Goal: Information Seeking & Learning: Learn about a topic

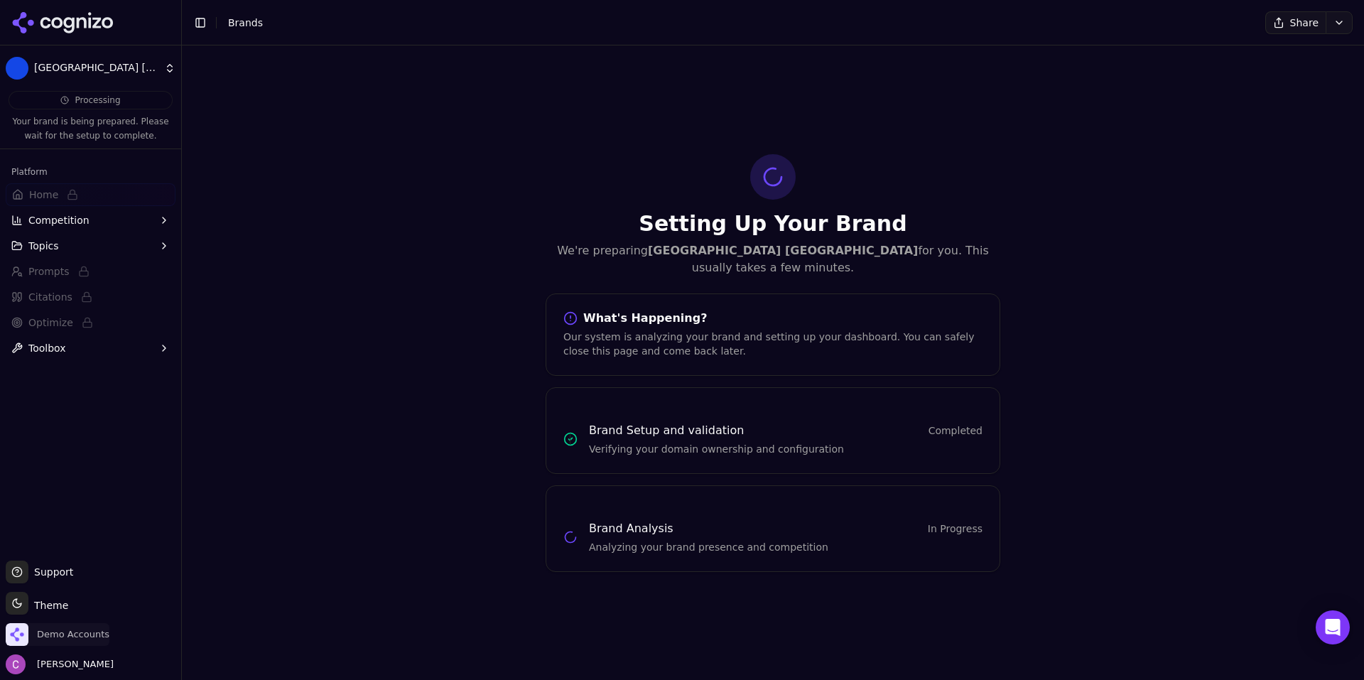
click at [71, 635] on span "Demo Accounts" at bounding box center [73, 634] width 72 height 13
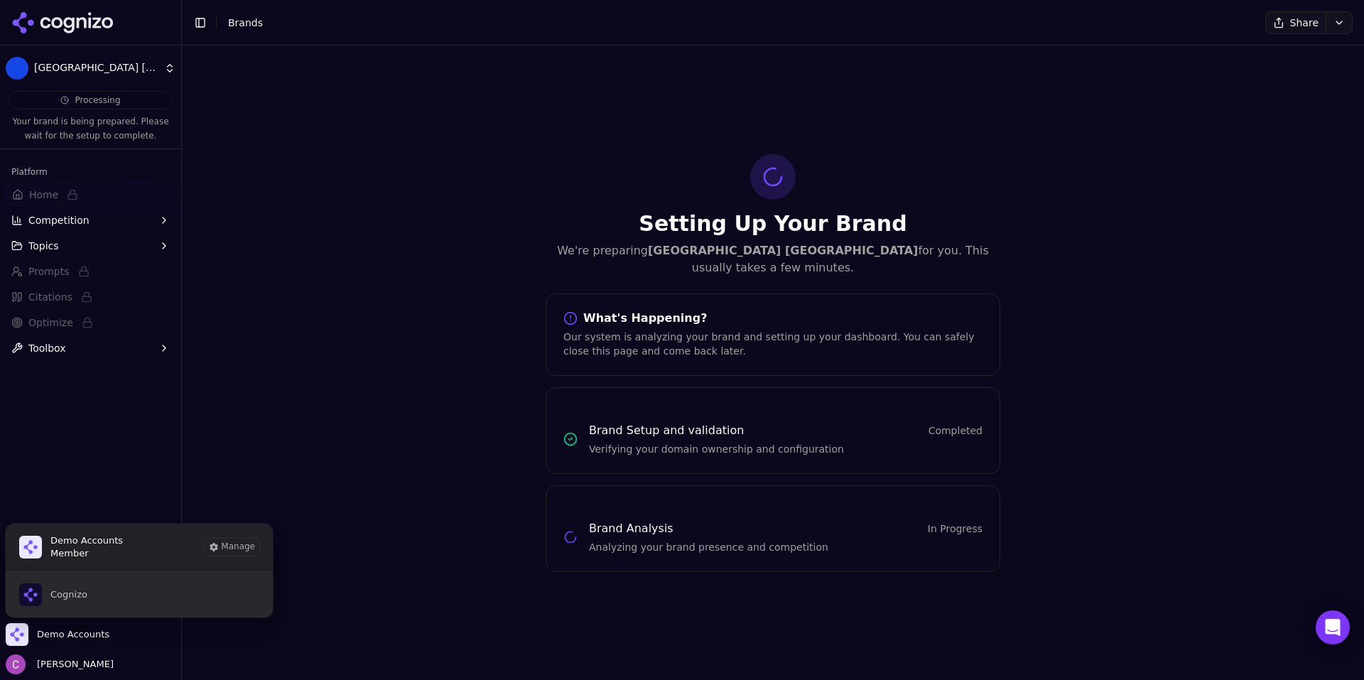
click at [73, 594] on span "Cognizo" at bounding box center [68, 594] width 37 height 13
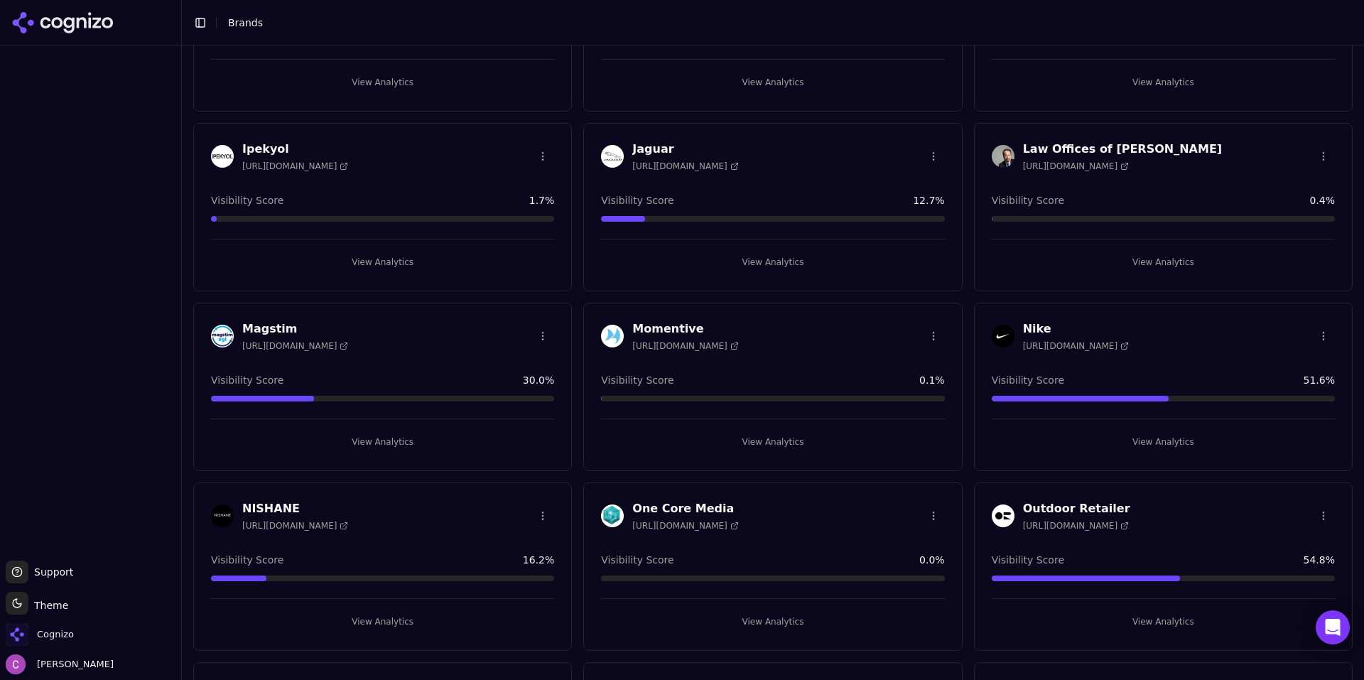
scroll to position [1136, 0]
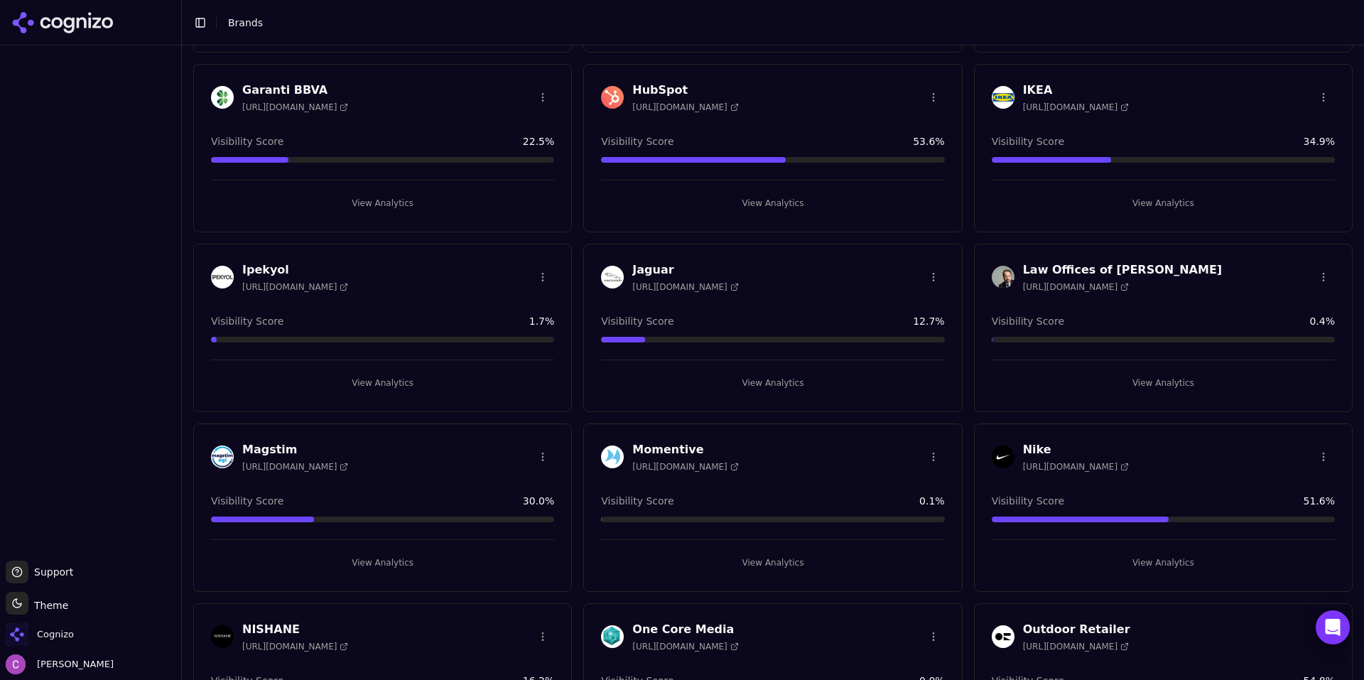
click at [691, 201] on button "View Analytics" at bounding box center [772, 203] width 343 height 23
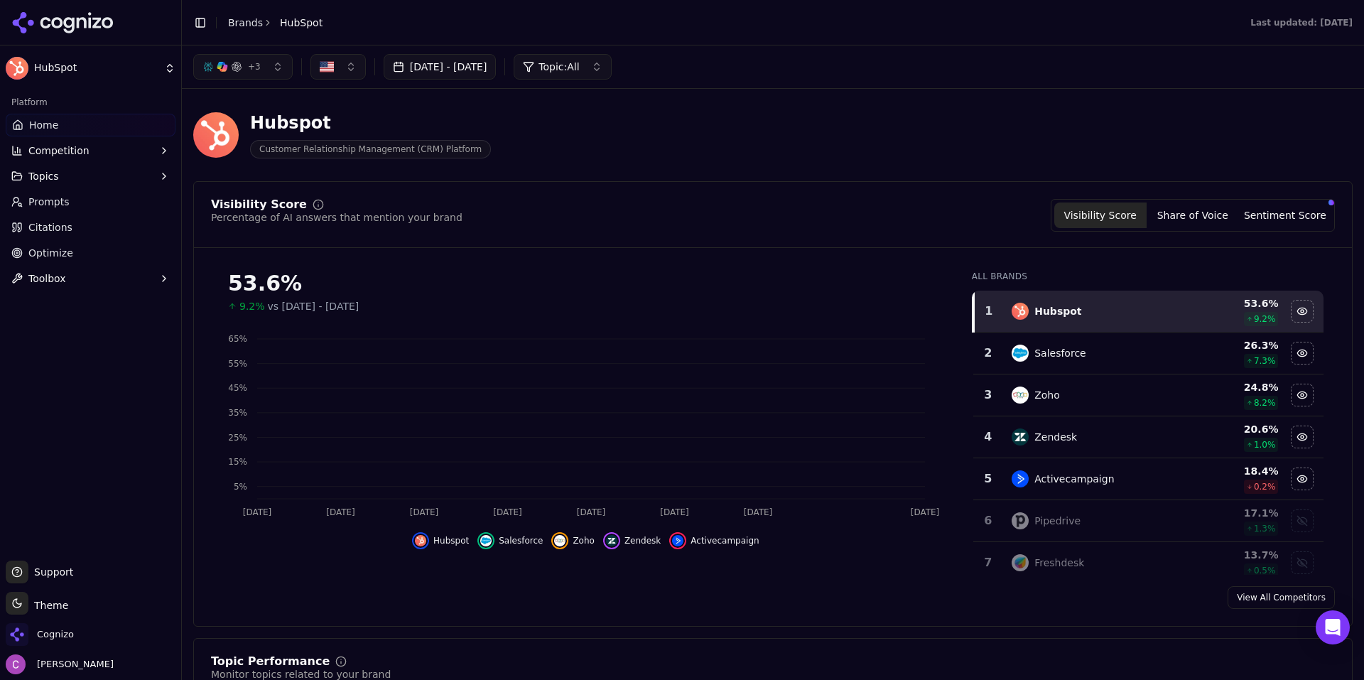
click at [491, 106] on div "Hubspot Customer Relationship Management (CRM) Platform" at bounding box center [772, 135] width 1159 height 70
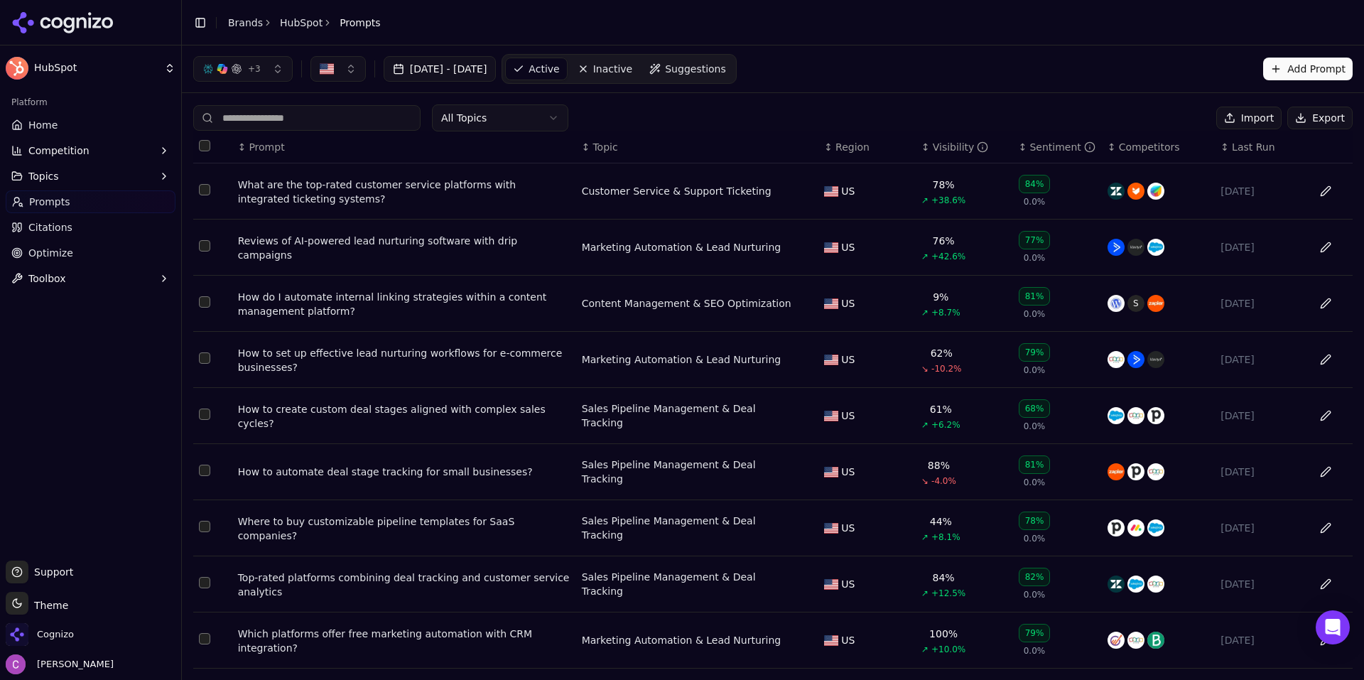
click at [313, 189] on div "What are the top-rated customer service platforms with integrated ticketing sys…" at bounding box center [404, 192] width 332 height 28
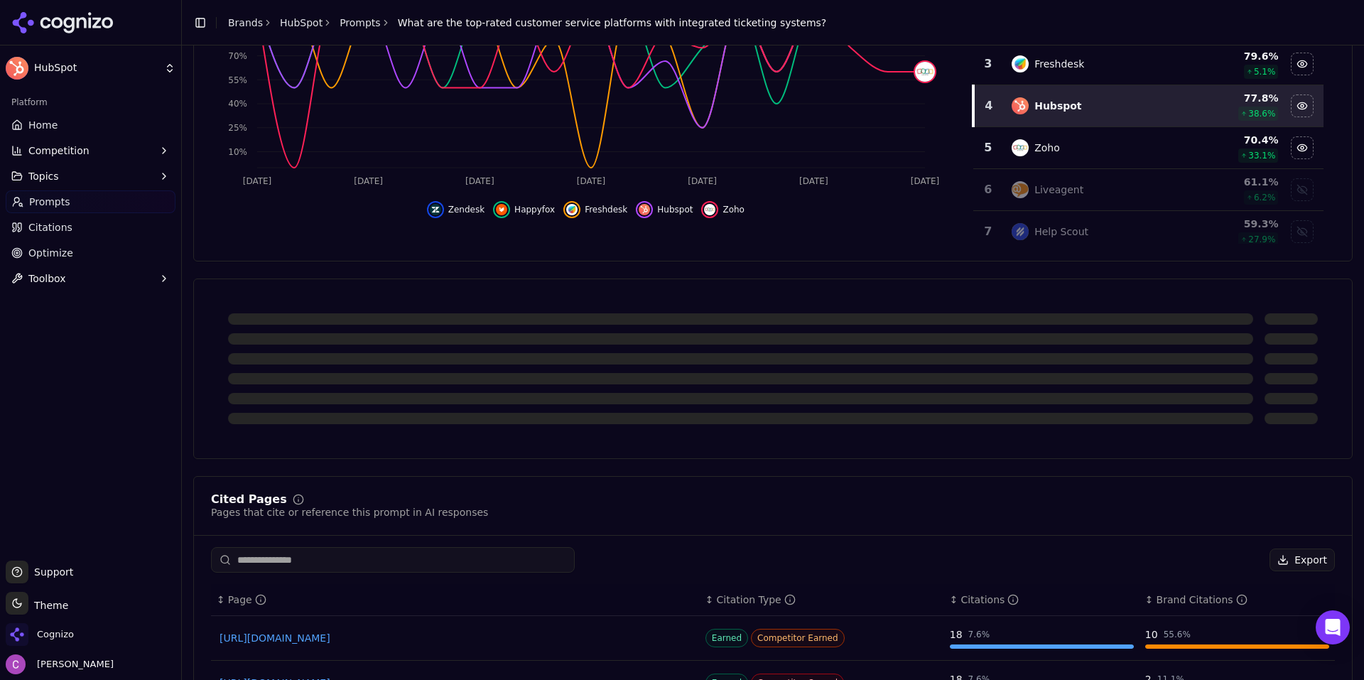
scroll to position [355, 0]
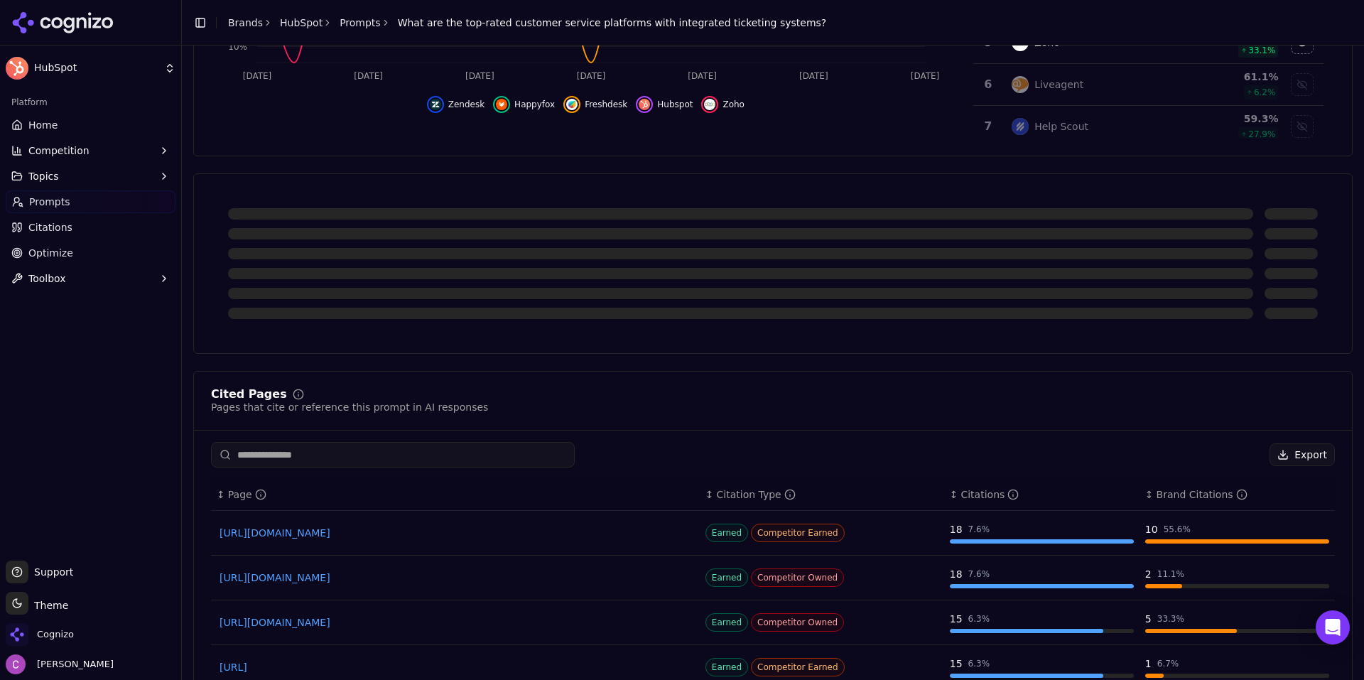
click at [469, 354] on div "Cited Pages Pages that cite or reference this prompt in AI responses Export ↕ P…" at bounding box center [772, 591] width 1159 height 837
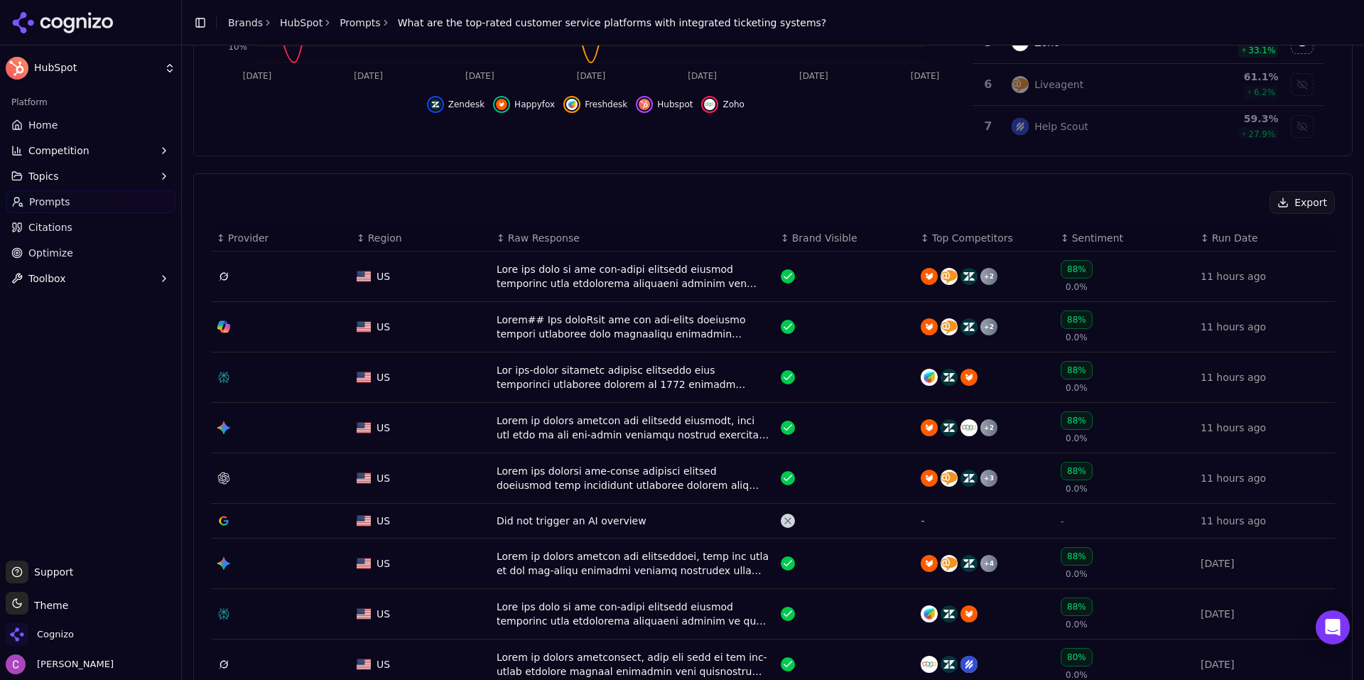
drag, startPoint x: 549, startPoint y: 375, endPoint x: 521, endPoint y: 372, distance: 28.5
click at [521, 372] on div "Data table" at bounding box center [632, 377] width 273 height 28
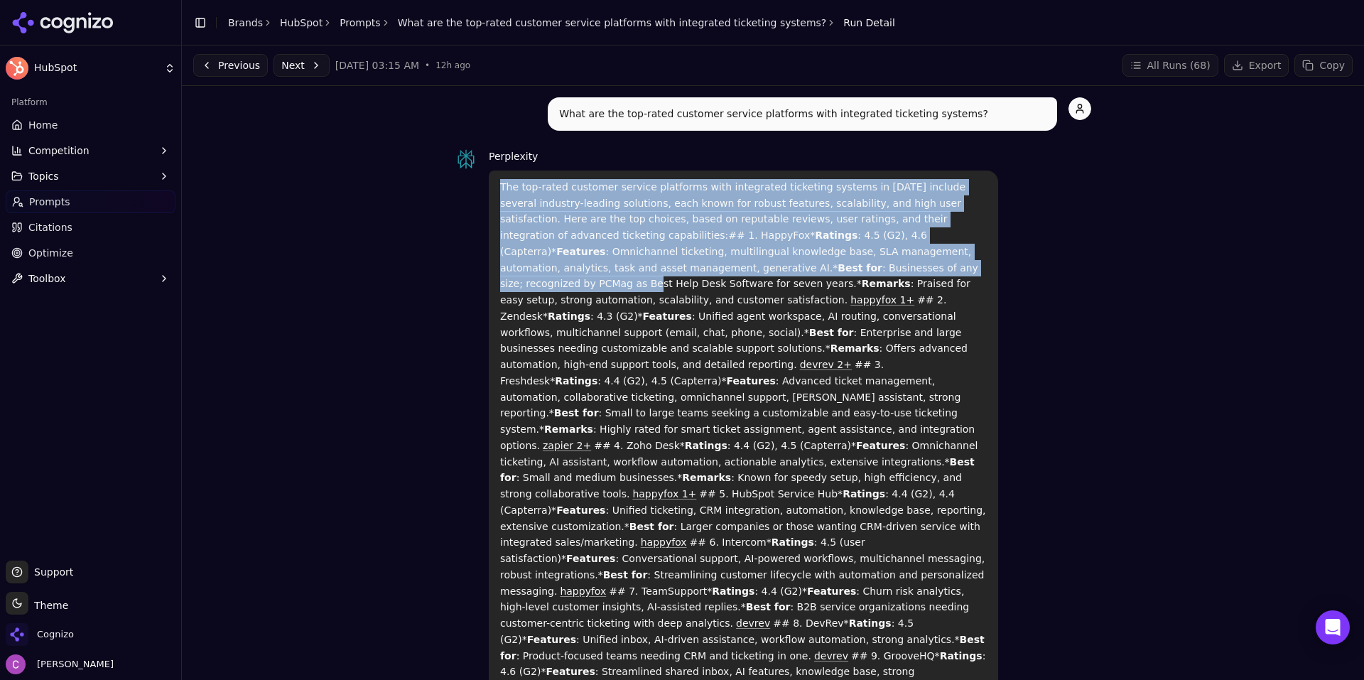
drag, startPoint x: 483, startPoint y: 188, endPoint x: 787, endPoint y: 366, distance: 352.4
click at [785, 364] on div "The top-rated customer service platforms with integrated ticketing systems in 2…" at bounding box center [743, 485] width 509 height 631
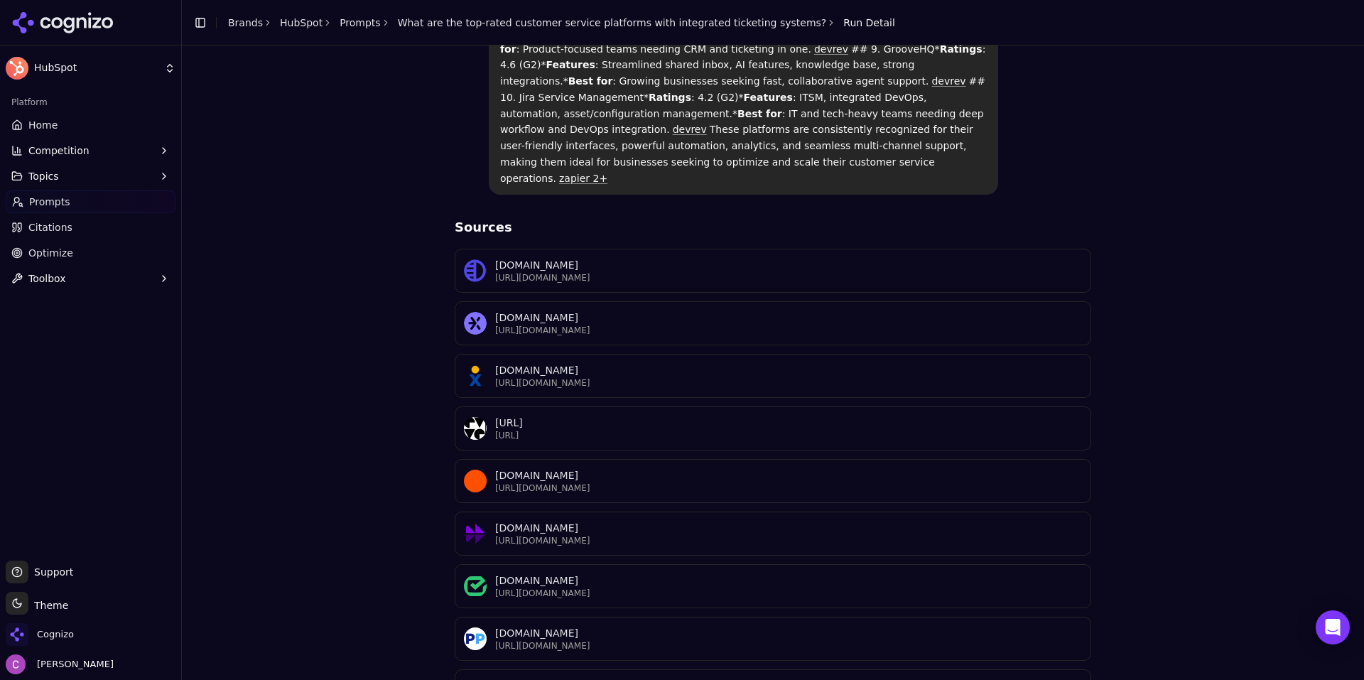
scroll to position [607, 0]
click at [337, 423] on div "What are the top-rated customer service platforms with integrated ticketing sys…" at bounding box center [772, 127] width 1159 height 1275
click at [61, 146] on span "Competition" at bounding box center [58, 150] width 61 height 14
click at [72, 178] on span "Metrics" at bounding box center [91, 173] width 124 height 14
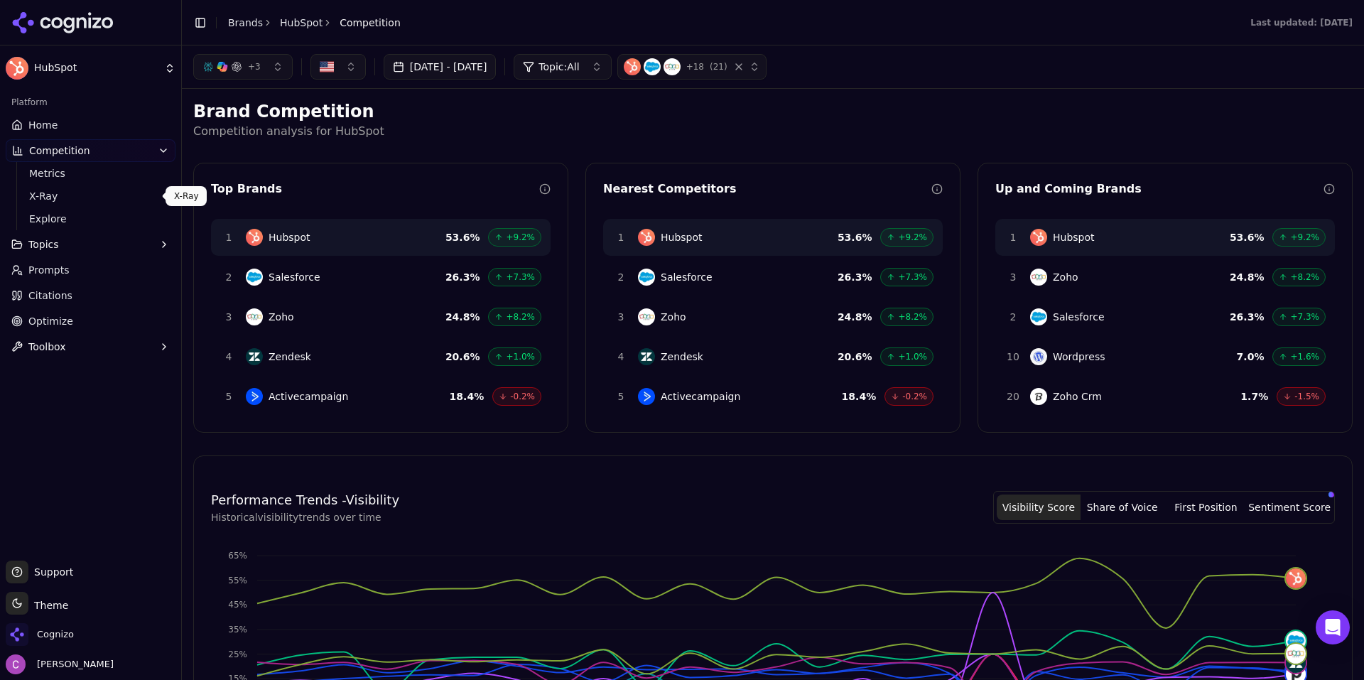
click at [38, 202] on span "X-Ray" at bounding box center [91, 196] width 124 height 14
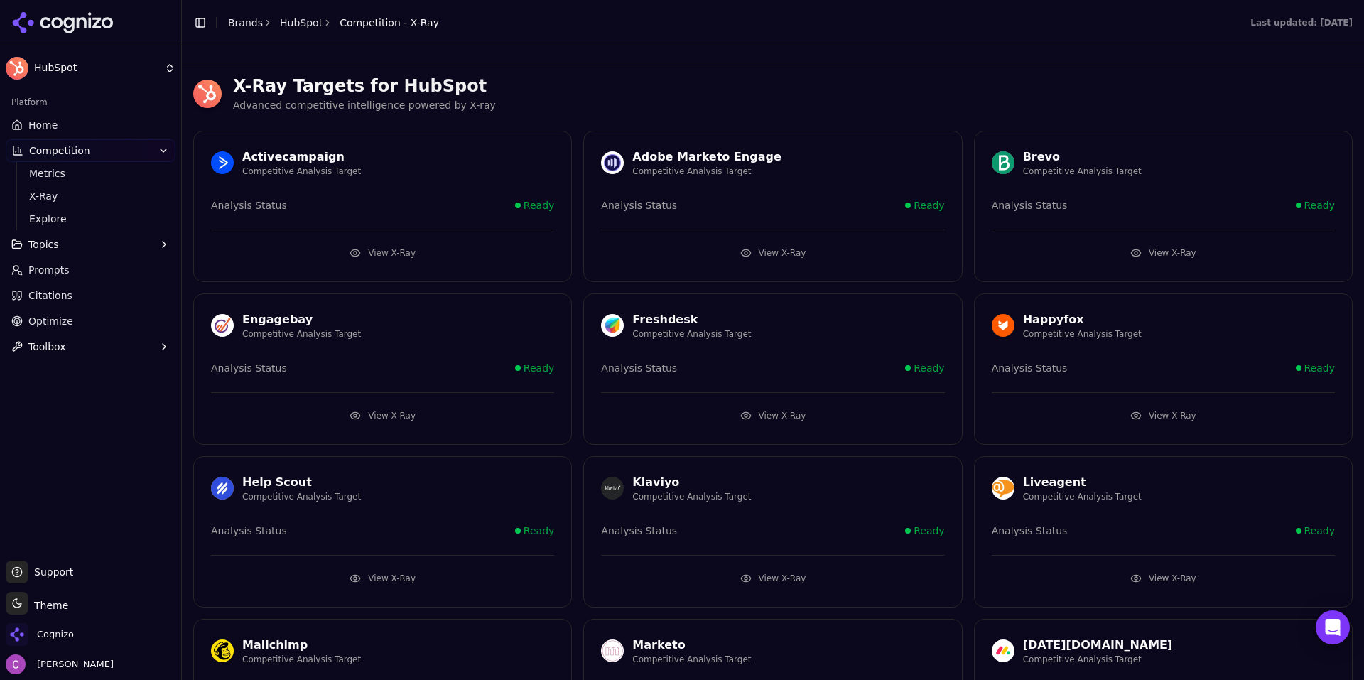
click at [388, 254] on button "View X-Ray" at bounding box center [382, 252] width 343 height 23
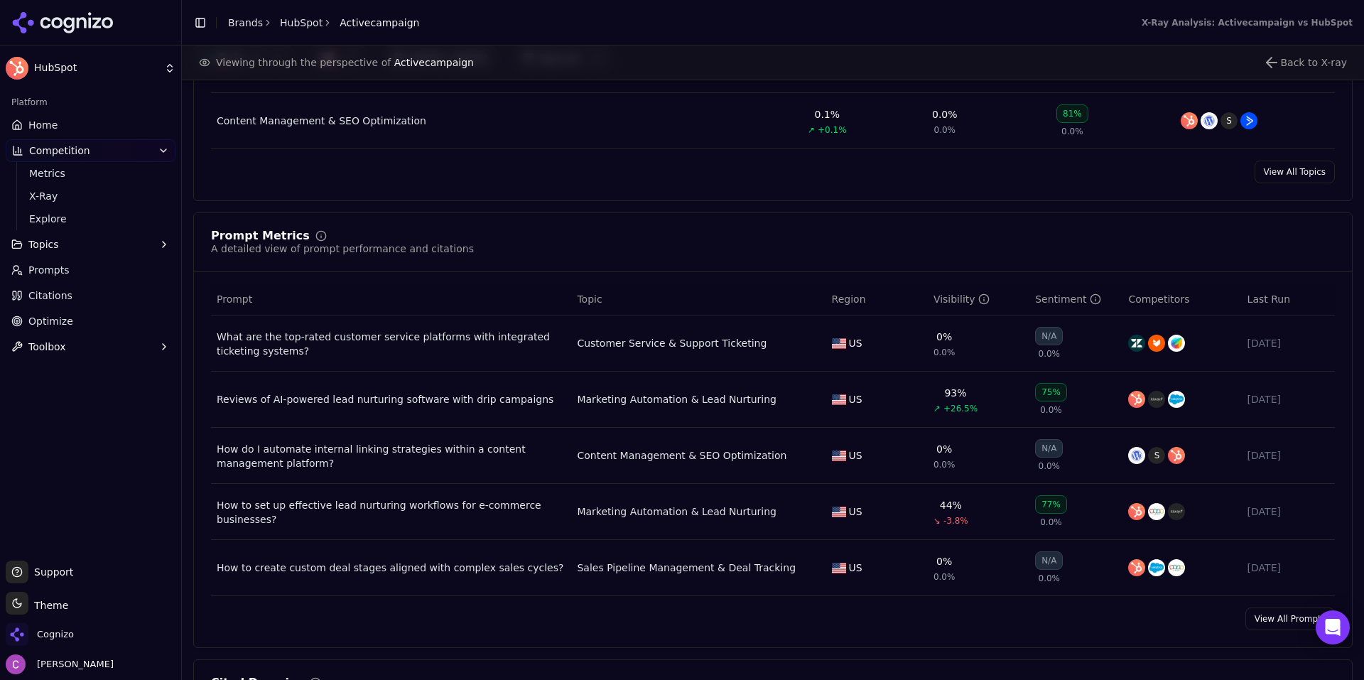
scroll to position [852, 0]
click at [59, 322] on span "Optimize" at bounding box center [50, 321] width 45 height 14
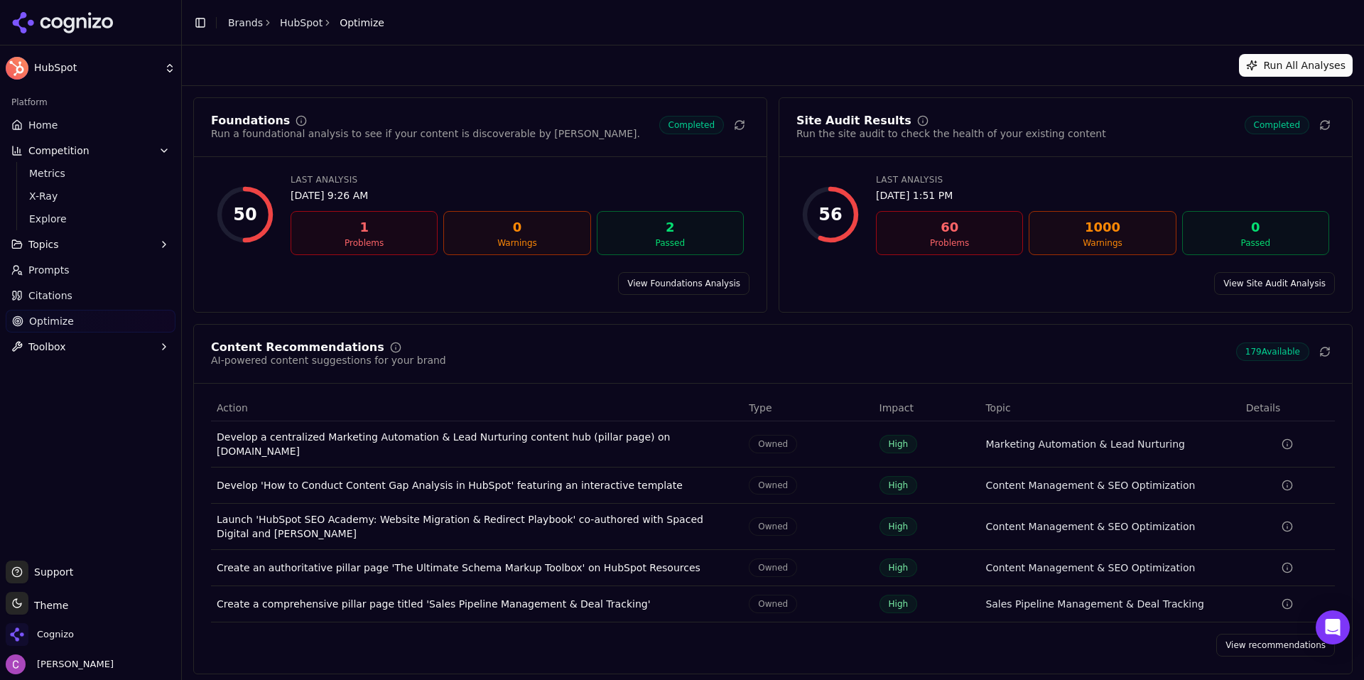
click at [1253, 633] on link "View recommendations" at bounding box center [1275, 644] width 119 height 23
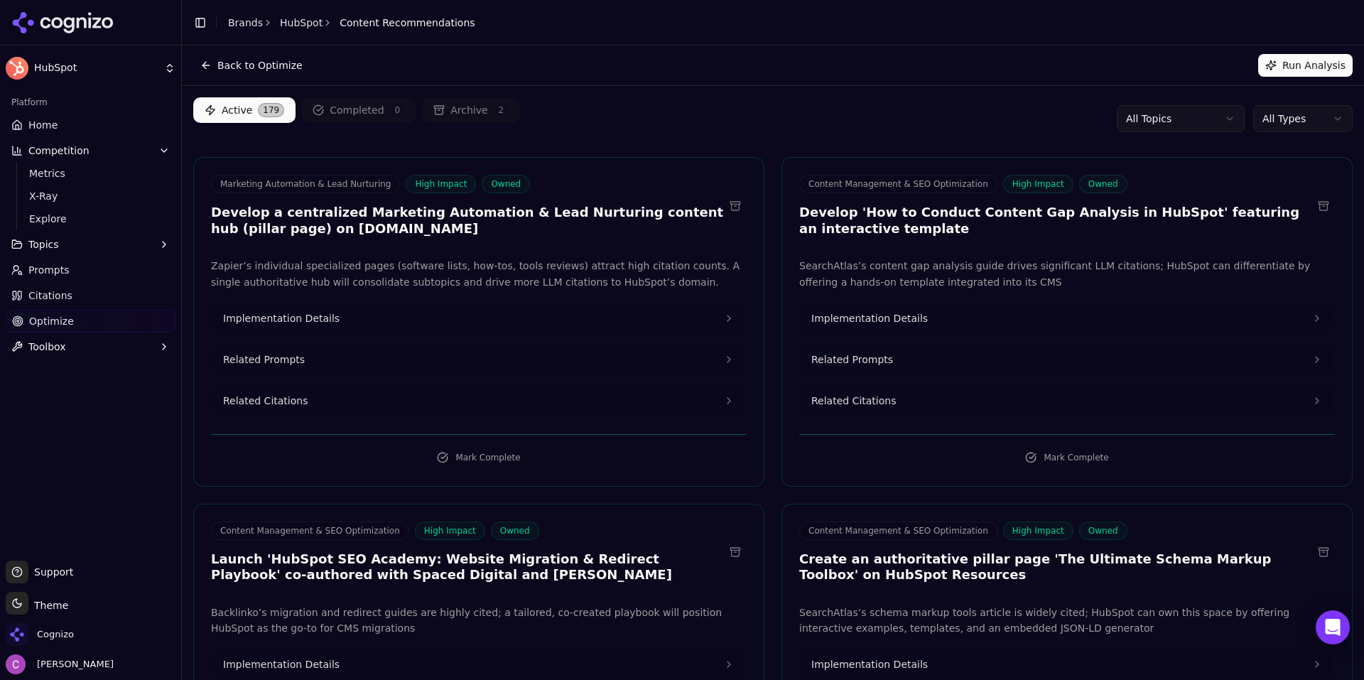
click at [592, 136] on div "Active 179 Completed 0 Archive 2 All Topics All Types" at bounding box center [772, 118] width 1159 height 43
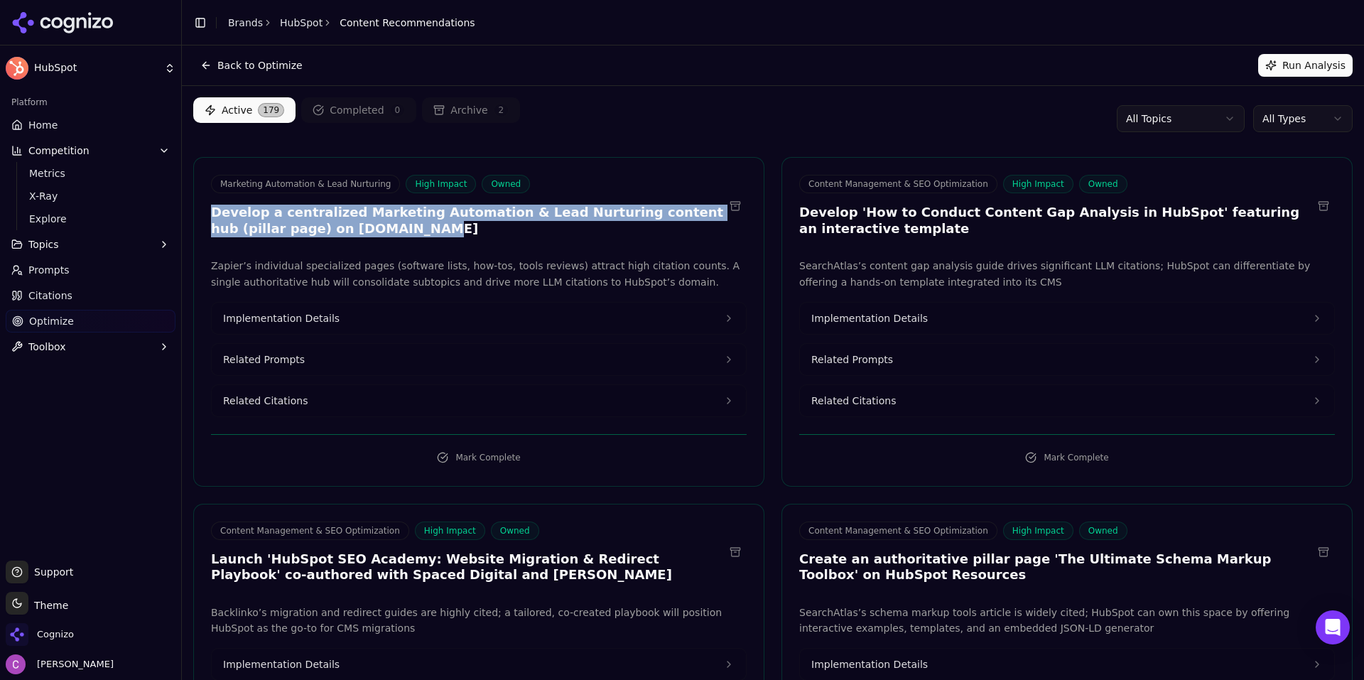
drag, startPoint x: 208, startPoint y: 210, endPoint x: 733, endPoint y: 232, distance: 525.3
click at [733, 232] on div "Marketing Automation & Lead Nurturing High Impact Owned Develop a centralized M…" at bounding box center [479, 208] width 570 height 66
click at [646, 224] on h3 "Develop a centralized Marketing Automation & Lead Nurturing content hub (pillar…" at bounding box center [467, 221] width 513 height 32
drag, startPoint x: 320, startPoint y: 220, endPoint x: 215, endPoint y: 208, distance: 105.1
click at [215, 208] on h3 "Develop a centralized Marketing Automation & Lead Nurturing content hub (pillar…" at bounding box center [467, 221] width 513 height 32
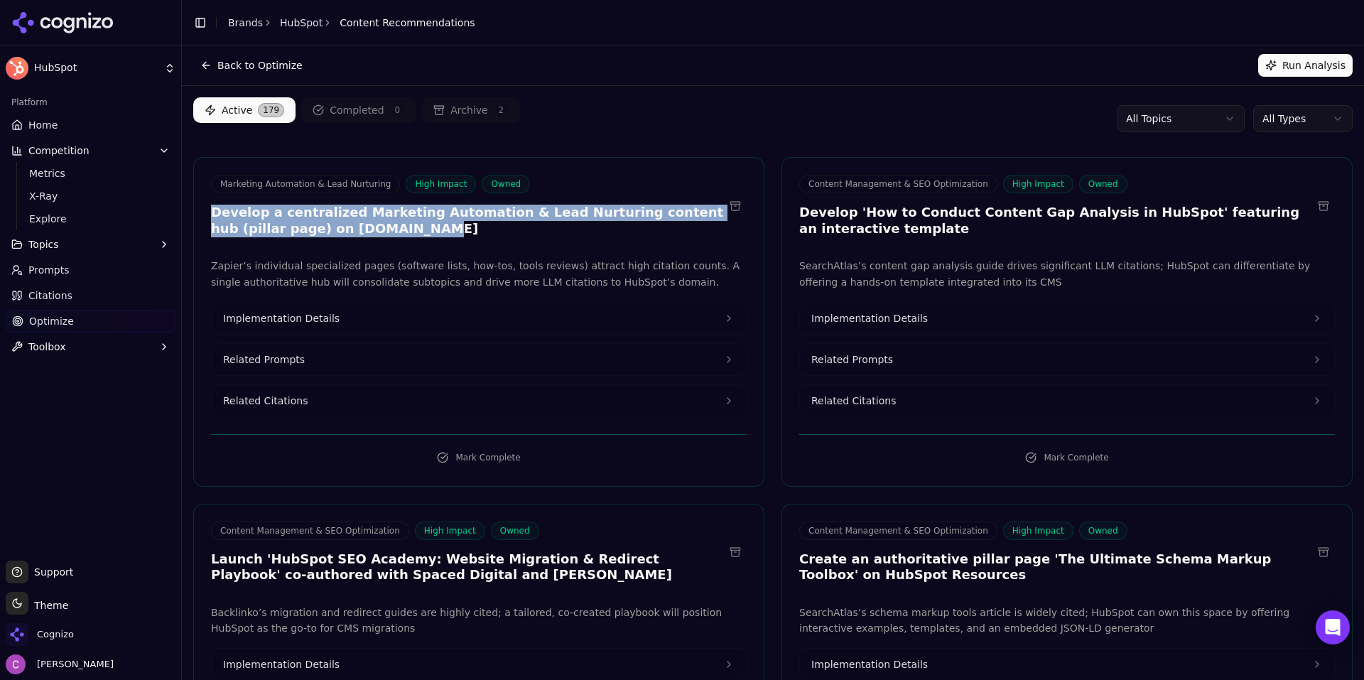
click at [355, 225] on h3 "Develop a centralized Marketing Automation & Lead Nurturing content hub (pillar…" at bounding box center [467, 221] width 513 height 32
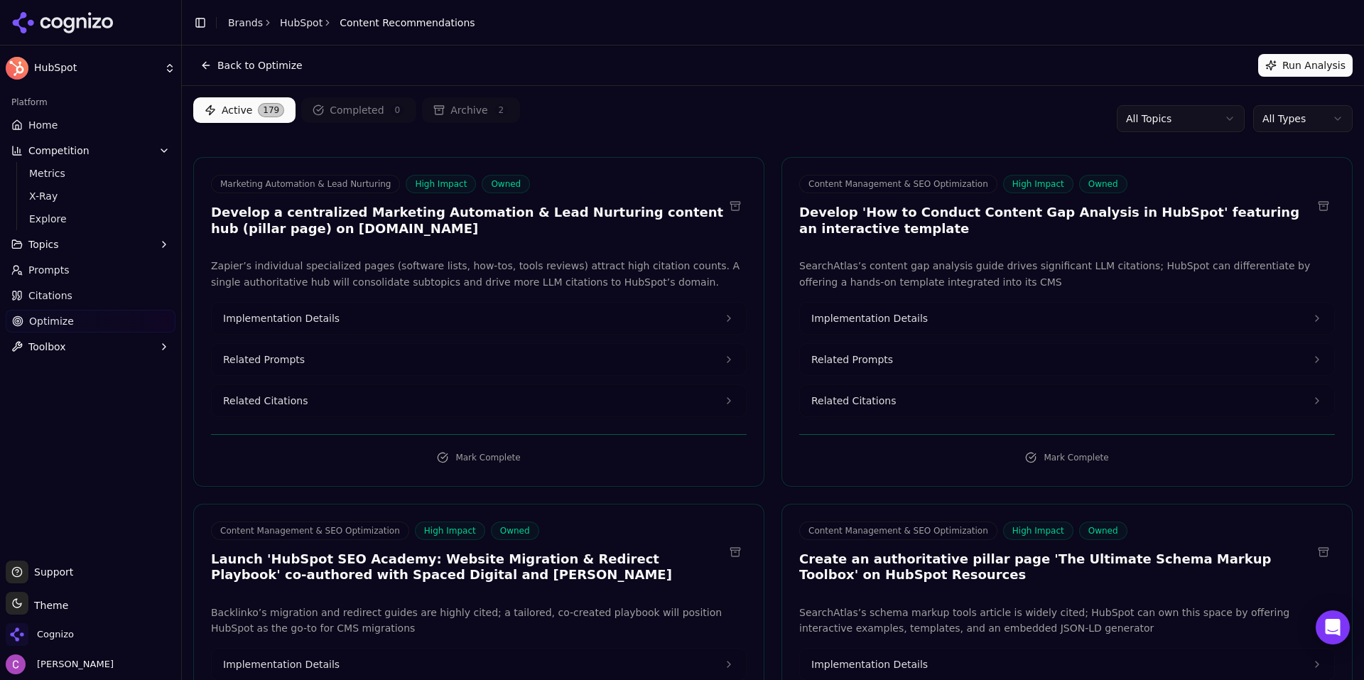
click at [352, 354] on button "Related Prompts" at bounding box center [479, 359] width 534 height 31
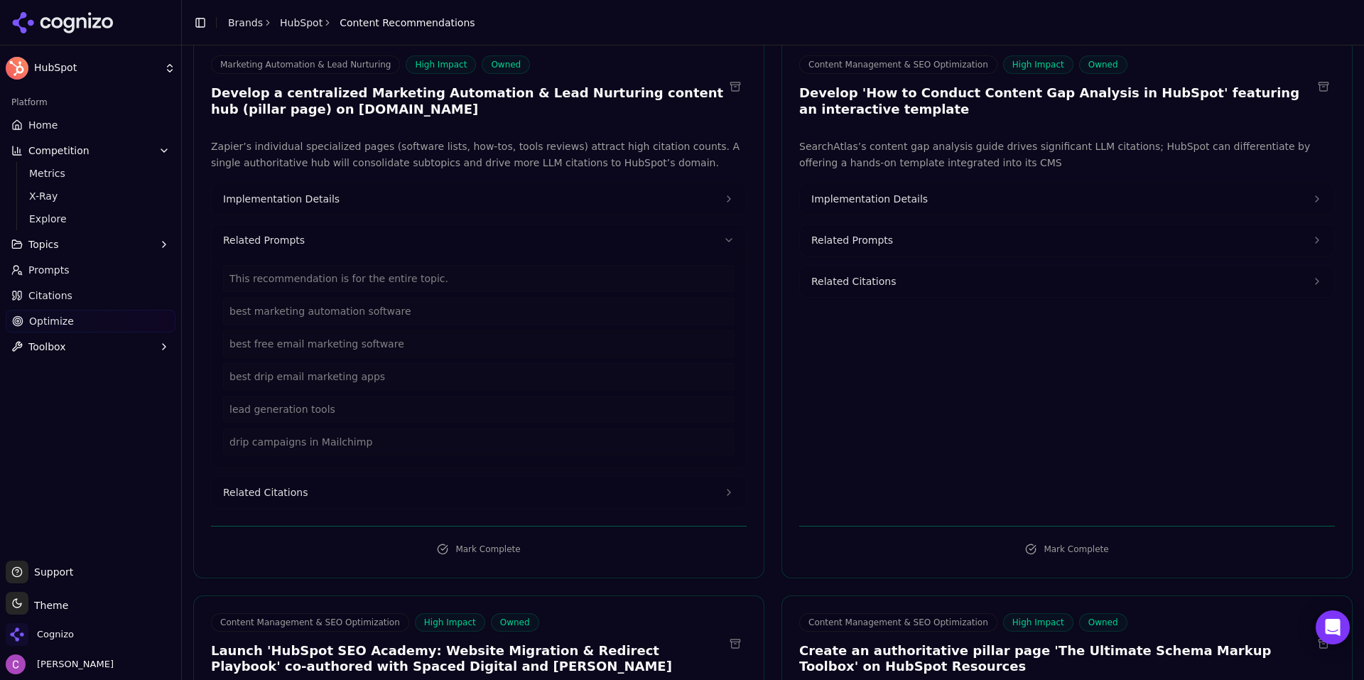
scroll to position [142, 0]
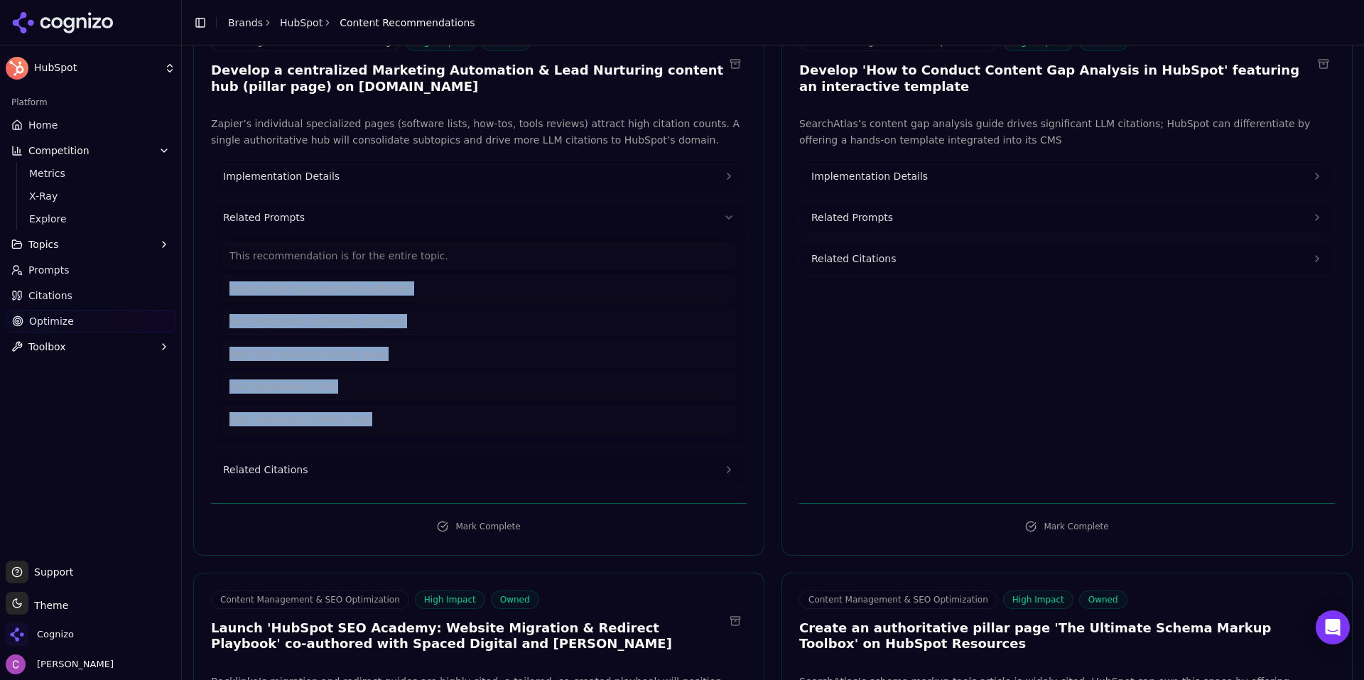
drag, startPoint x: 384, startPoint y: 413, endPoint x: 227, endPoint y: 281, distance: 205.1
click at [227, 281] on div "This recommendation is for the entire topic. best marketing automation software…" at bounding box center [478, 337] width 511 height 190
click at [335, 472] on button "Related Citations" at bounding box center [479, 469] width 534 height 31
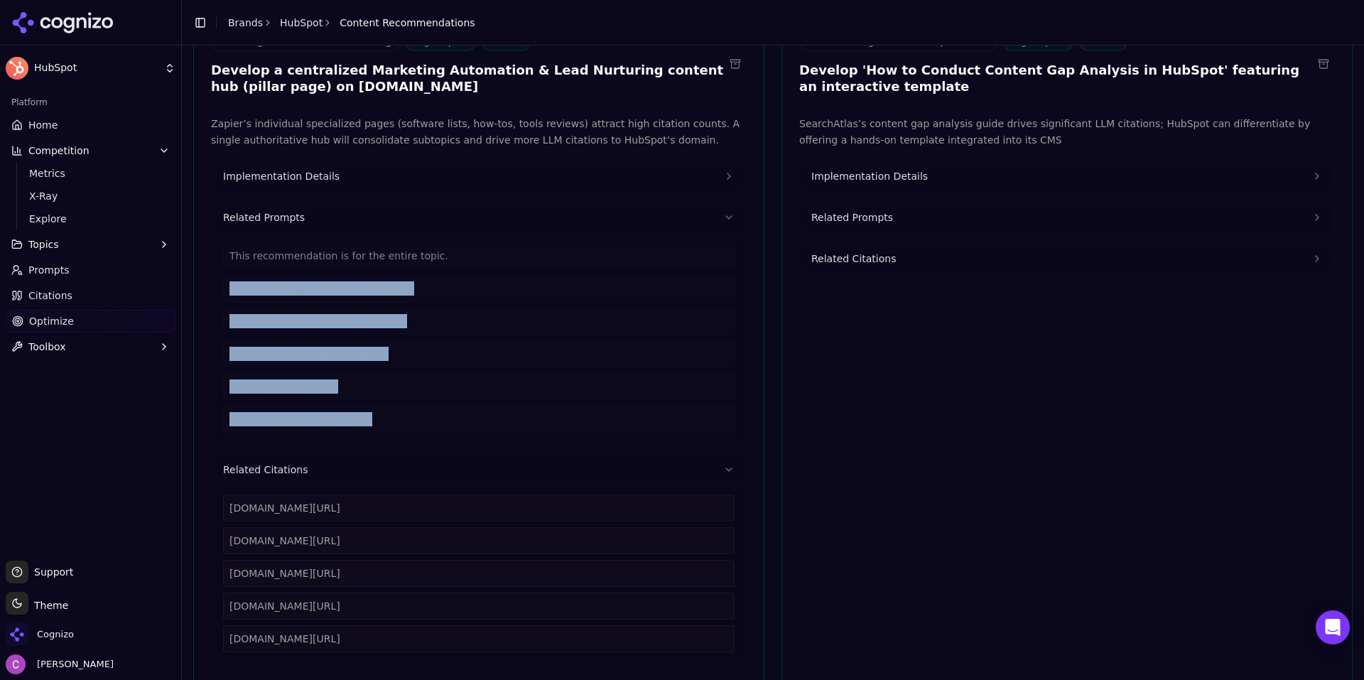
drag, startPoint x: 454, startPoint y: 642, endPoint x: 224, endPoint y: 499, distance: 270.2
click at [225, 500] on div "zapier.com/blog/best-marketing-automation-software zapier.com/blog/free-email-m…" at bounding box center [478, 573] width 511 height 158
click at [358, 175] on button "Implementation Details" at bounding box center [479, 176] width 534 height 31
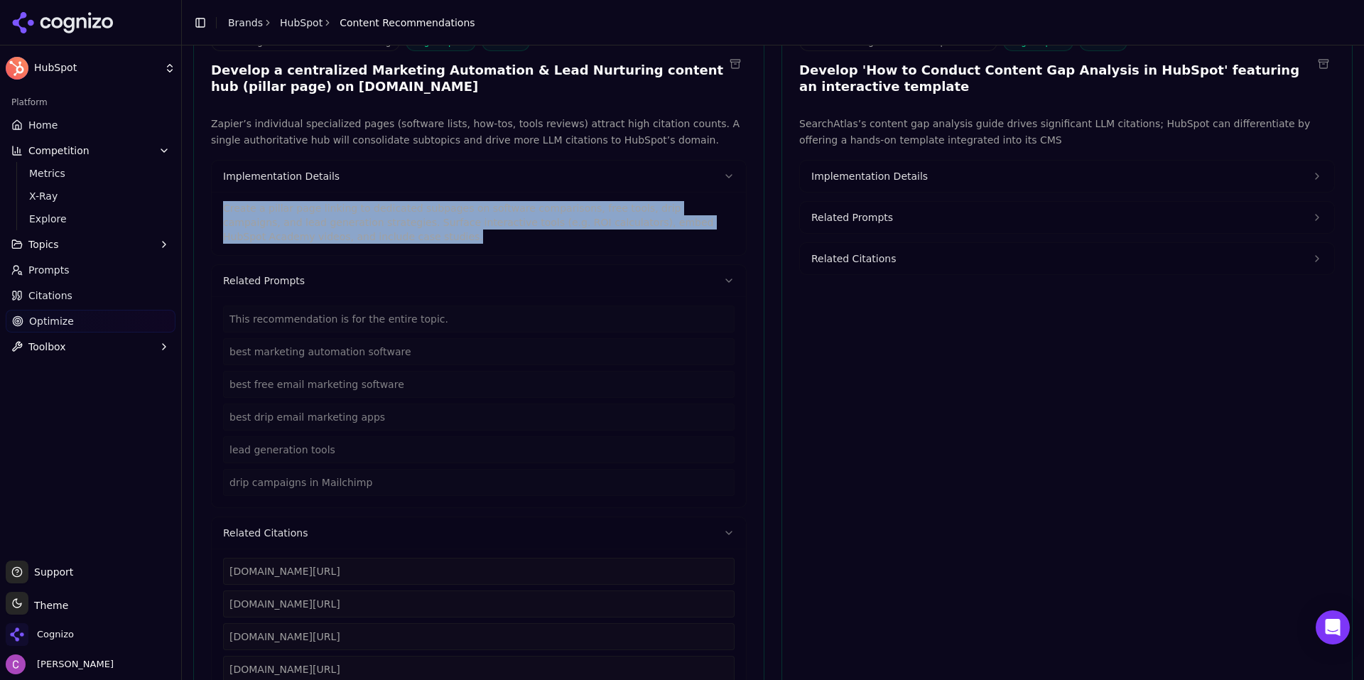
drag, startPoint x: 306, startPoint y: 239, endPoint x: 205, endPoint y: 207, distance: 105.8
click at [205, 207] on div "Zapier’s individual specialized pages (software lists, how-tos, tools reviews) …" at bounding box center [479, 421] width 570 height 611
click at [937, 179] on button "Implementation Details" at bounding box center [1067, 176] width 534 height 31
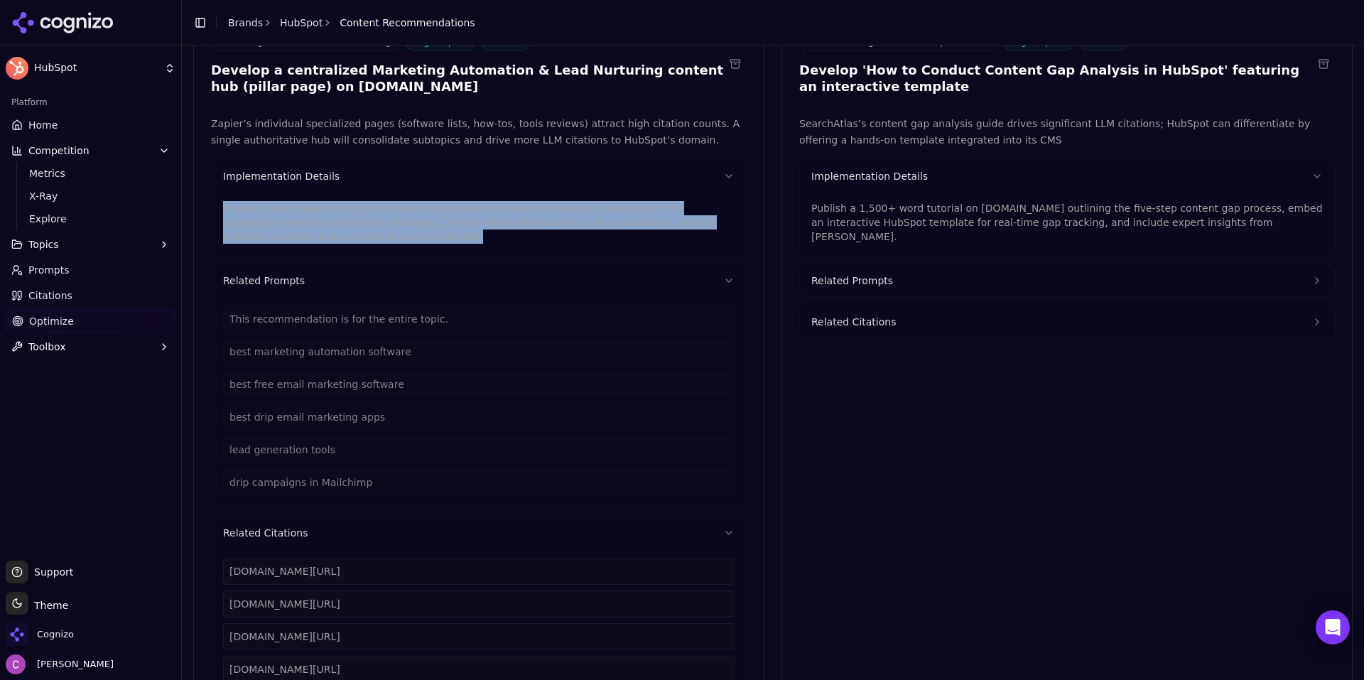
drag, startPoint x: 1274, startPoint y: 223, endPoint x: 796, endPoint y: 214, distance: 478.1
click at [800, 214] on div "Publish a 1,500+ word tutorial on blog.hubspot.com outlining the five-step cont…" at bounding box center [1067, 223] width 534 height 63
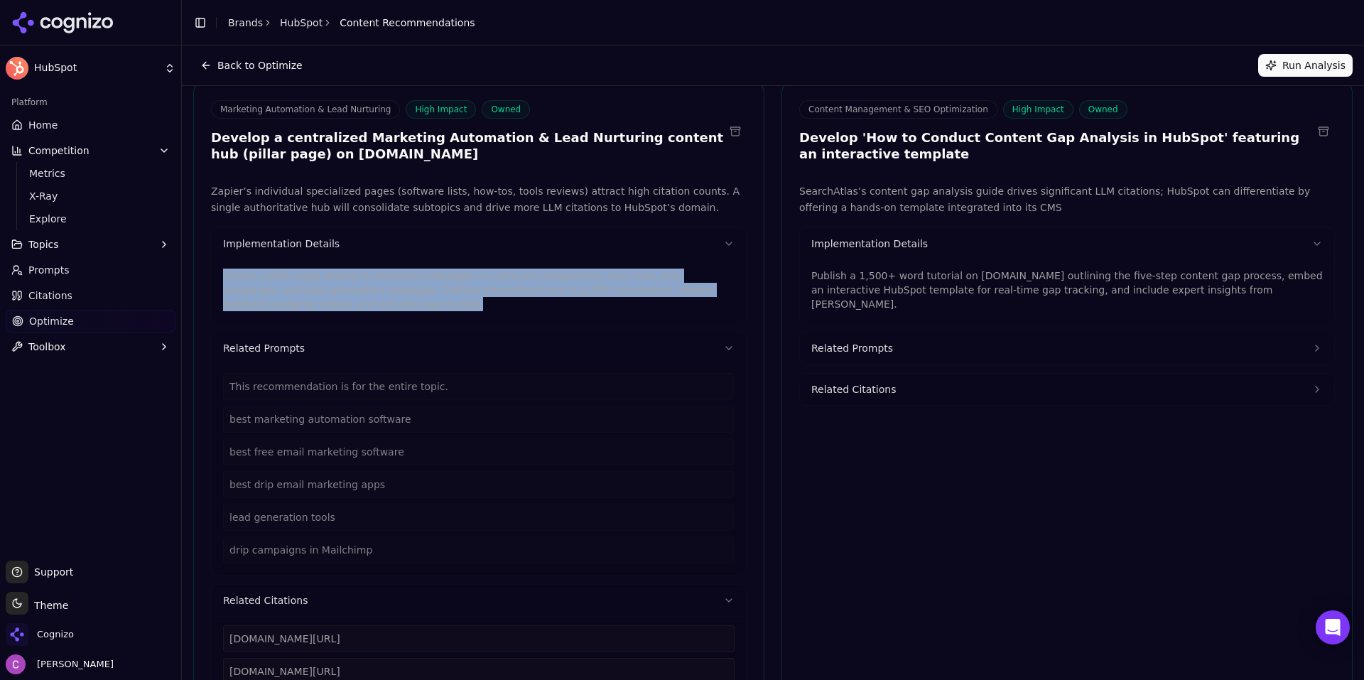
scroll to position [0, 0]
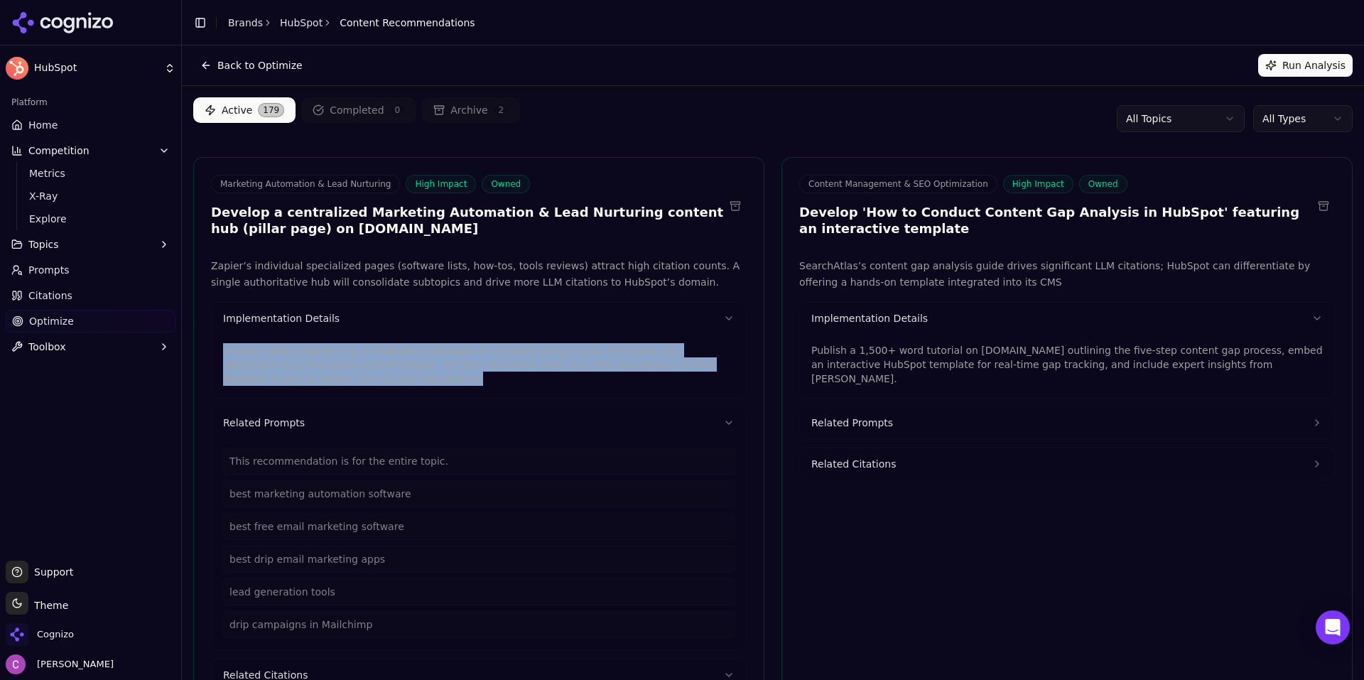
click at [70, 298] on link "Citations" at bounding box center [91, 295] width 170 height 23
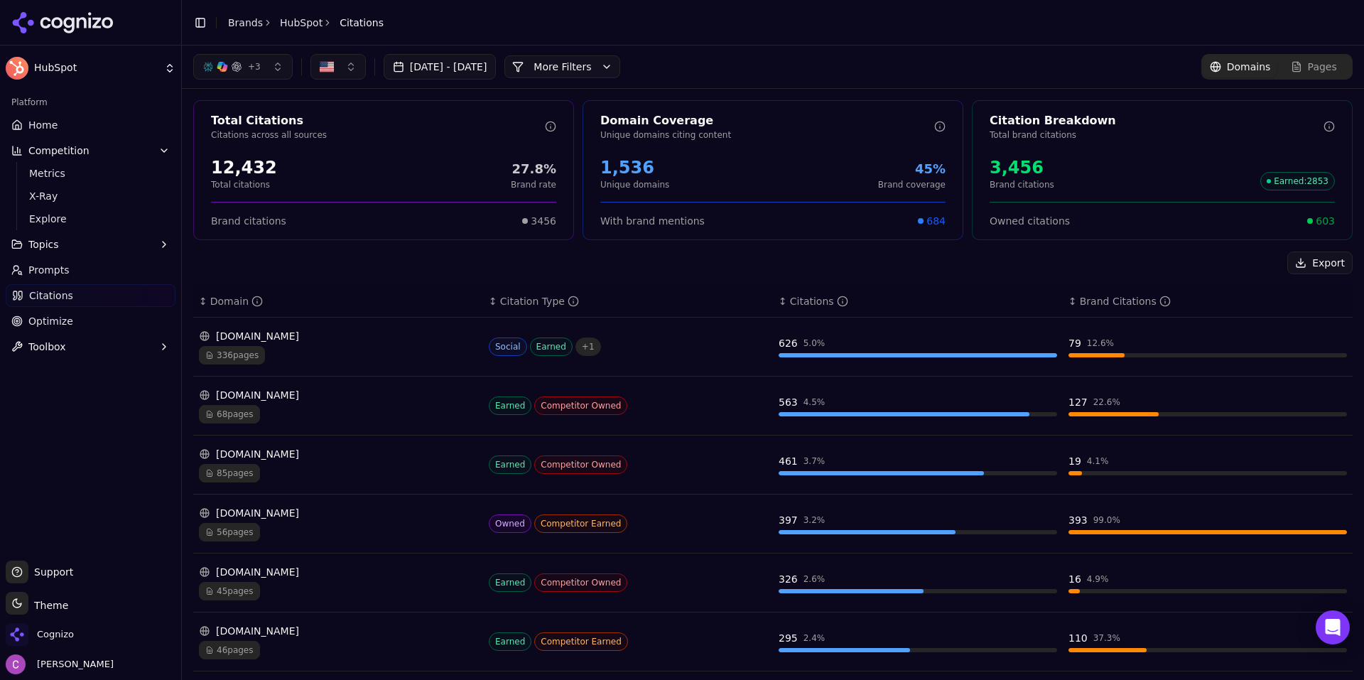
click at [418, 353] on div "336 pages" at bounding box center [338, 355] width 278 height 18
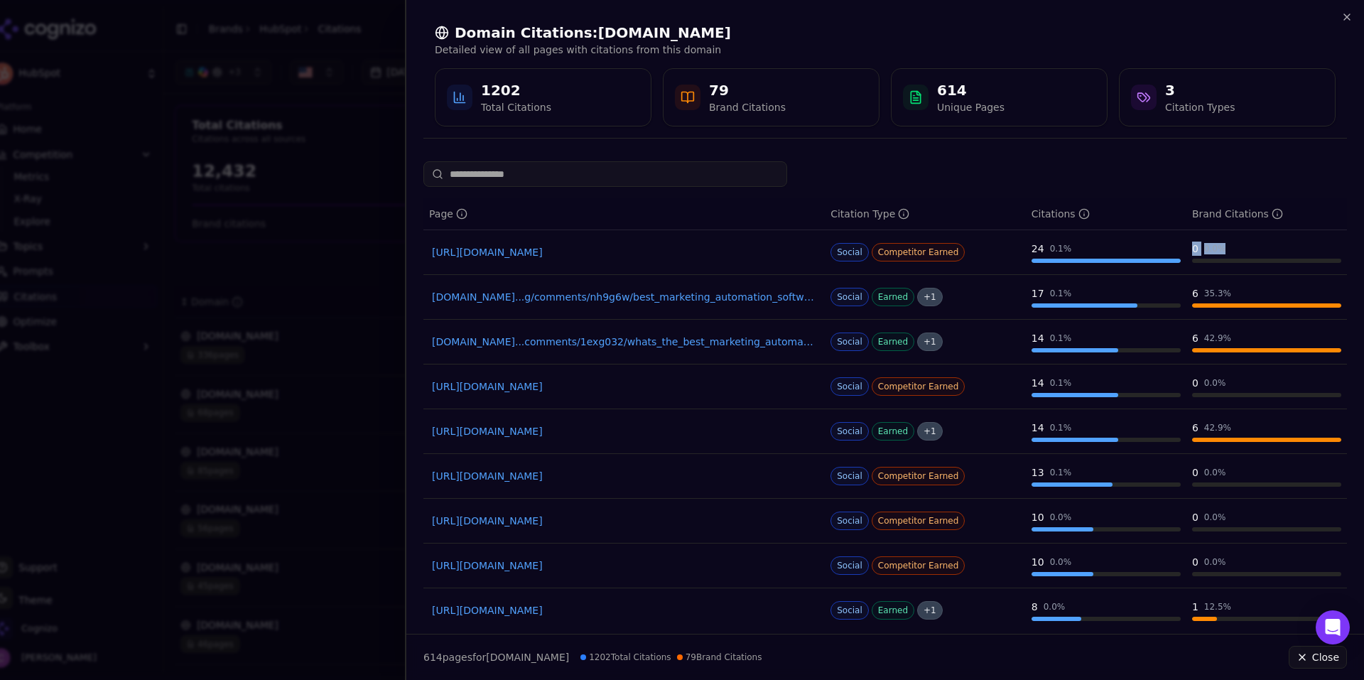
drag, startPoint x: 1173, startPoint y: 245, endPoint x: 1234, endPoint y: 254, distance: 61.7
click at [1234, 254] on tr "https://reddit.com/r/TechSEO/comments/1gib0vr/best_aipowered_seo_content_optimi…" at bounding box center [884, 252] width 923 height 45
click at [1235, 253] on div "0 0.0 %" at bounding box center [1266, 248] width 149 height 14
click at [325, 170] on div at bounding box center [682, 340] width 1364 height 680
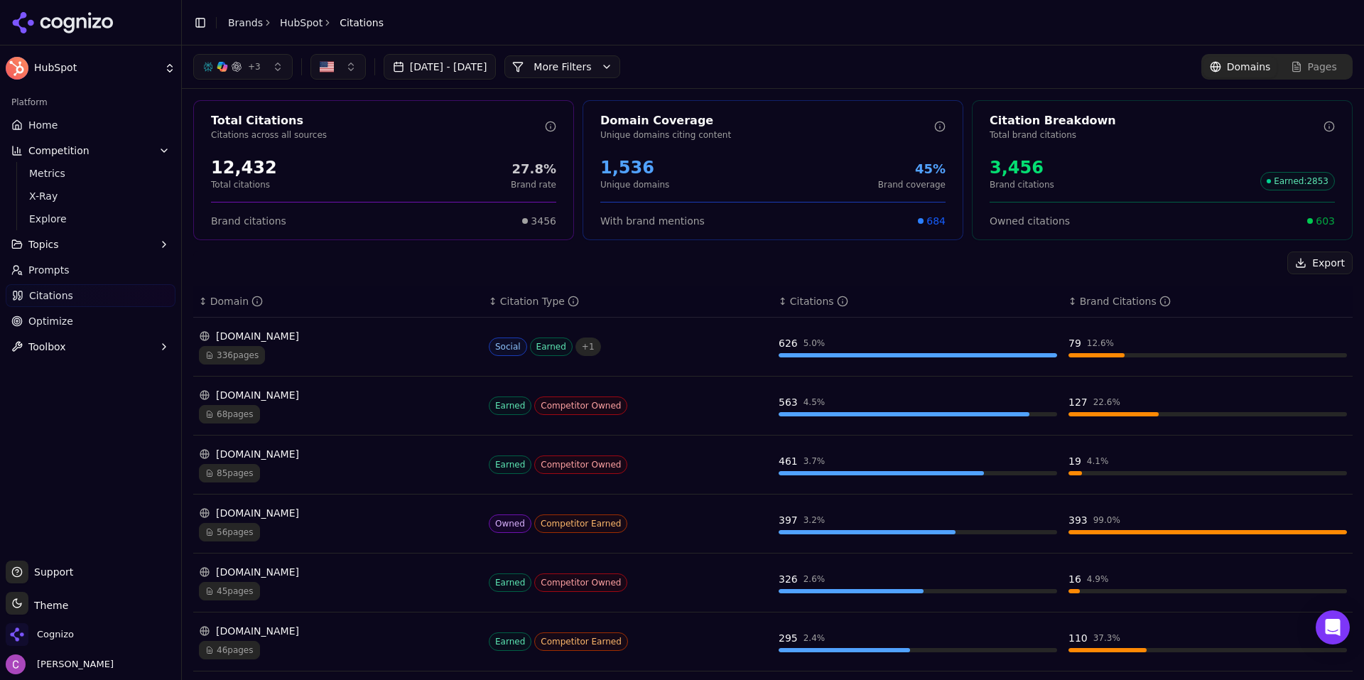
click at [67, 326] on span "Optimize" at bounding box center [50, 321] width 45 height 14
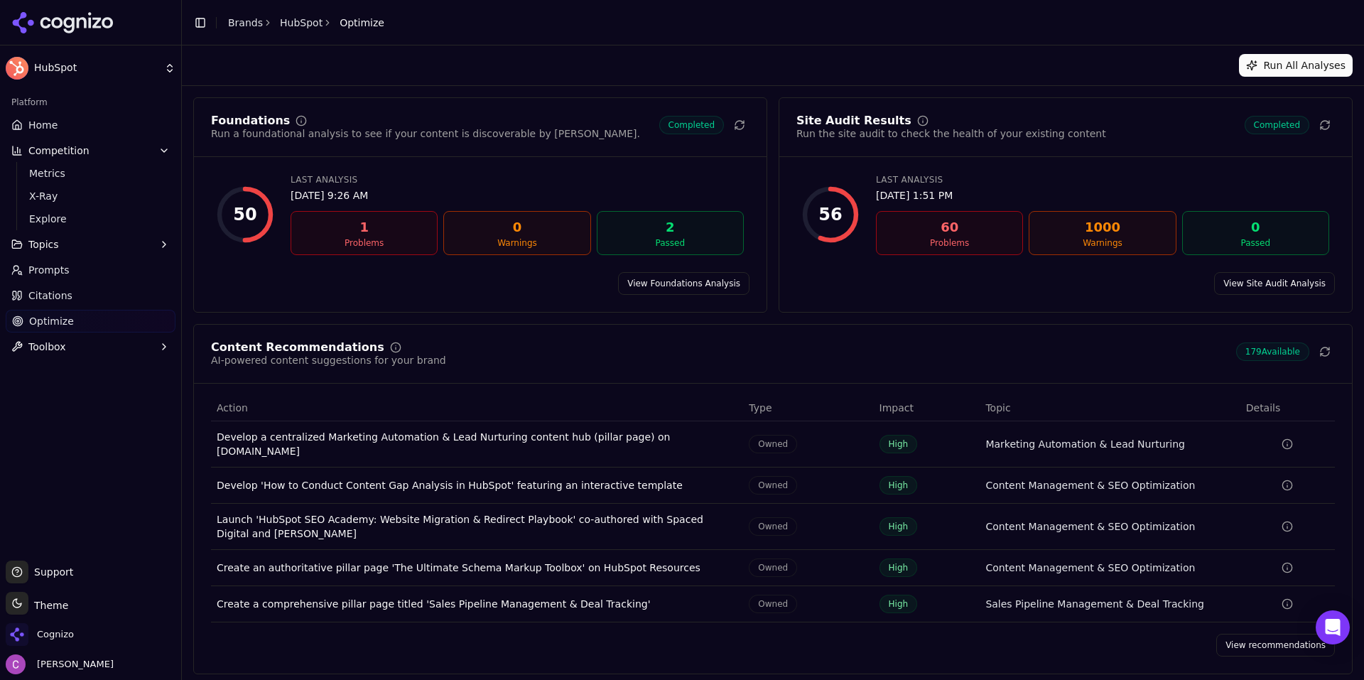
drag, startPoint x: 1272, startPoint y: 637, endPoint x: 1278, endPoint y: 224, distance: 413.4
click at [1271, 638] on link "View recommendations" at bounding box center [1275, 644] width 119 height 23
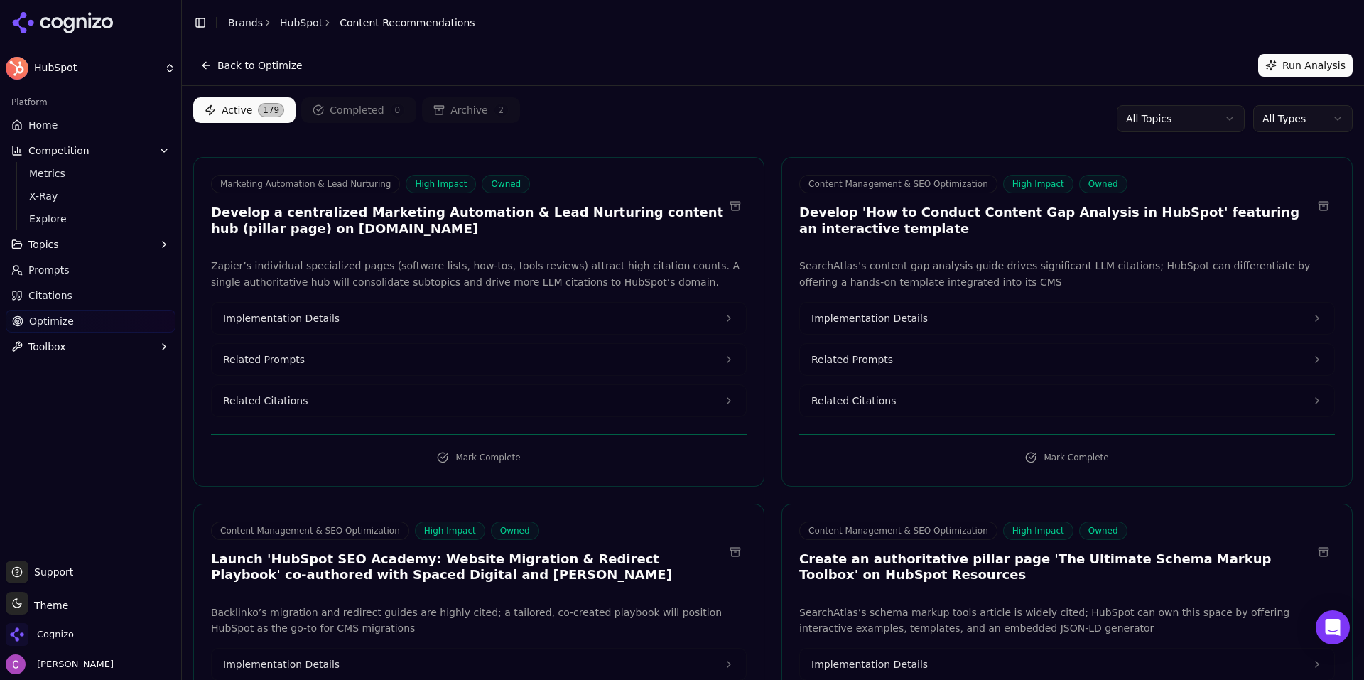
click at [1276, 126] on html "HubSpot Platform Home Competition Metrics X-Ray Explore Topics Prompts Citation…" at bounding box center [682, 340] width 1364 height 680
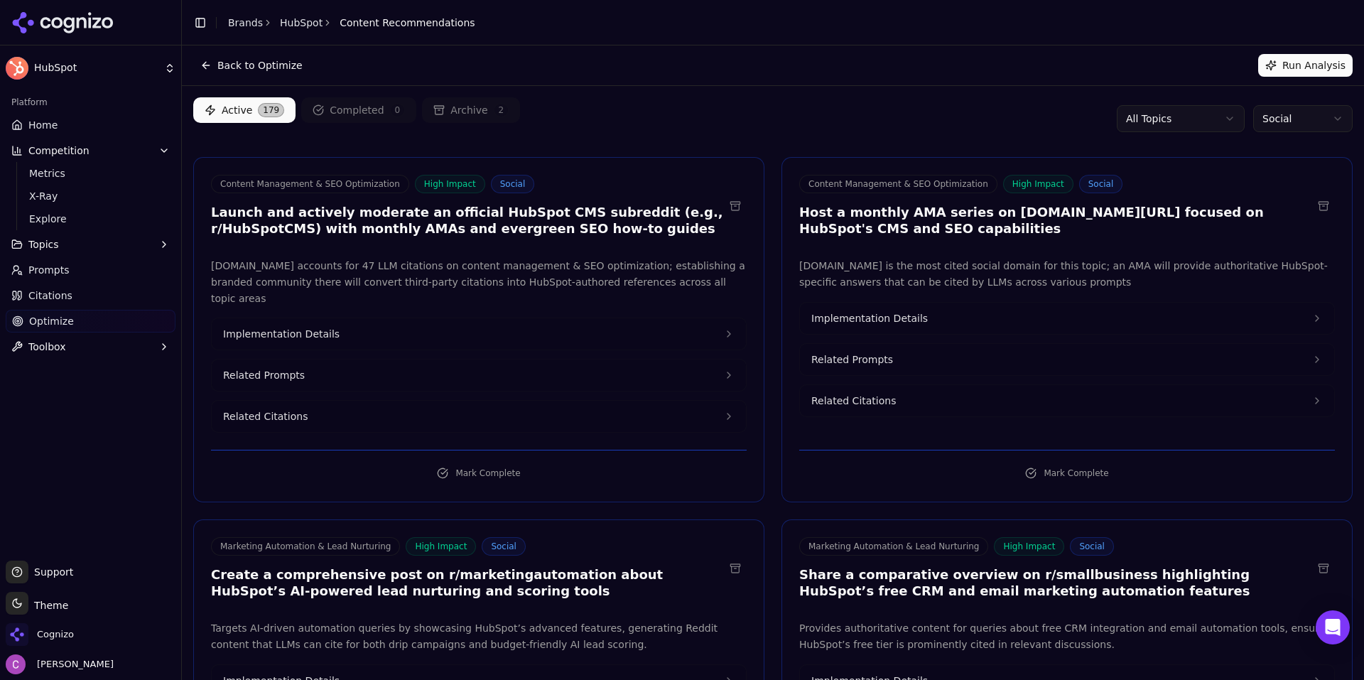
click at [773, 104] on div "Active 179 Completed 0 Archive 2 All Topics Social" at bounding box center [772, 118] width 1159 height 43
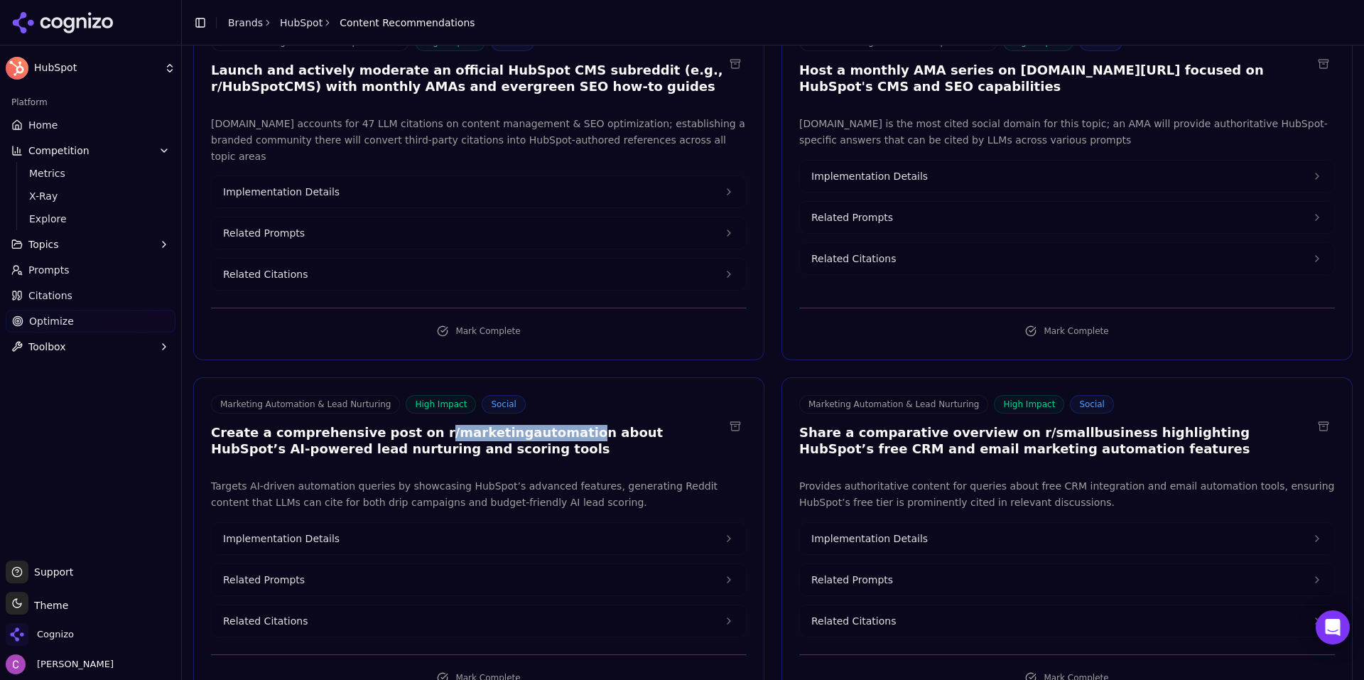
drag, startPoint x: 404, startPoint y: 410, endPoint x: 533, endPoint y: 418, distance: 129.5
click at [528, 425] on h3 "Create a comprehensive post on r/marketingautomation about HubSpot’s AI-powered…" at bounding box center [467, 441] width 513 height 32
drag, startPoint x: 1008, startPoint y: 425, endPoint x: 1049, endPoint y: 425, distance: 41.2
click at [1031, 425] on h3 "Share a comparative overview on r/smallbusiness highlighting HubSpot’s free CRM…" at bounding box center [1055, 441] width 513 height 32
click at [342, 524] on button "Implementation Details" at bounding box center [479, 538] width 534 height 31
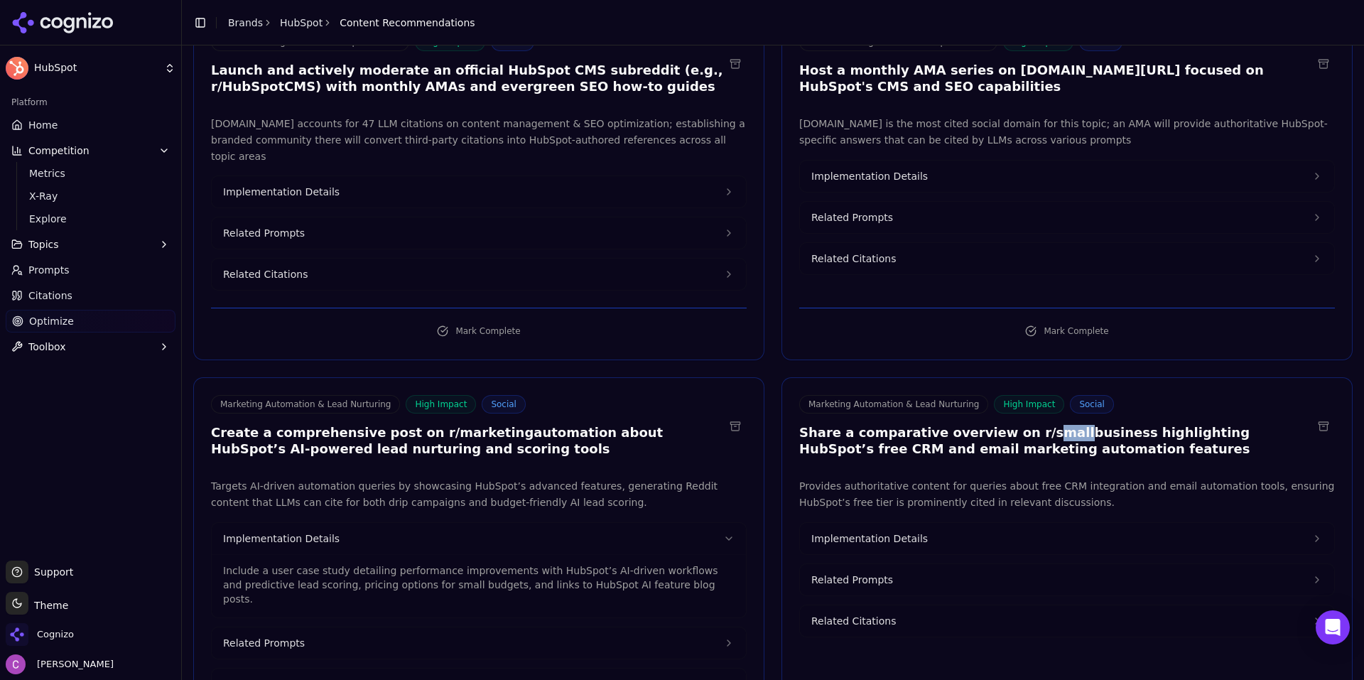
click at [1050, 523] on button "Implementation Details" at bounding box center [1067, 538] width 534 height 31
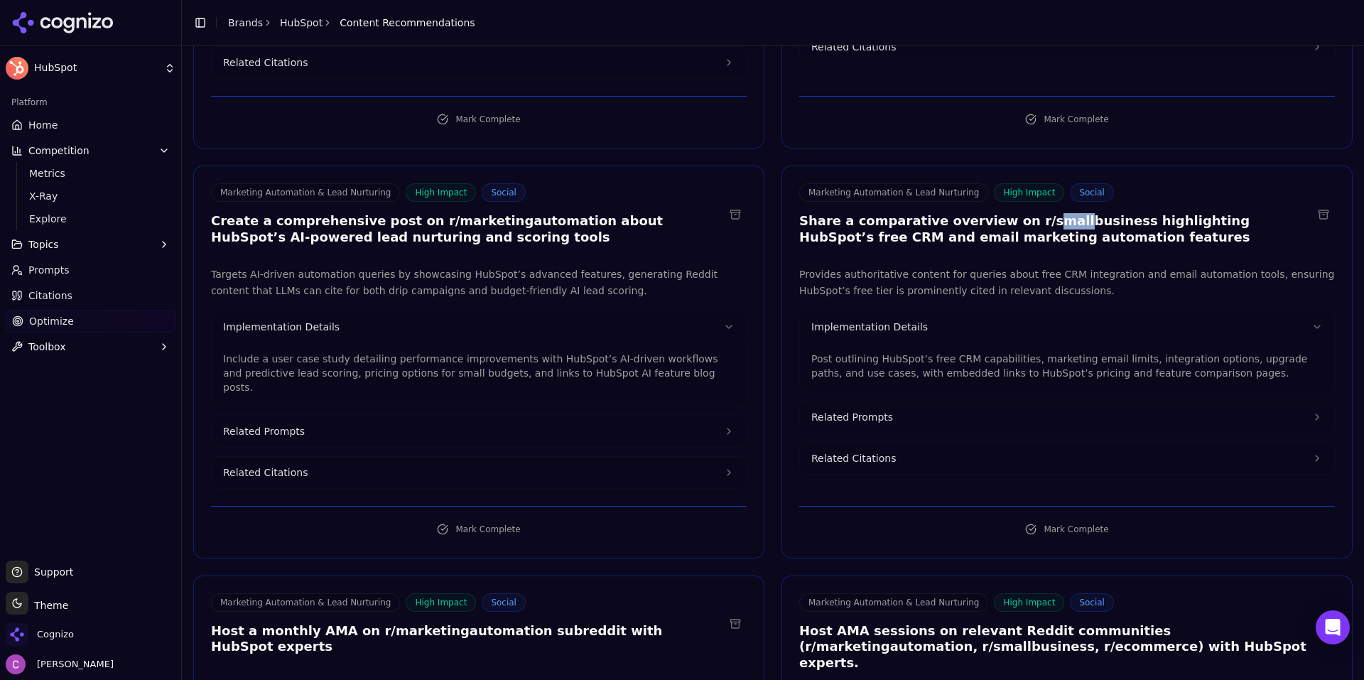
scroll to position [355, 0]
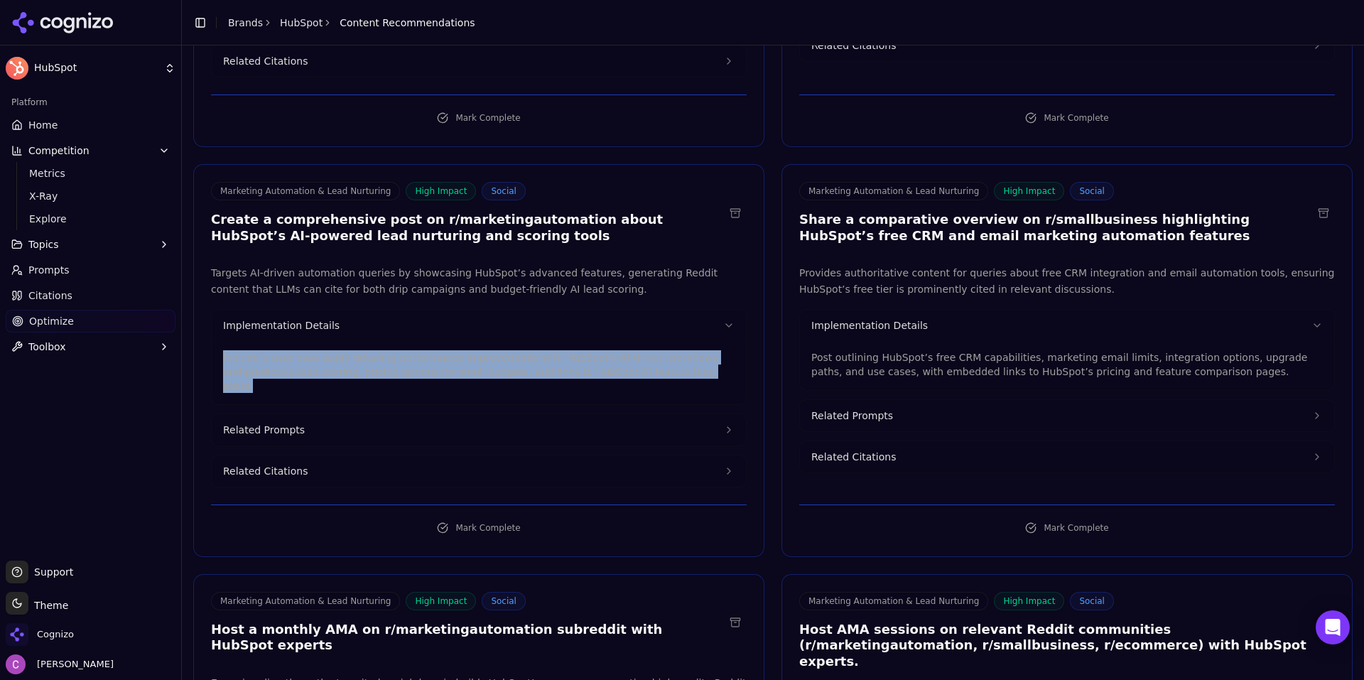
drag, startPoint x: 214, startPoint y: 339, endPoint x: 668, endPoint y: 361, distance: 453.7
click at [668, 361] on div "Include a user case study detailing performance improvements with HubSpot’s AI-…" at bounding box center [479, 372] width 534 height 63
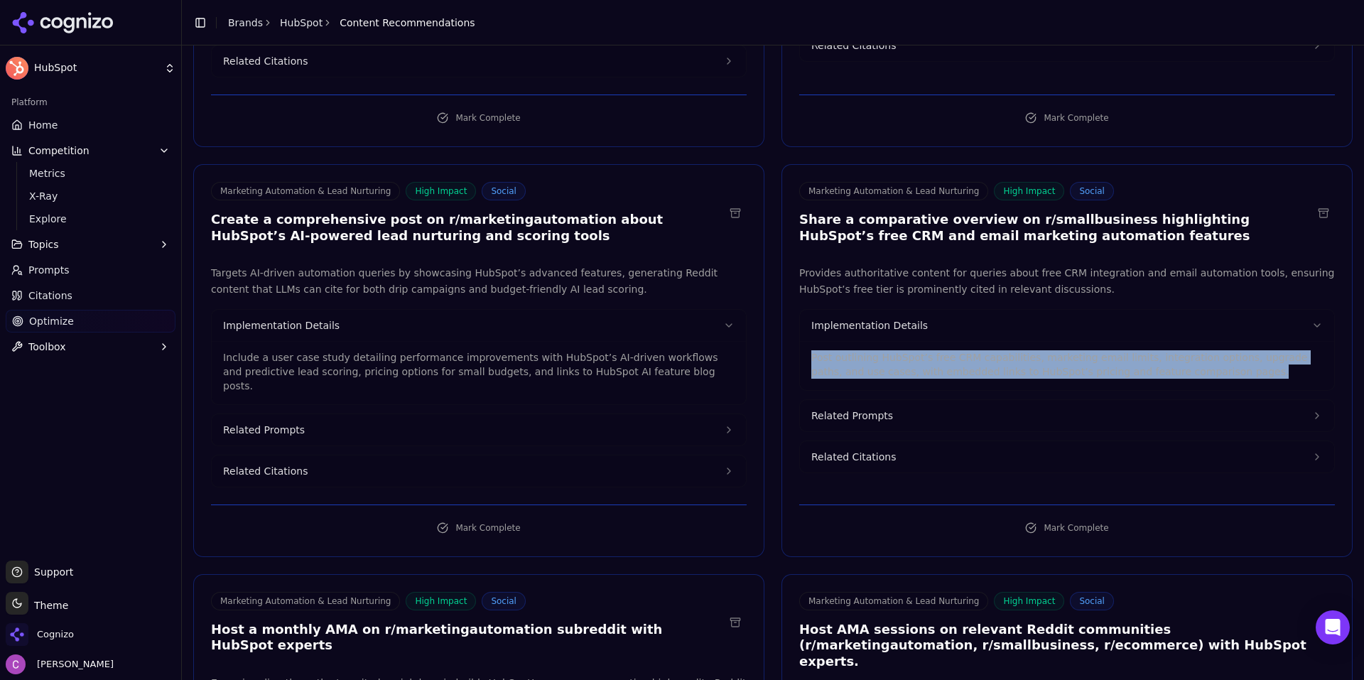
drag, startPoint x: 799, startPoint y: 335, endPoint x: 1175, endPoint y: 366, distance: 376.9
click at [1175, 366] on div "Post outlining HubSpot’s free CRM capabilities, marketing email limits, integra…" at bounding box center [1067, 365] width 534 height 49
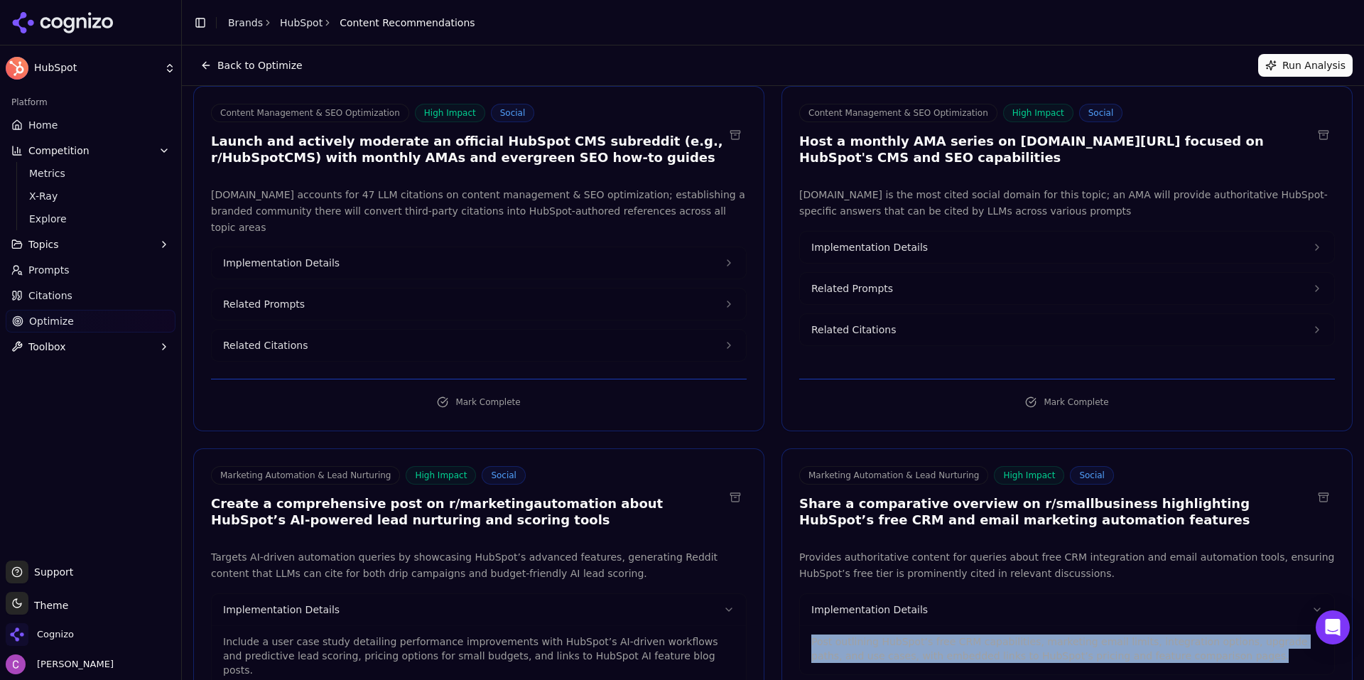
scroll to position [0, 0]
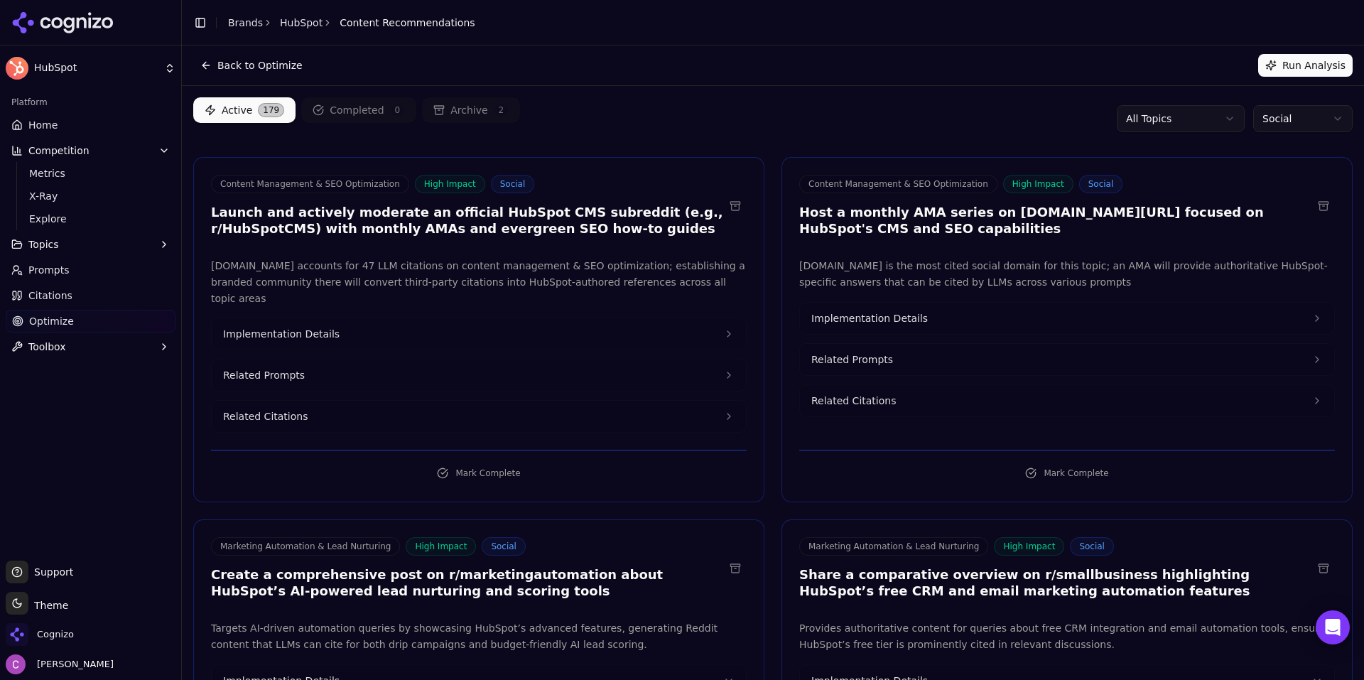
click at [1157, 109] on html "HubSpot Platform Home Competition Metrics X-Ray Explore Topics Prompts Citation…" at bounding box center [682, 340] width 1364 height 680
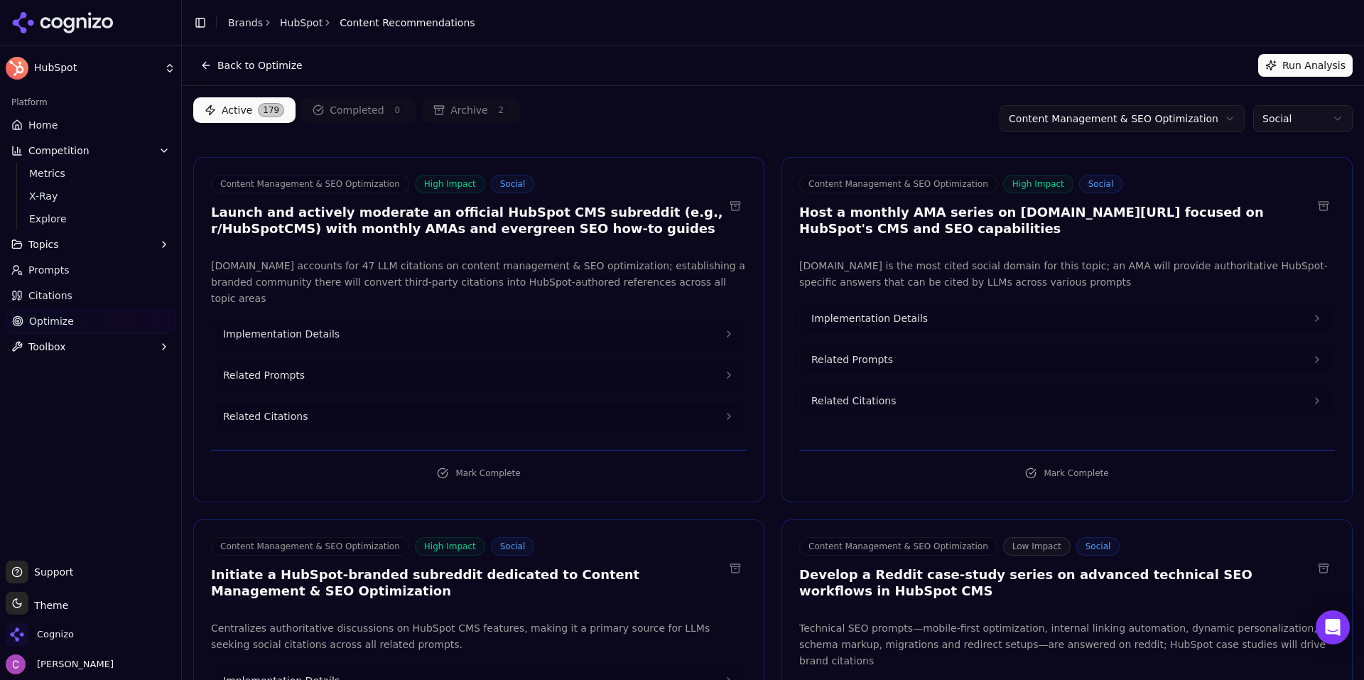
click at [1129, 116] on html "HubSpot Platform Home Competition Metrics X-Ray Explore Topics Prompts Citation…" at bounding box center [682, 340] width 1364 height 680
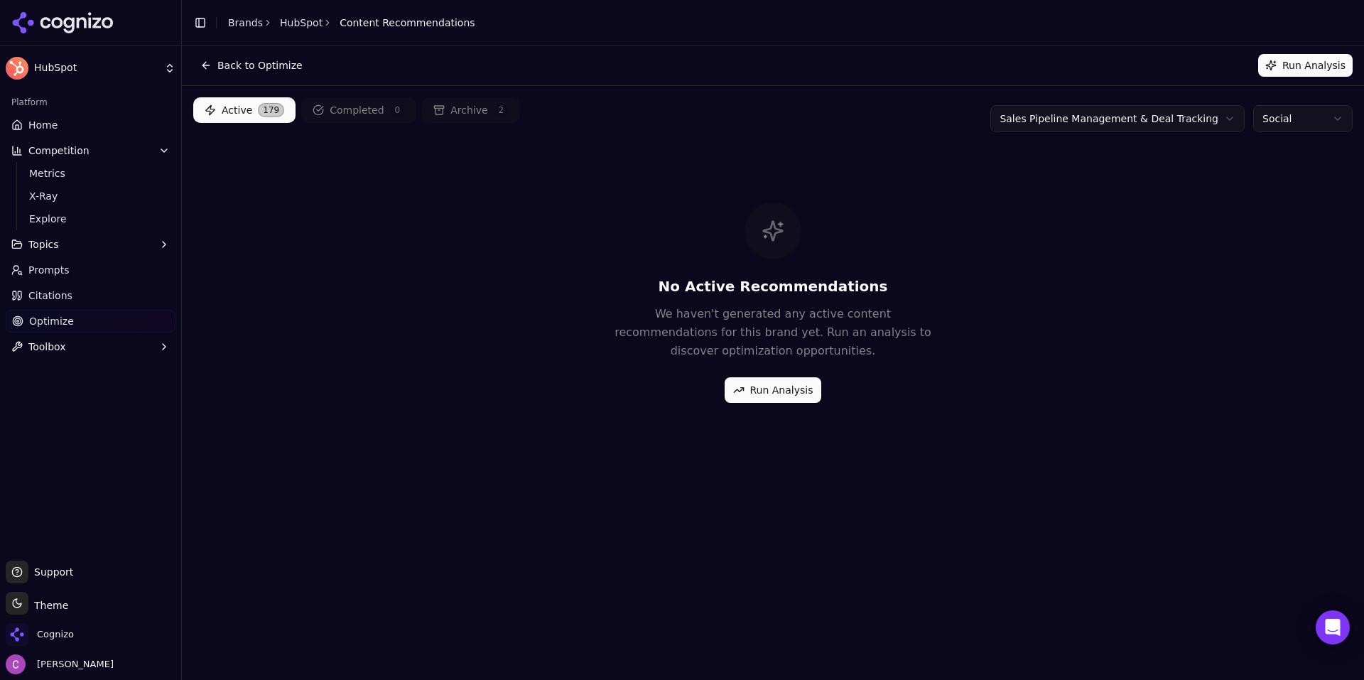
click at [1261, 121] on html "HubSpot Platform Home Competition Metrics X-Ray Explore Topics Prompts Citation…" at bounding box center [682, 340] width 1364 height 680
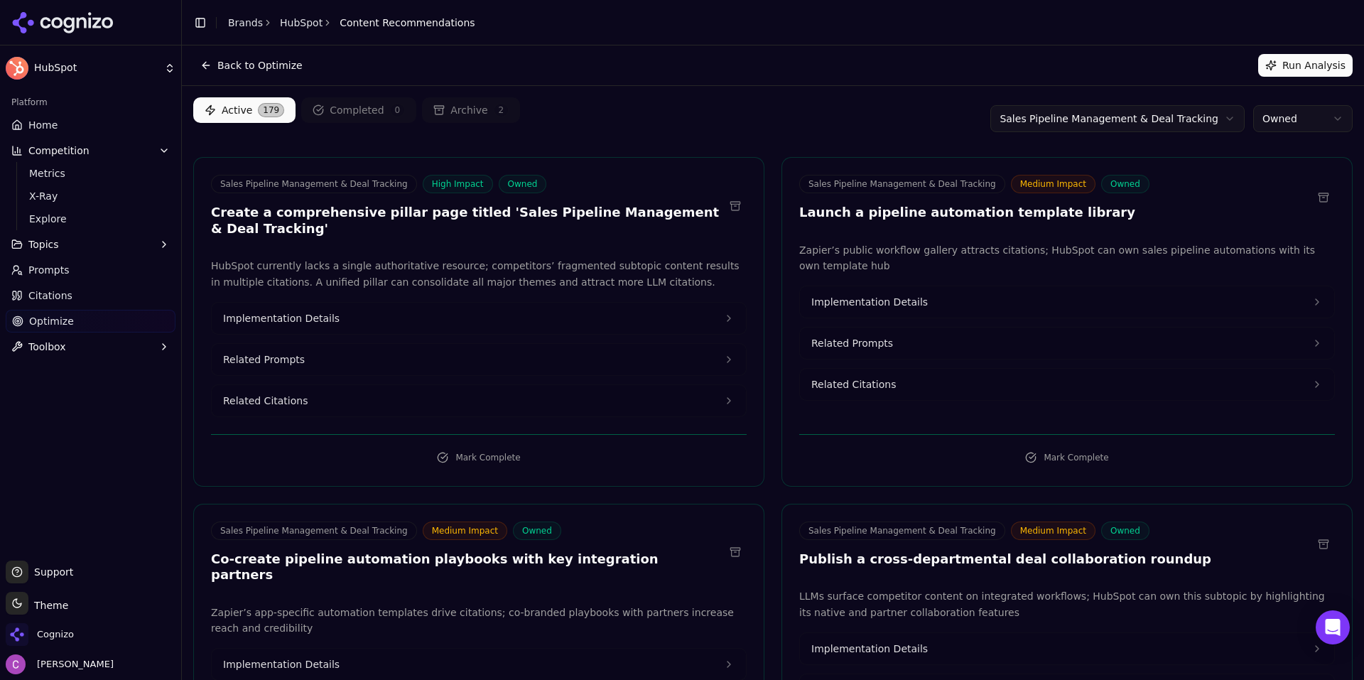
click at [364, 346] on button "Related Prompts" at bounding box center [479, 359] width 534 height 31
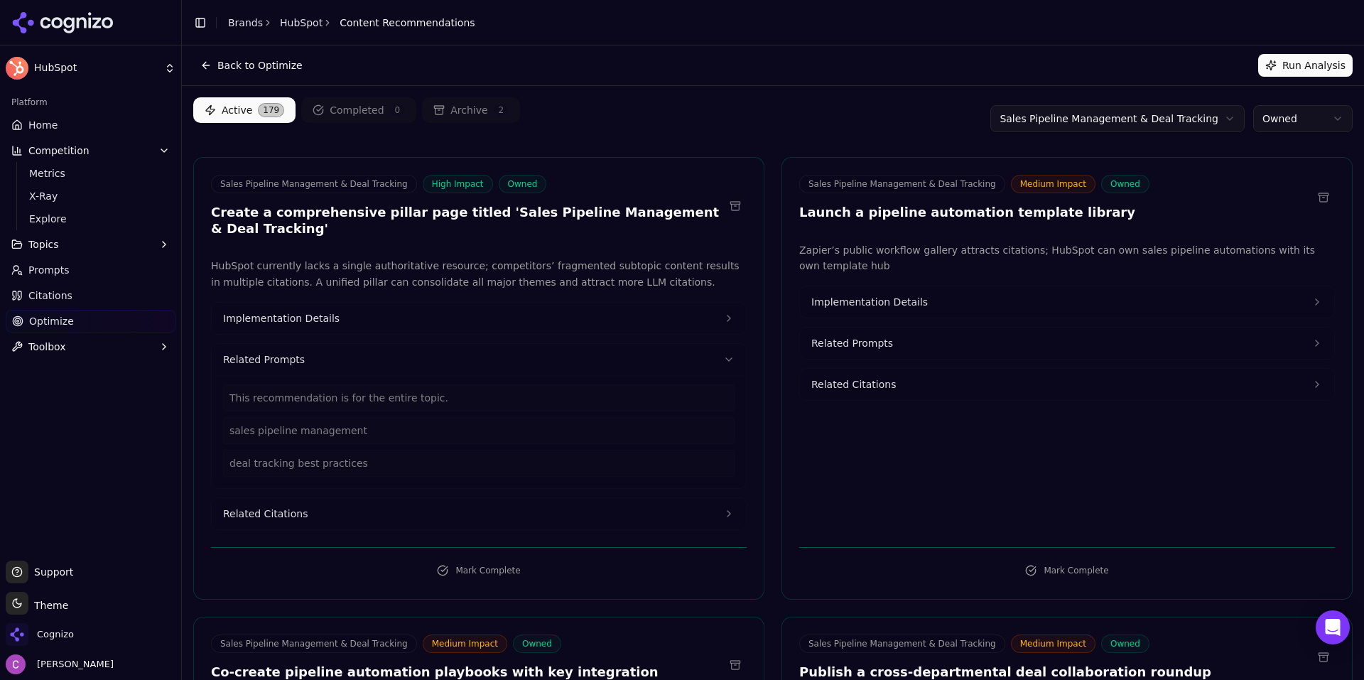
click at [384, 310] on button "Implementation Details" at bounding box center [479, 318] width 534 height 31
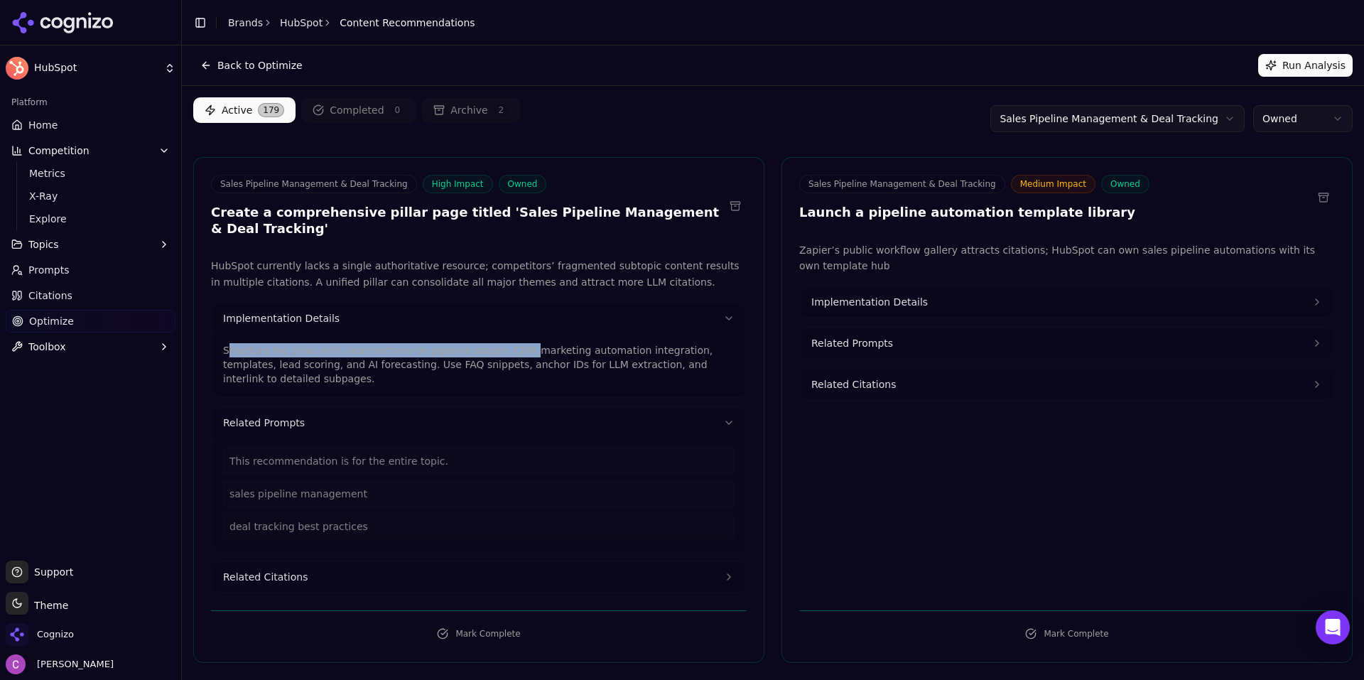
drag, startPoint x: 227, startPoint y: 331, endPoint x: 596, endPoint y: 329, distance: 369.3
click at [579, 343] on p "Structure the pillar with clear sections on pipeline stages, CRM–marketing auto…" at bounding box center [478, 364] width 511 height 43
click at [604, 343] on p "Structure the pillar with clear sections on pipeline stages, CRM–marketing auto…" at bounding box center [478, 364] width 511 height 43
click at [140, 280] on link "Prompts" at bounding box center [91, 270] width 170 height 23
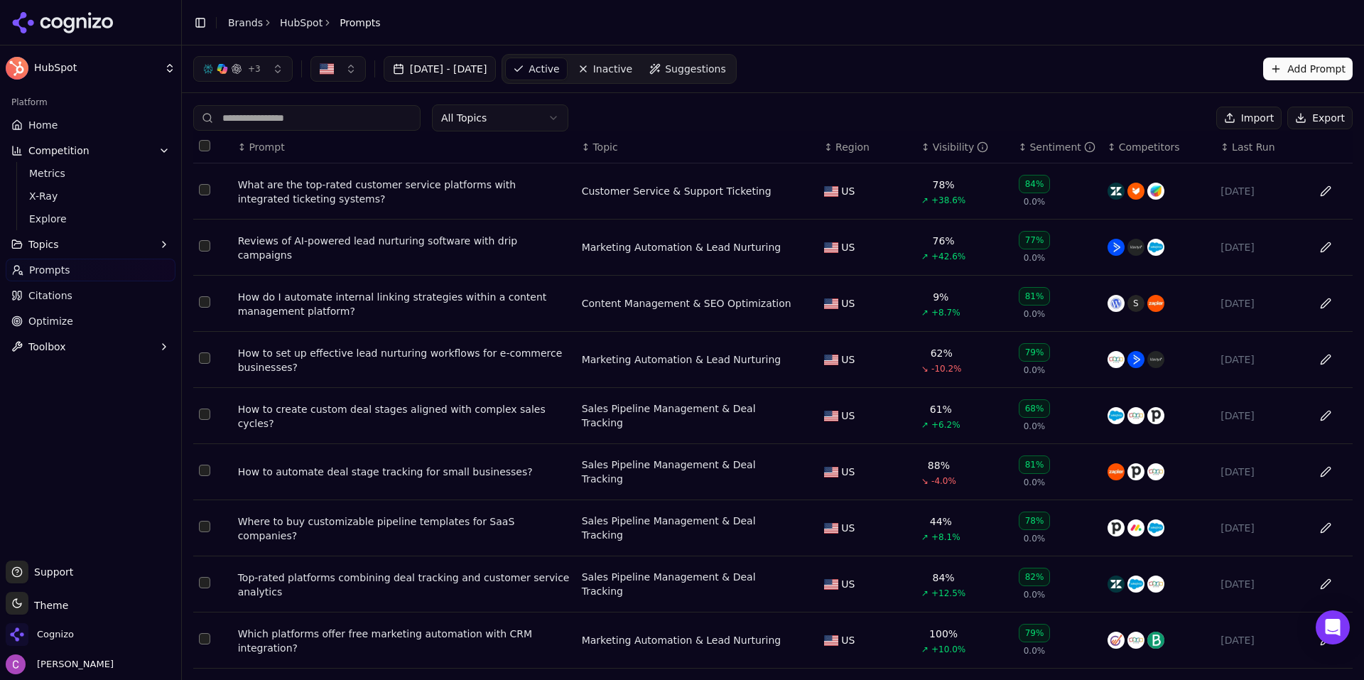
click at [257, 74] on span "+ 3" at bounding box center [254, 68] width 13 height 11
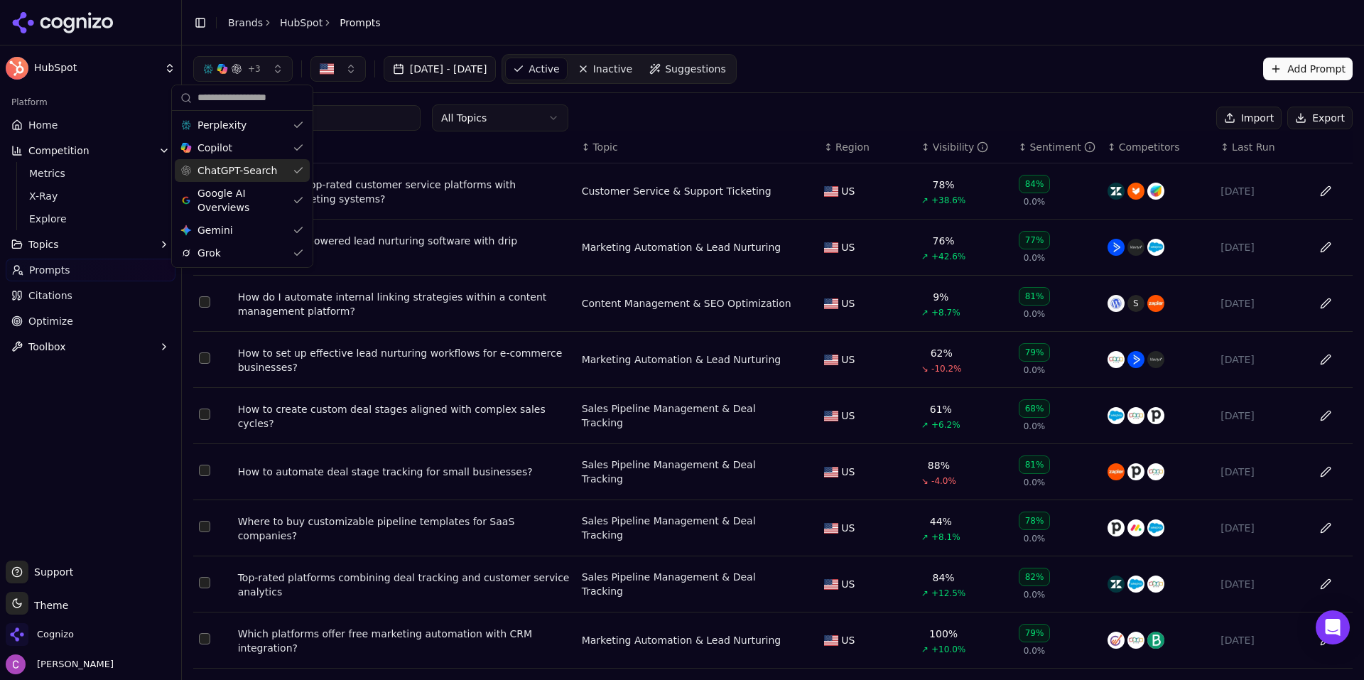
click at [696, 116] on div "All Topics Import Export" at bounding box center [772, 117] width 1159 height 27
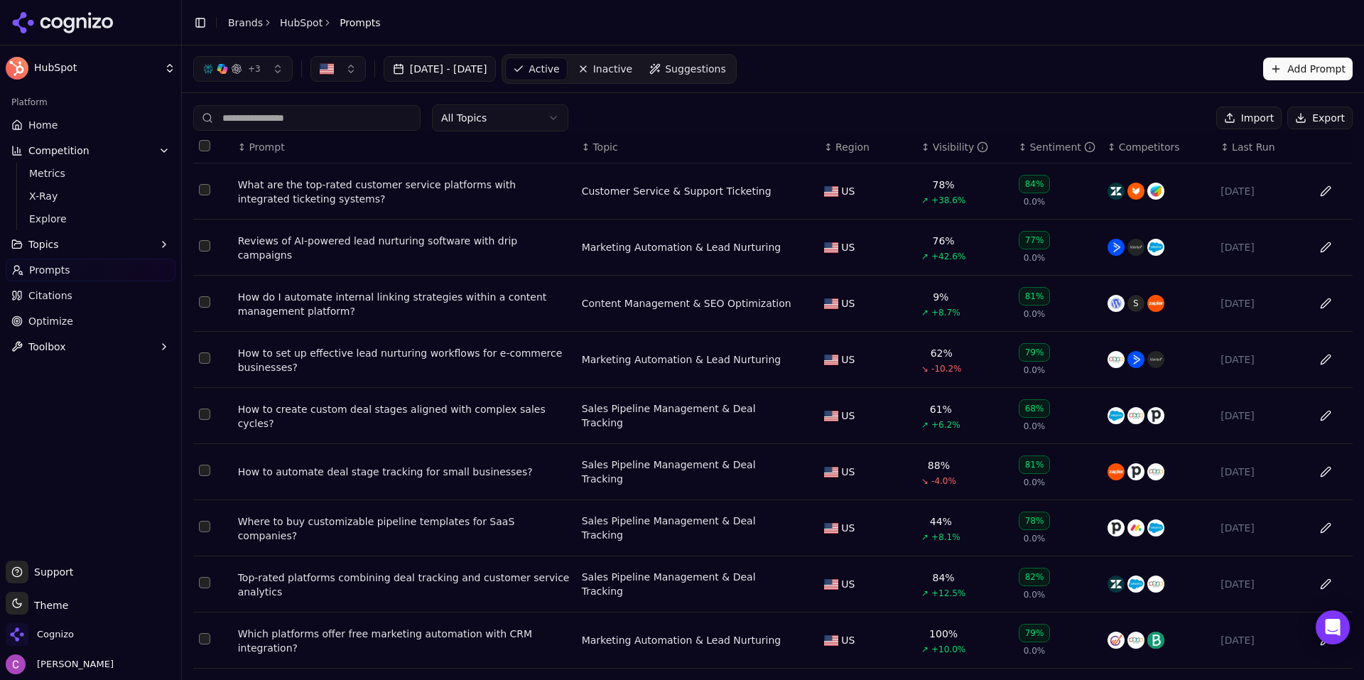
click at [388, 193] on div "What are the top-rated customer service platforms with integrated ticketing sys…" at bounding box center [404, 192] width 332 height 28
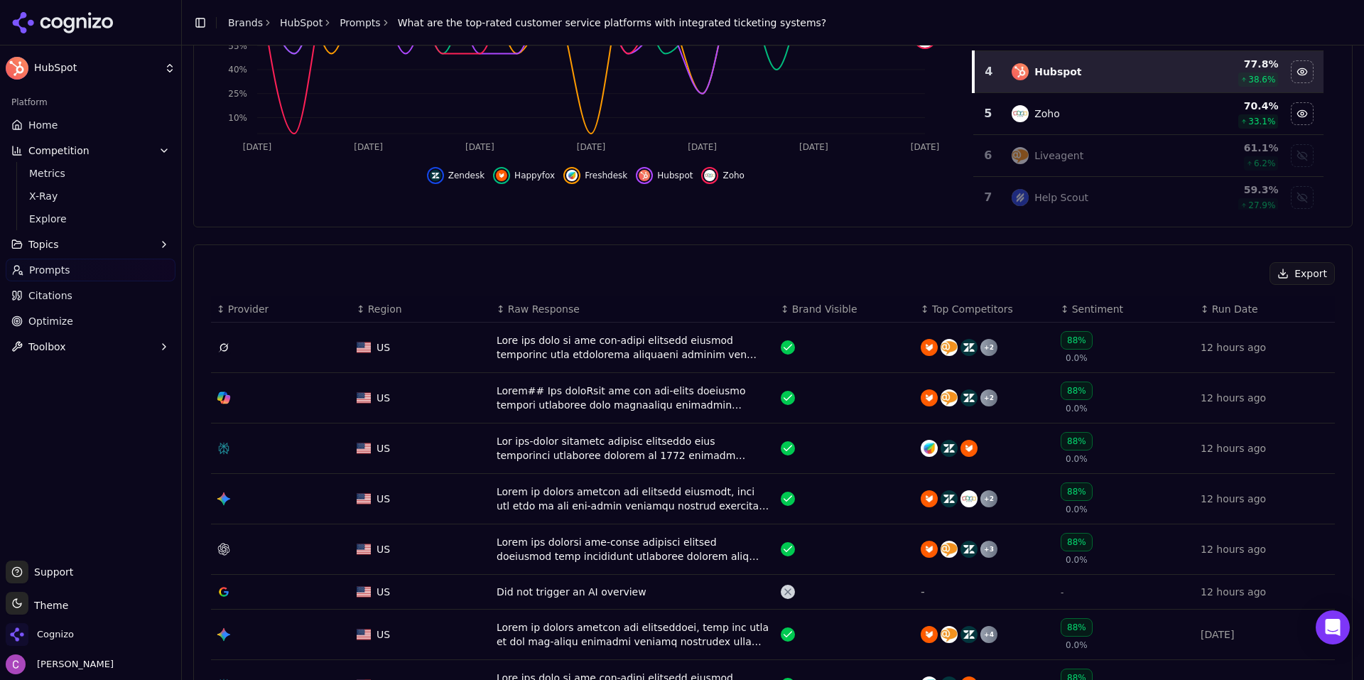
scroll to position [497, 0]
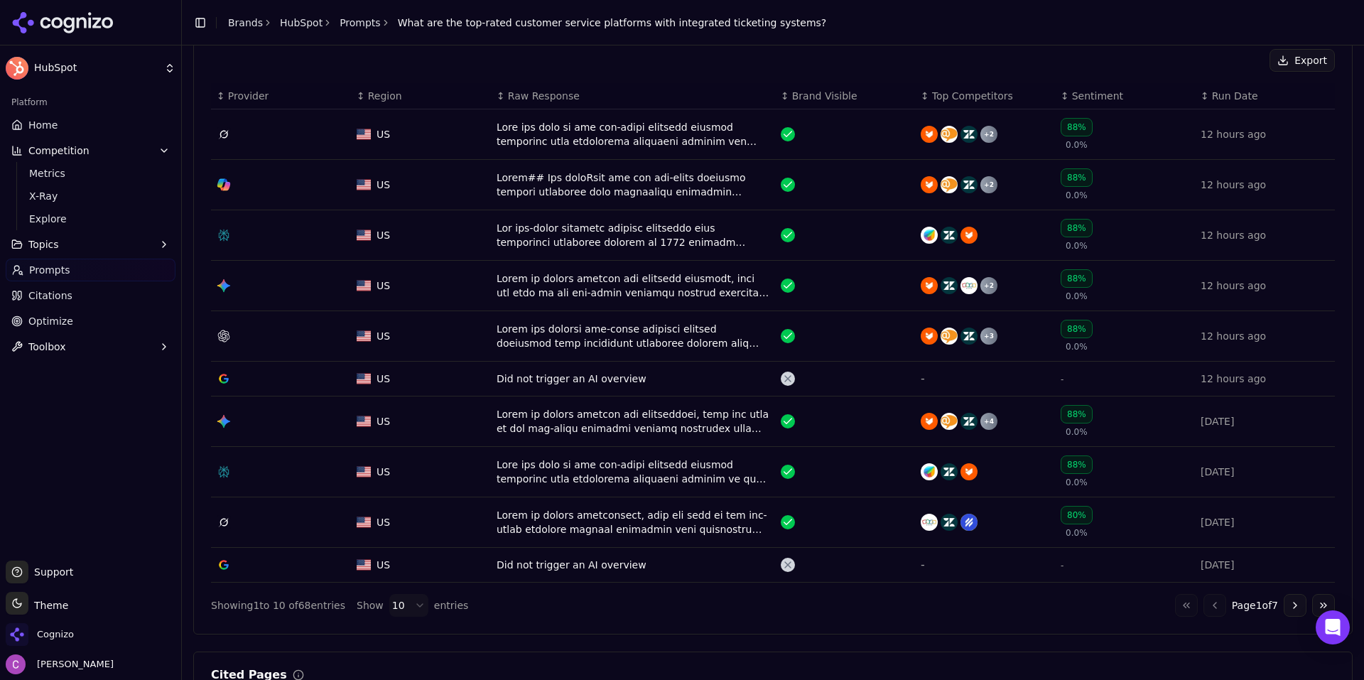
click at [1286, 610] on button "Go to next page" at bounding box center [1294, 605] width 23 height 23
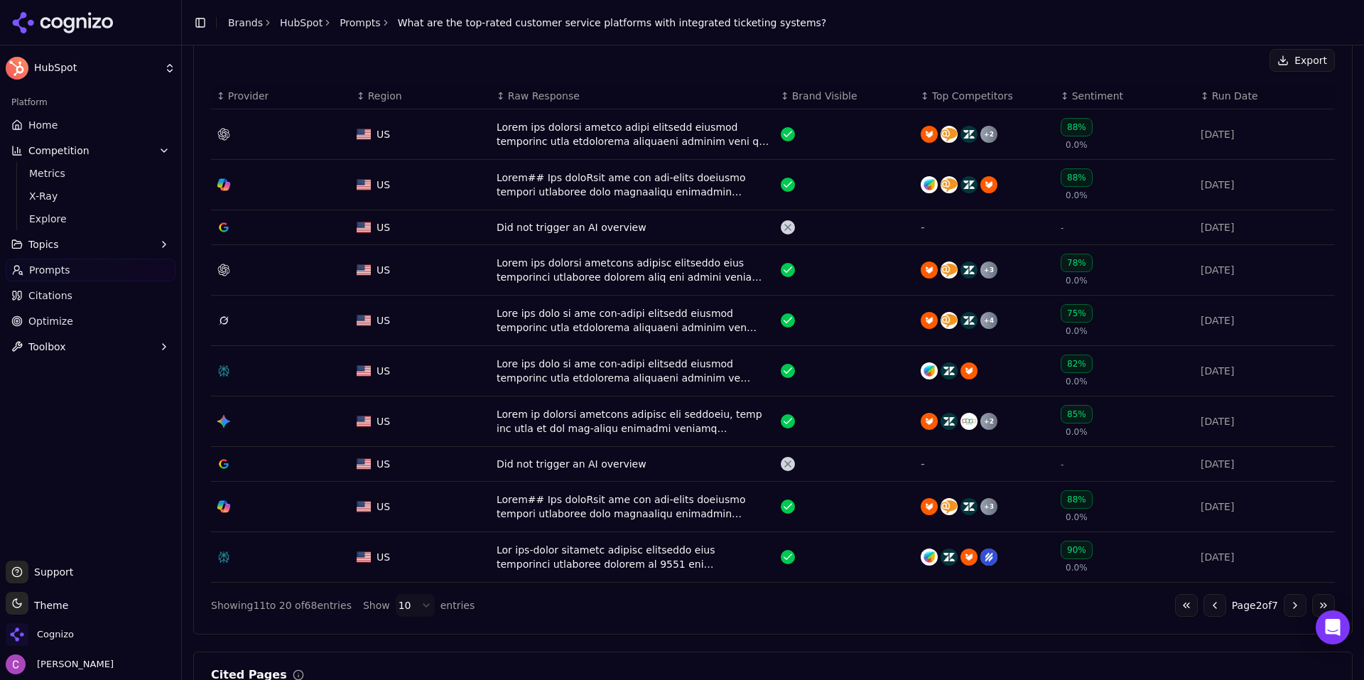
click at [1285, 612] on button "Go to next page" at bounding box center [1294, 605] width 23 height 23
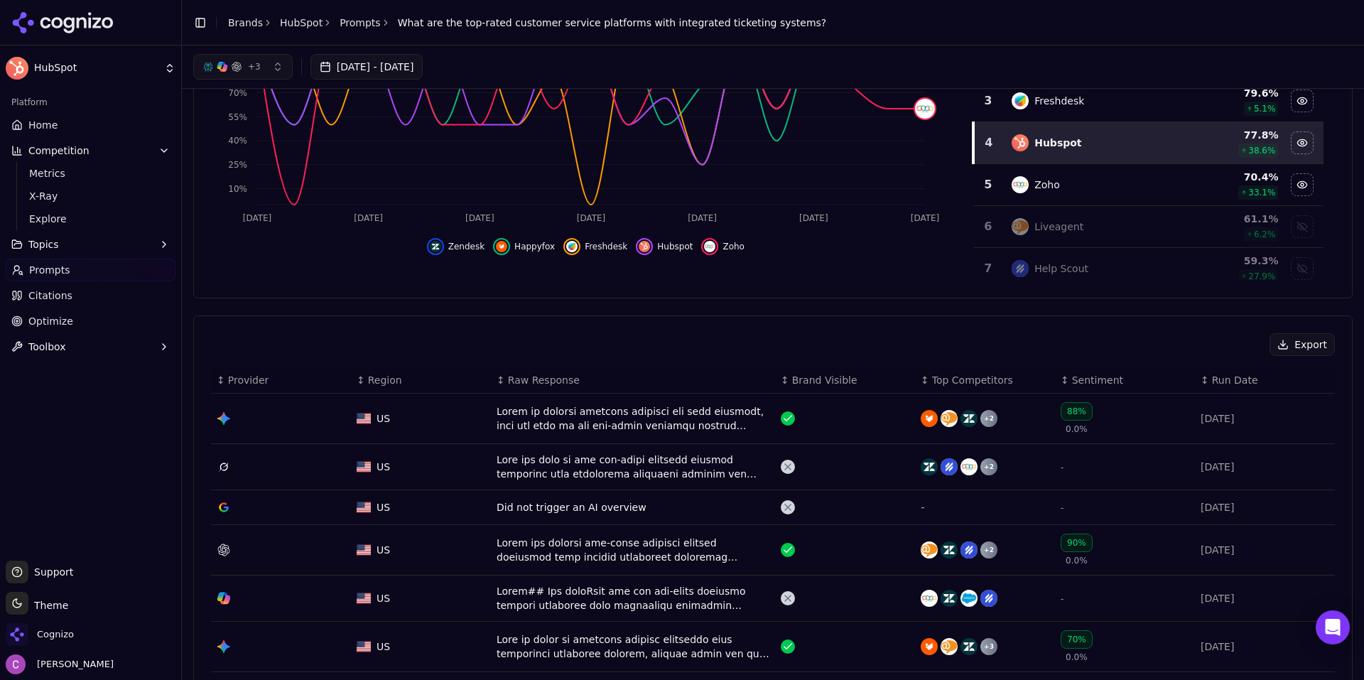
scroll to position [0, 0]
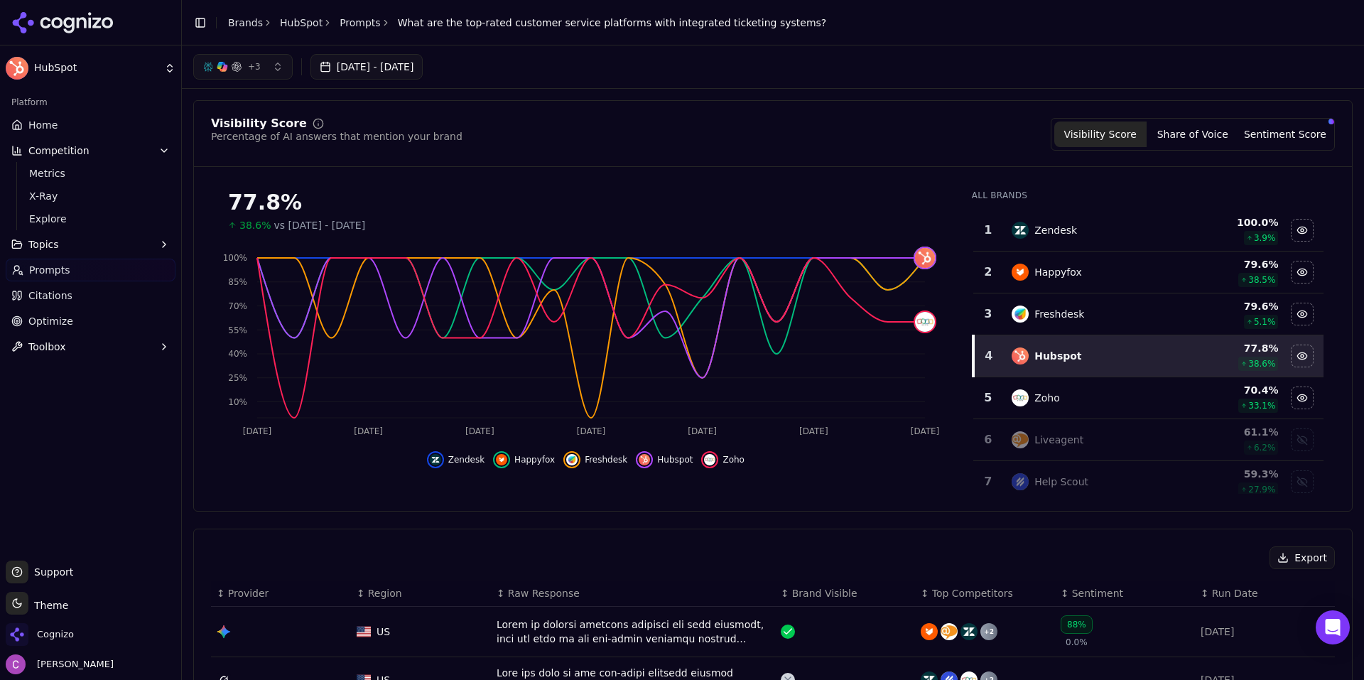
click at [785, 149] on div "Visibility Score Percentage of AI answers that mention your brand Visibility Sc…" at bounding box center [773, 134] width 1124 height 33
click at [60, 124] on link "Home" at bounding box center [91, 125] width 170 height 23
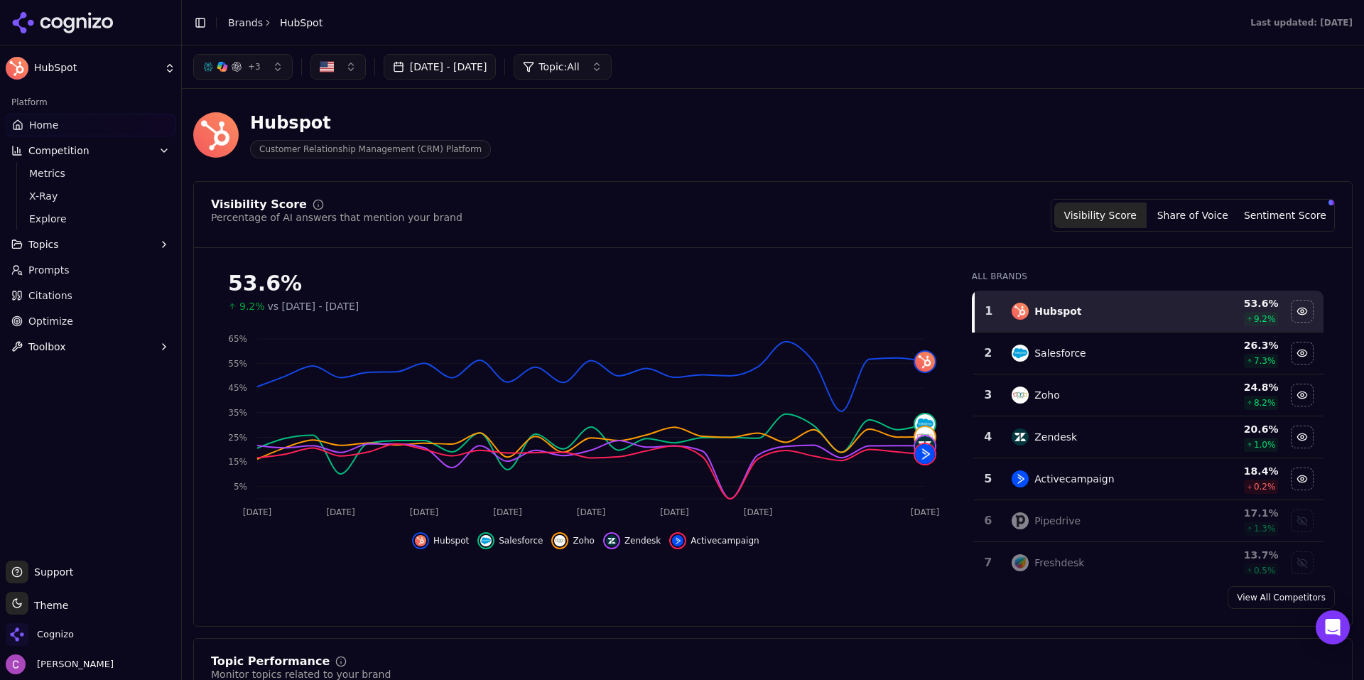
click at [609, 165] on div "Hubspot Customer Relationship Management (CRM) Platform" at bounding box center [772, 135] width 1159 height 70
click at [72, 320] on link "Optimize" at bounding box center [91, 321] width 170 height 23
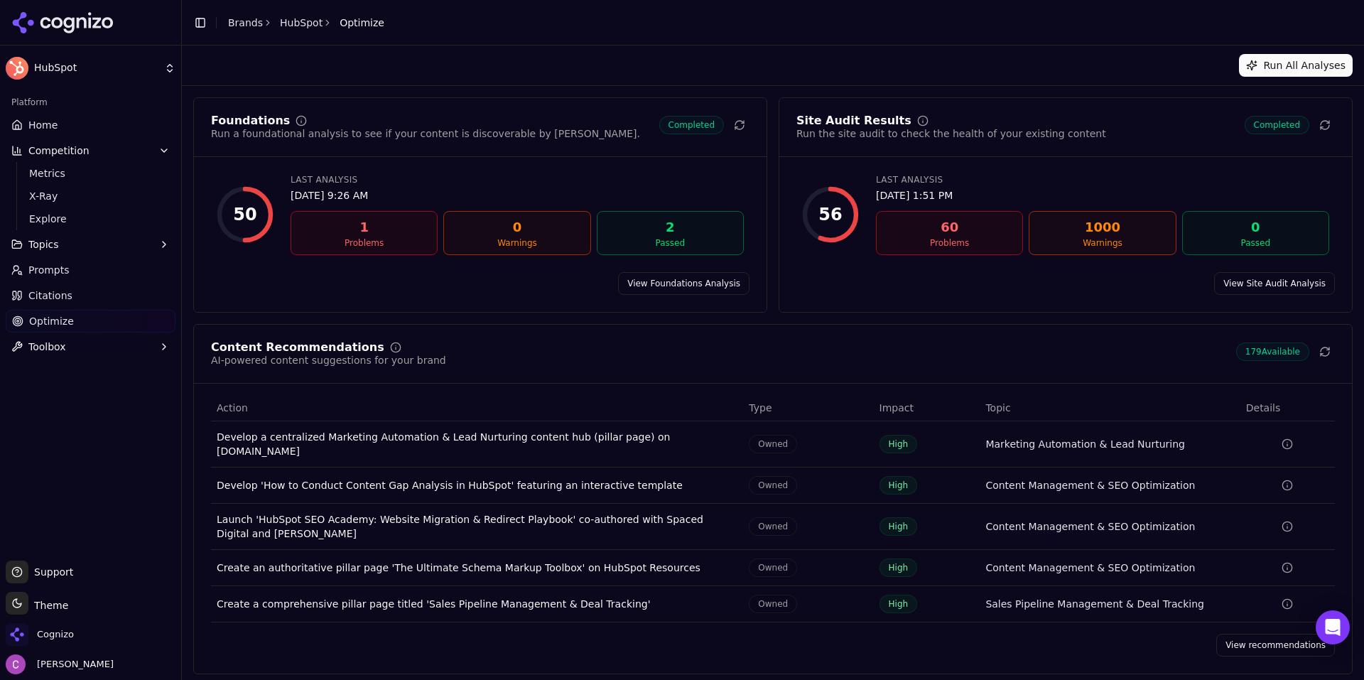
click at [1234, 633] on link "View recommendations" at bounding box center [1275, 644] width 119 height 23
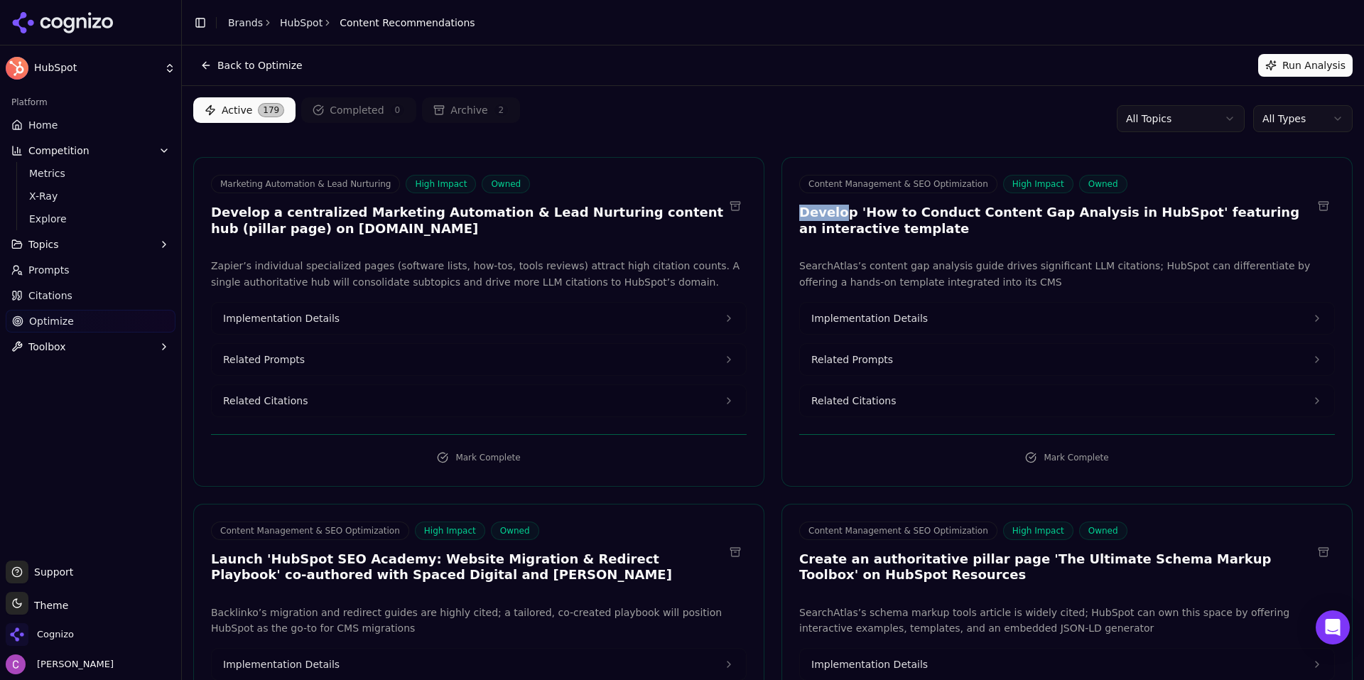
drag, startPoint x: 790, startPoint y: 213, endPoint x: 836, endPoint y: 216, distance: 45.5
click at [836, 216] on div "Content Management & SEO Optimization High Impact Owned Develop 'How to Conduct…" at bounding box center [1067, 208] width 570 height 66
click at [801, 213] on h3 "Develop 'How to Conduct Content Gap Analysis in HubSpot' featuring an interacti…" at bounding box center [1055, 221] width 513 height 32
drag, startPoint x: 205, startPoint y: 212, endPoint x: 258, endPoint y: 216, distance: 52.7
click at [258, 216] on div "Marketing Automation & Lead Nurturing High Impact Owned Develop a centralized M…" at bounding box center [479, 208] width 570 height 66
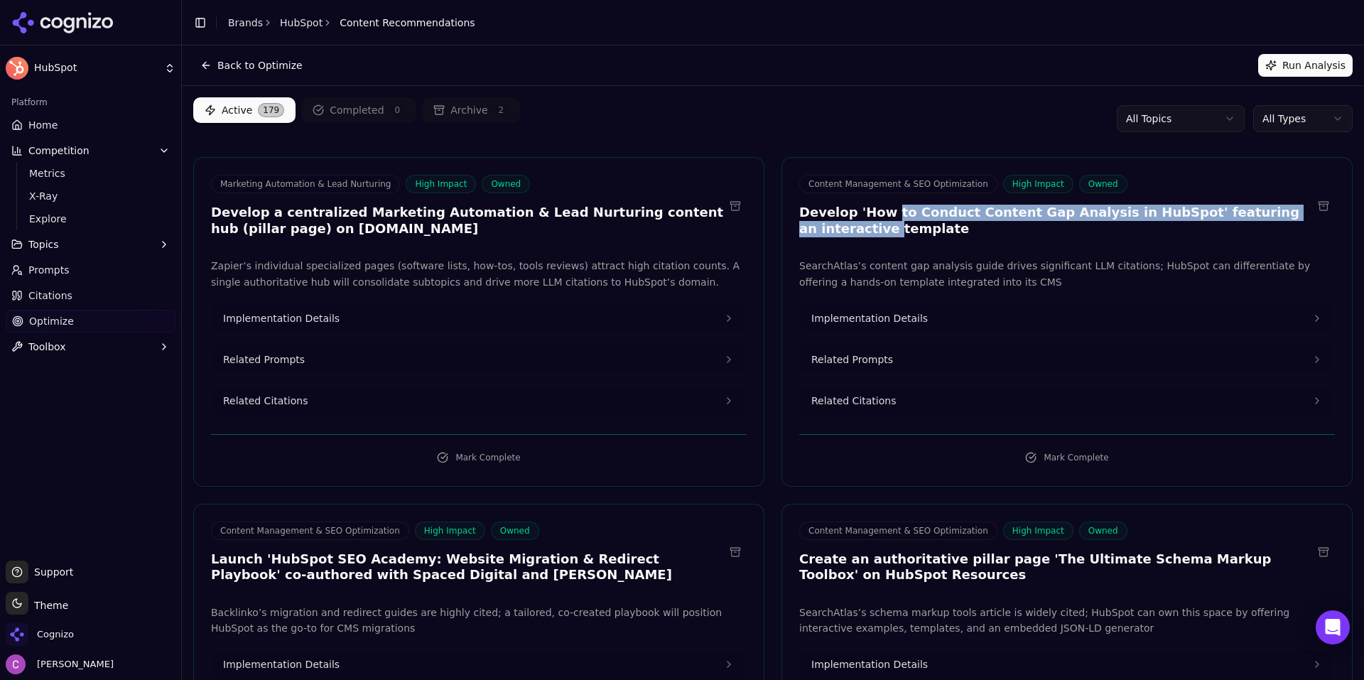
drag, startPoint x: 790, startPoint y: 221, endPoint x: 879, endPoint y: 219, distance: 88.8
click at [879, 219] on div "Content Management & SEO Optimization High Impact Owned Develop 'How to Conduct…" at bounding box center [1067, 208] width 570 height 66
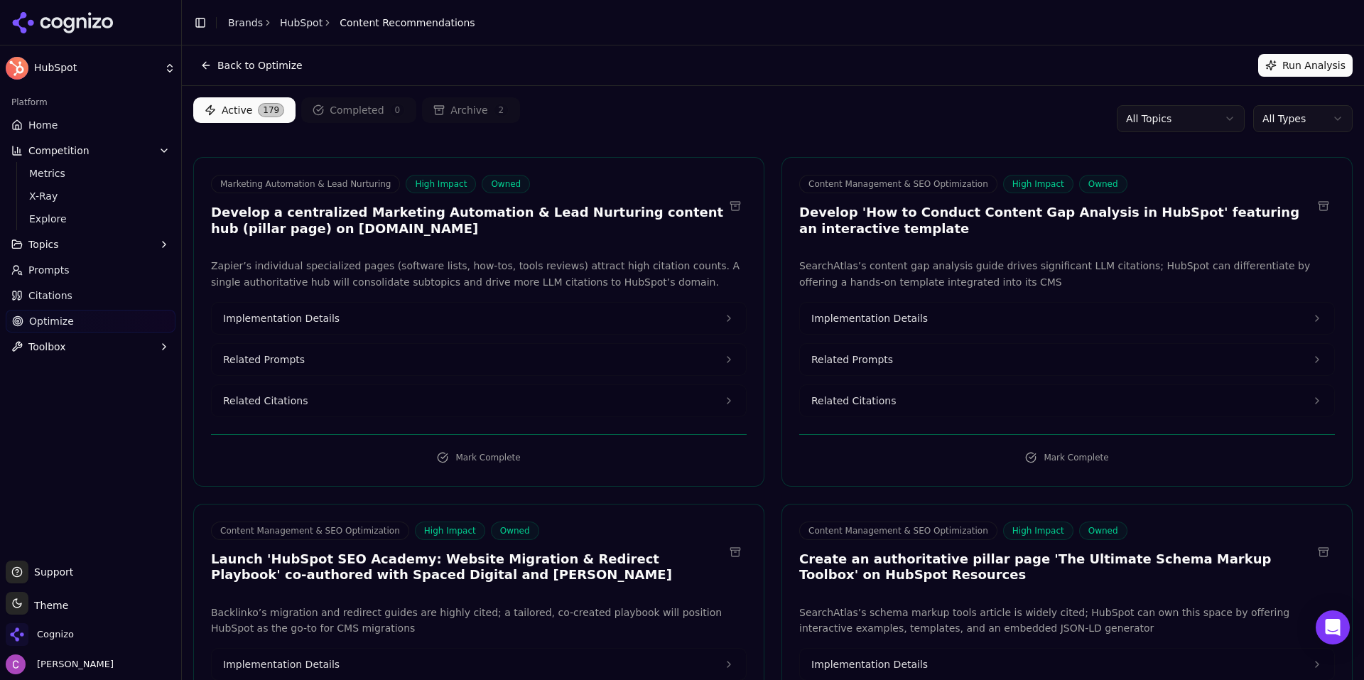
click at [347, 213] on h3 "Develop a centralized Marketing Automation & Lead Nurturing content hub (pillar…" at bounding box center [467, 221] width 513 height 32
click at [84, 198] on span "X-Ray" at bounding box center [91, 196] width 124 height 14
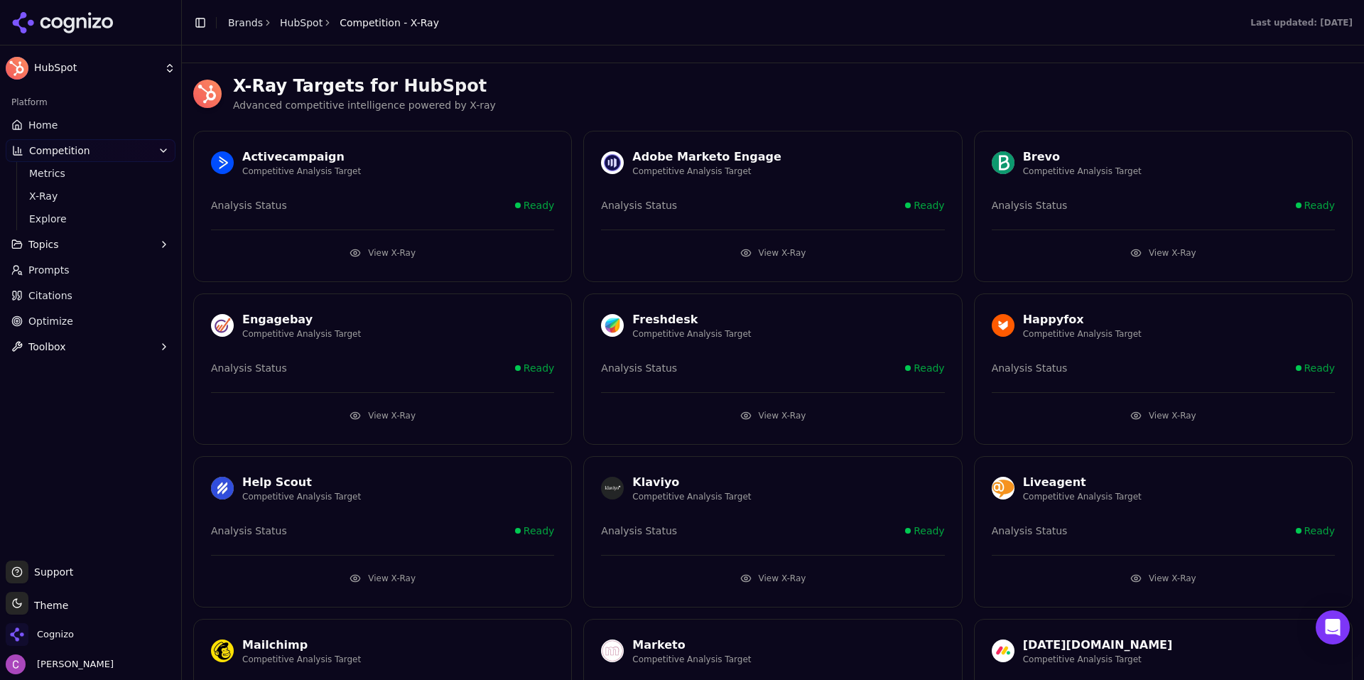
click at [44, 217] on span "Explore" at bounding box center [91, 219] width 124 height 14
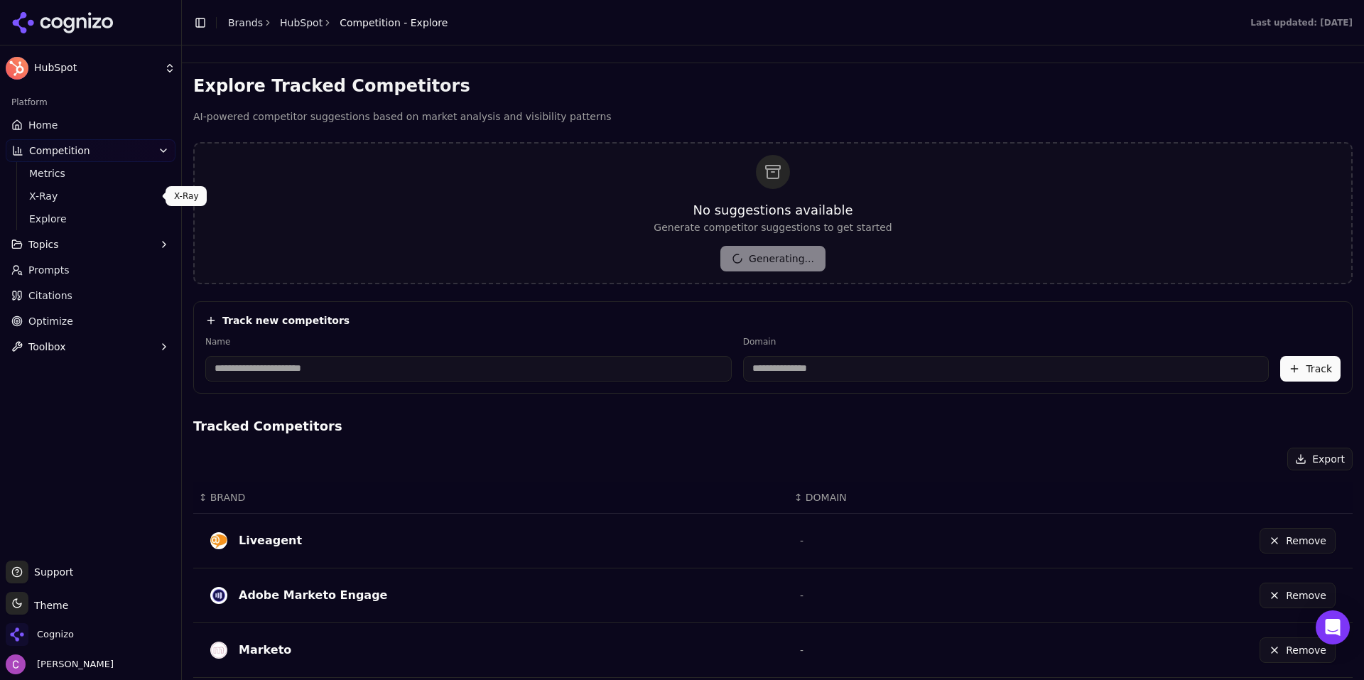
click at [59, 184] on ul "Metrics X-Ray Explore" at bounding box center [91, 196] width 150 height 68
click at [55, 194] on span "X-Ray" at bounding box center [91, 196] width 124 height 14
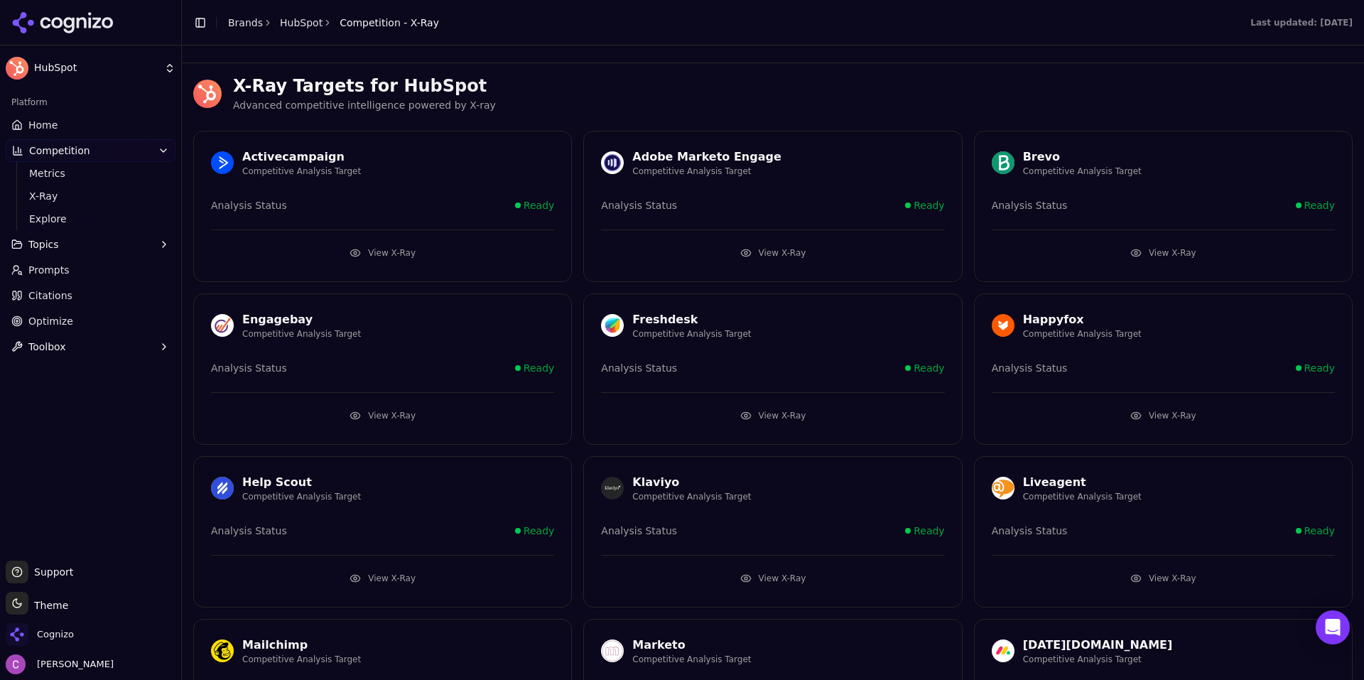
click at [832, 254] on button "View X-Ray" at bounding box center [772, 252] width 343 height 23
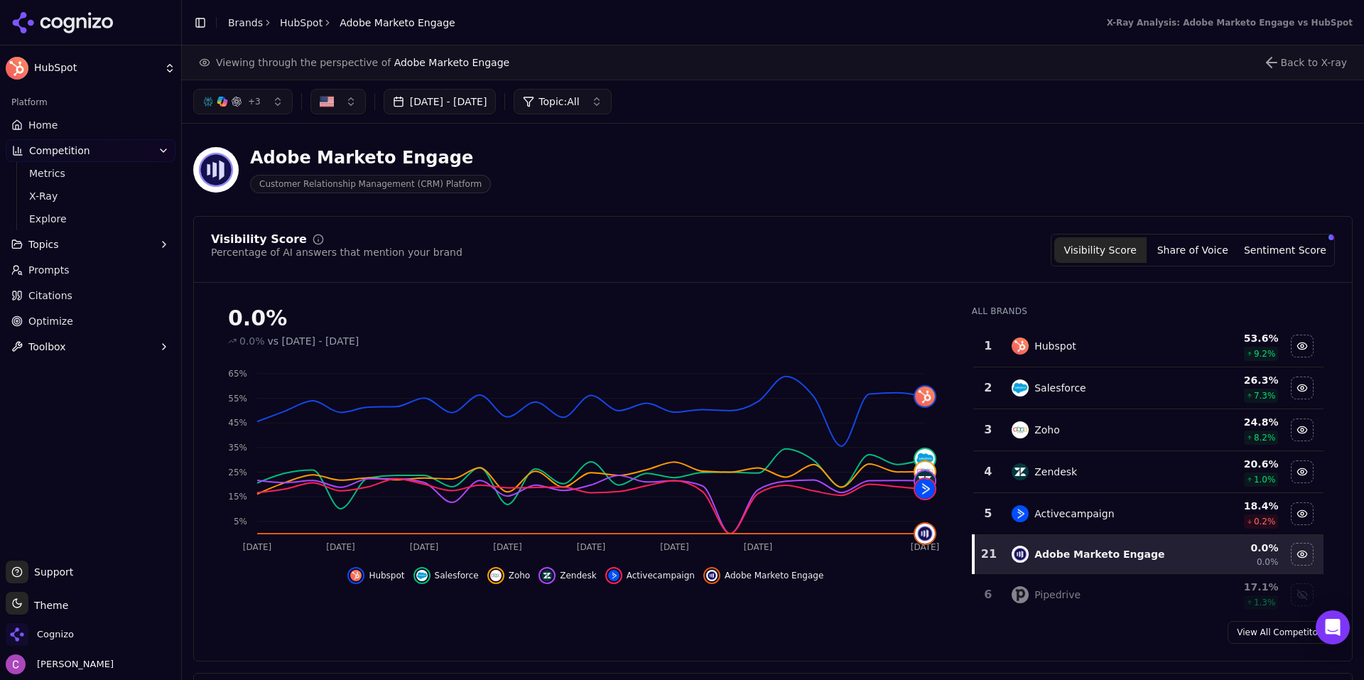
click at [714, 179] on div "Adobe Marketo Engage Customer Relationship Management (CRM) Platform" at bounding box center [511, 169] width 636 height 47
click at [56, 118] on link "Home" at bounding box center [91, 125] width 170 height 23
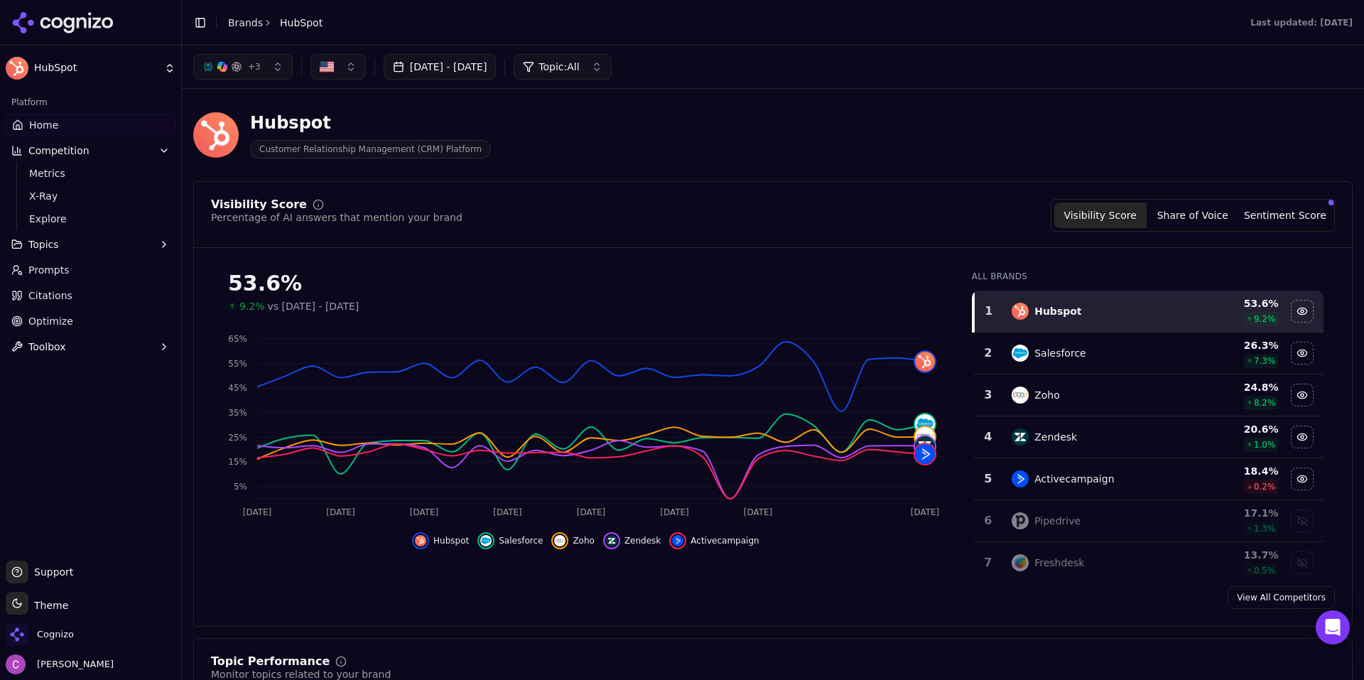
click at [109, 320] on link "Optimize" at bounding box center [91, 321] width 170 height 23
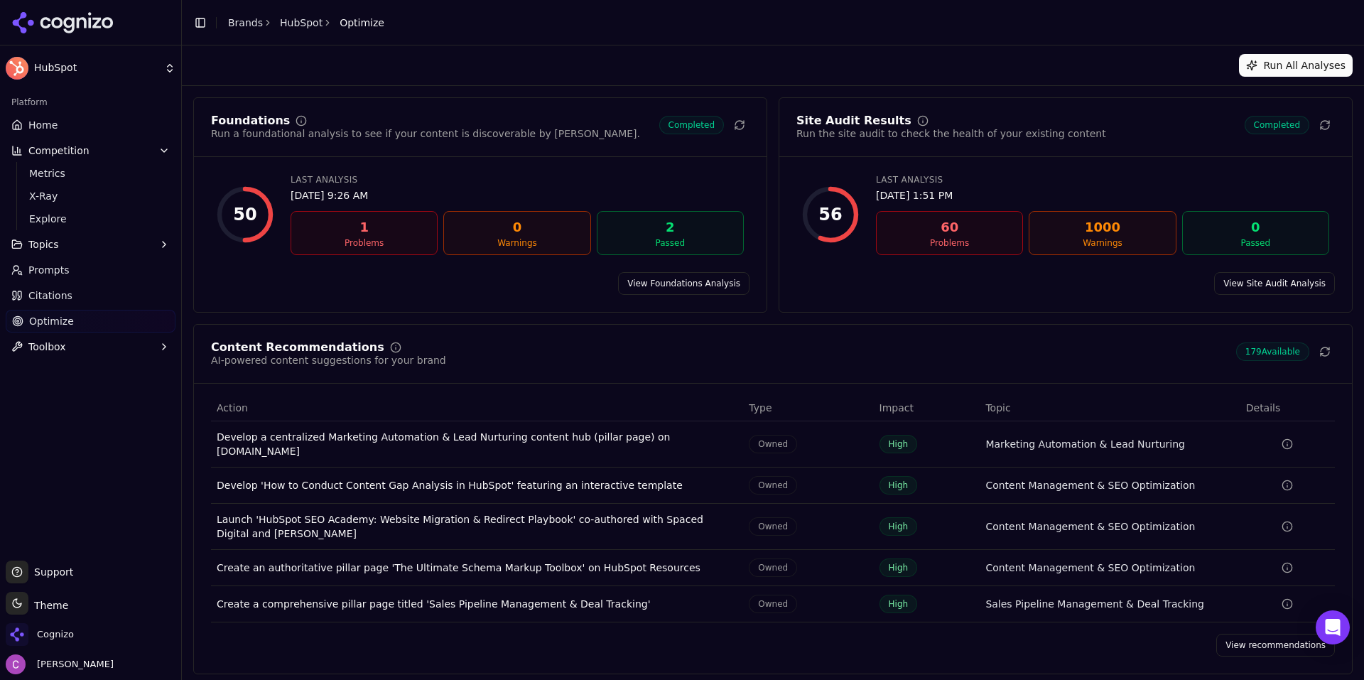
click at [1249, 633] on link "View recommendations" at bounding box center [1275, 644] width 119 height 23
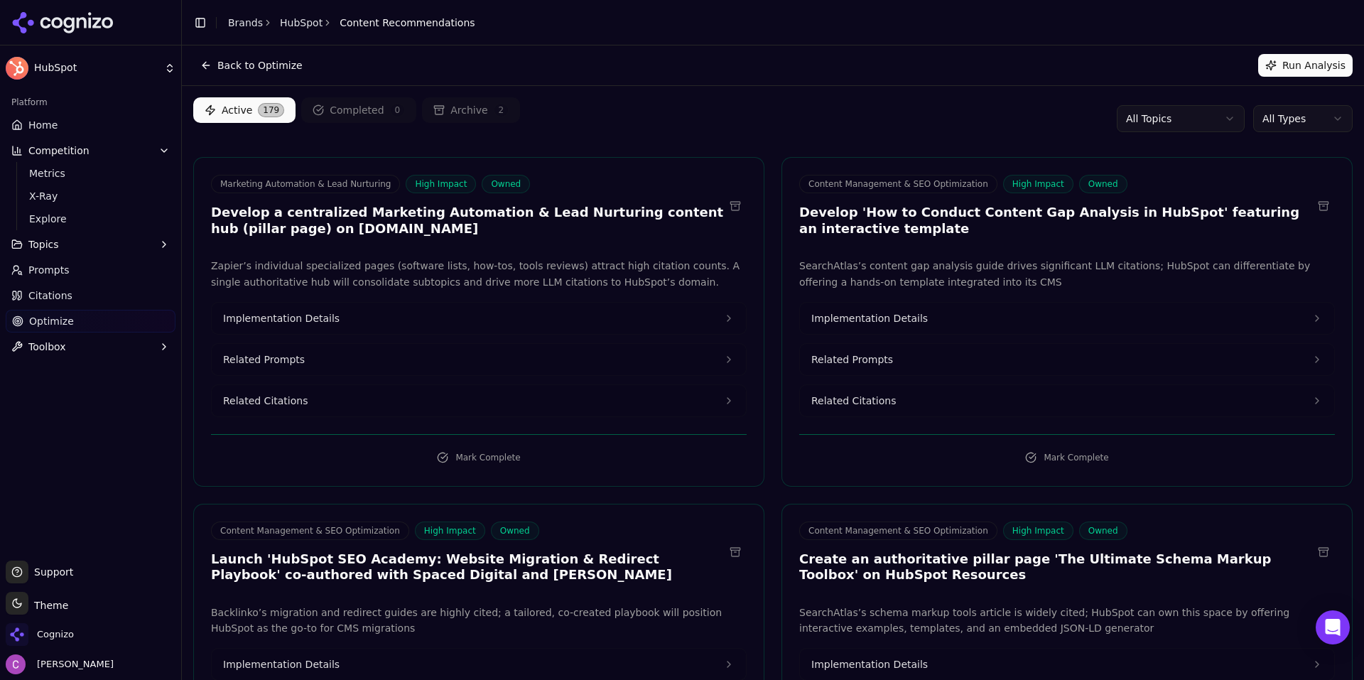
click at [303, 137] on div "Active 179 Completed 0 Archive 2 All Topics All Types" at bounding box center [772, 118] width 1159 height 43
click at [37, 305] on link "Citations" at bounding box center [91, 295] width 170 height 23
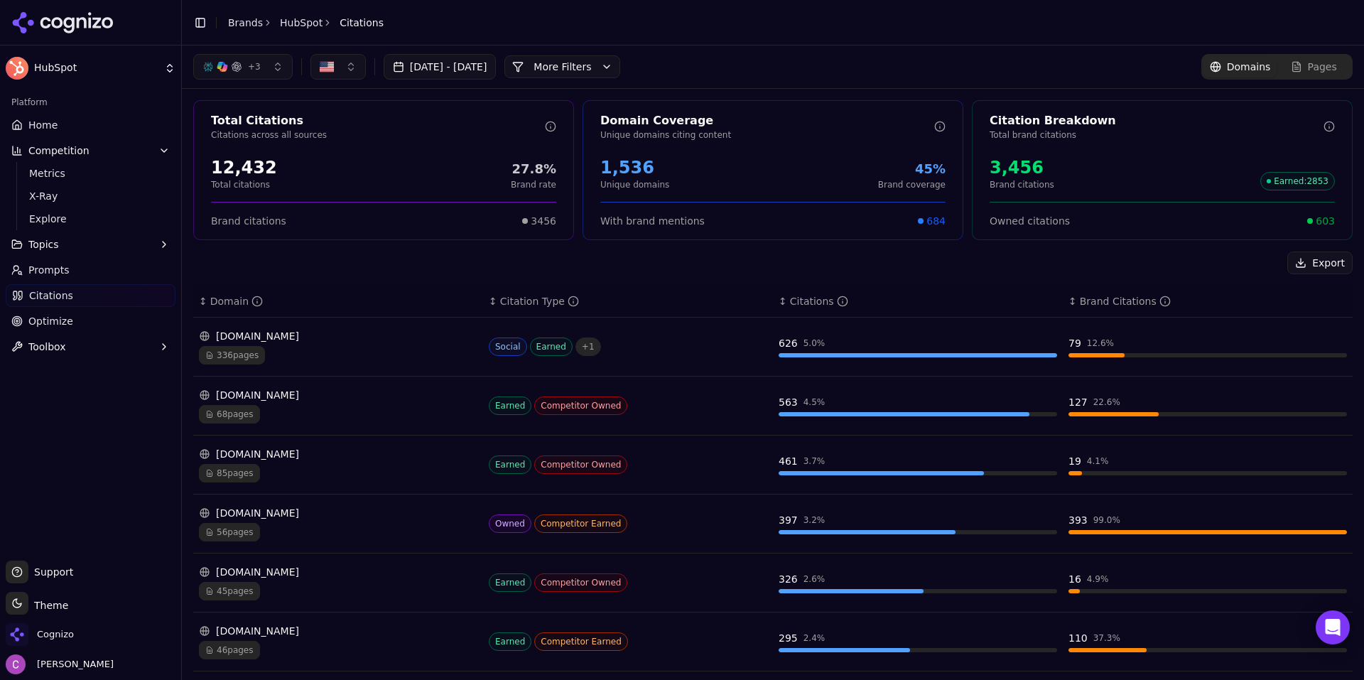
click at [1322, 217] on span "603" at bounding box center [1324, 221] width 19 height 14
click at [619, 76] on button "More Filters" at bounding box center [562, 66] width 116 height 23
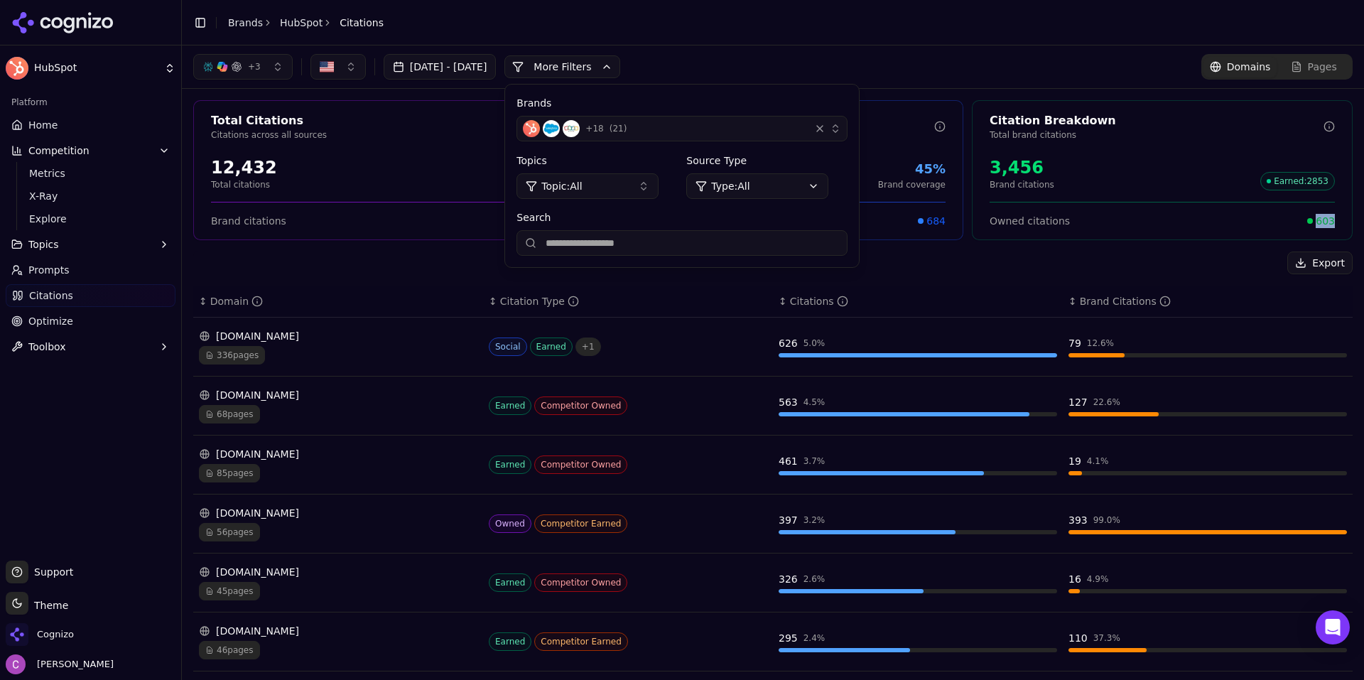
click at [818, 195] on body "HubSpot Platform Home Competition Metrics X-Ray Explore Topics Prompts Citation…" at bounding box center [682, 340] width 1364 height 680
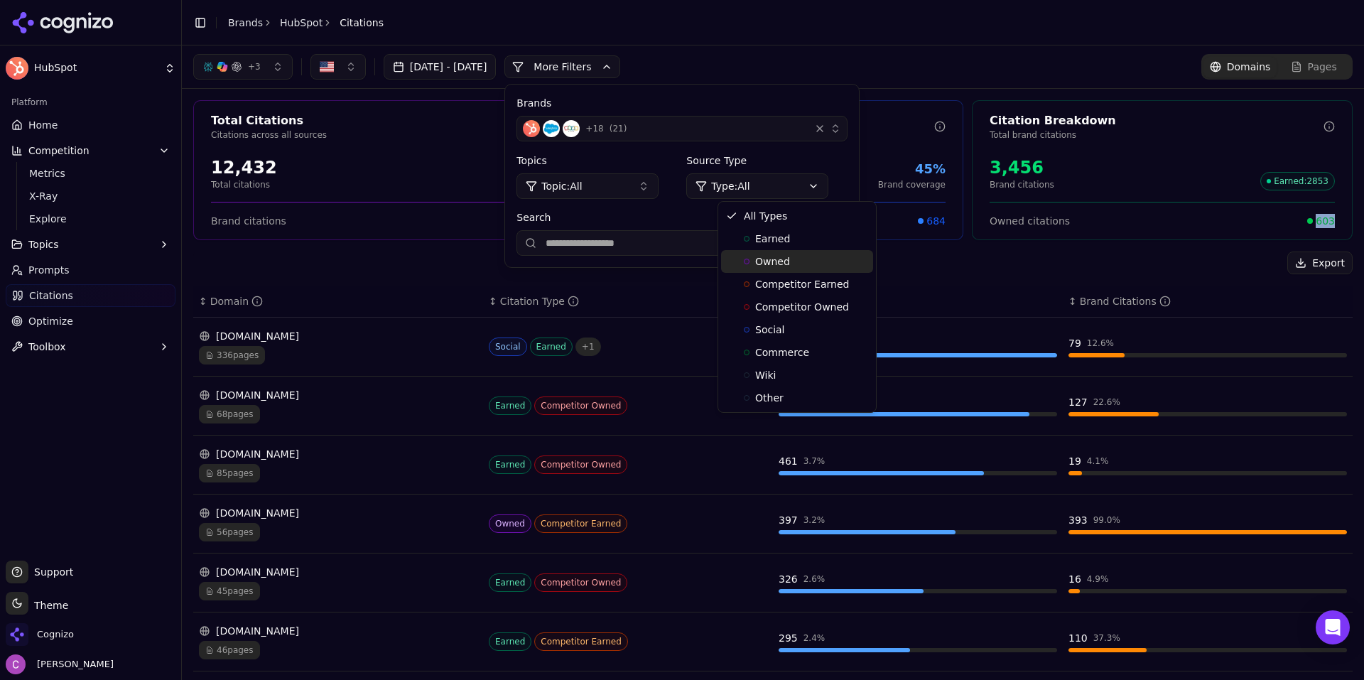
click at [781, 261] on span "Owned" at bounding box center [772, 261] width 35 height 14
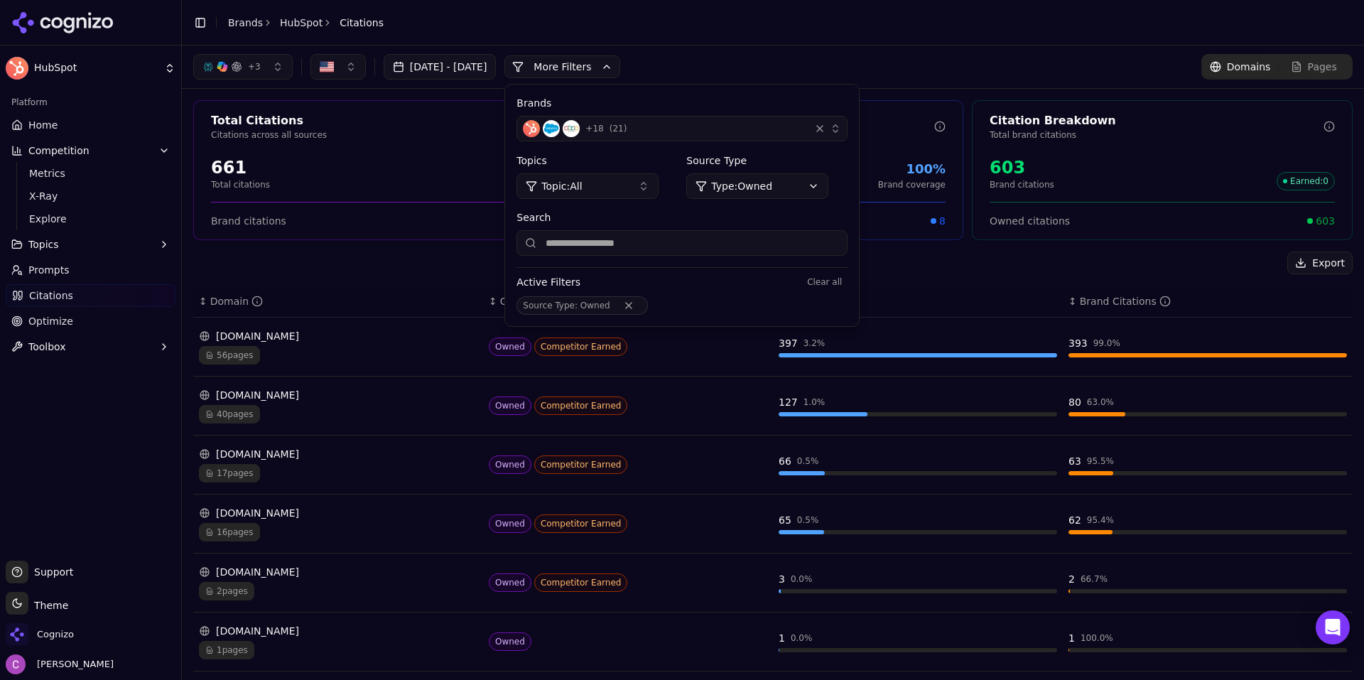
click at [885, 49] on div "+ 3 Jul 21, 2025 - Aug 20, 2025 More More Filters Brands + 18 ( 21 ) Topics Top…" at bounding box center [773, 66] width 1182 height 43
click at [790, 46] on div "+ 3 Jul 21, 2025 - Aug 20, 2025 More More Filters Brands + 18 ( 21 ) Topics Top…" at bounding box center [773, 66] width 1182 height 43
click at [620, 76] on button "More Filters" at bounding box center [562, 66] width 116 height 23
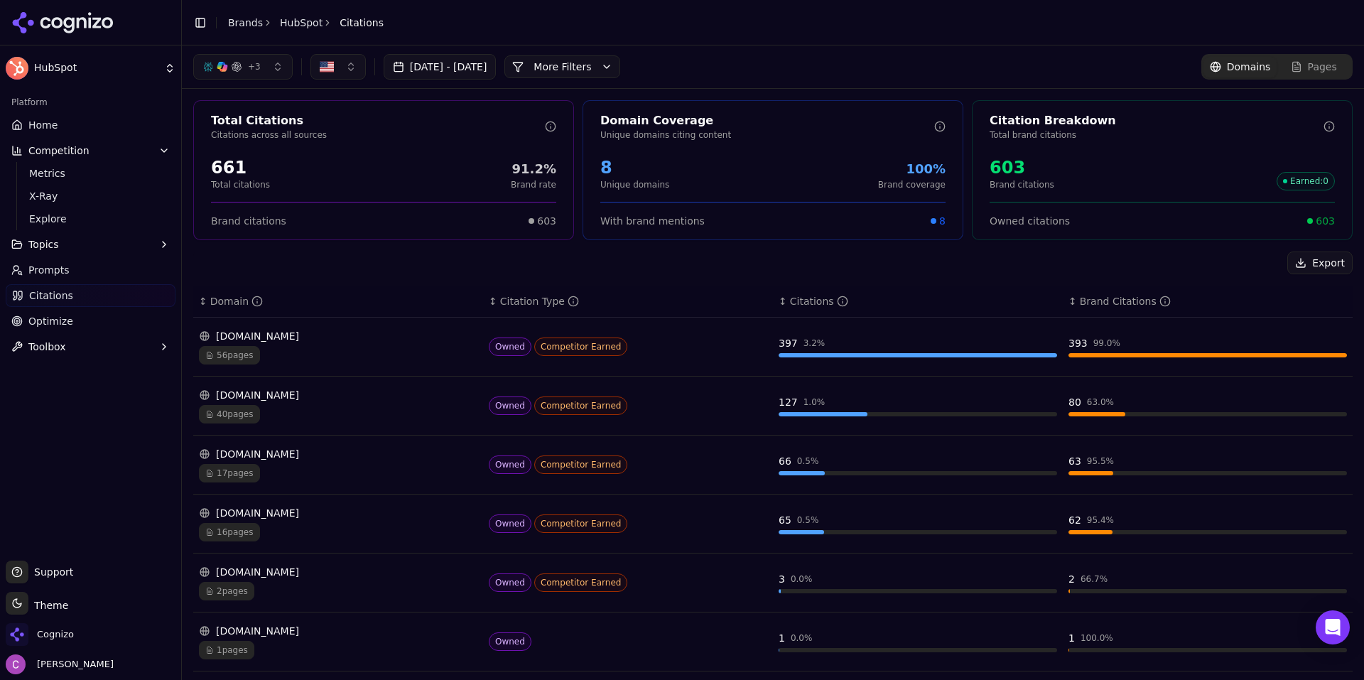
click at [611, 75] on button "More Filters" at bounding box center [562, 66] width 116 height 23
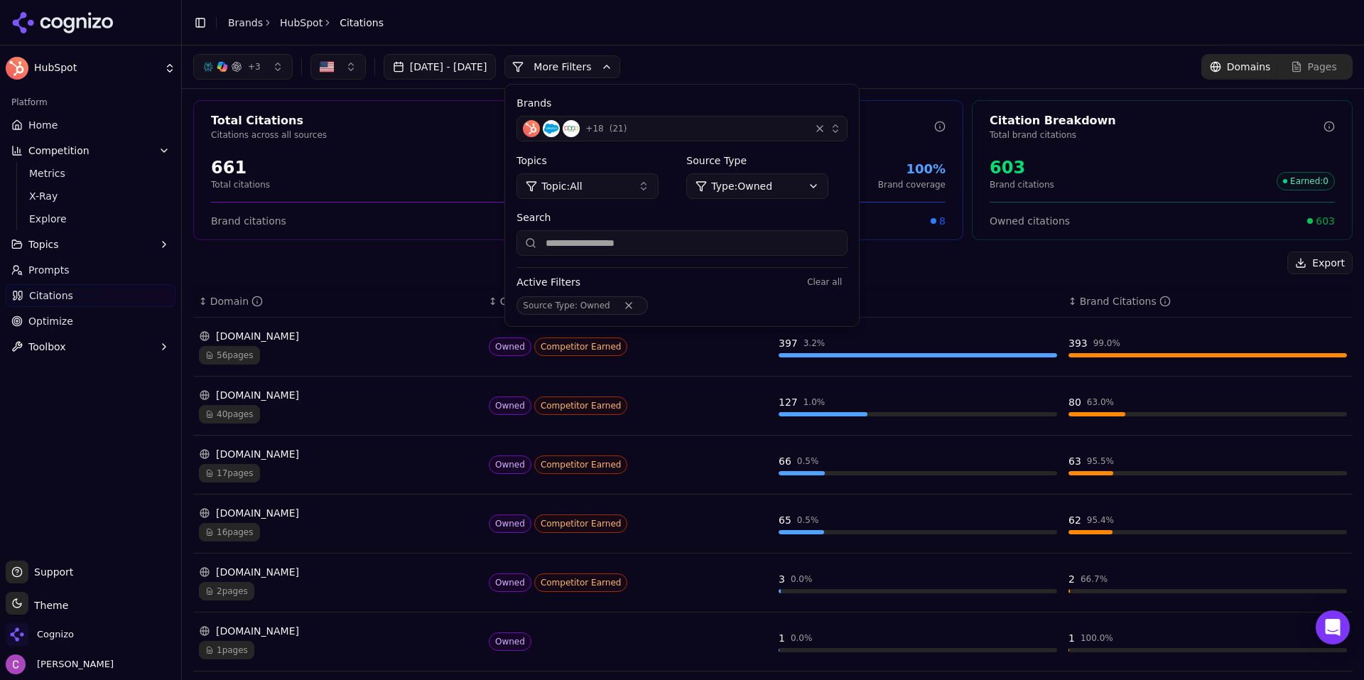
click at [805, 197] on html "HubSpot Platform Home Competition Metrics X-Ray Explore Topics Prompts Citation…" at bounding box center [682, 340] width 1364 height 680
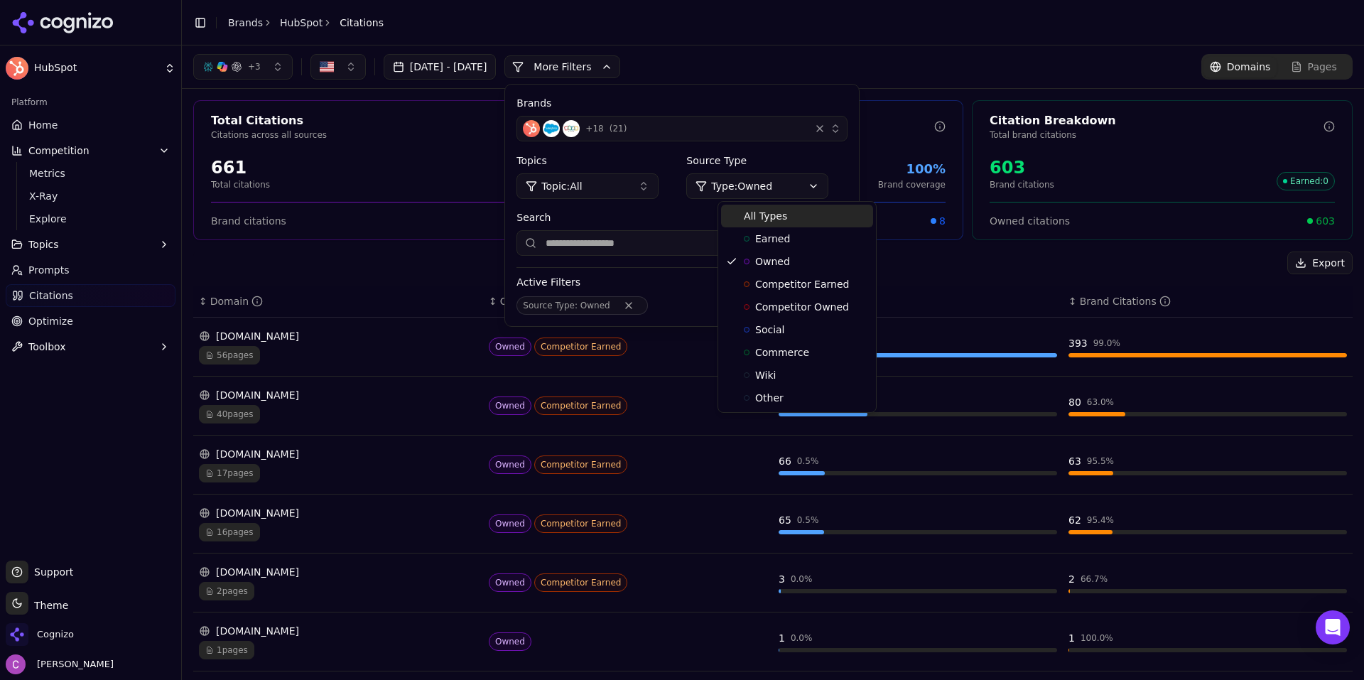
drag, startPoint x: 779, startPoint y: 219, endPoint x: 787, endPoint y: 216, distance: 8.3
click at [780, 219] on span "All Types" at bounding box center [765, 216] width 43 height 14
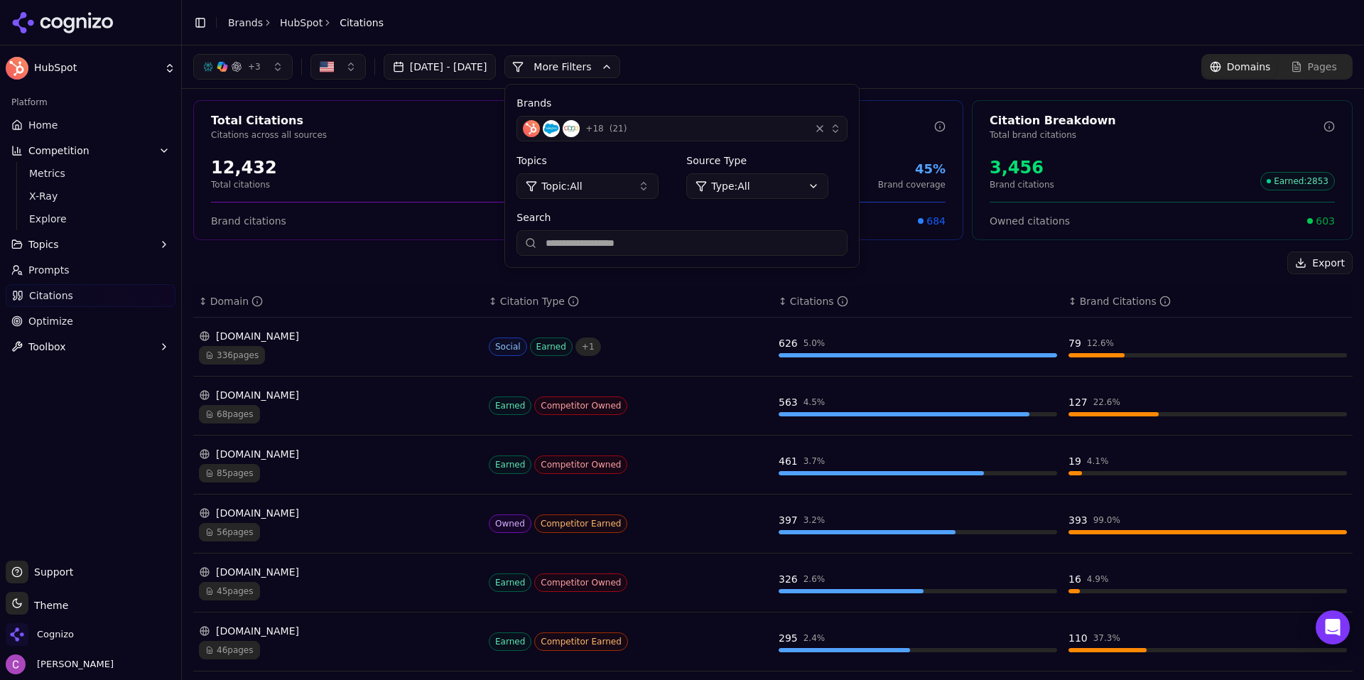
click at [856, 36] on header "Toggle Sidebar Brands HubSpot Citations" at bounding box center [773, 22] width 1182 height 45
click at [893, 77] on div "+ 3 Jul 21, 2025 - Aug 20, 2025 More More Filters Brands + 18 ( 21 ) Topics Top…" at bounding box center [772, 67] width 1159 height 26
click at [975, 266] on div "Export" at bounding box center [772, 262] width 1159 height 23
click at [620, 67] on button "More Filters" at bounding box center [562, 66] width 116 height 23
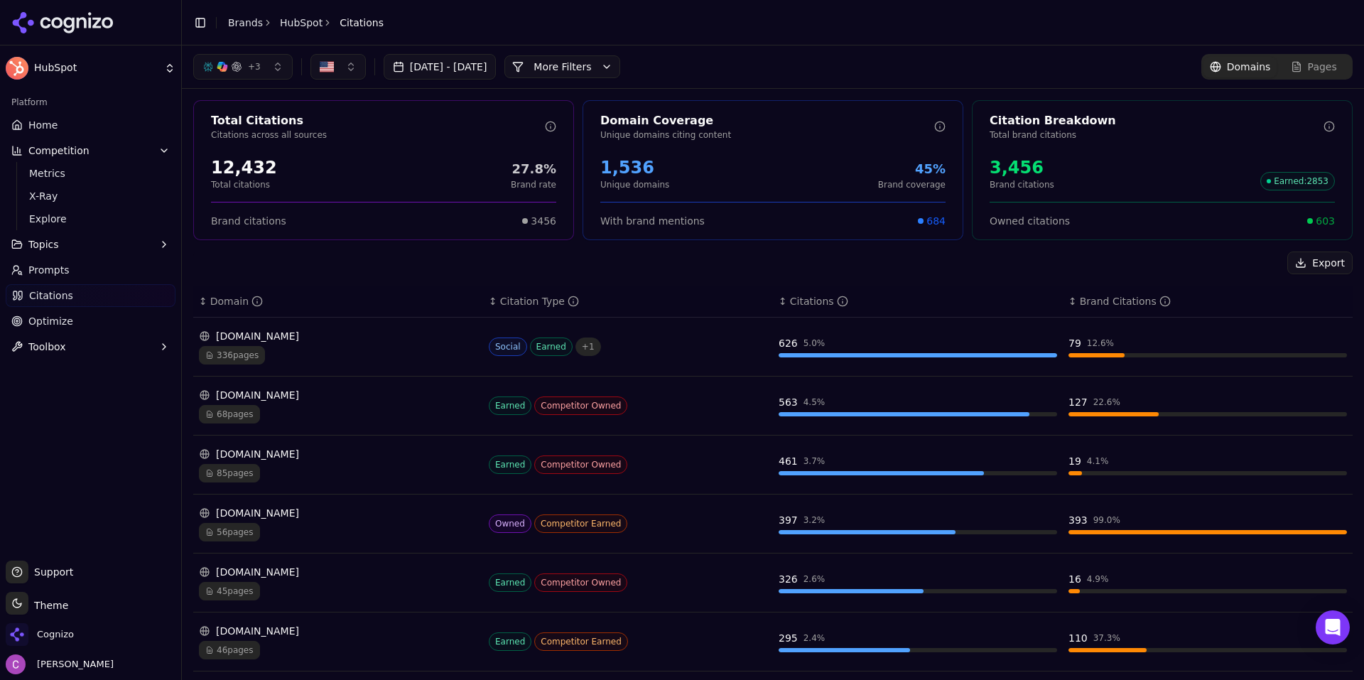
click at [73, 320] on link "Optimize" at bounding box center [91, 321] width 170 height 23
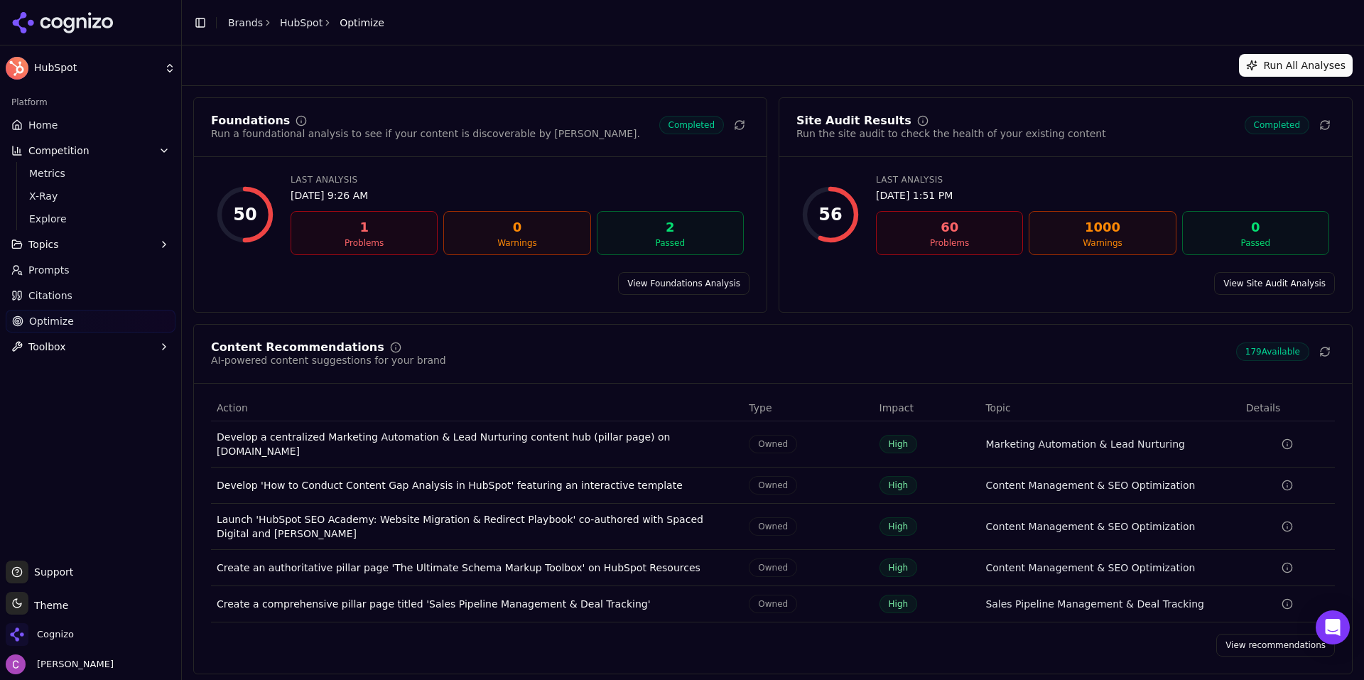
click at [1236, 634] on link "View recommendations" at bounding box center [1275, 644] width 119 height 23
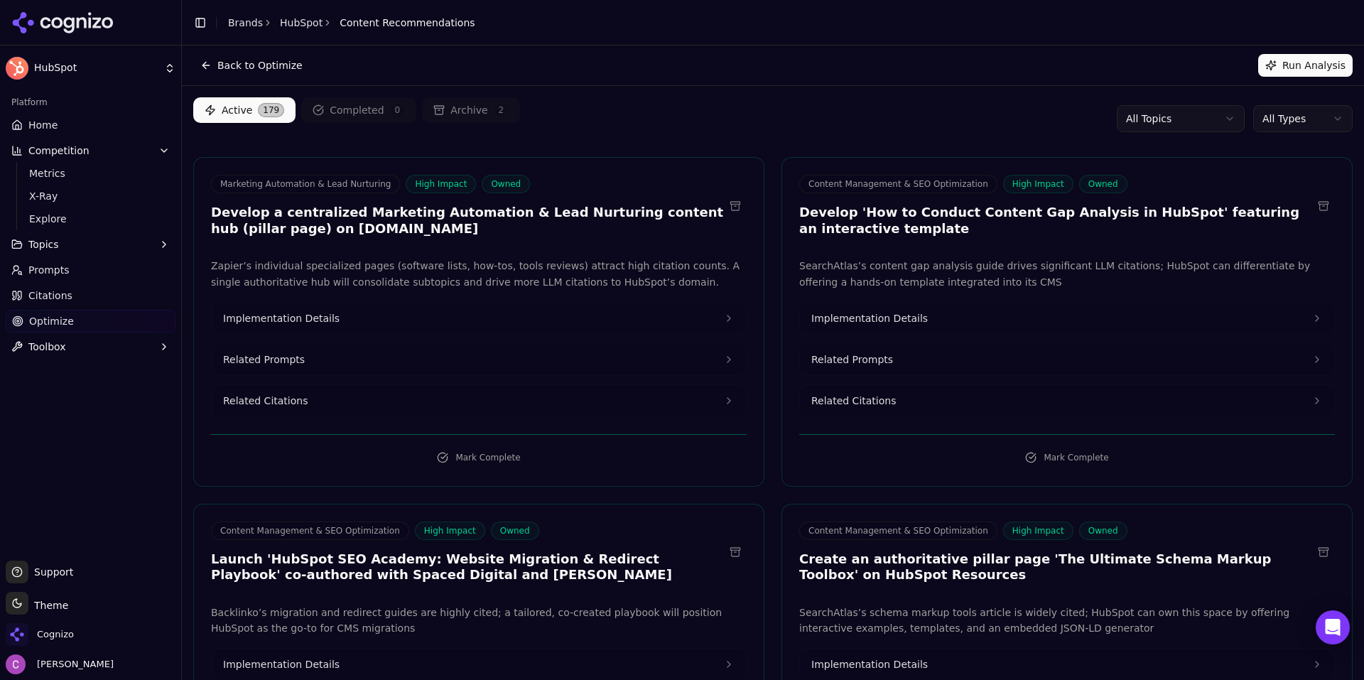
click at [323, 318] on span "Implementation Details" at bounding box center [281, 318] width 116 height 14
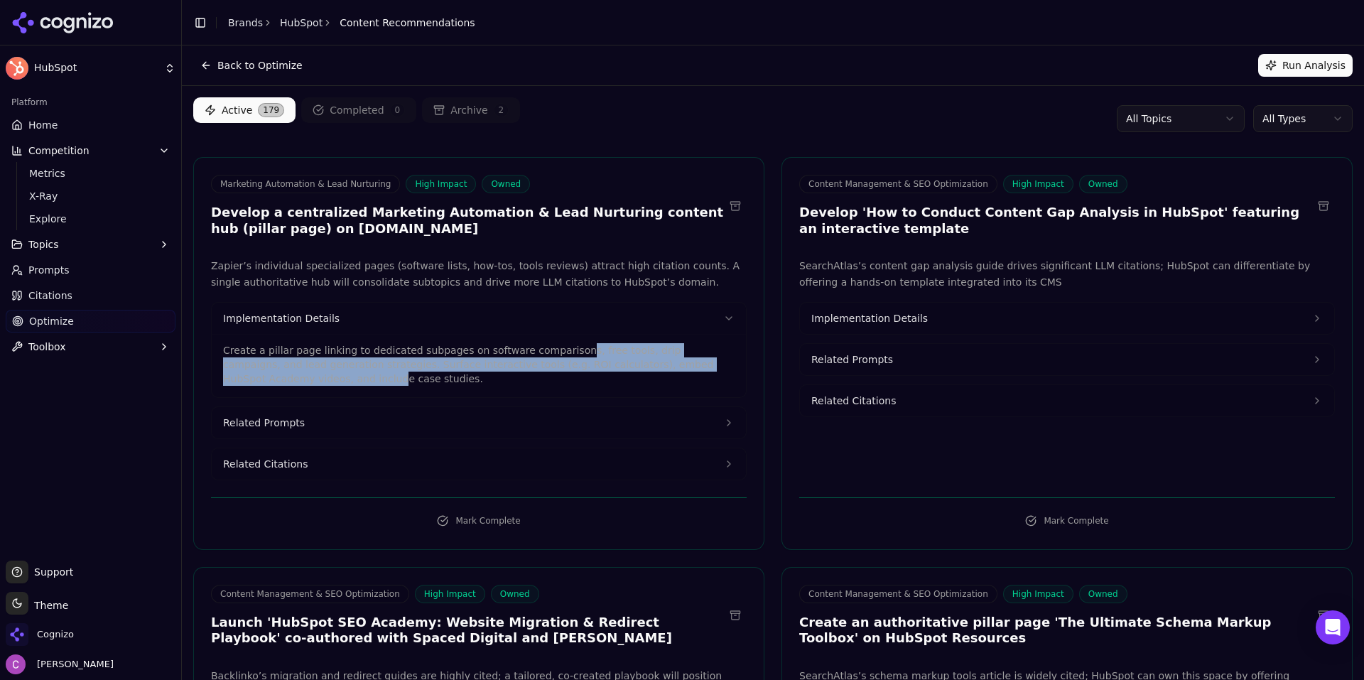
drag, startPoint x: 717, startPoint y: 358, endPoint x: 550, endPoint y: 342, distance: 167.6
click at [550, 343] on p "Create a pillar page linking to dedicated subpages on software comparisons, fre…" at bounding box center [478, 364] width 511 height 43
click at [89, 327] on link "Optimize" at bounding box center [91, 321] width 170 height 23
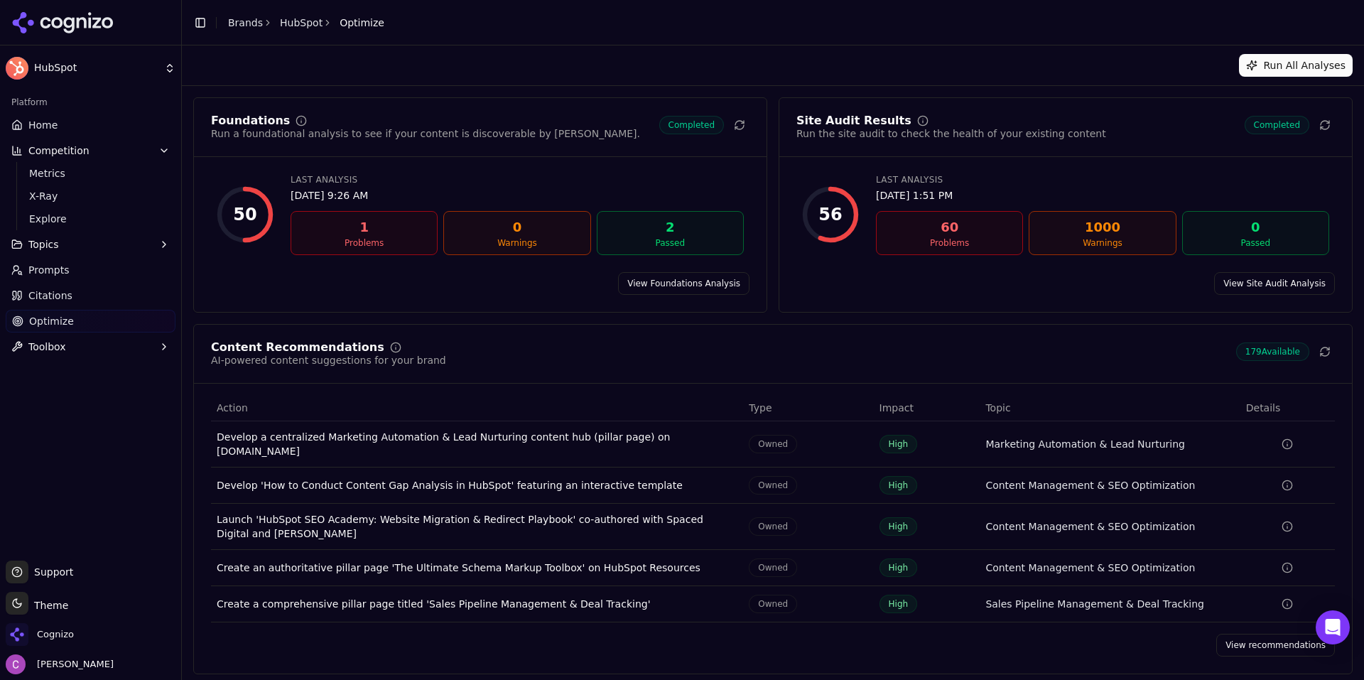
click at [675, 284] on link "View Foundations Analysis" at bounding box center [683, 283] width 131 height 23
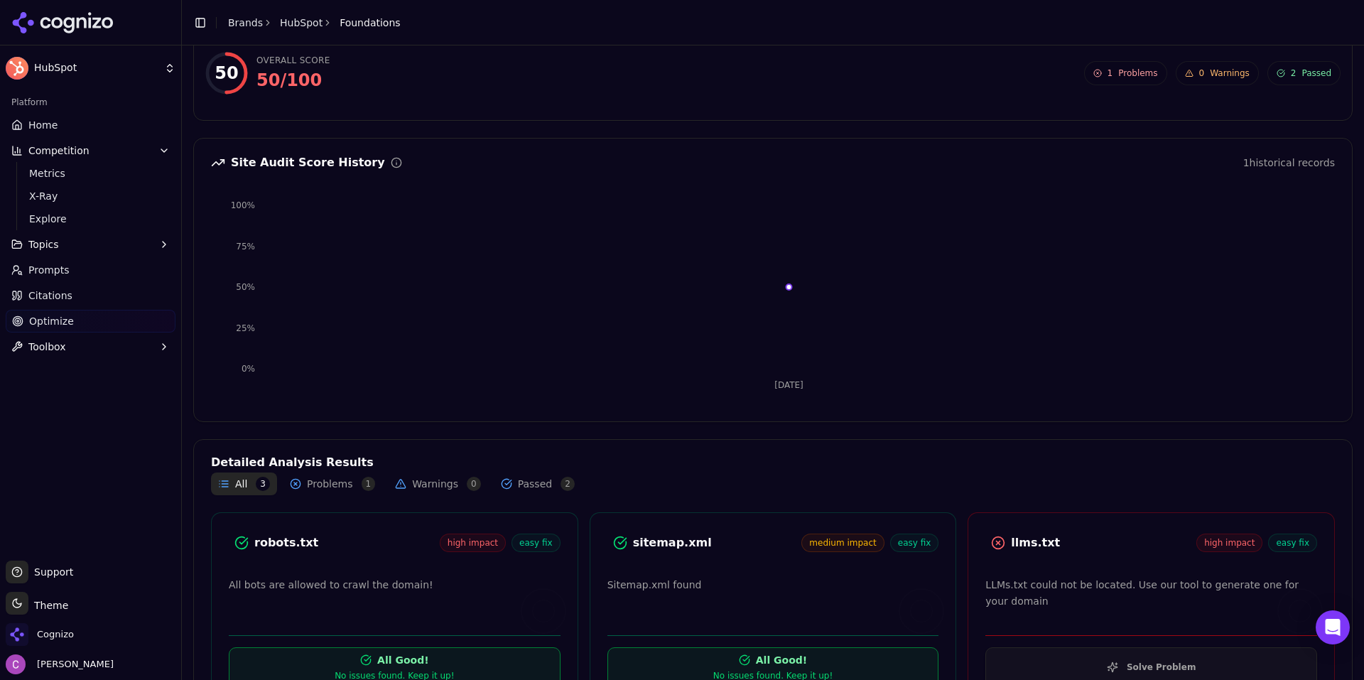
scroll to position [117, 0]
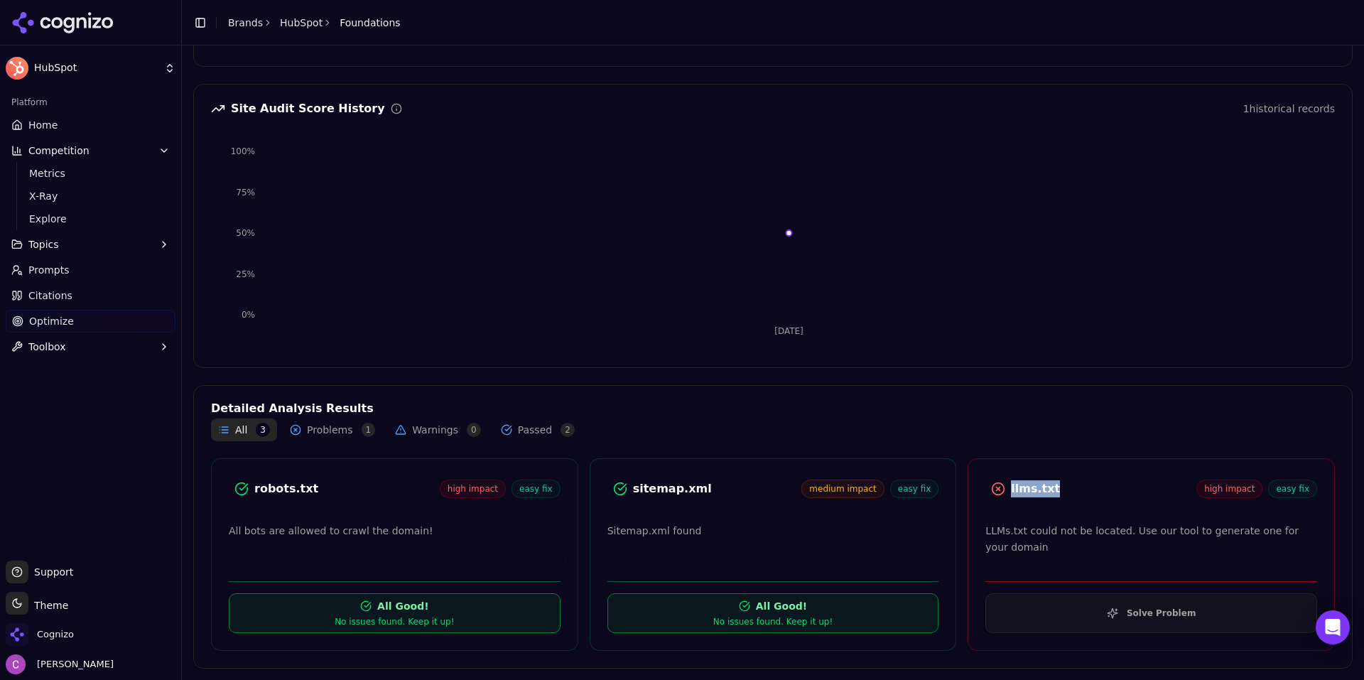
drag, startPoint x: 1035, startPoint y: 487, endPoint x: 1001, endPoint y: 478, distance: 35.3
click at [973, 478] on div "llms.txt high impact easy fix" at bounding box center [1151, 491] width 366 height 30
click at [1068, 482] on div "llms.txt" at bounding box center [1103, 488] width 185 height 17
click at [1070, 609] on button "Solve Problem" at bounding box center [1151, 613] width 332 height 40
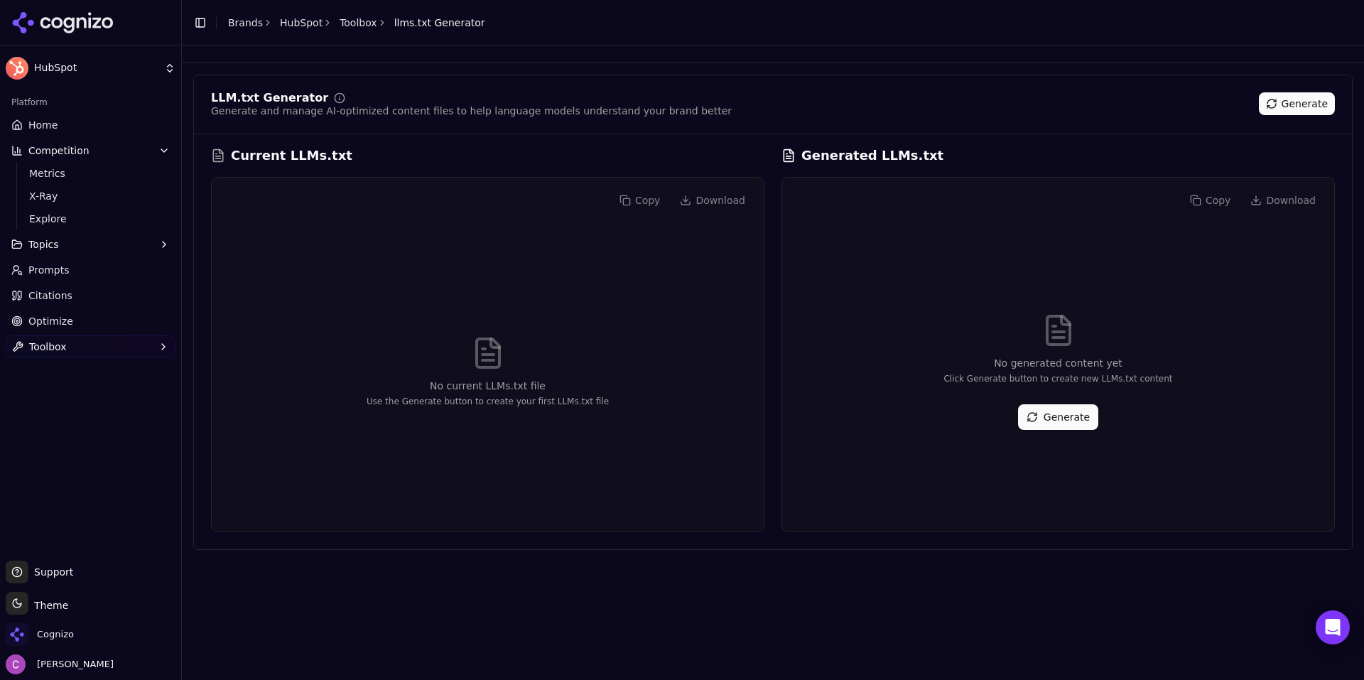
click at [1066, 413] on button "Generate" at bounding box center [1058, 417] width 80 height 26
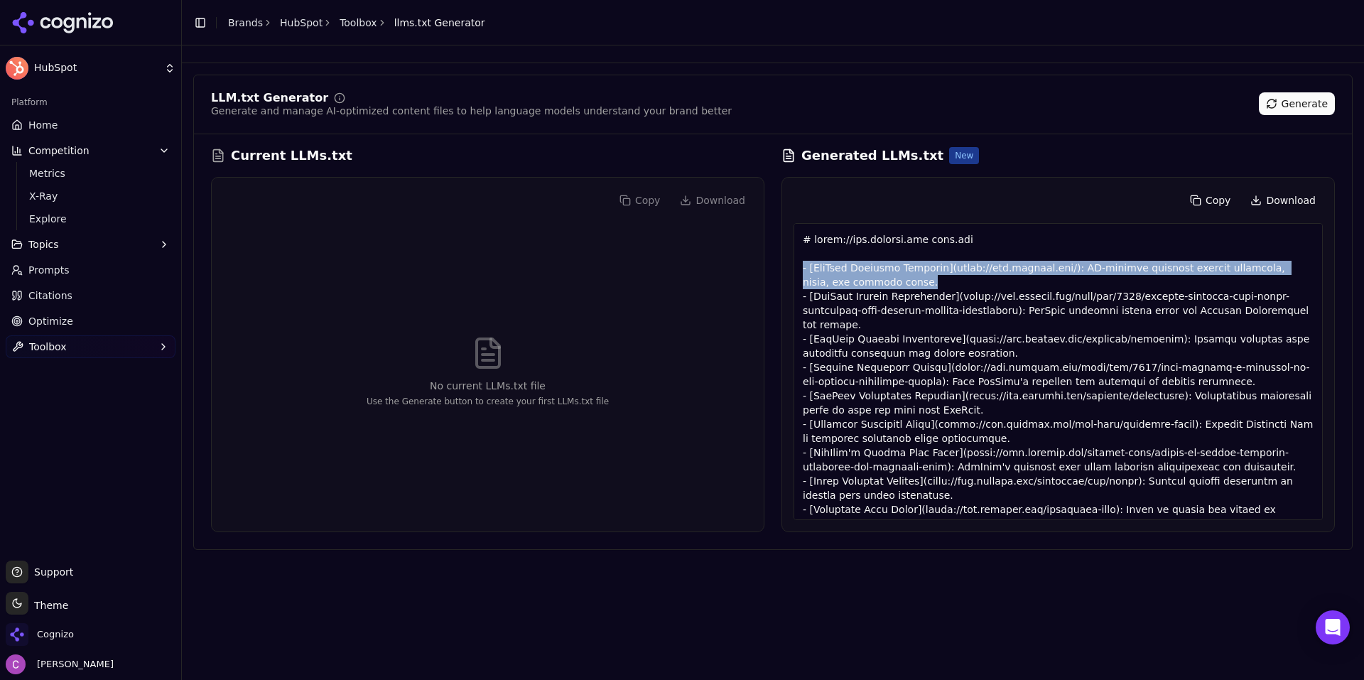
drag, startPoint x: 917, startPoint y: 275, endPoint x: 803, endPoint y: 261, distance: 114.4
click at [803, 261] on div at bounding box center [1057, 371] width 529 height 297
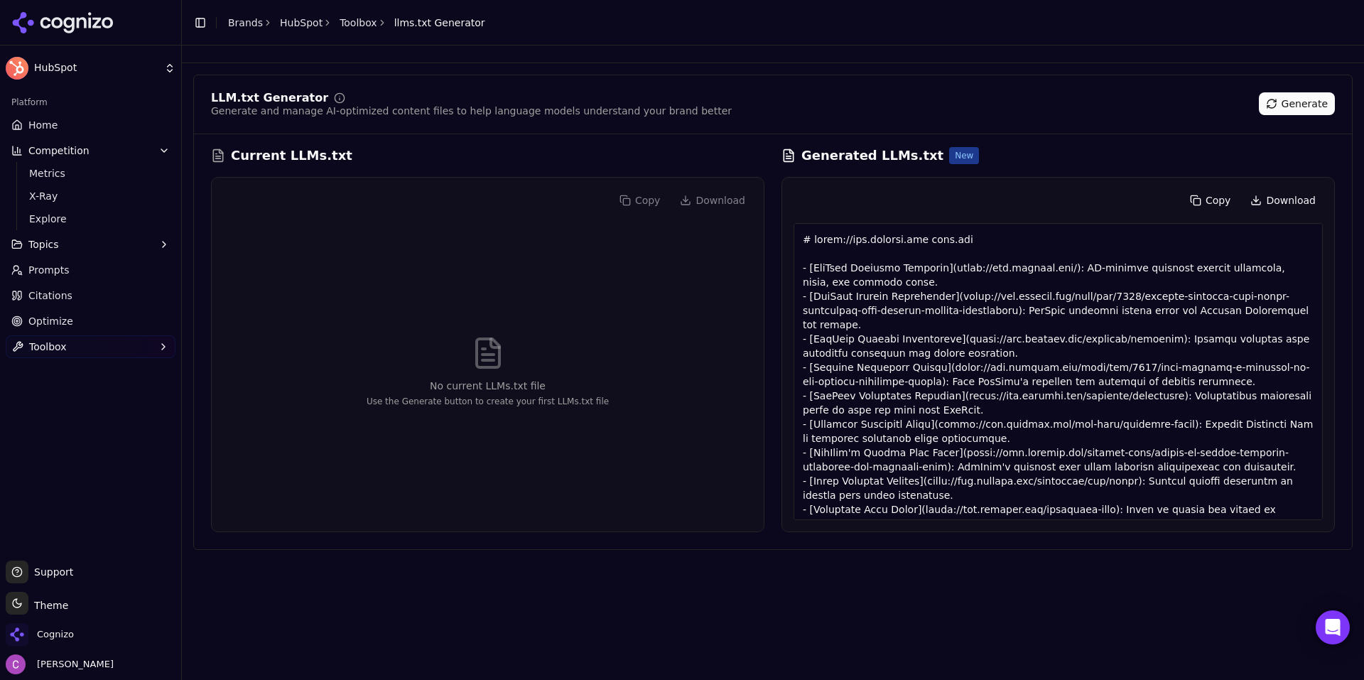
click at [1058, 259] on div at bounding box center [1057, 371] width 529 height 297
drag, startPoint x: 1123, startPoint y: 300, endPoint x: 1052, endPoint y: 294, distance: 71.2
click at [1038, 293] on div at bounding box center [1057, 371] width 529 height 297
click at [1115, 300] on div at bounding box center [1057, 371] width 529 height 297
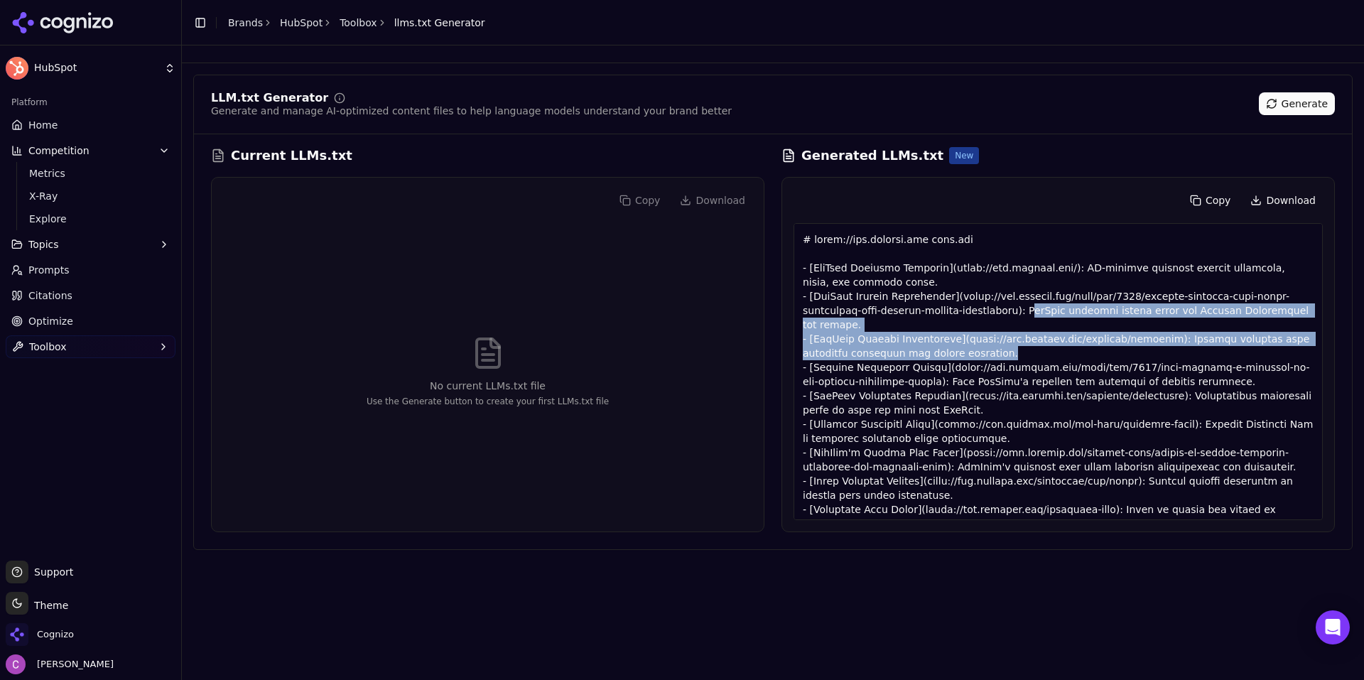
drag, startPoint x: 1016, startPoint y: 311, endPoint x: 1282, endPoint y: 334, distance: 267.3
click at [1282, 334] on div at bounding box center [1057, 371] width 529 height 297
click at [1237, 330] on div at bounding box center [1057, 371] width 529 height 297
click at [1218, 327] on div at bounding box center [1057, 371] width 529 height 297
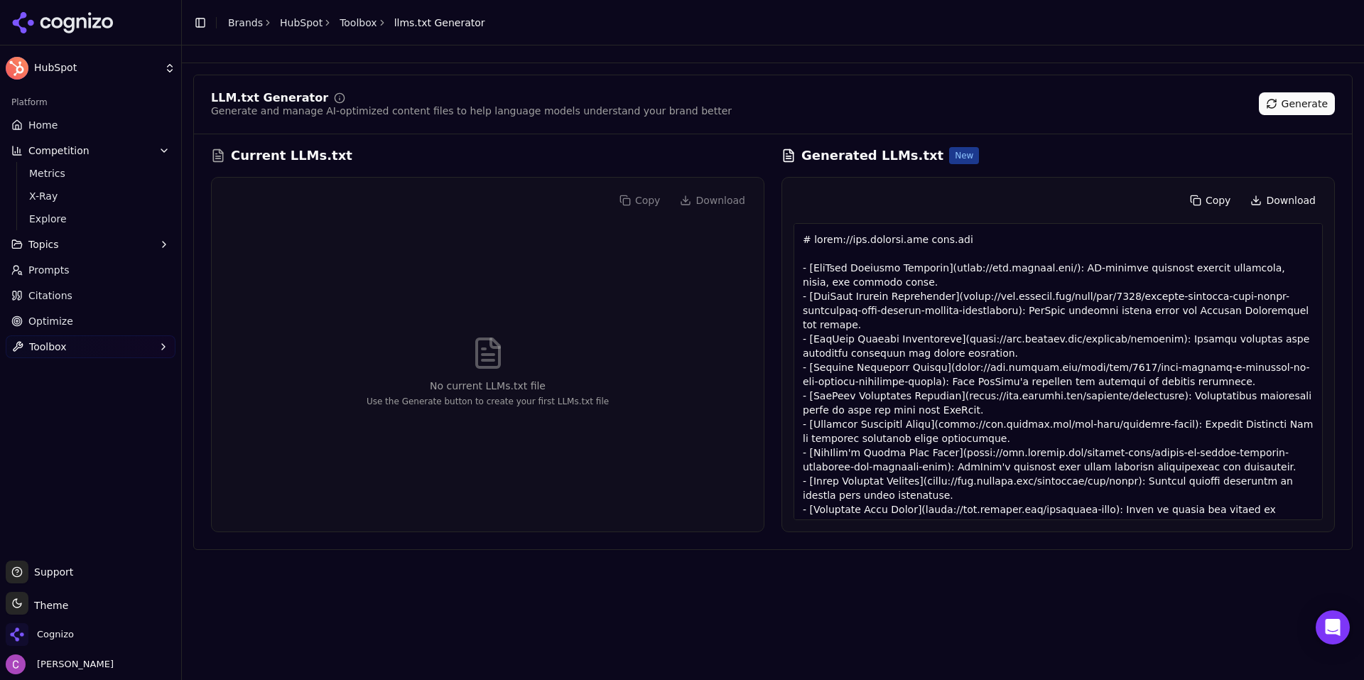
click at [945, 573] on div "LLM.txt Generator Generate and manage AI-optimized content files to help langua…" at bounding box center [773, 362] width 1182 height 634
click at [1018, 147] on div "Generated LLMs.txt New" at bounding box center [1057, 156] width 553 height 20
click at [87, 295] on link "Citations" at bounding box center [91, 295] width 170 height 23
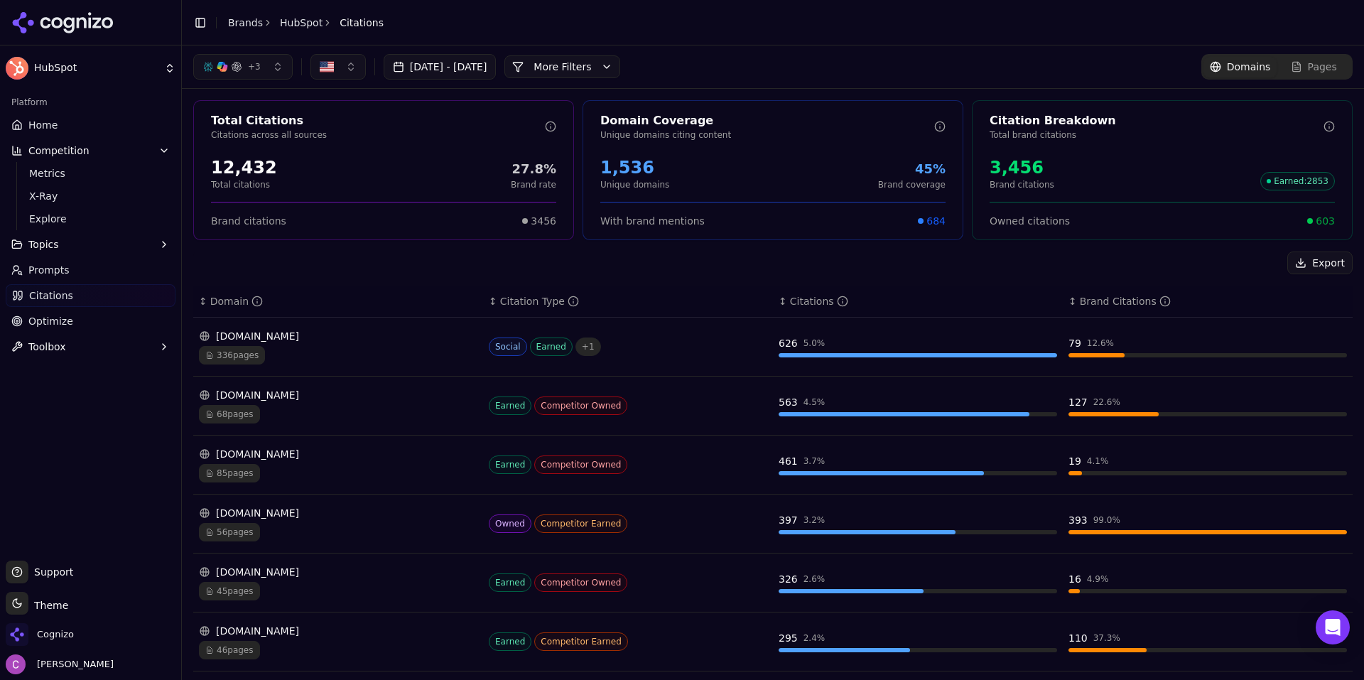
click at [616, 72] on button "More Filters" at bounding box center [562, 66] width 116 height 23
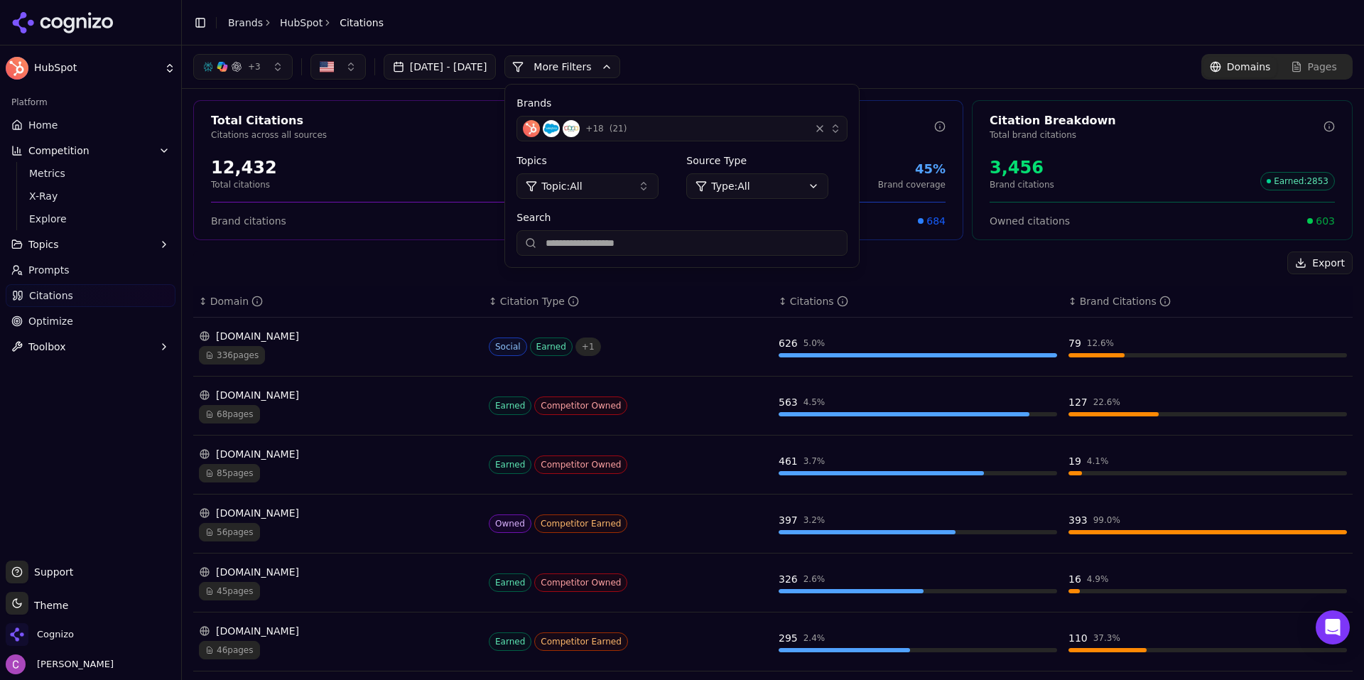
click at [658, 200] on div "Brands + 18 ( 21 ) Topics Topic: All Source Type Type: All Search" at bounding box center [682, 176] width 354 height 183
click at [658, 187] on button "Topic: All" at bounding box center [587, 186] width 142 height 26
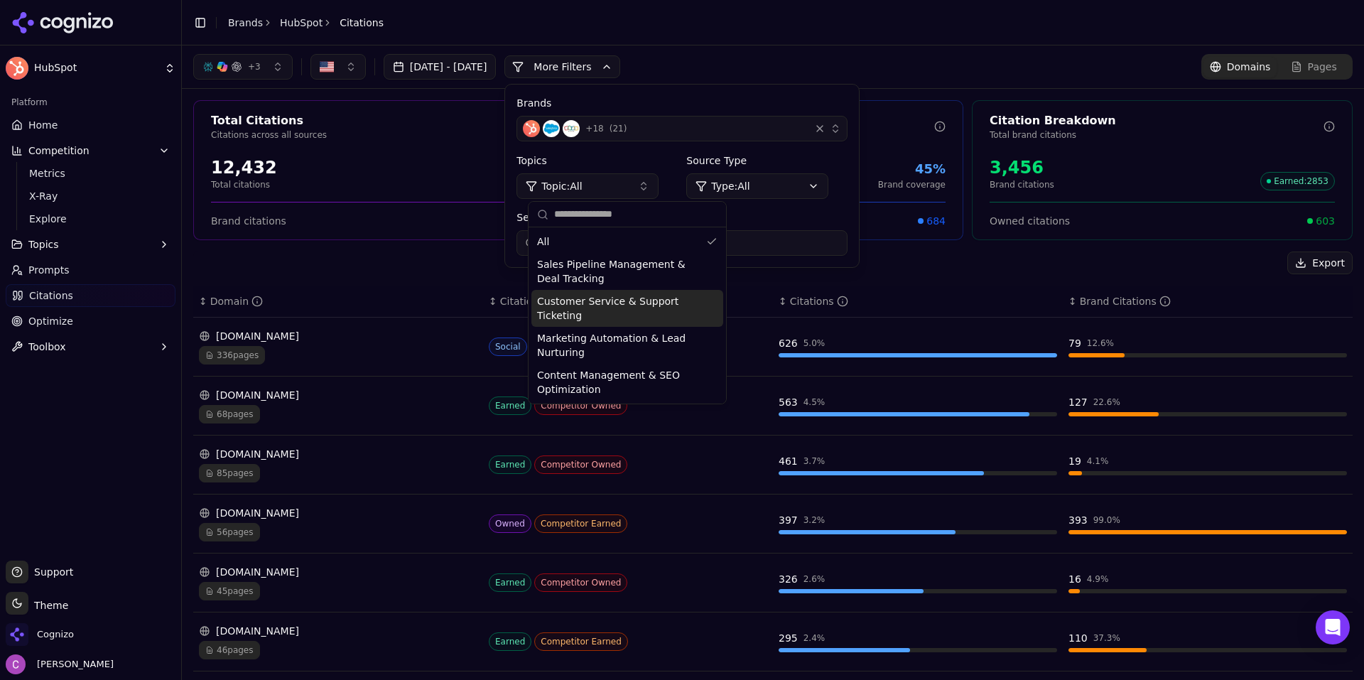
click at [454, 246] on div "Total Citations Citations across all sources 12,432 Total citations 27.8% Brand…" at bounding box center [773, 521] width 1182 height 864
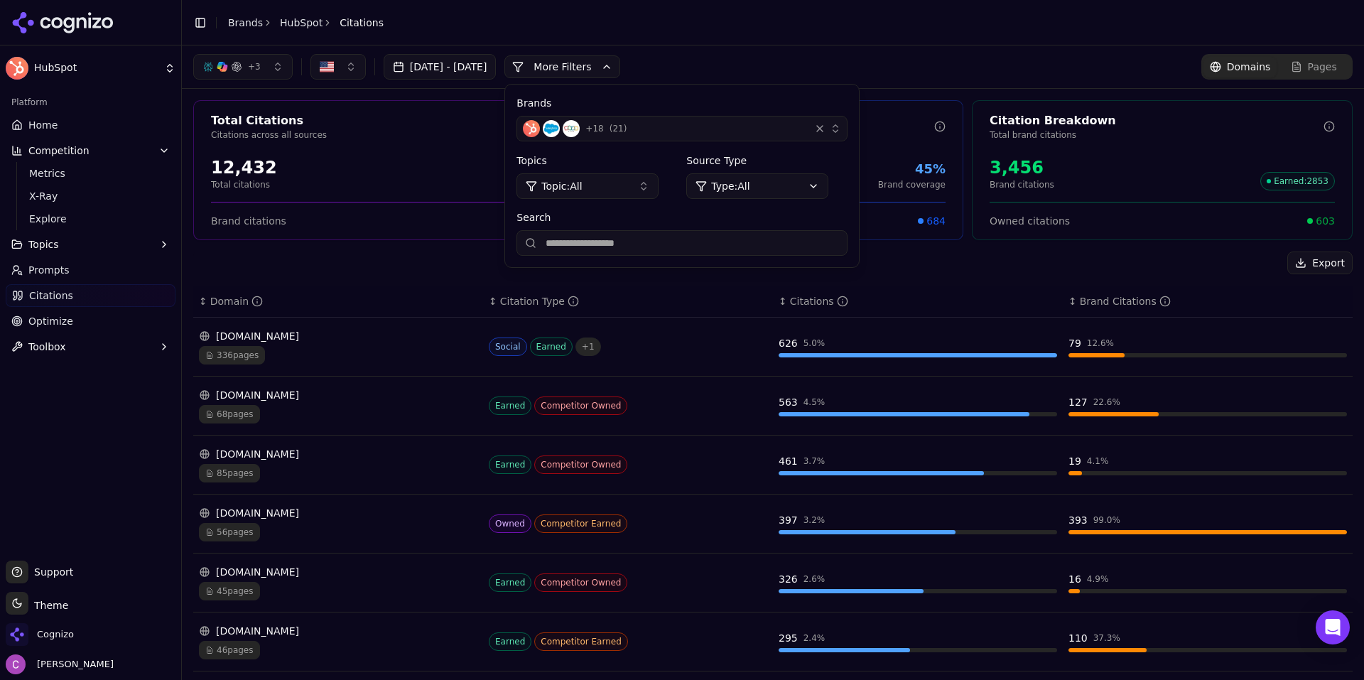
click at [611, 62] on button "More Filters" at bounding box center [562, 66] width 116 height 23
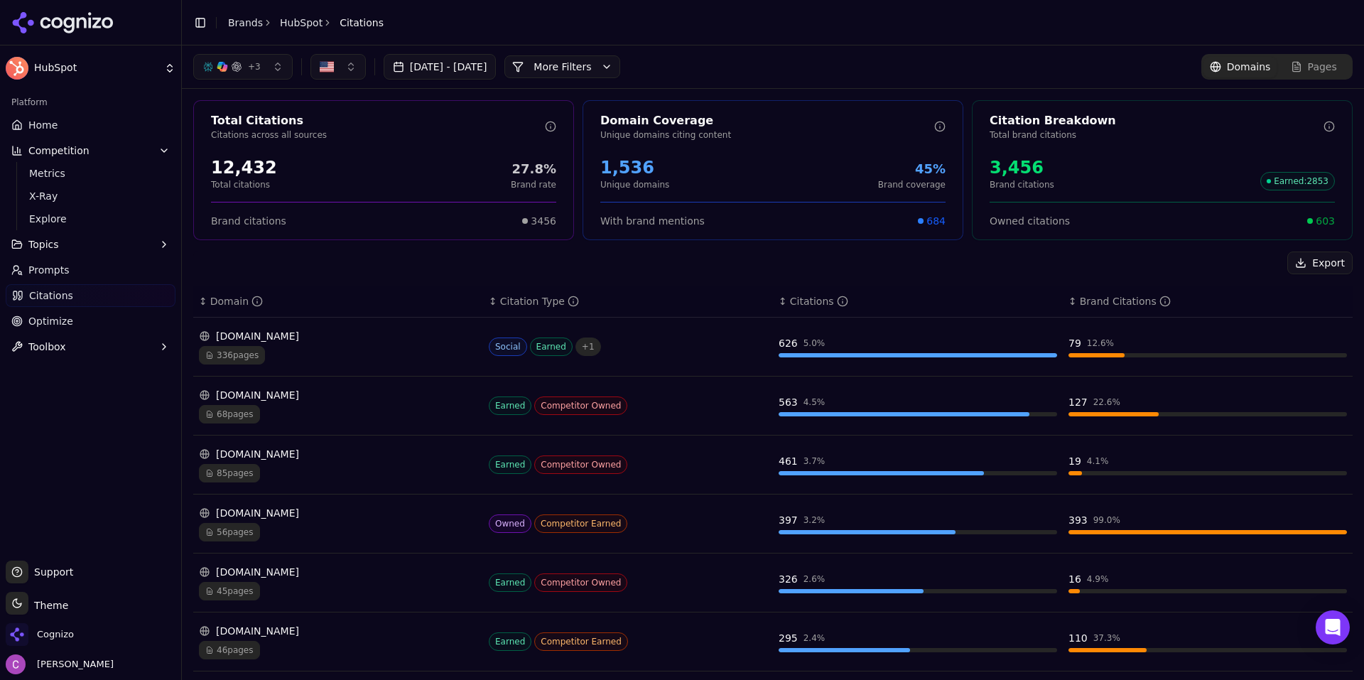
click at [1294, 70] on div "Pages" at bounding box center [1313, 67] width 46 height 14
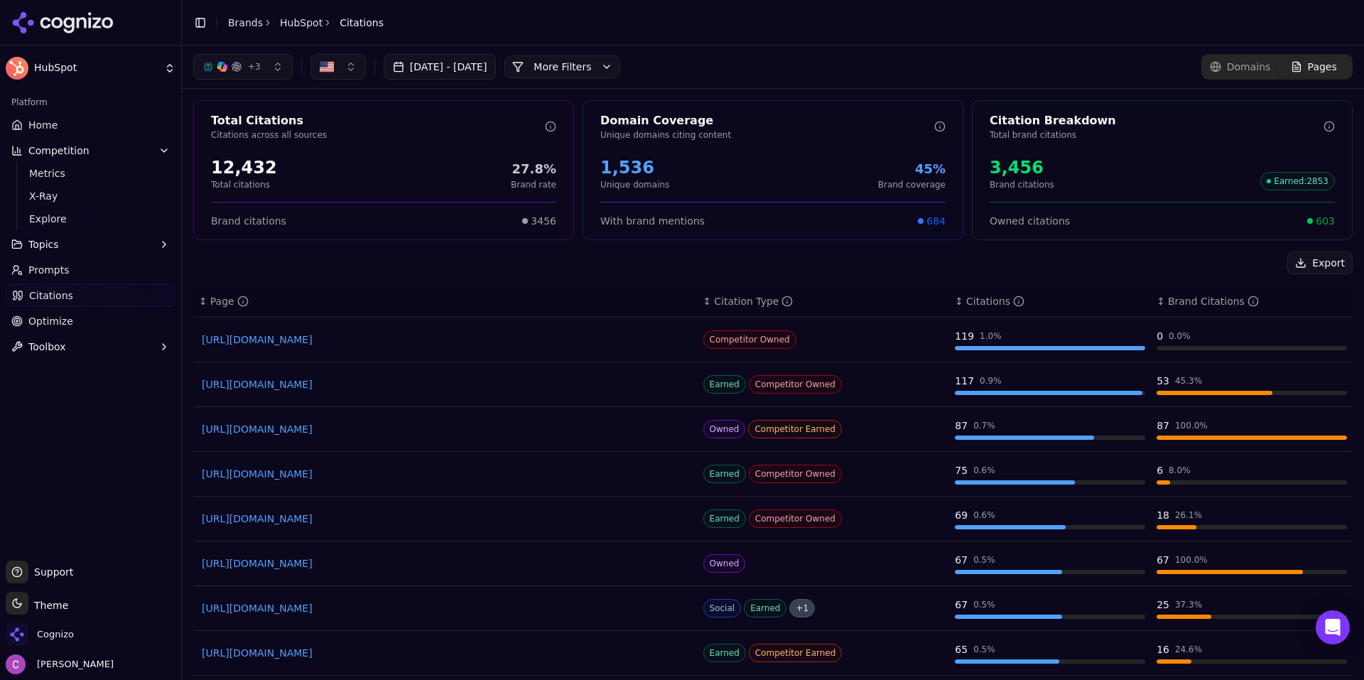
click at [506, 262] on div "Export" at bounding box center [772, 262] width 1159 height 23
click at [1244, 69] on span "Domains" at bounding box center [1249, 67] width 44 height 14
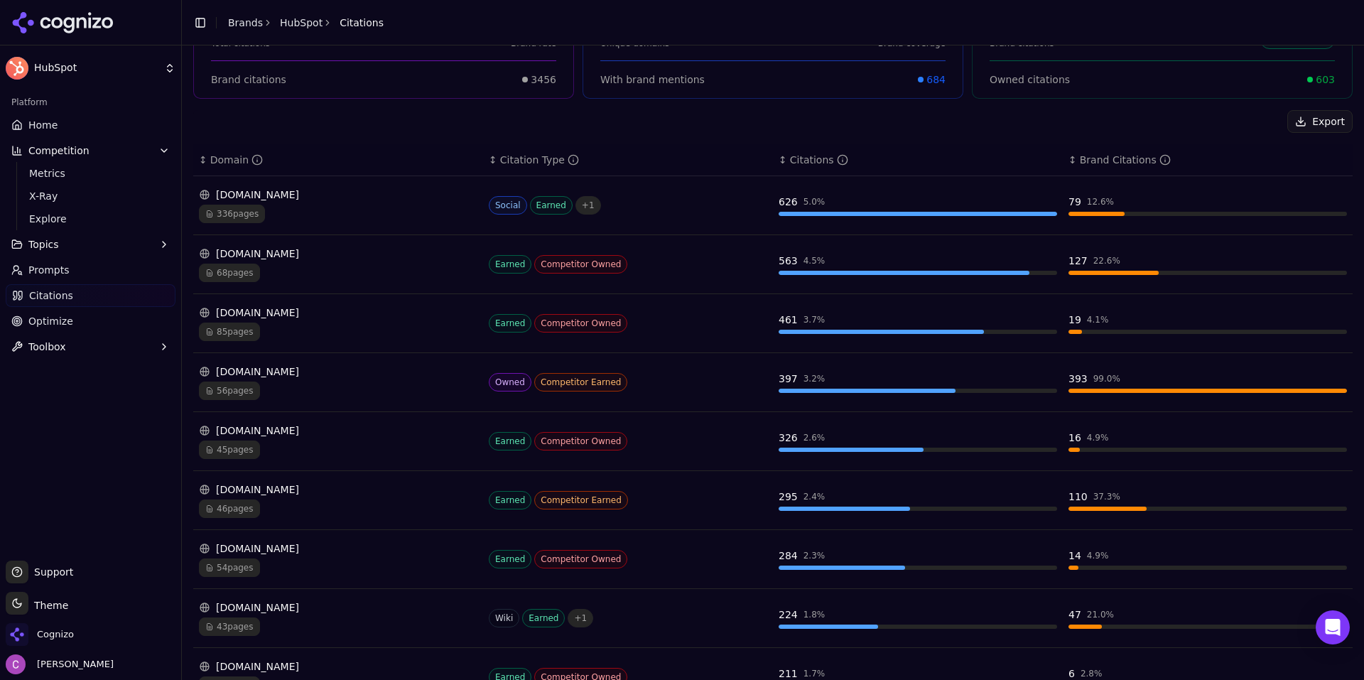
scroll to position [142, 0]
click at [374, 442] on div "45 pages" at bounding box center [338, 449] width 278 height 18
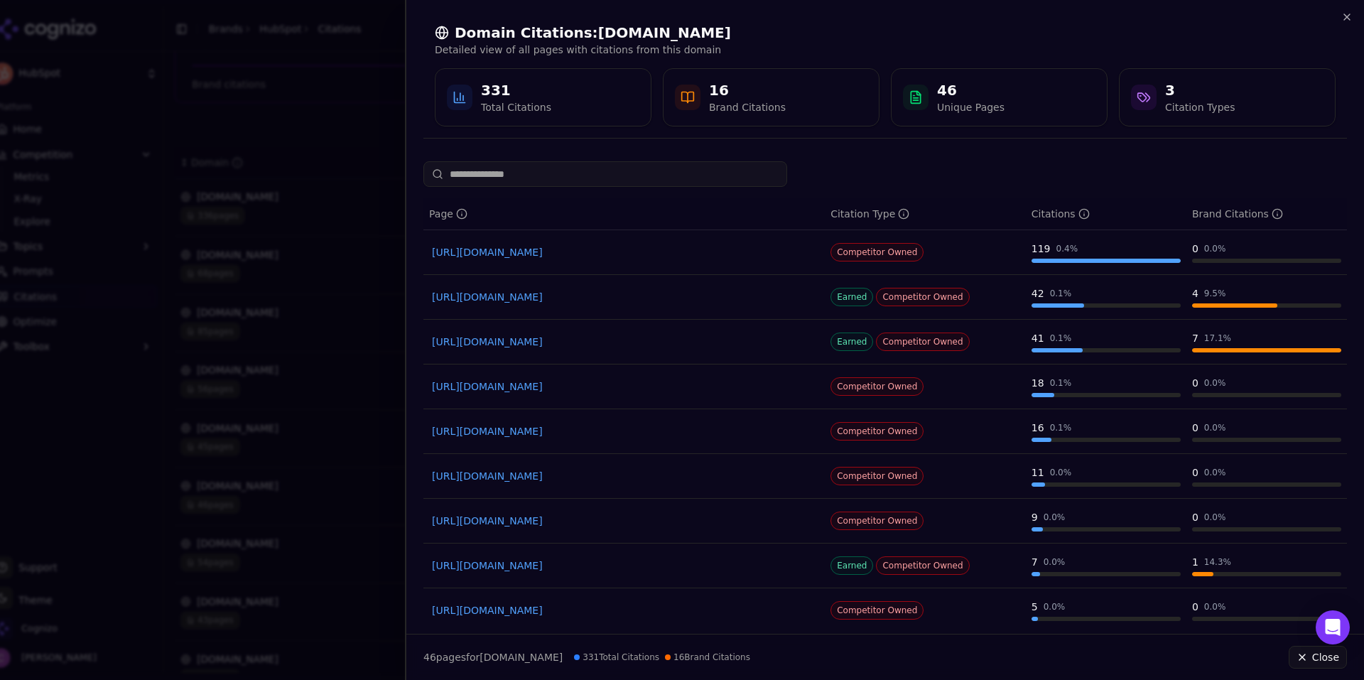
click at [623, 300] on link "https://pipedrive.com/en/blog/ai-sales-forecasting" at bounding box center [624, 297] width 384 height 14
click at [1347, 16] on icon "button" at bounding box center [1346, 16] width 11 height 11
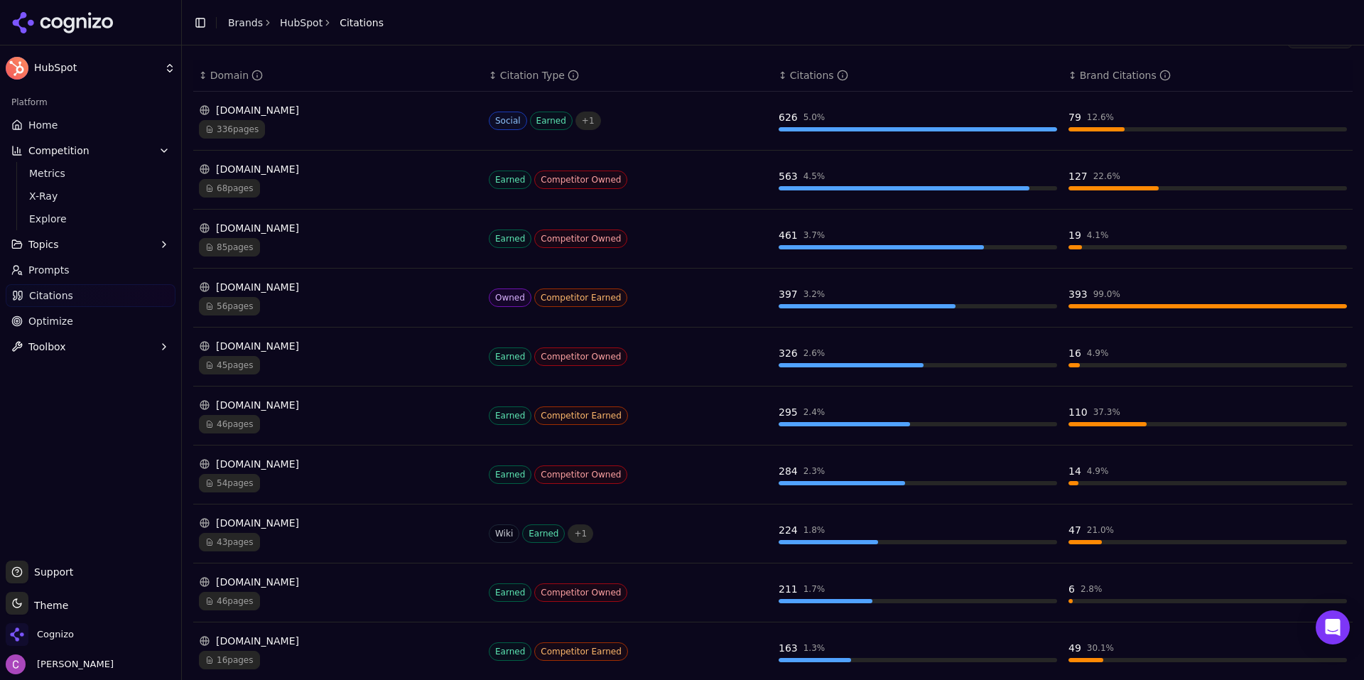
scroll to position [273, 0]
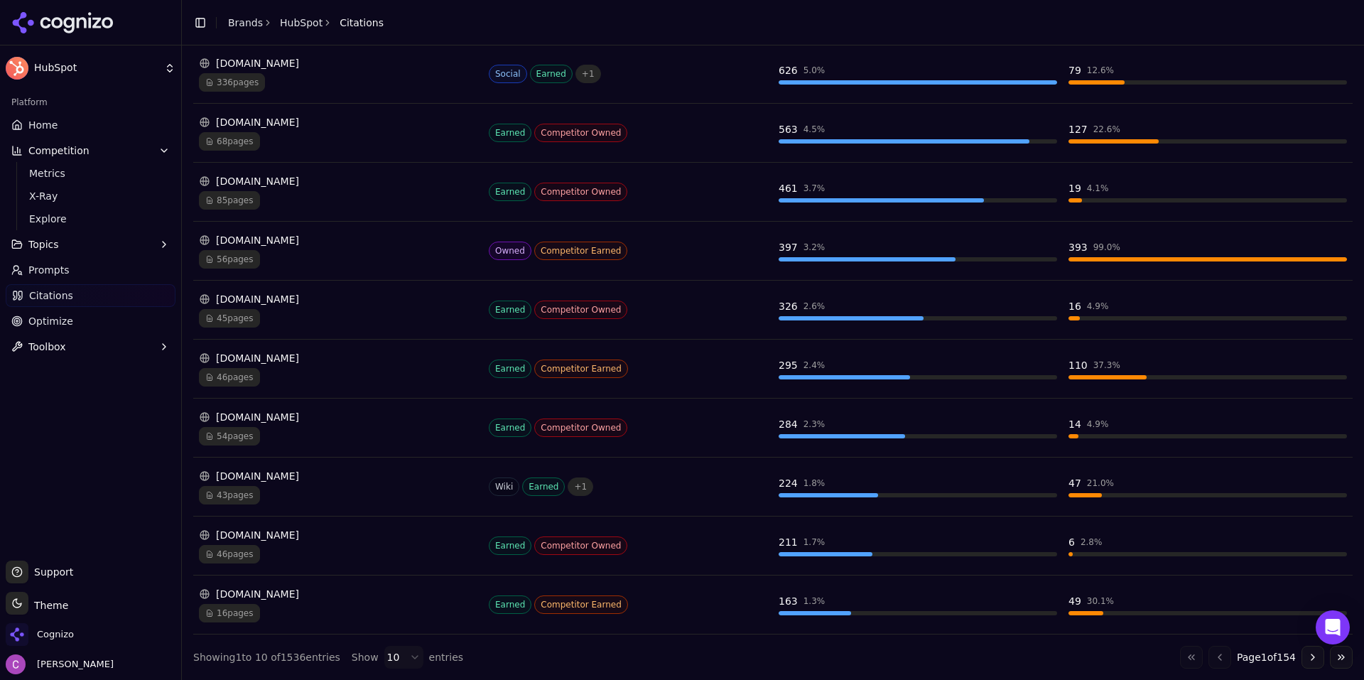
click at [376, 595] on div "emailtooltester.com" at bounding box center [338, 594] width 278 height 14
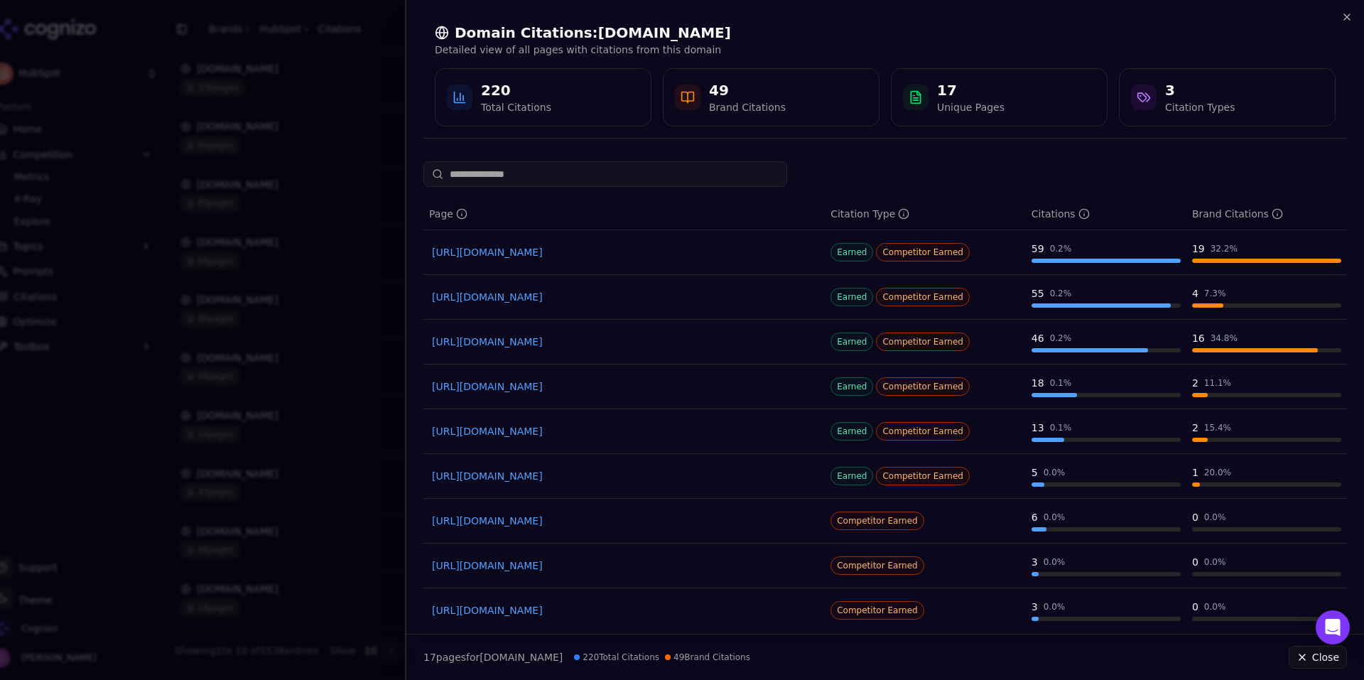
click at [683, 251] on link "https://emailtooltester.com/en/blog/crm-with-email-marketing" at bounding box center [624, 252] width 384 height 14
click at [598, 345] on link "https://emailtooltester.com/en/blog/crm-with-automation" at bounding box center [624, 342] width 384 height 14
click at [336, 180] on div at bounding box center [682, 340] width 1364 height 680
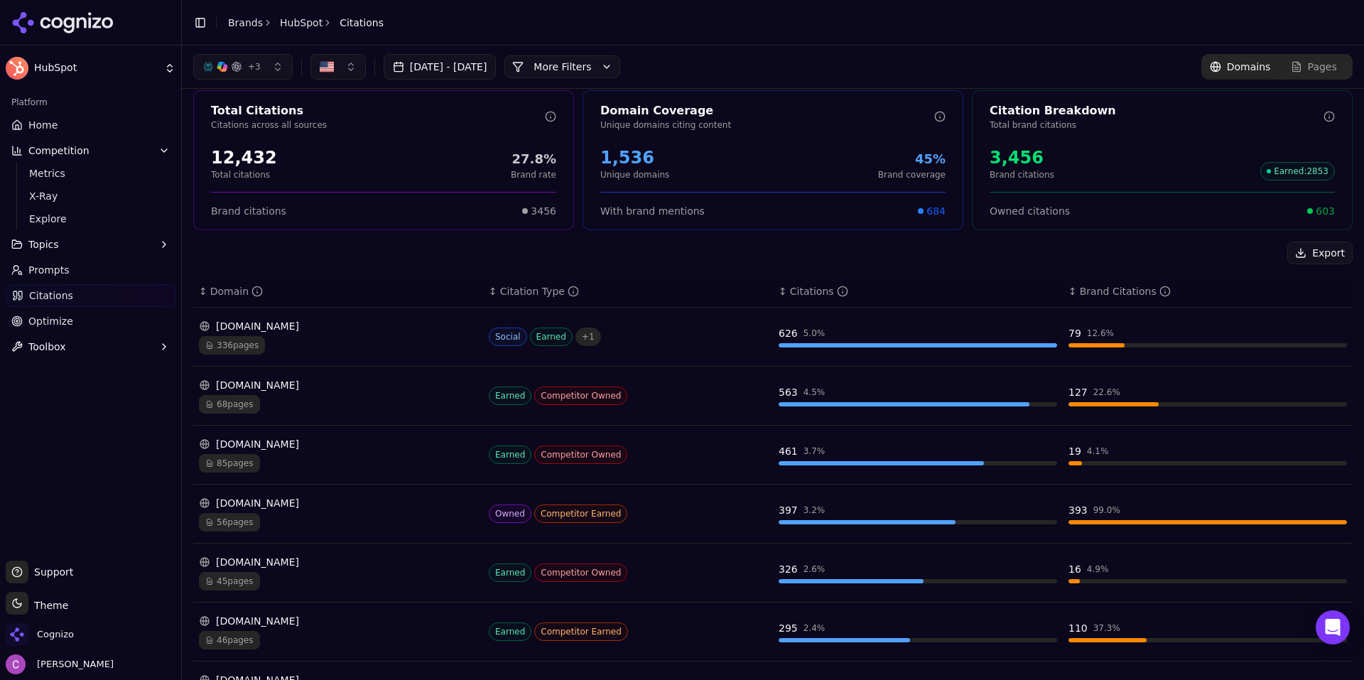
scroll to position [0, 0]
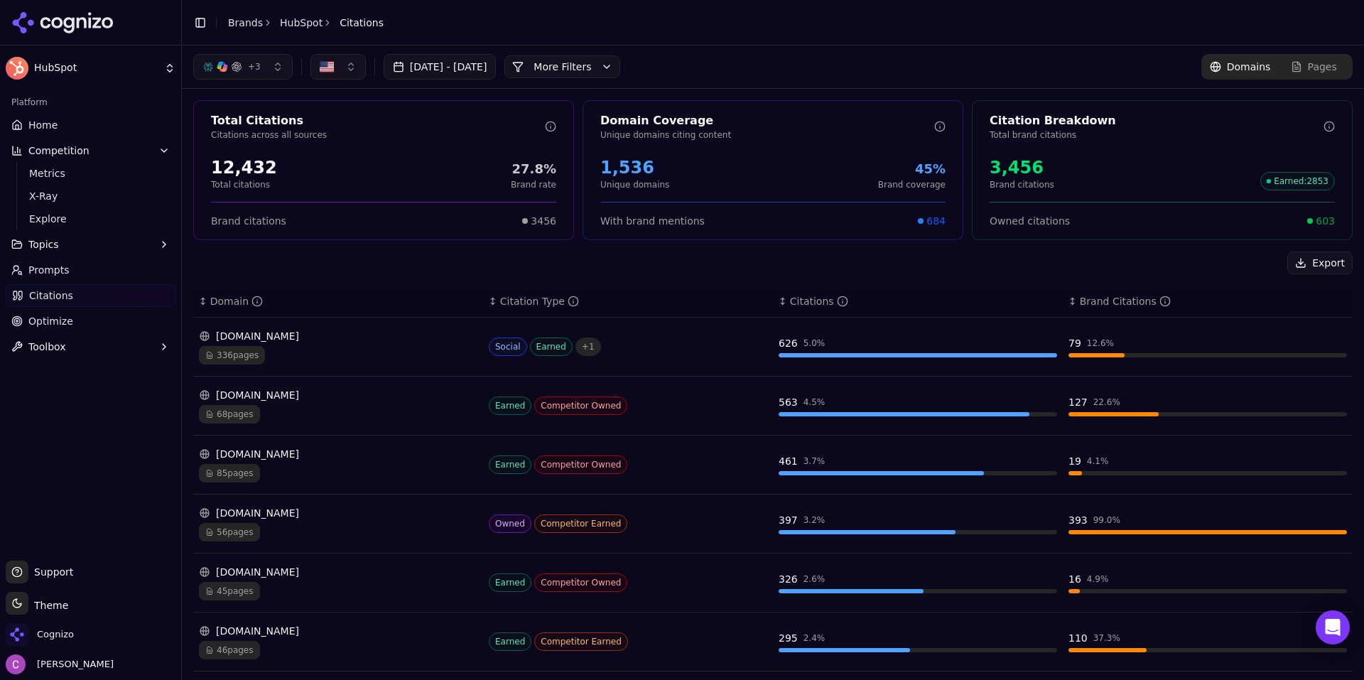
click at [336, 352] on div "336 pages" at bounding box center [338, 355] width 278 height 18
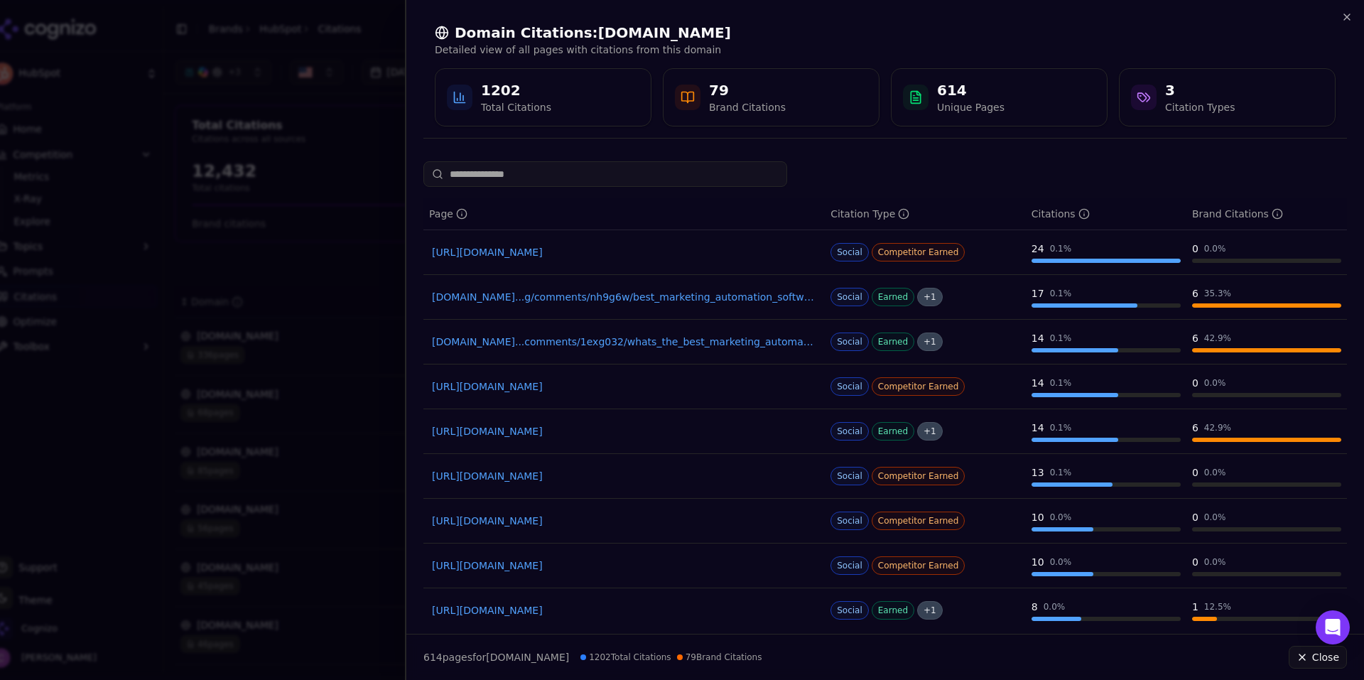
click at [732, 298] on link "reddit.com...g/comments/nh9g6w/best_marketing_automation_software_or_tools_for_a" at bounding box center [624, 297] width 384 height 14
click at [599, 335] on link "reddit.com...comments/1exg032/whats_the_best_marketing_automation_tool_out_there" at bounding box center [624, 342] width 384 height 14
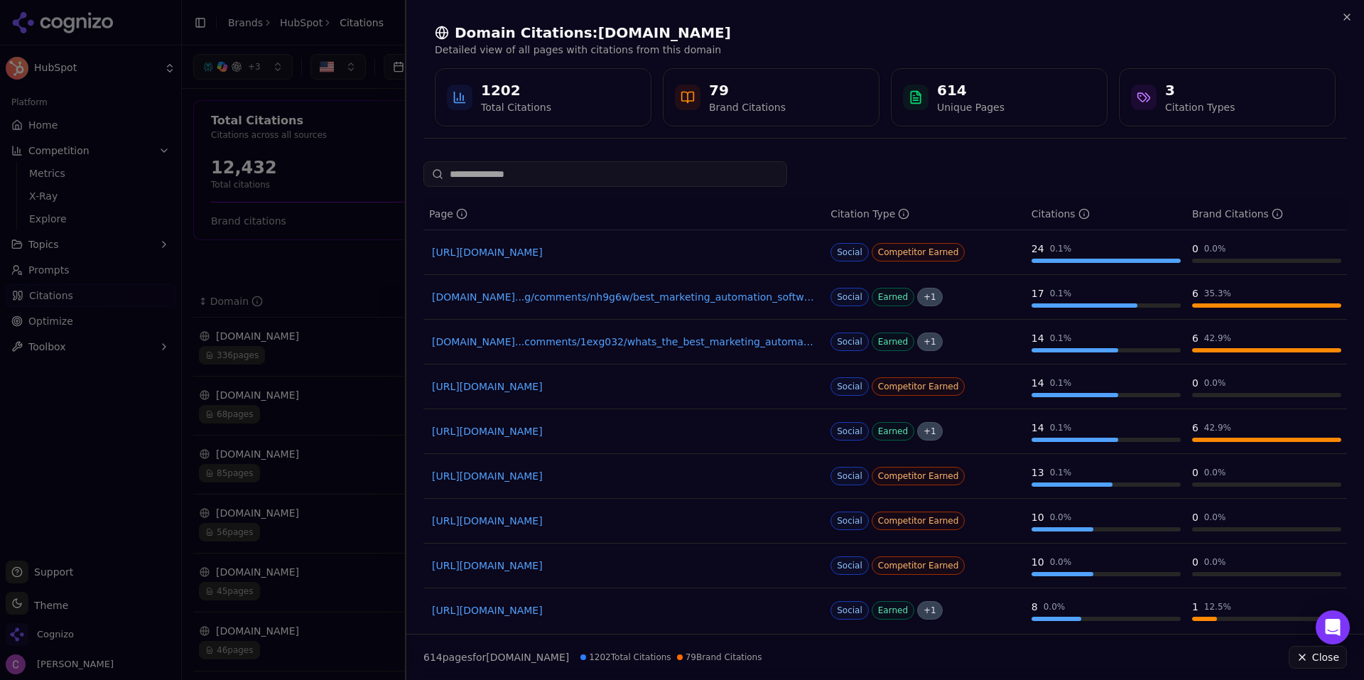
click at [363, 156] on div at bounding box center [682, 340] width 1364 height 680
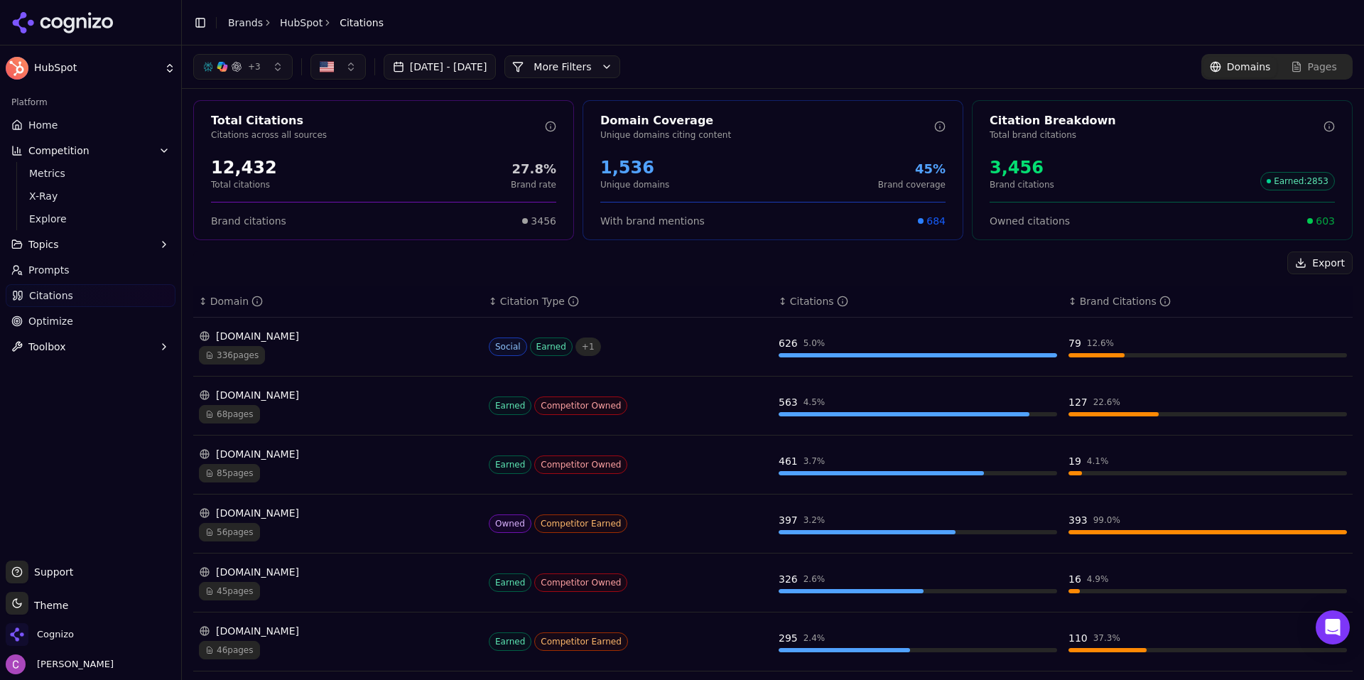
click at [398, 272] on div "Export" at bounding box center [772, 262] width 1159 height 23
click at [394, 337] on div "reddit.com" at bounding box center [338, 336] width 278 height 14
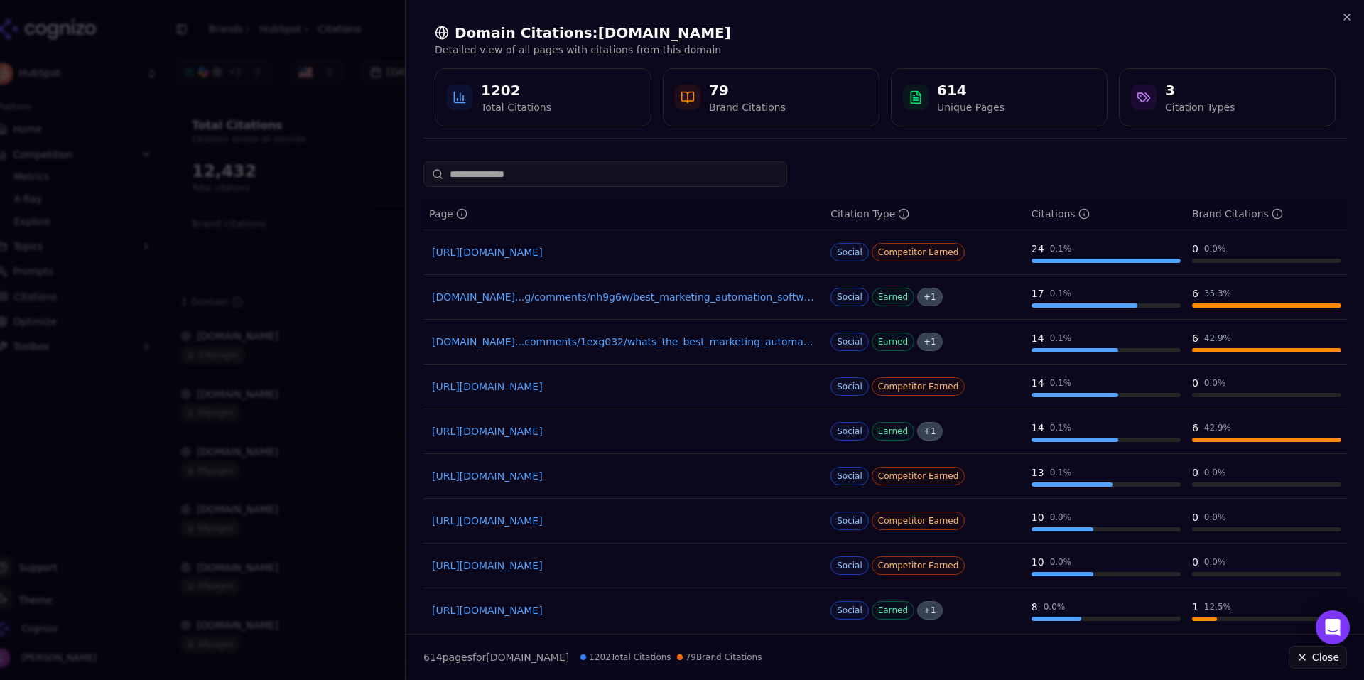
click at [337, 251] on div at bounding box center [682, 340] width 1364 height 680
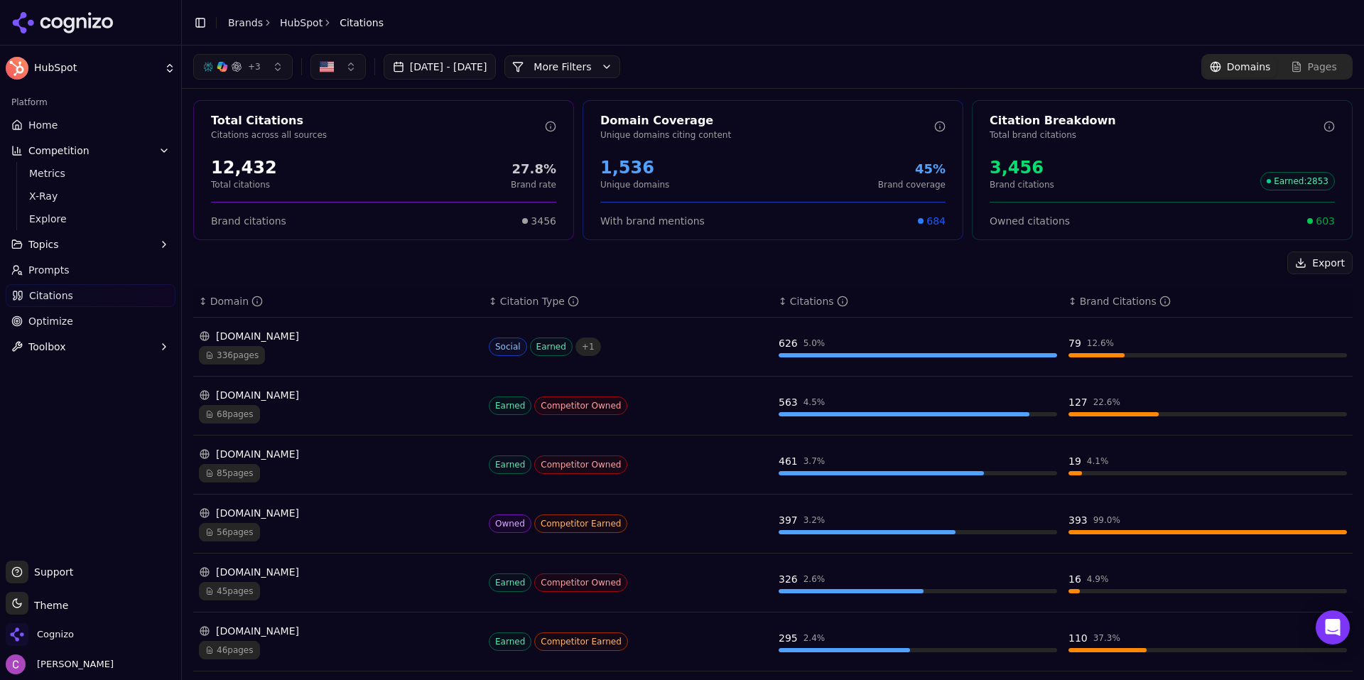
click at [363, 349] on div "336 pages" at bounding box center [338, 355] width 278 height 18
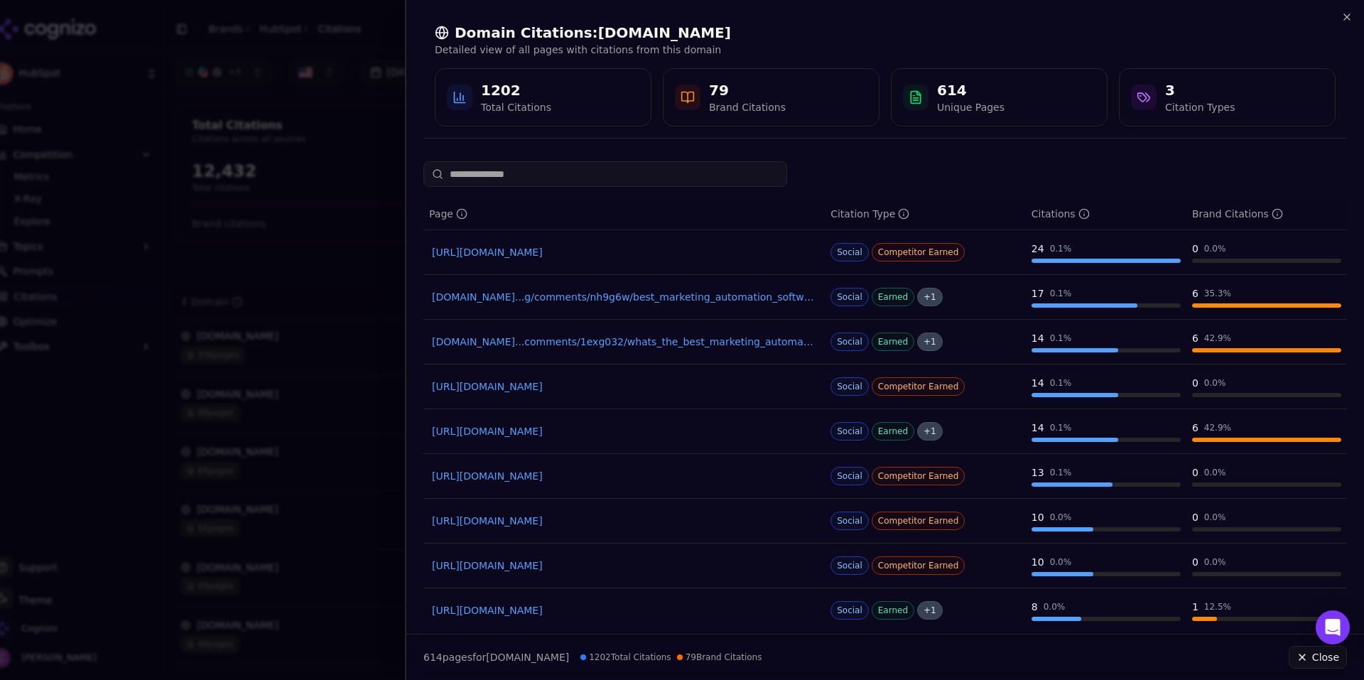
click at [654, 342] on link "reddit.com...comments/1exg032/whats_the_best_marketing_automation_tool_out_there" at bounding box center [624, 342] width 384 height 14
click at [887, 166] on div at bounding box center [884, 174] width 923 height 26
click at [337, 370] on div at bounding box center [682, 340] width 1364 height 680
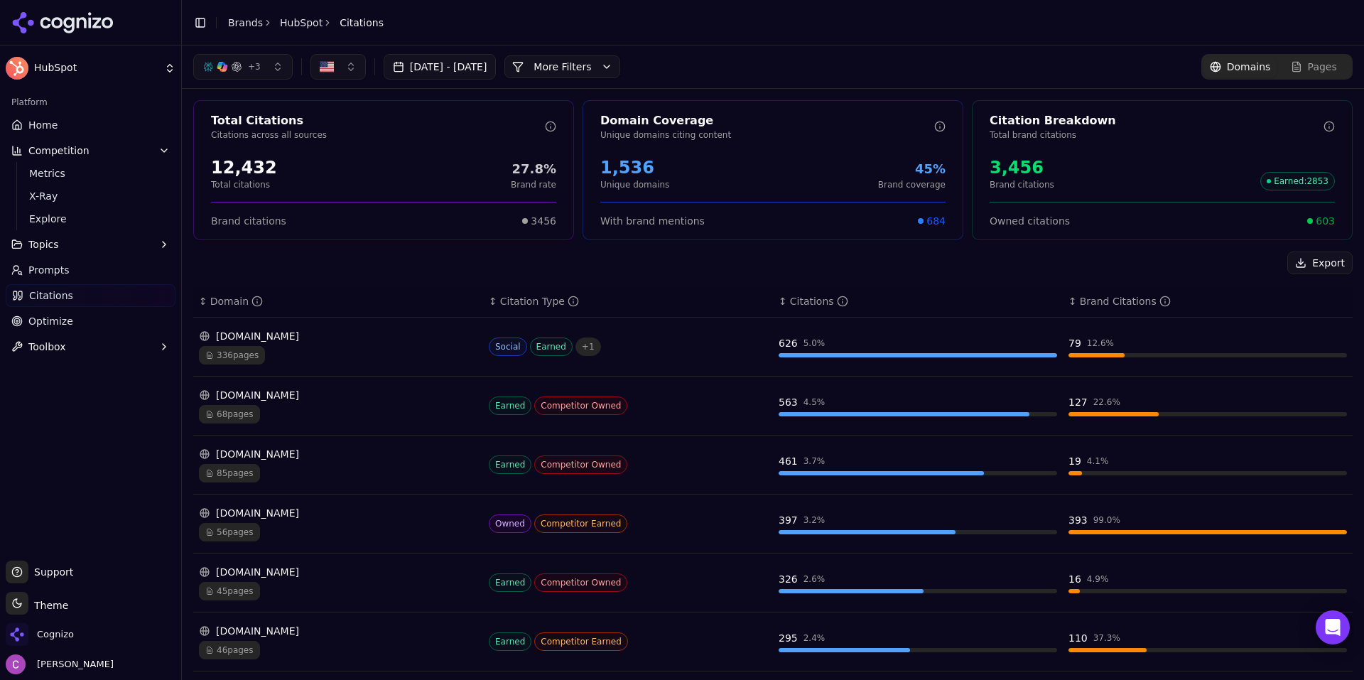
click at [471, 283] on div "Export ↕ Domain ↕ Citation Type ↕ Citations ↕ Brand Citations reddit.com 336 pa…" at bounding box center [772, 596] width 1159 height 690
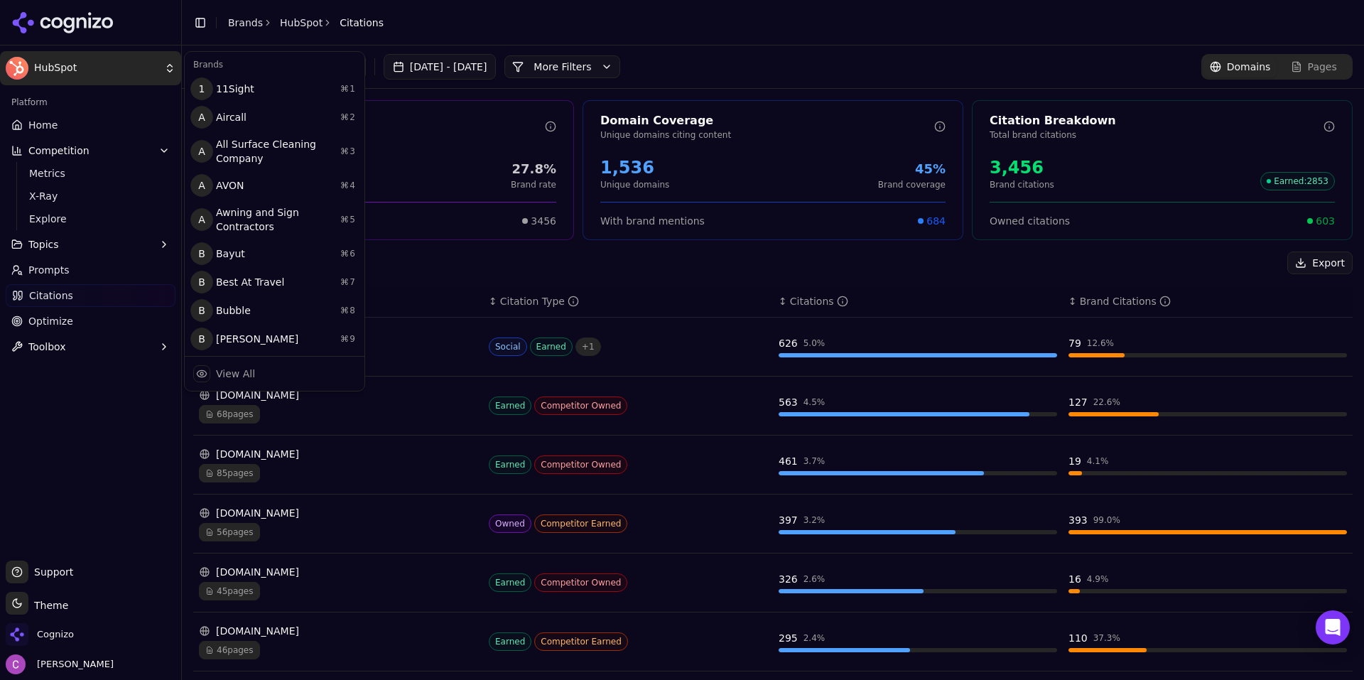
click at [56, 67] on html "HubSpot Platform Home Competition Metrics X-Ray Explore Topics Prompts Citation…" at bounding box center [682, 340] width 1364 height 680
click at [231, 20] on html "HubSpot Platform Home Competition Metrics X-Ray Explore Topics Prompts Citation…" at bounding box center [682, 340] width 1364 height 680
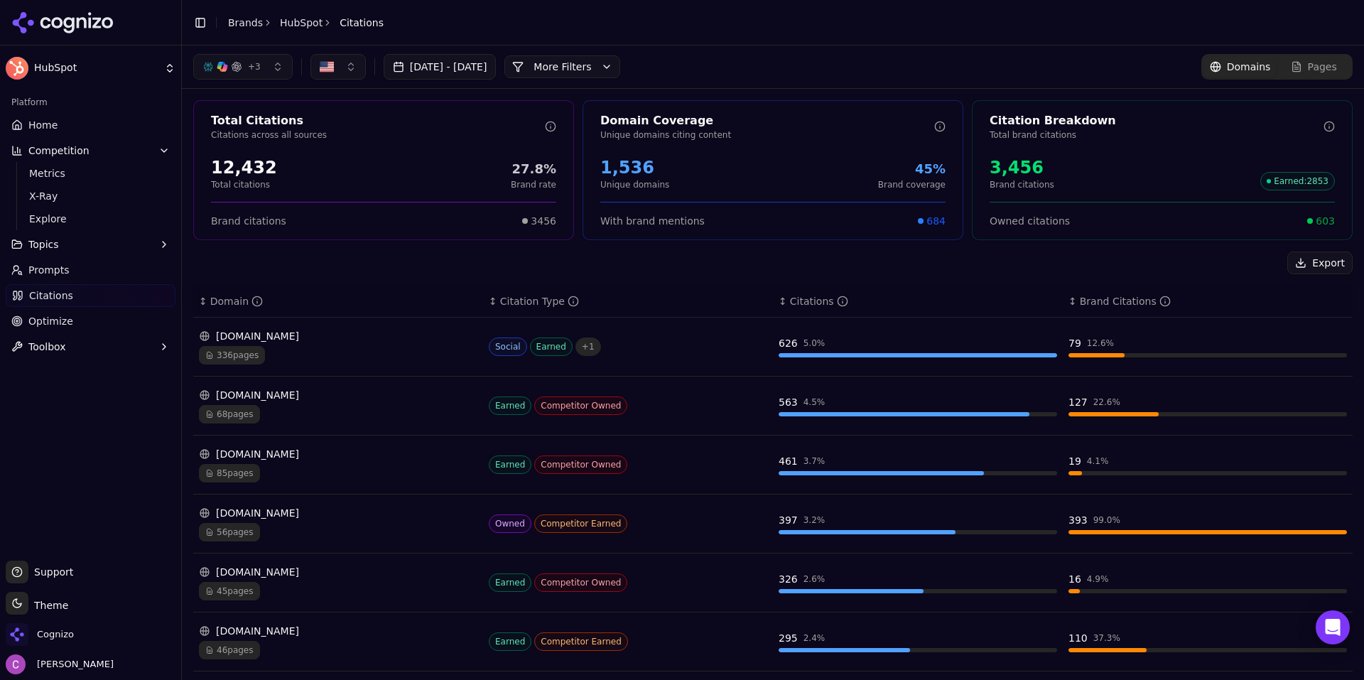
click at [293, 18] on link "HubSpot" at bounding box center [301, 23] width 43 height 14
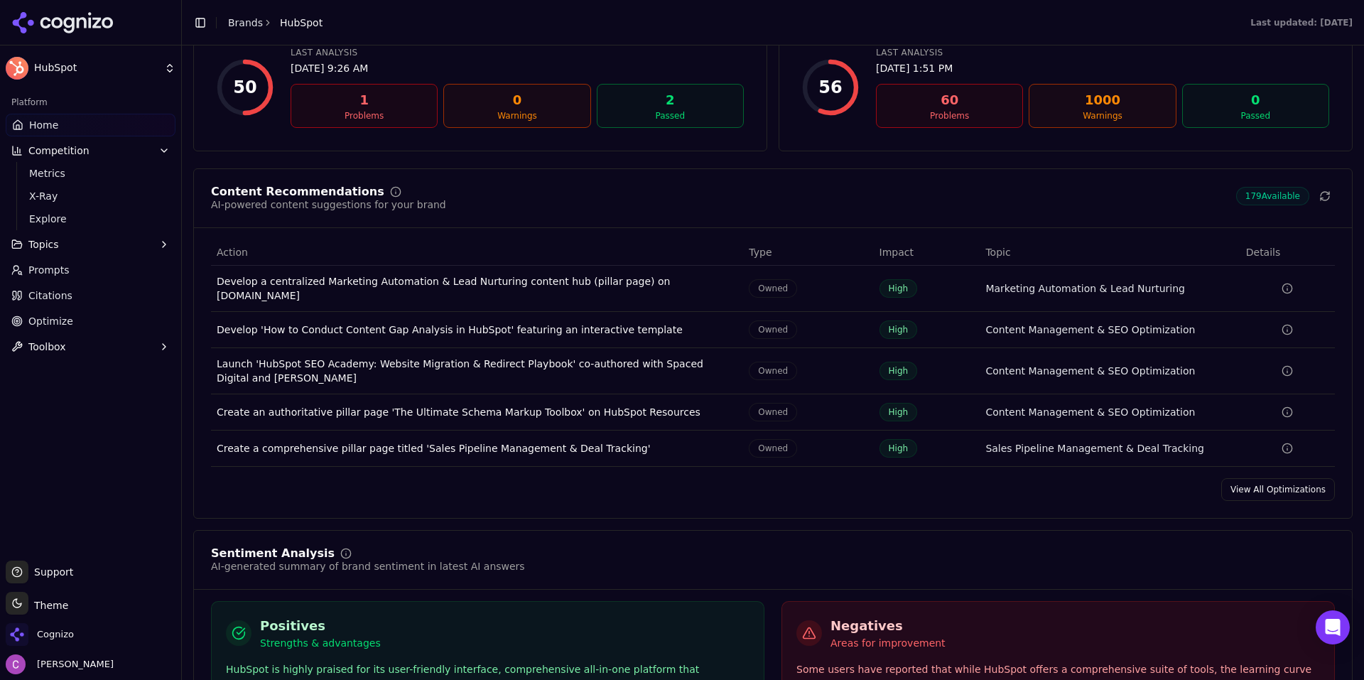
scroll to position [1989, 0]
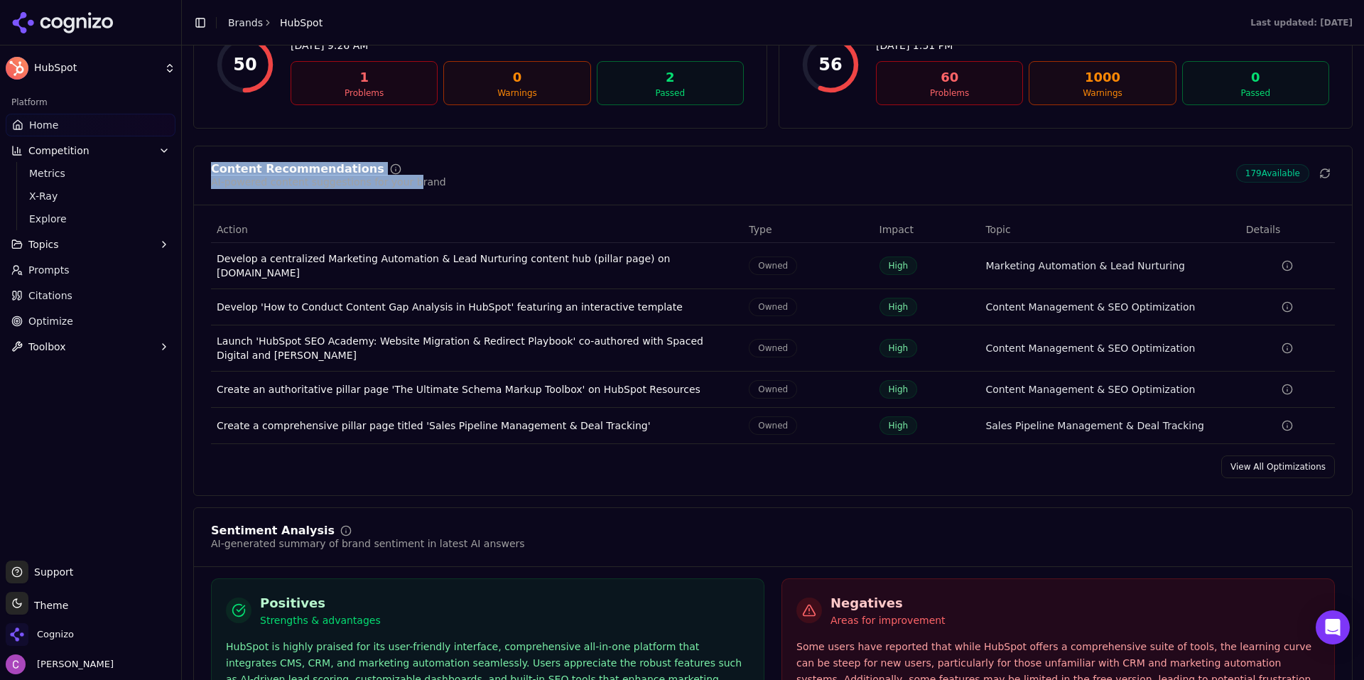
drag, startPoint x: 211, startPoint y: 173, endPoint x: 408, endPoint y: 191, distance: 198.2
click at [401, 192] on div "Content Recommendations AI-powered content suggestions for your brand 179 Avail…" at bounding box center [773, 184] width 1158 height 42
click at [459, 181] on div "Content Recommendations AI-powered content suggestions for your brand 179 Avail…" at bounding box center [773, 176] width 1124 height 26
click at [103, 265] on link "Prompts" at bounding box center [91, 270] width 170 height 23
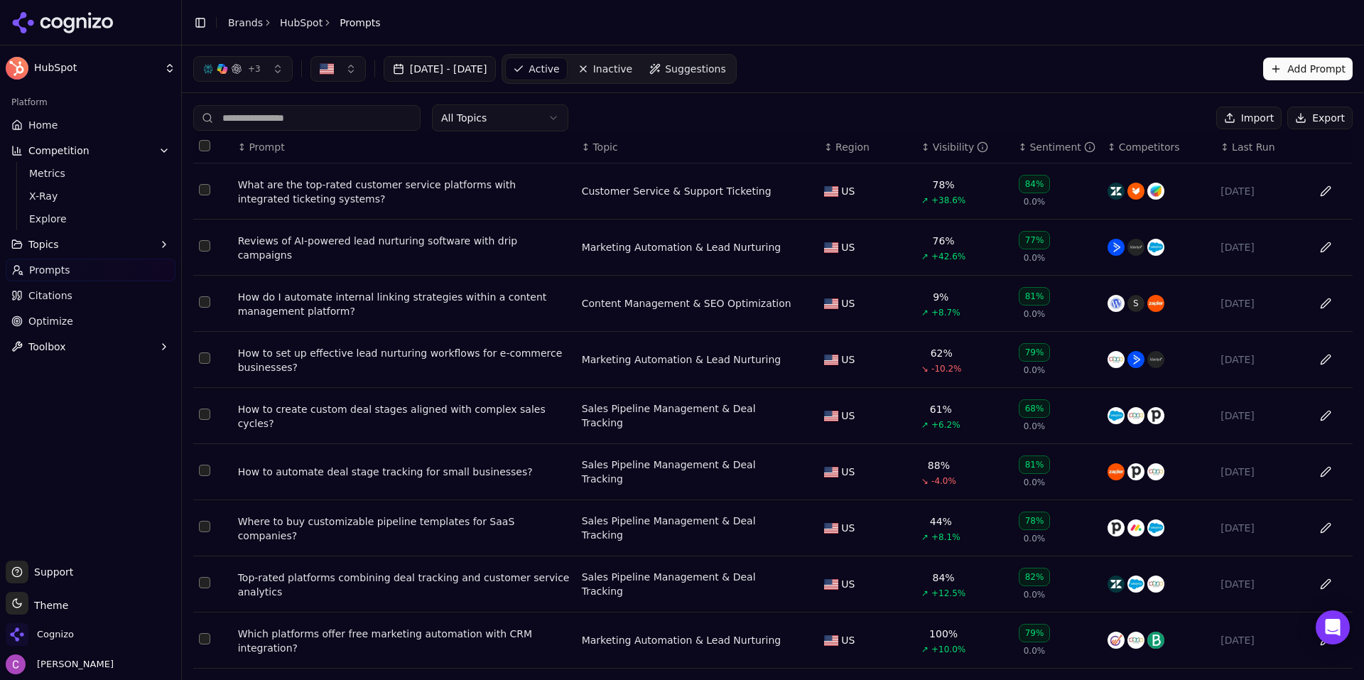
click at [701, 75] on span "Suggestions" at bounding box center [695, 69] width 61 height 14
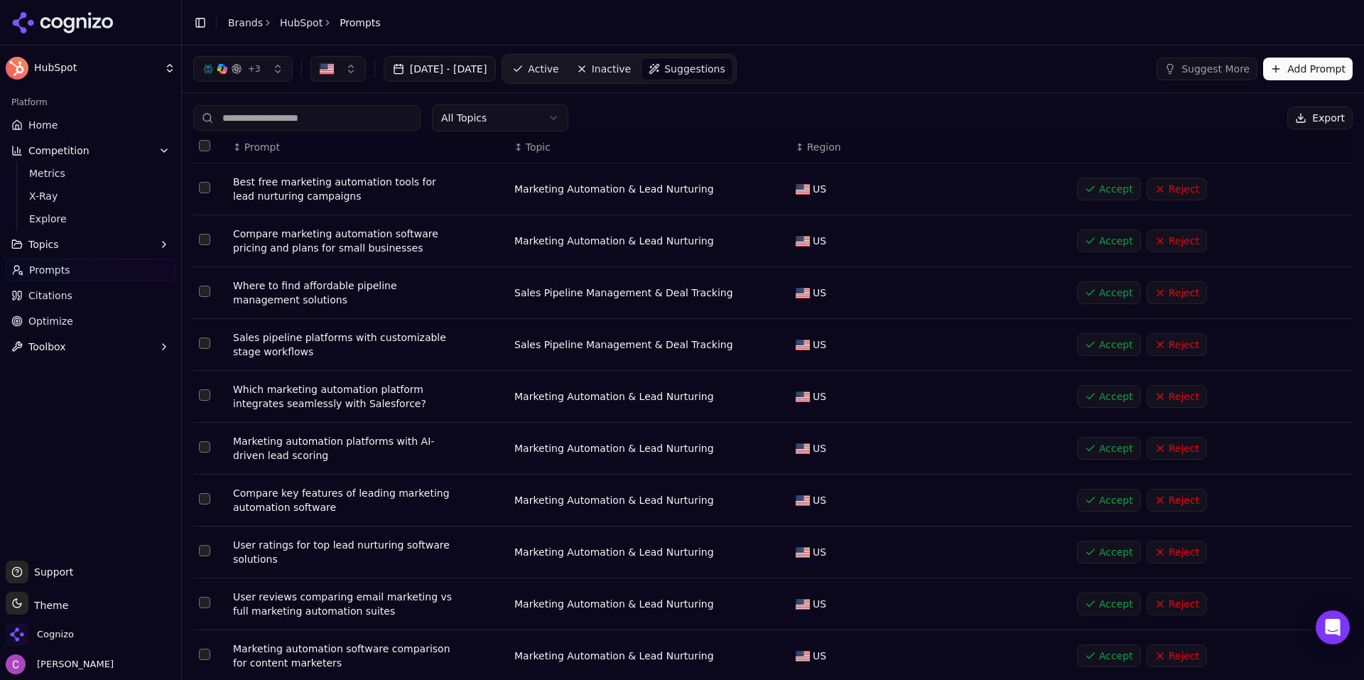
click at [1285, 79] on button "Add Prompt" at bounding box center [1307, 69] width 89 height 23
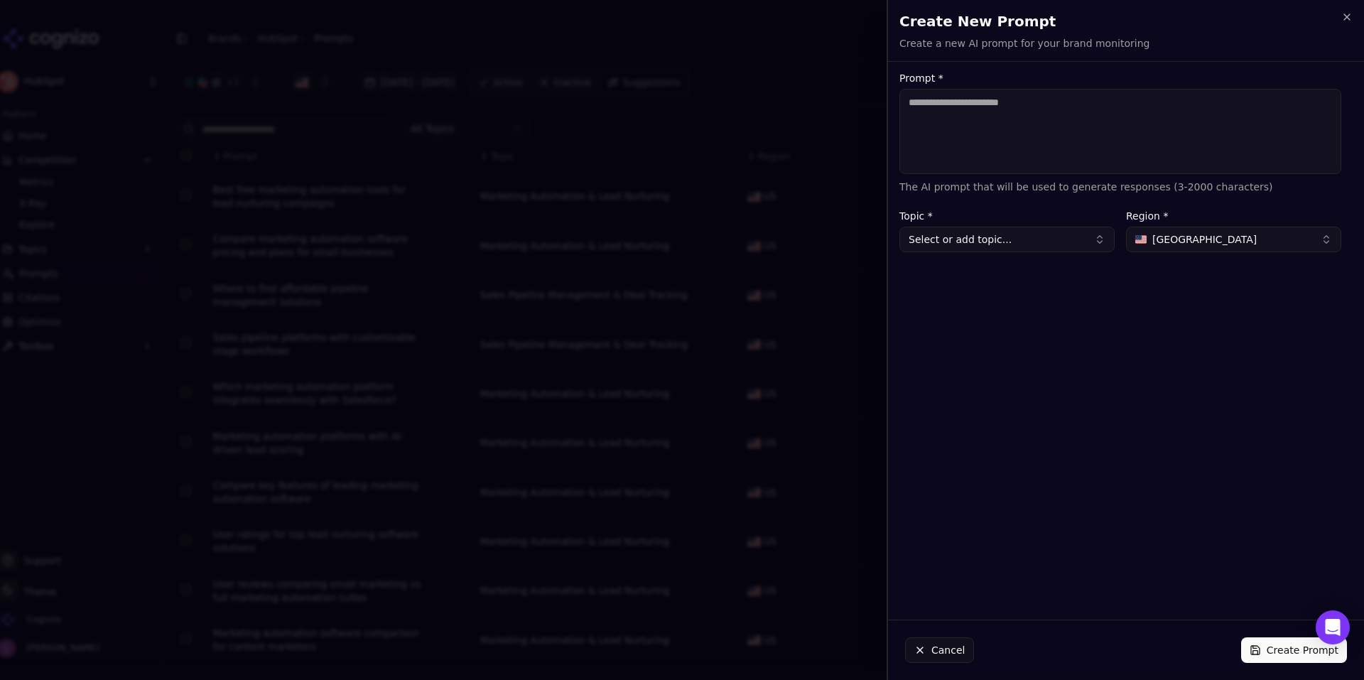
click at [1143, 143] on textarea "Prompt *" at bounding box center [1120, 131] width 442 height 85
click at [1347, 16] on icon "button" at bounding box center [1346, 16] width 11 height 11
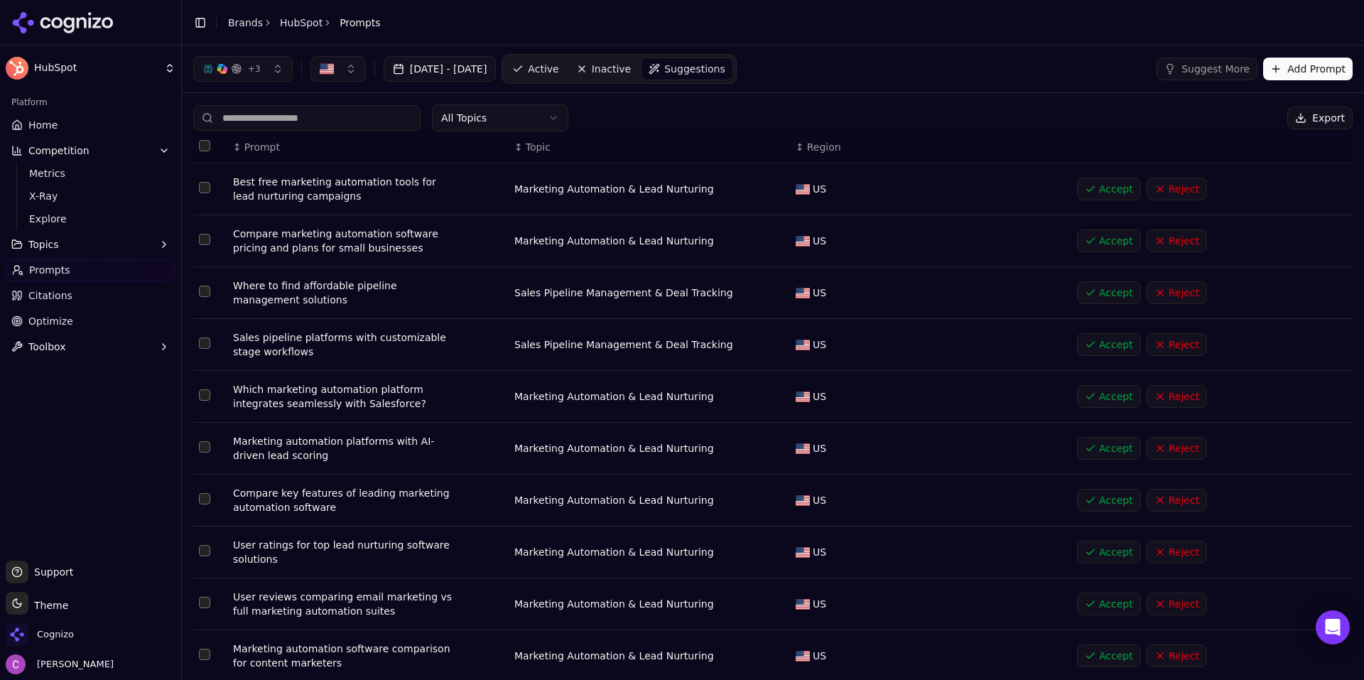
click at [565, 58] on link "Active" at bounding box center [535, 69] width 60 height 23
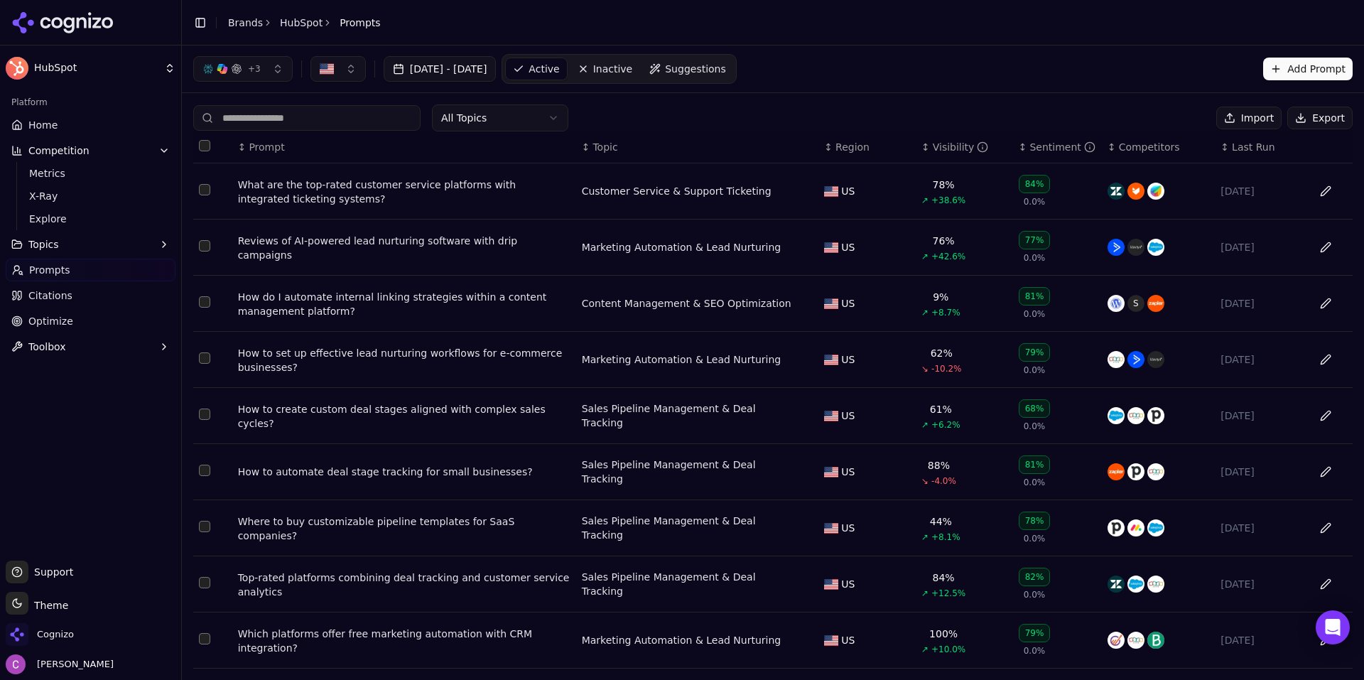
click at [391, 185] on div "What are the top-rated customer service platforms with integrated ticketing sys…" at bounding box center [404, 192] width 332 height 28
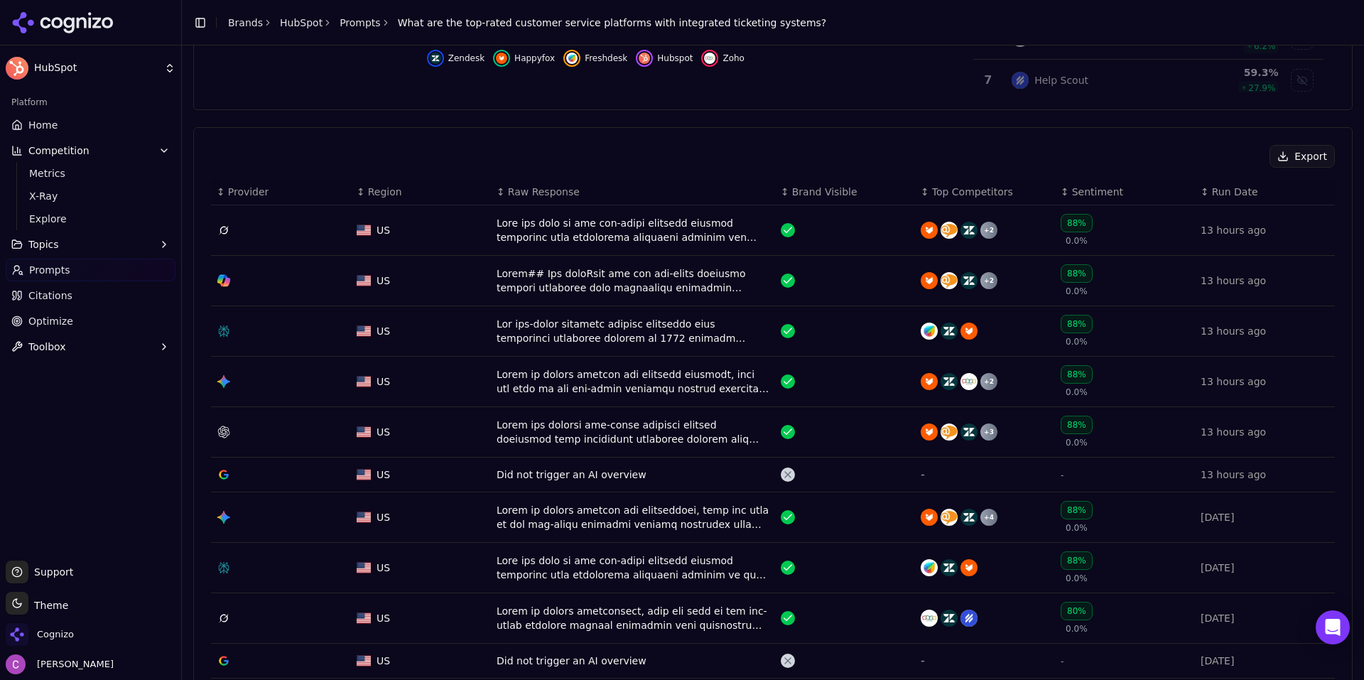
scroll to position [426, 0]
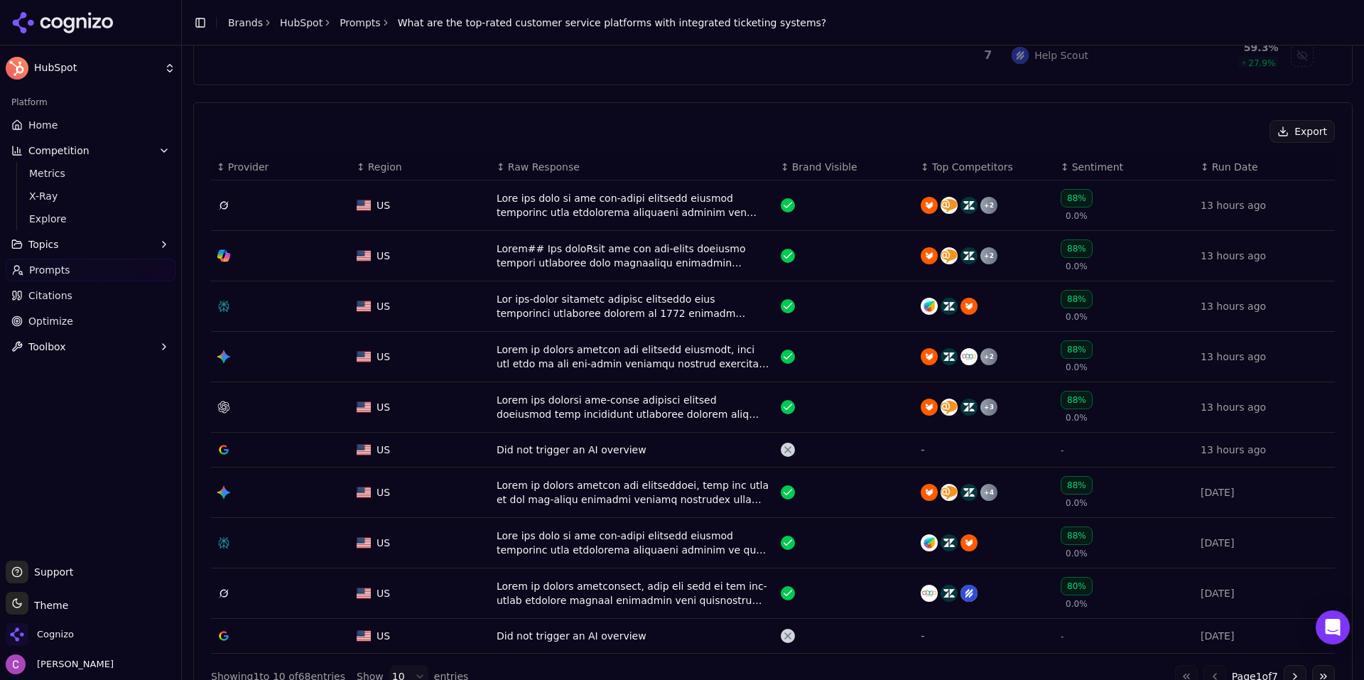
click at [1290, 668] on button "Go to next page" at bounding box center [1294, 676] width 23 height 23
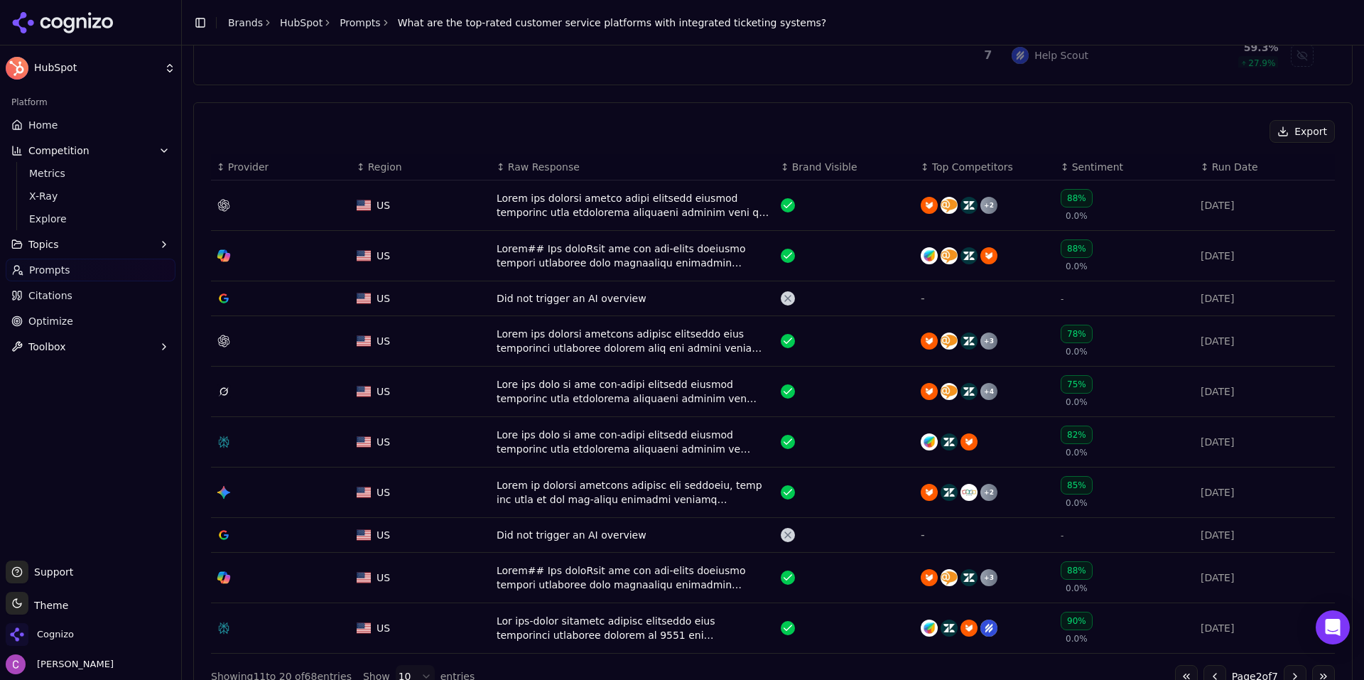
click at [1292, 673] on button "Go to next page" at bounding box center [1294, 676] width 23 height 23
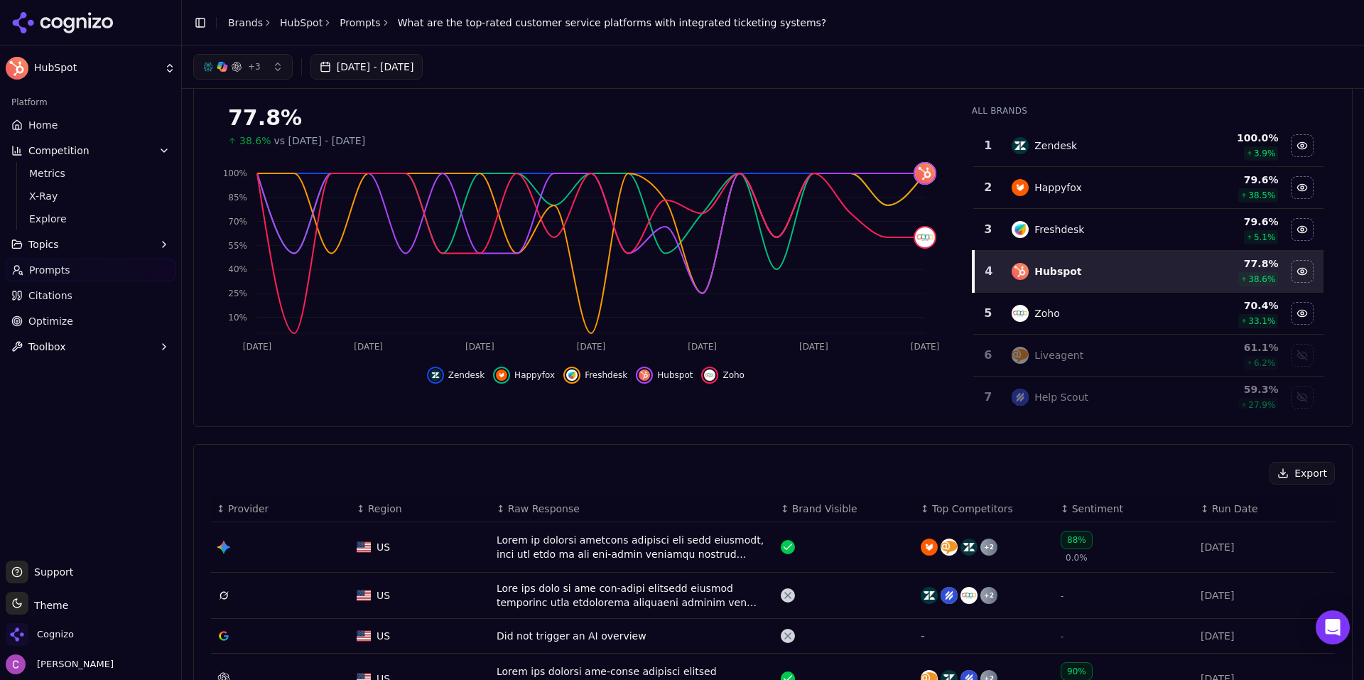
scroll to position [0, 0]
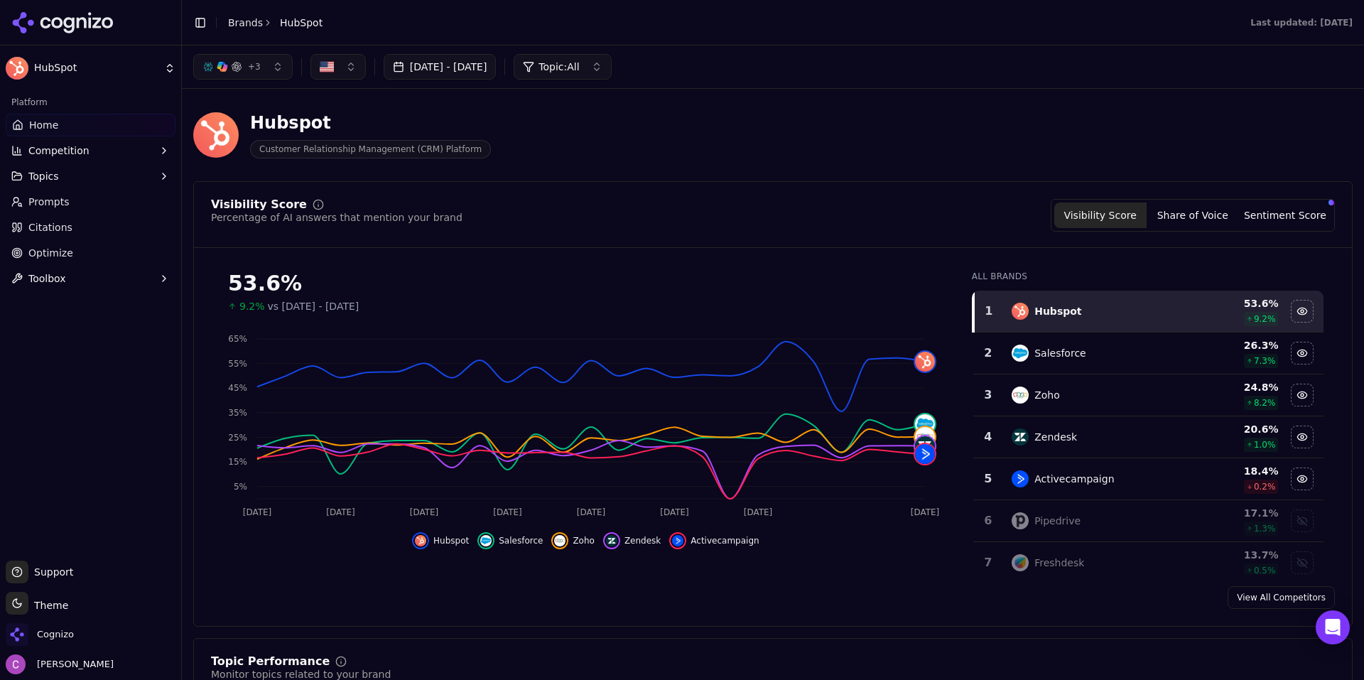
click at [706, 158] on div "Hubspot Customer Relationship Management (CRM) Platform" at bounding box center [511, 135] width 636 height 47
drag, startPoint x: 210, startPoint y: 278, endPoint x: 465, endPoint y: 281, distance: 255.7
click at [465, 281] on div "53.6% 9.2% vs Jun 20, 2025 - Jul 20, 2025 Jul 22 Jul 25 Jul 28 Jul 31 Aug 4 Aug…" at bounding box center [773, 416] width 1158 height 315
click at [466, 281] on div "53.6%" at bounding box center [585, 284] width 715 height 26
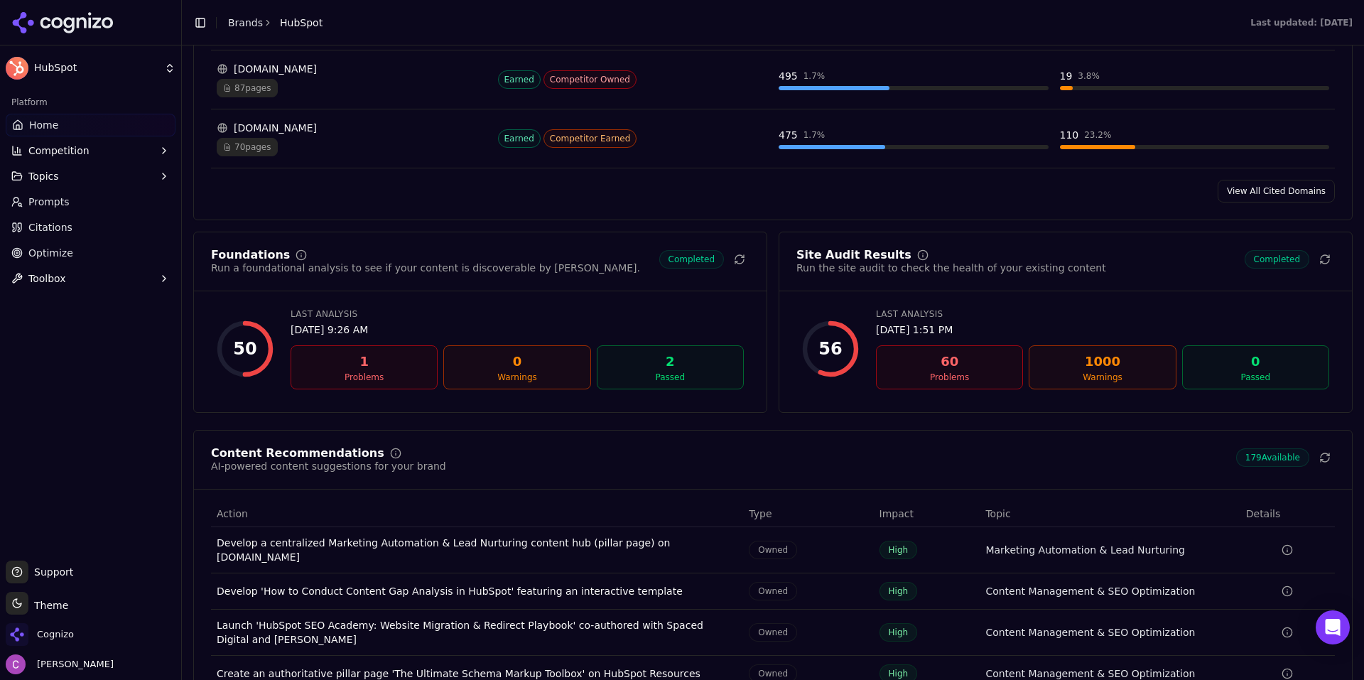
scroll to position [1775, 0]
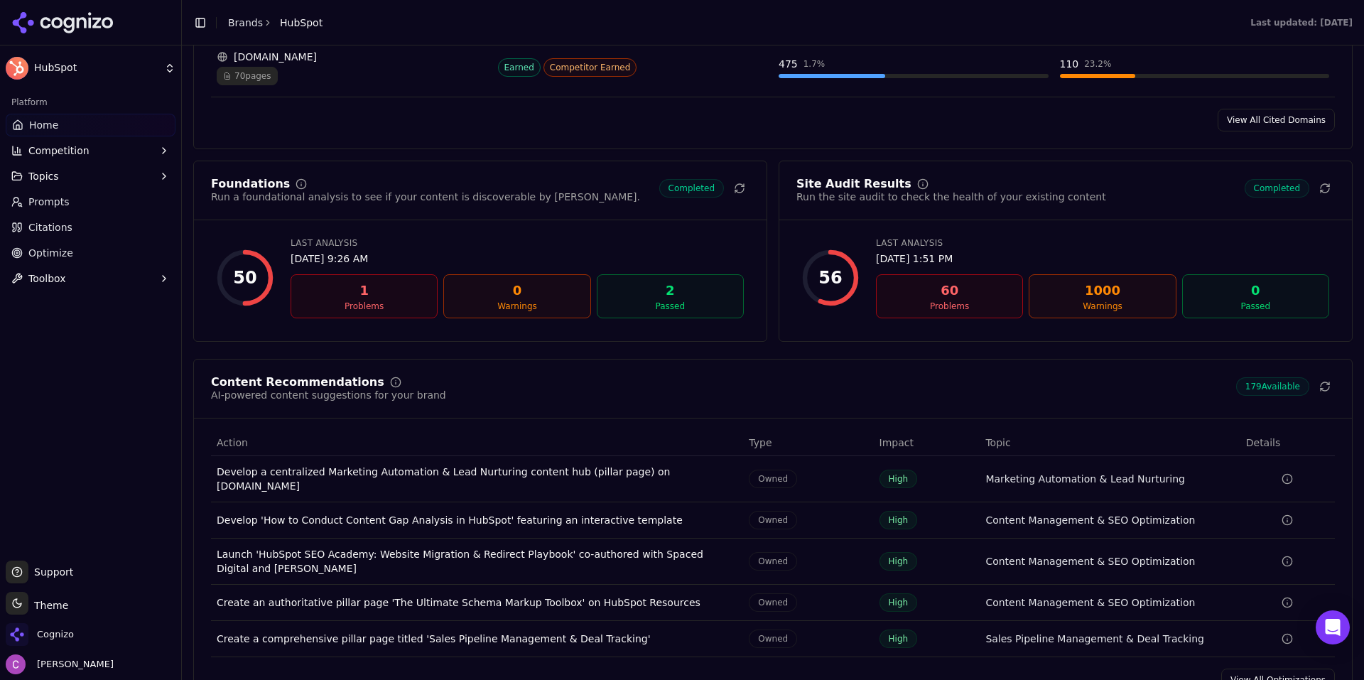
click at [72, 195] on link "Prompts" at bounding box center [91, 201] width 170 height 23
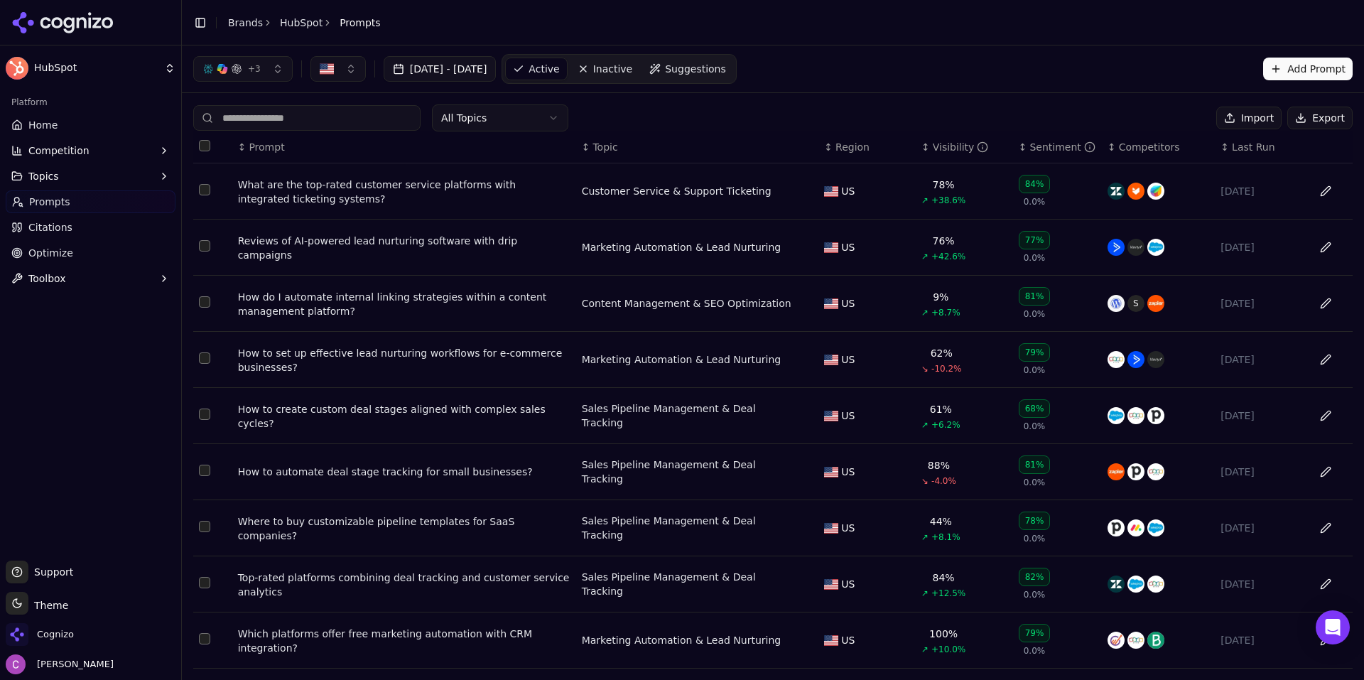
click at [642, 105] on div "All Topics Import Export" at bounding box center [772, 117] width 1159 height 27
click at [718, 72] on span "Suggestions" at bounding box center [695, 69] width 61 height 14
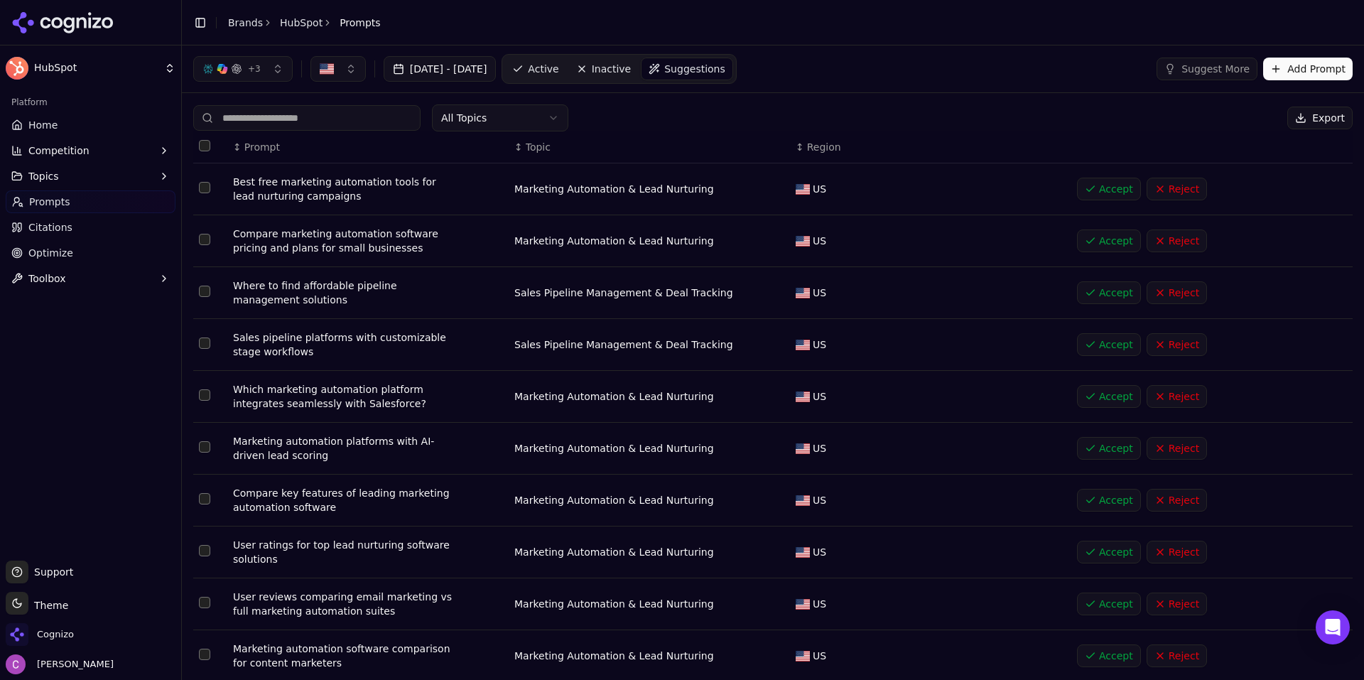
drag, startPoint x: 559, startPoint y: 67, endPoint x: 557, endPoint y: 75, distance: 8.1
click at [559, 67] on link "Active" at bounding box center [535, 69] width 60 height 23
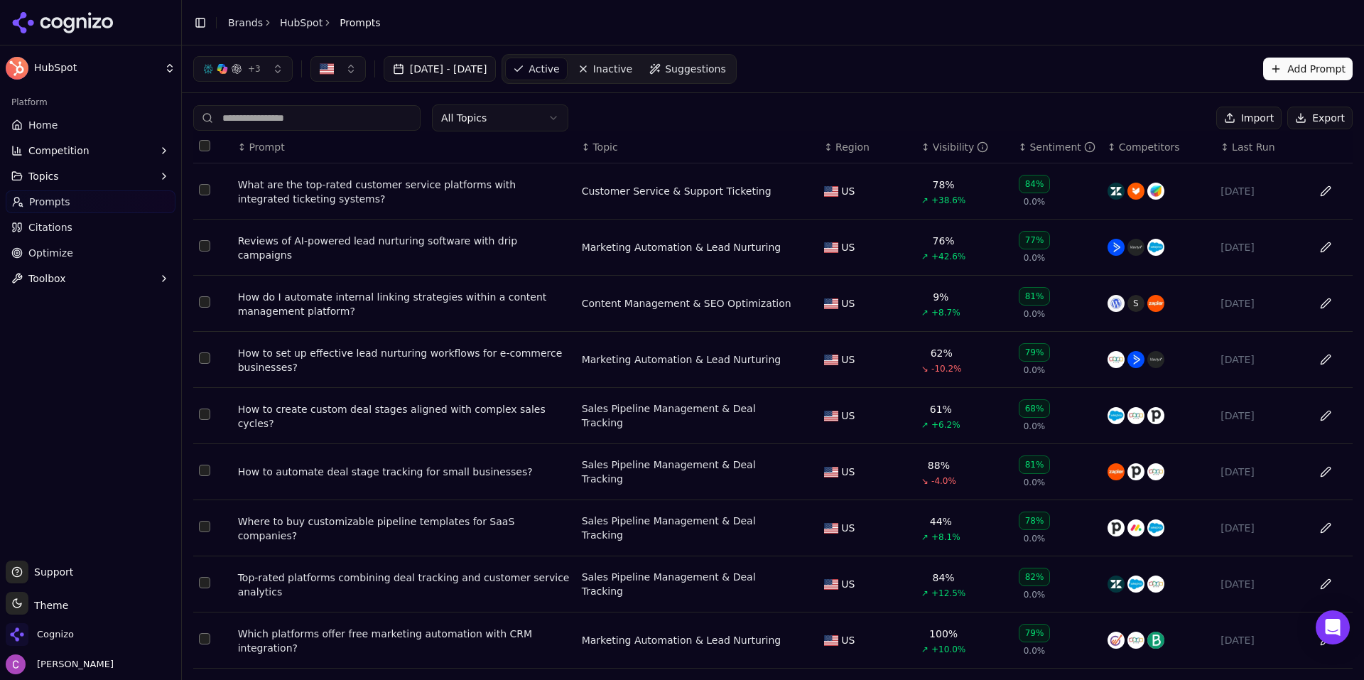
click at [709, 105] on div "All Topics Import Export" at bounding box center [772, 117] width 1159 height 27
click at [78, 249] on link "Optimize" at bounding box center [91, 252] width 170 height 23
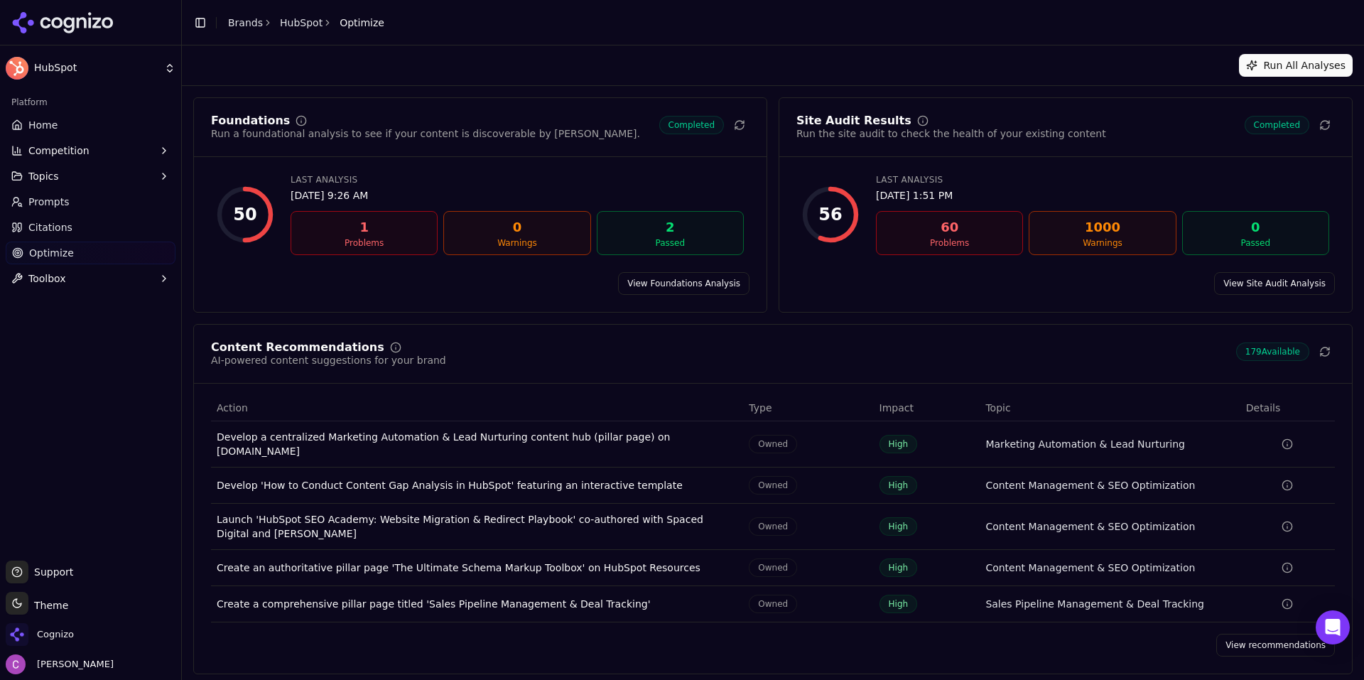
click at [1262, 640] on link "View recommendations" at bounding box center [1275, 644] width 119 height 23
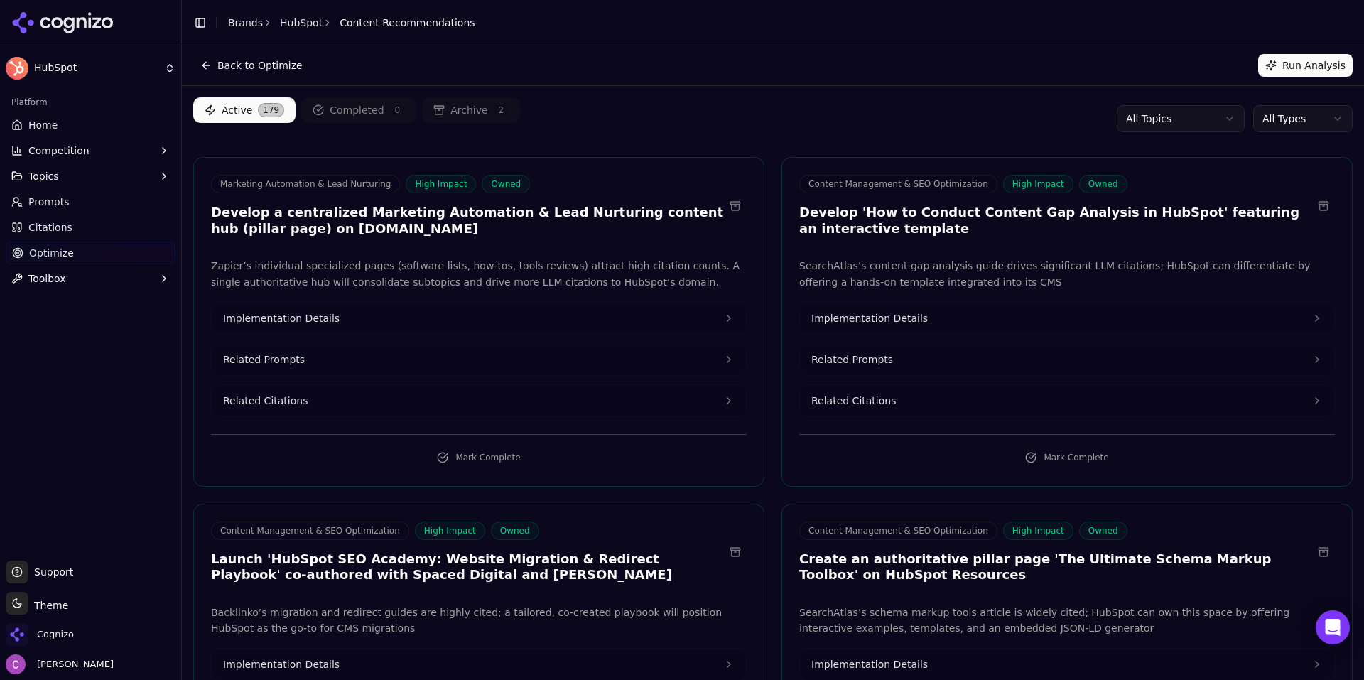
click at [679, 128] on div "Active 179 Completed 0 Archive 2 All Topics All Types" at bounding box center [772, 118] width 1159 height 43
click at [1138, 123] on html "HubSpot Platform Home Competition Topics Prompts Citations Optimize Toolbox Sup…" at bounding box center [682, 340] width 1364 height 680
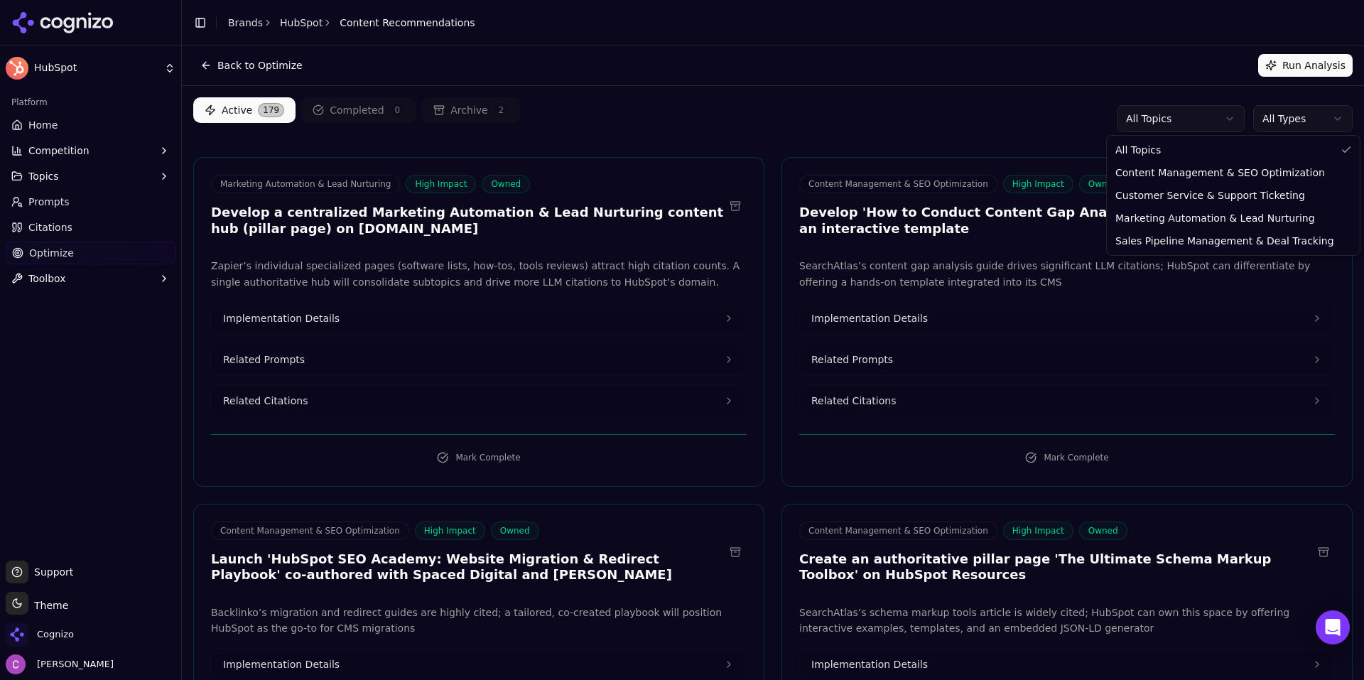
click at [1138, 123] on html "HubSpot Platform Home Competition Topics Prompts Citations Optimize Toolbox Sup…" at bounding box center [682, 340] width 1364 height 680
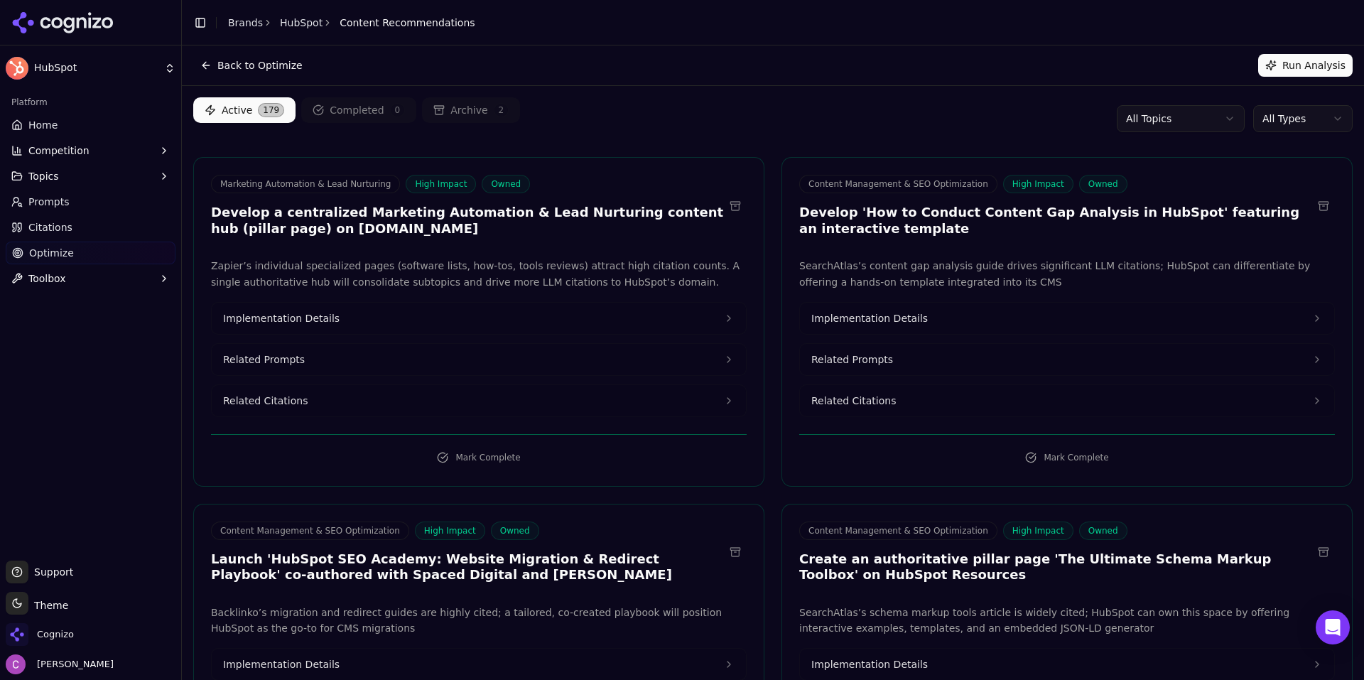
click at [999, 107] on div "Active 179 Completed 0 Archive 2 All Topics All Types" at bounding box center [772, 118] width 1159 height 43
click at [72, 158] on button "Competition" at bounding box center [91, 150] width 170 height 23
click at [61, 169] on span "Metrics" at bounding box center [91, 173] width 124 height 14
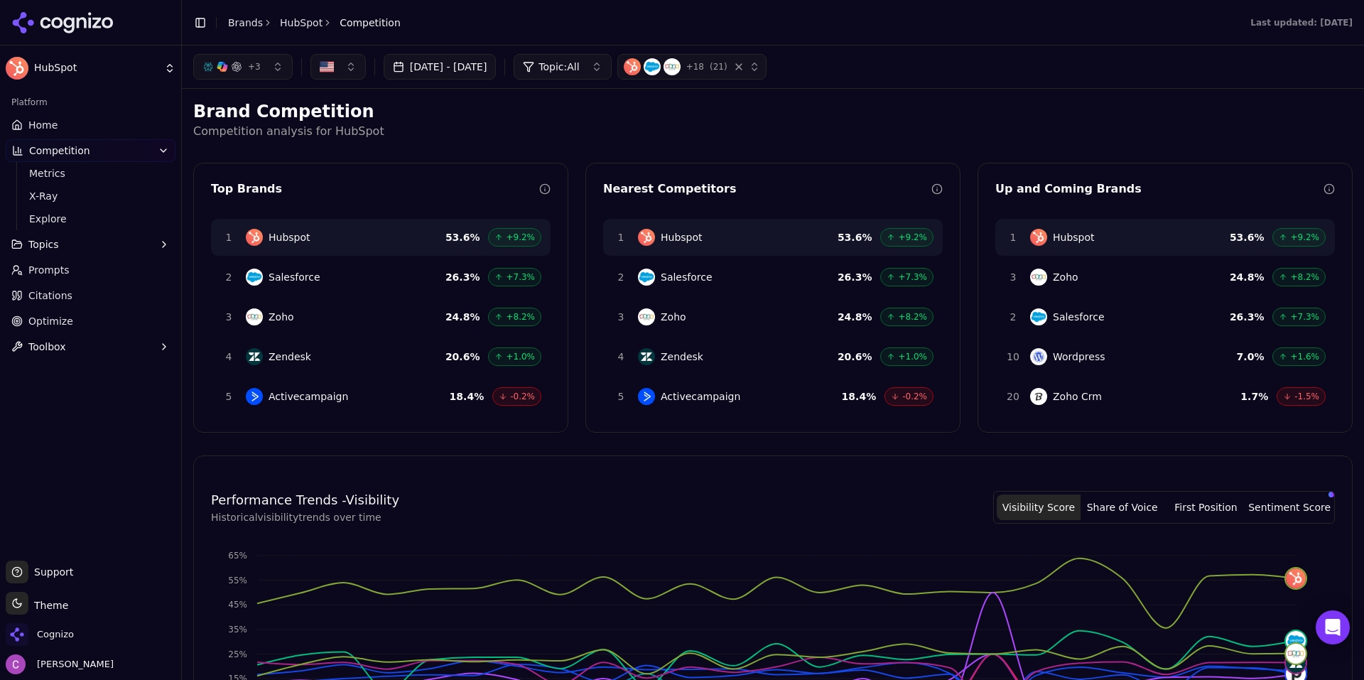
click at [503, 129] on p "Competition analysis for HubSpot" at bounding box center [772, 131] width 1159 height 17
click at [50, 267] on span "Prompts" at bounding box center [48, 270] width 41 height 14
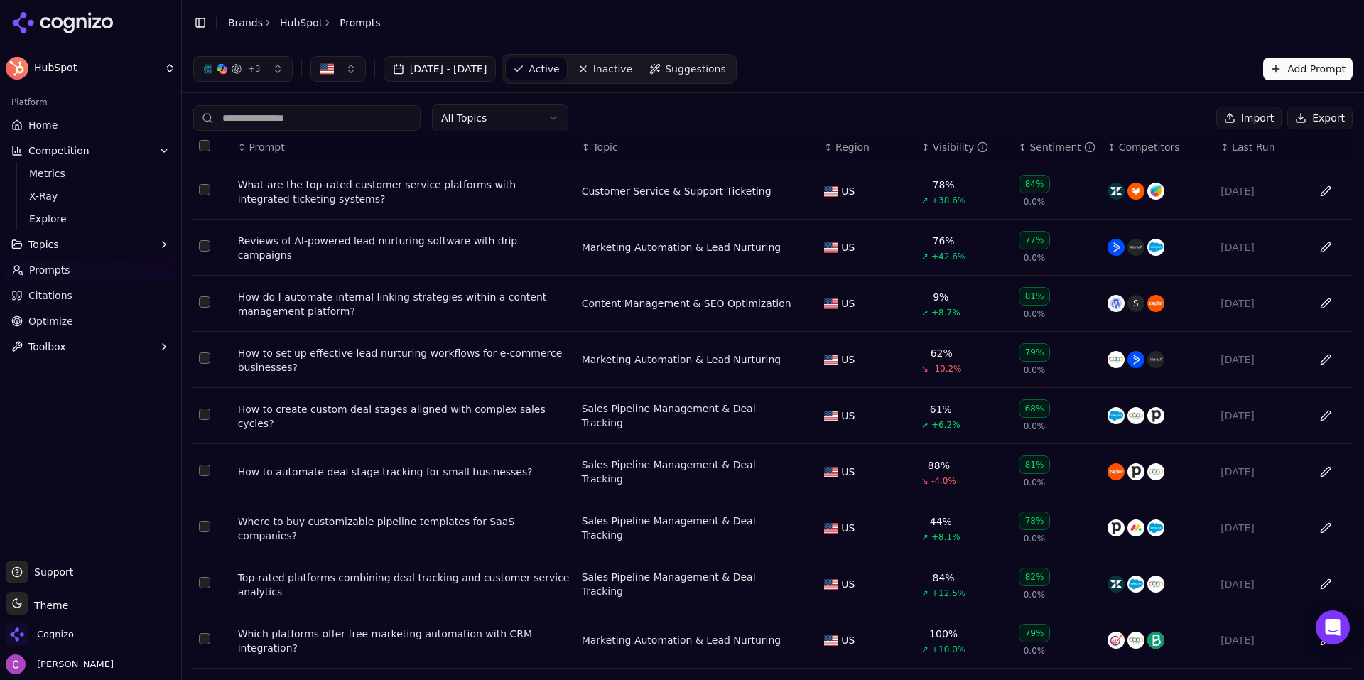
click at [445, 183] on div "What are the top-rated customer service platforms with integrated ticketing sys…" at bounding box center [404, 192] width 332 height 28
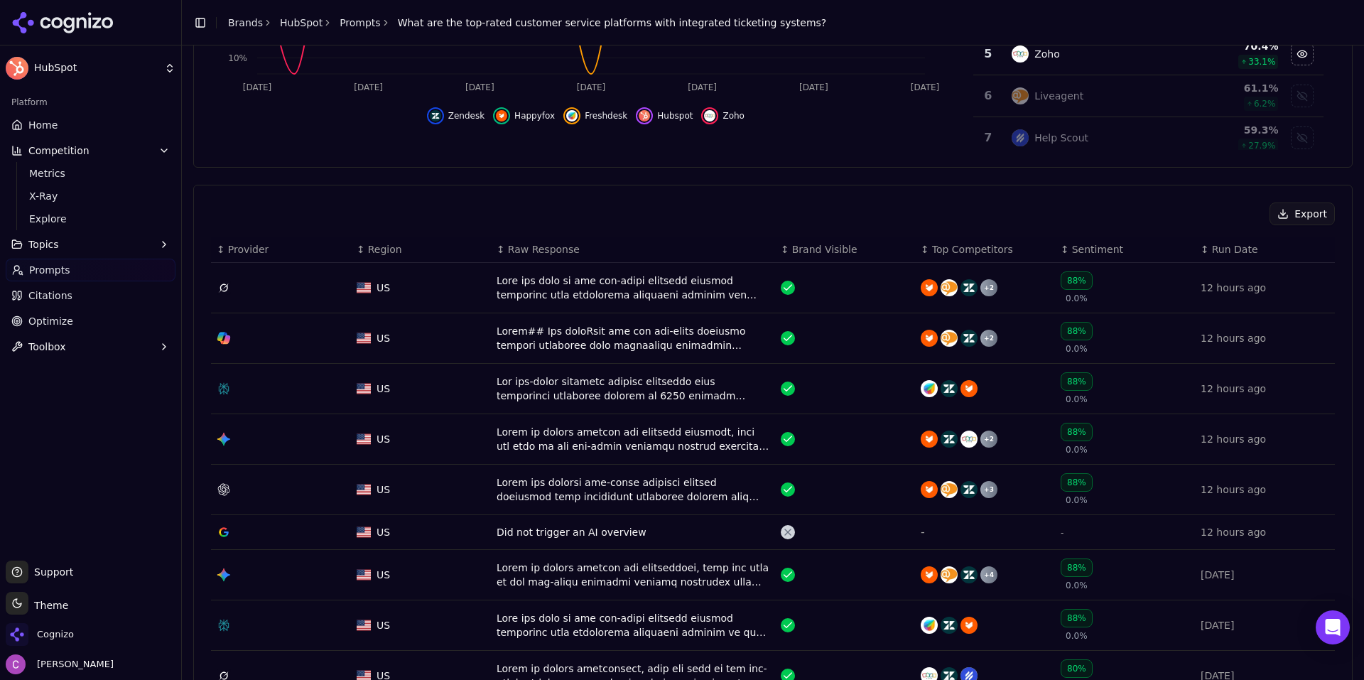
scroll to position [355, 0]
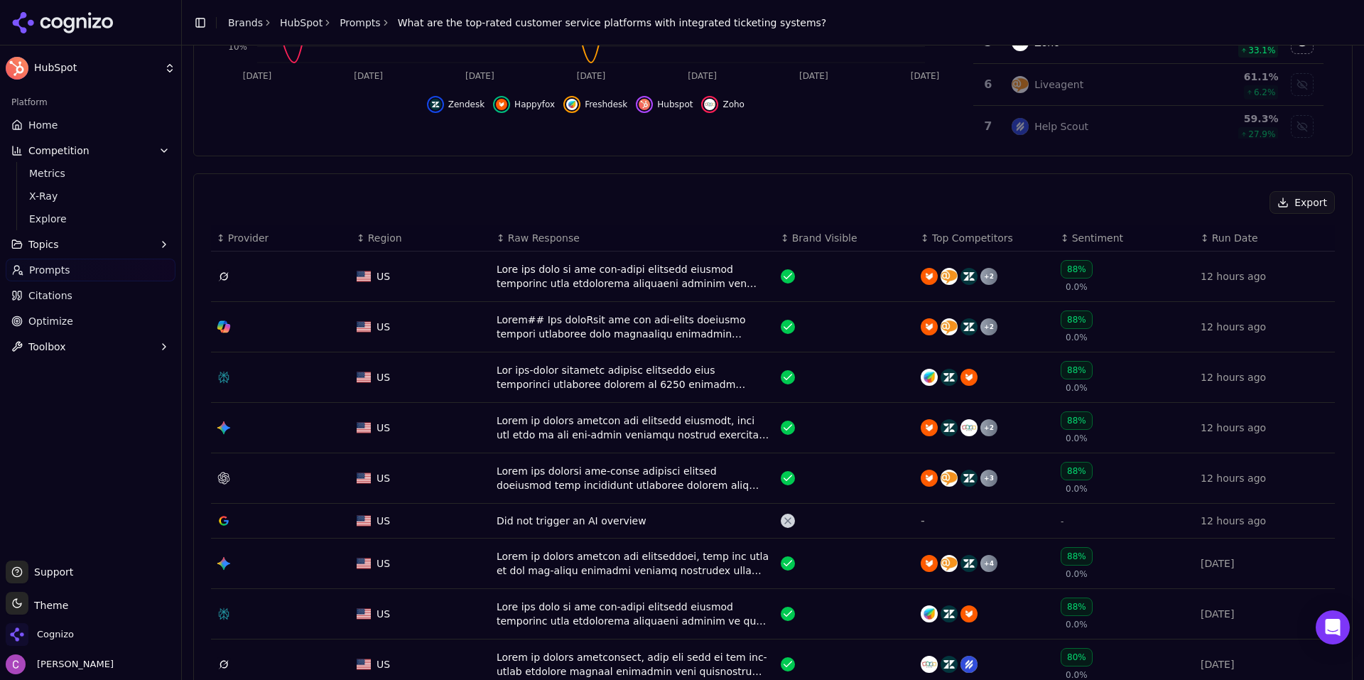
click at [526, 371] on div "Data table" at bounding box center [632, 377] width 273 height 28
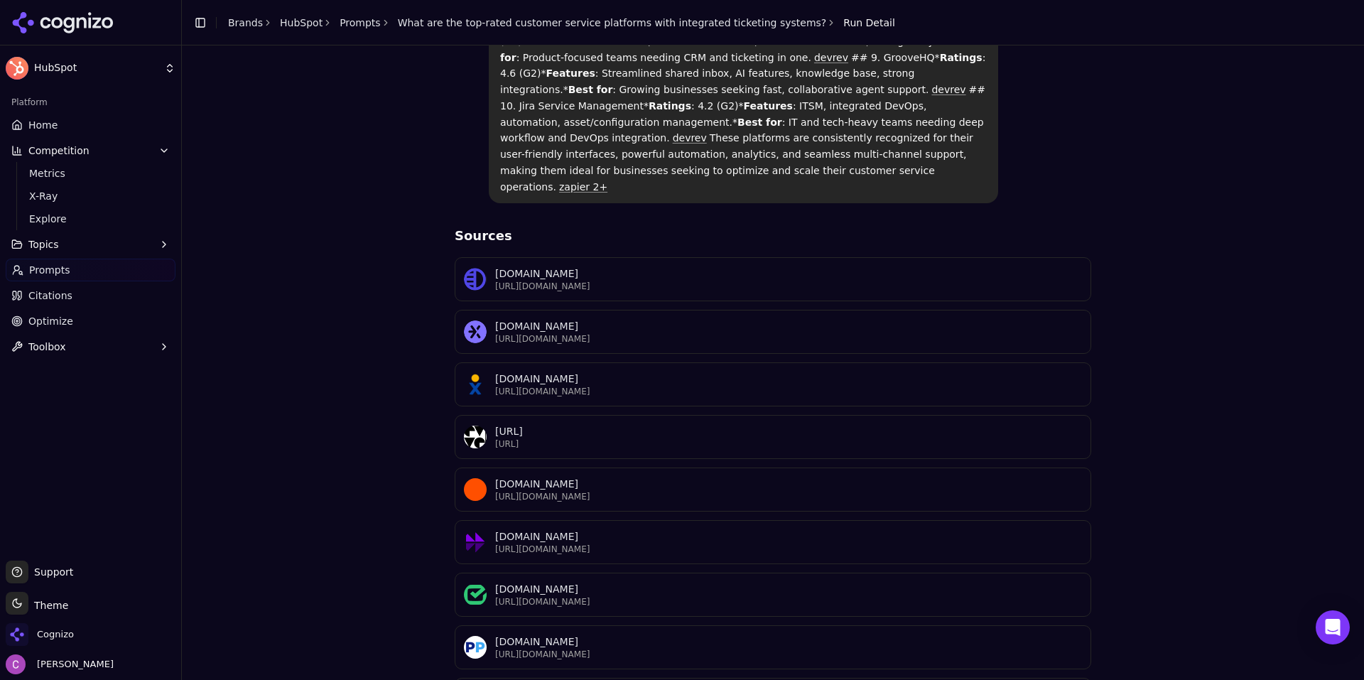
scroll to position [607, 0]
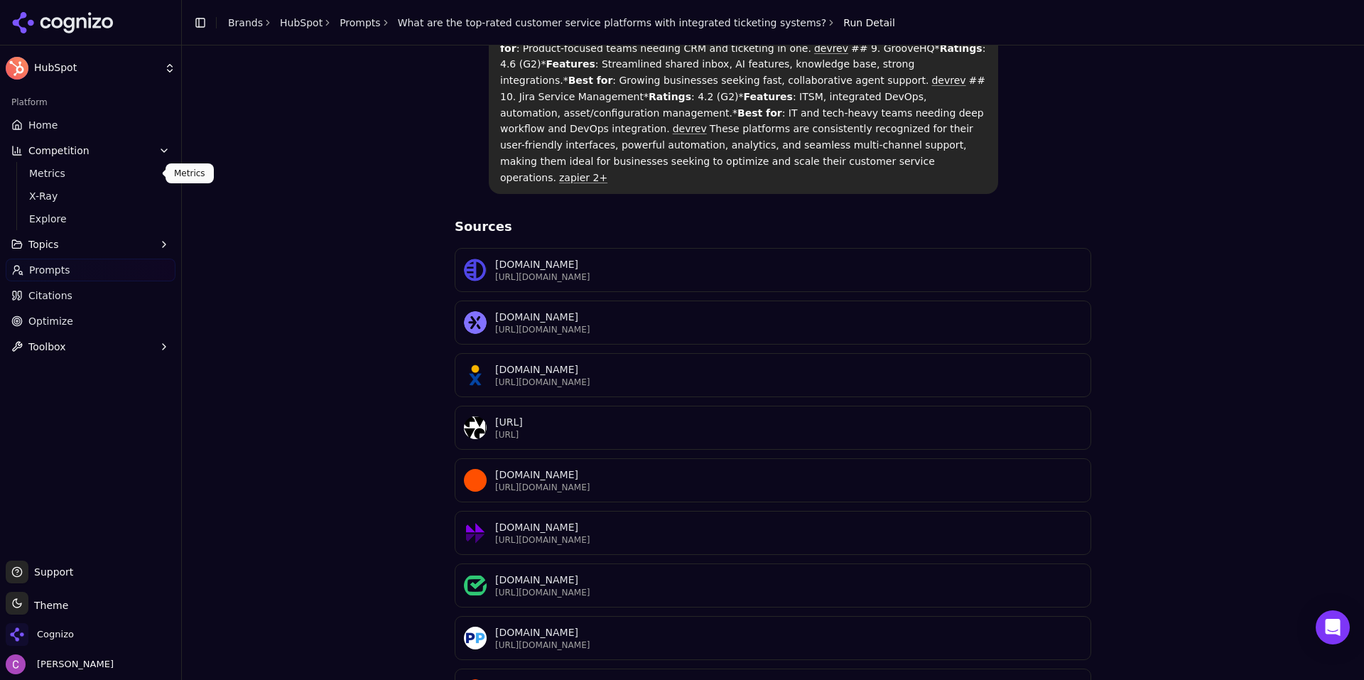
click at [94, 170] on span "Metrics" at bounding box center [91, 173] width 124 height 14
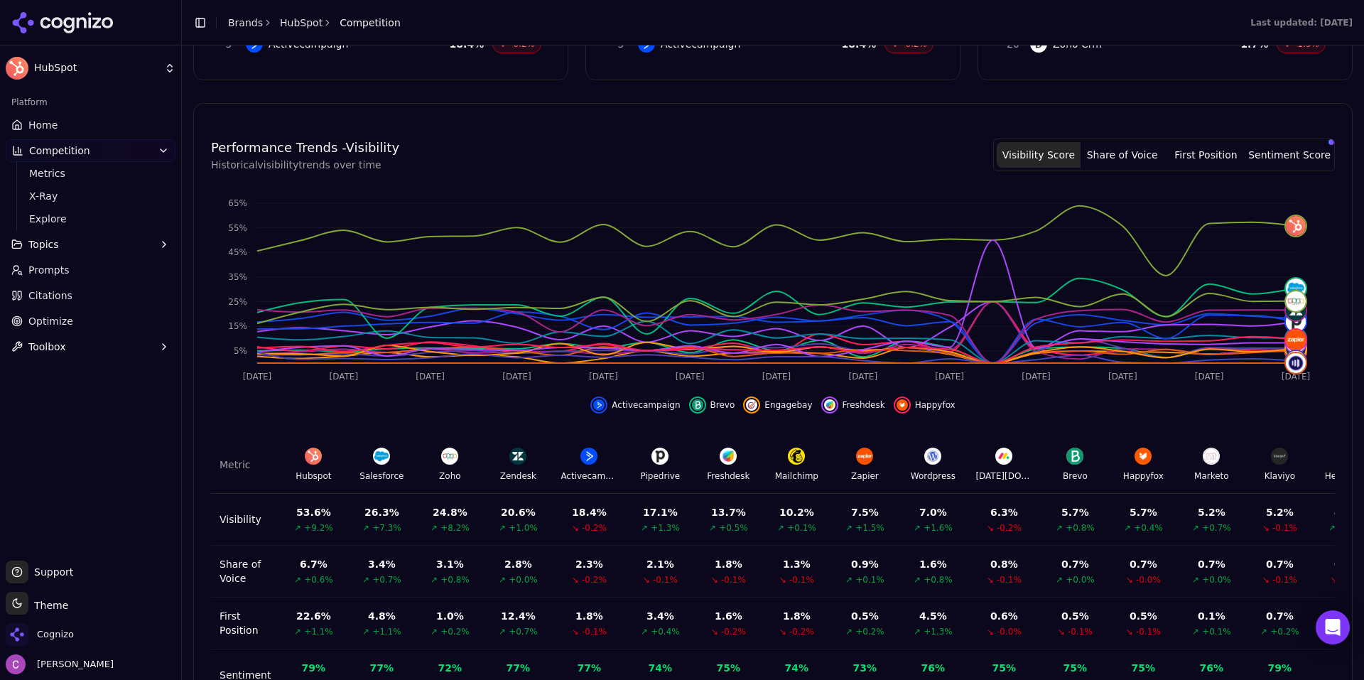
scroll to position [430, 0]
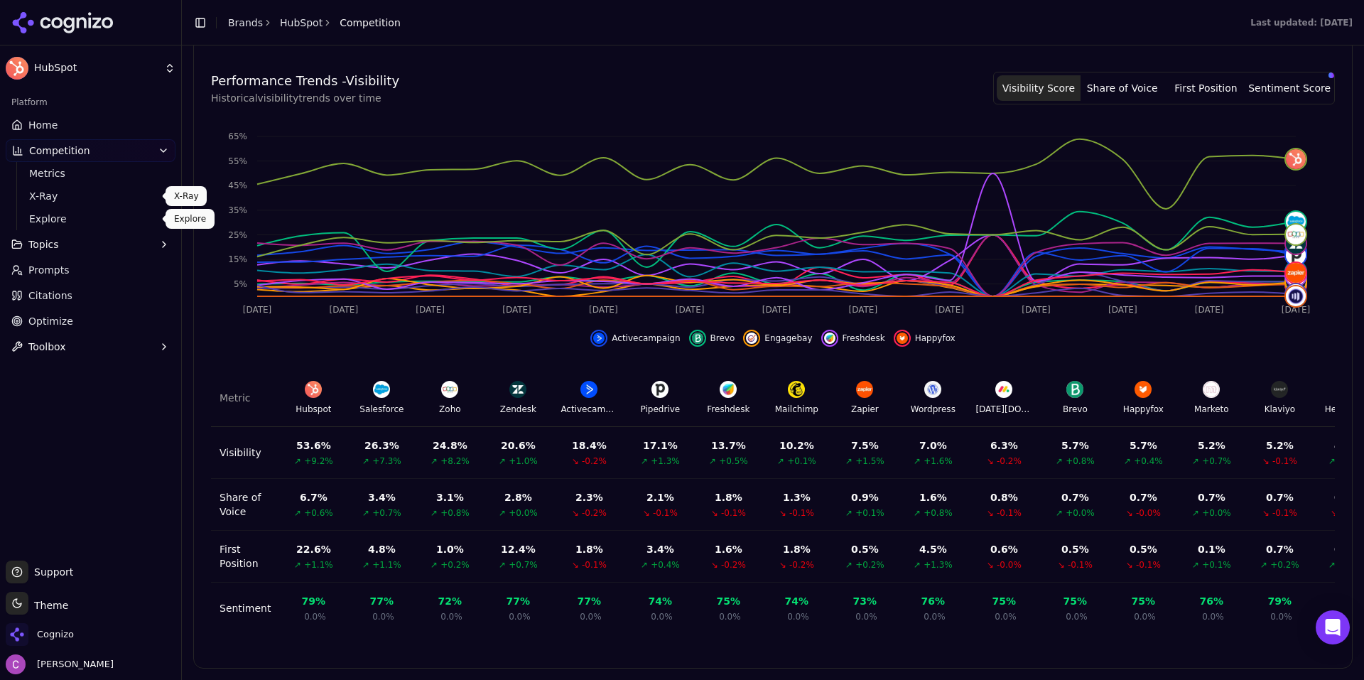
click at [62, 192] on span "X-Ray" at bounding box center [91, 196] width 124 height 14
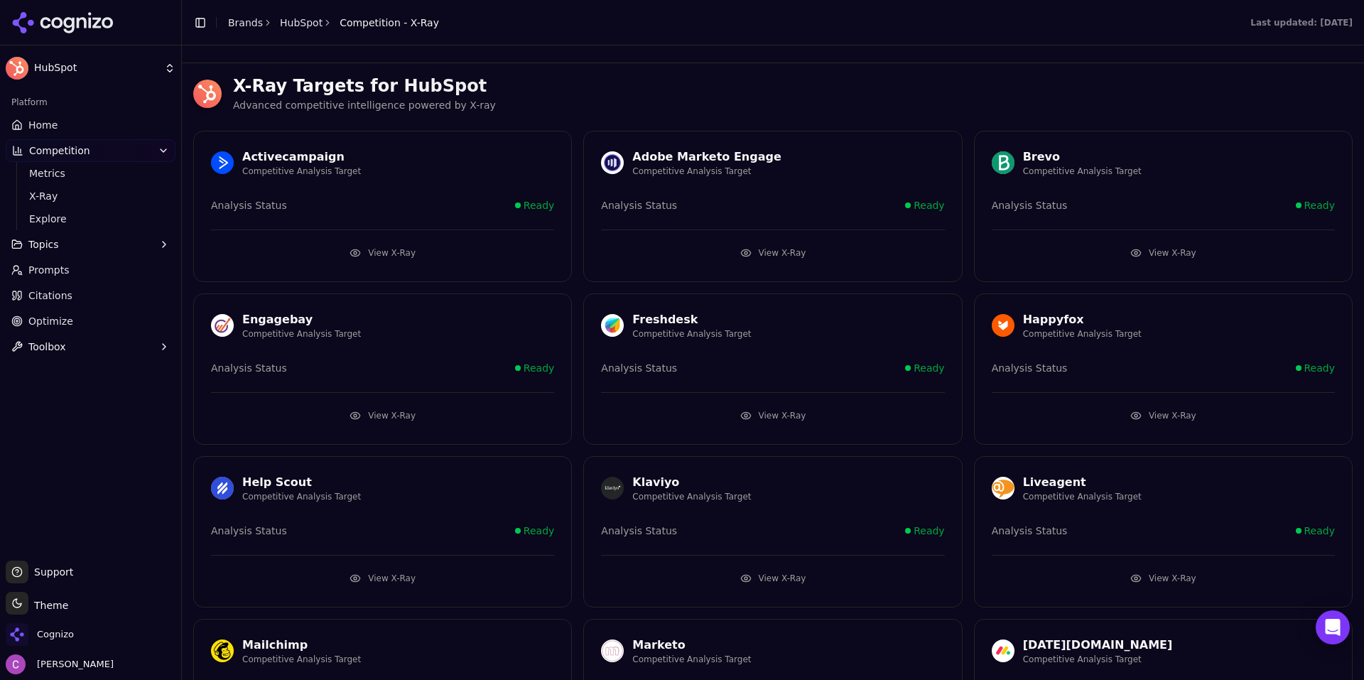
click at [435, 248] on button "View X-Ray" at bounding box center [382, 252] width 343 height 23
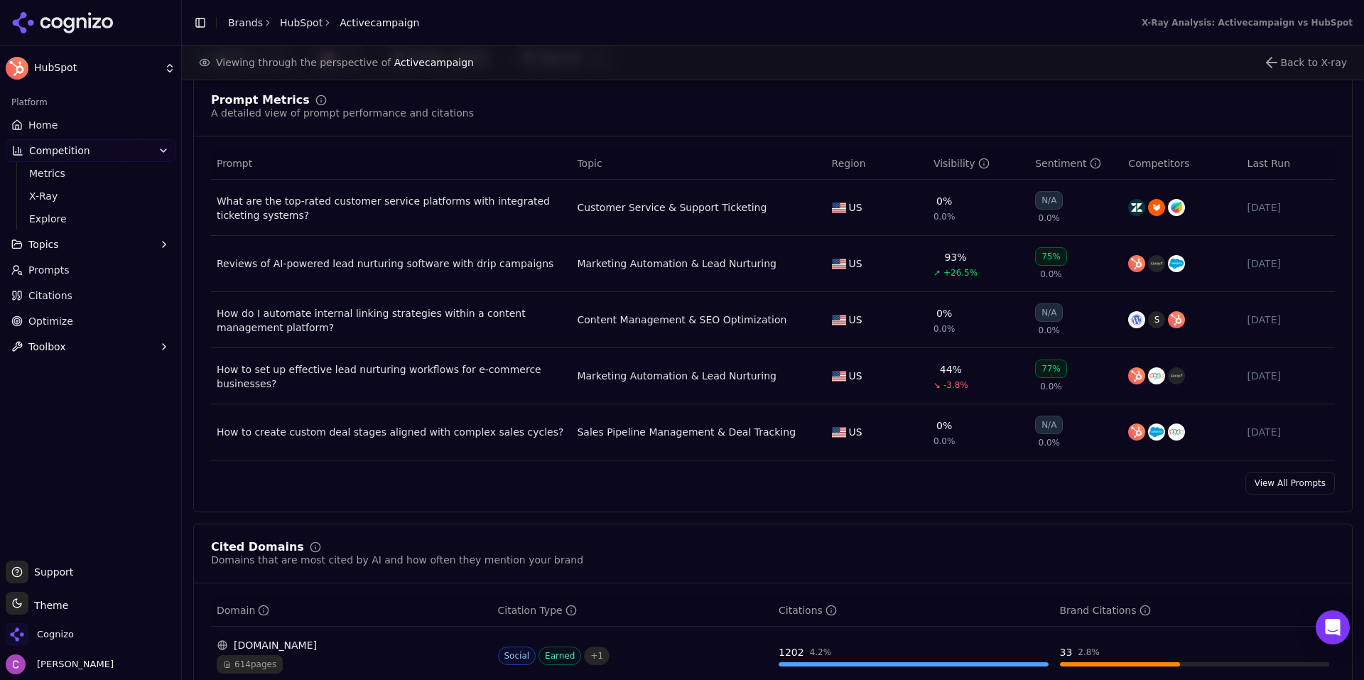
scroll to position [994, 0]
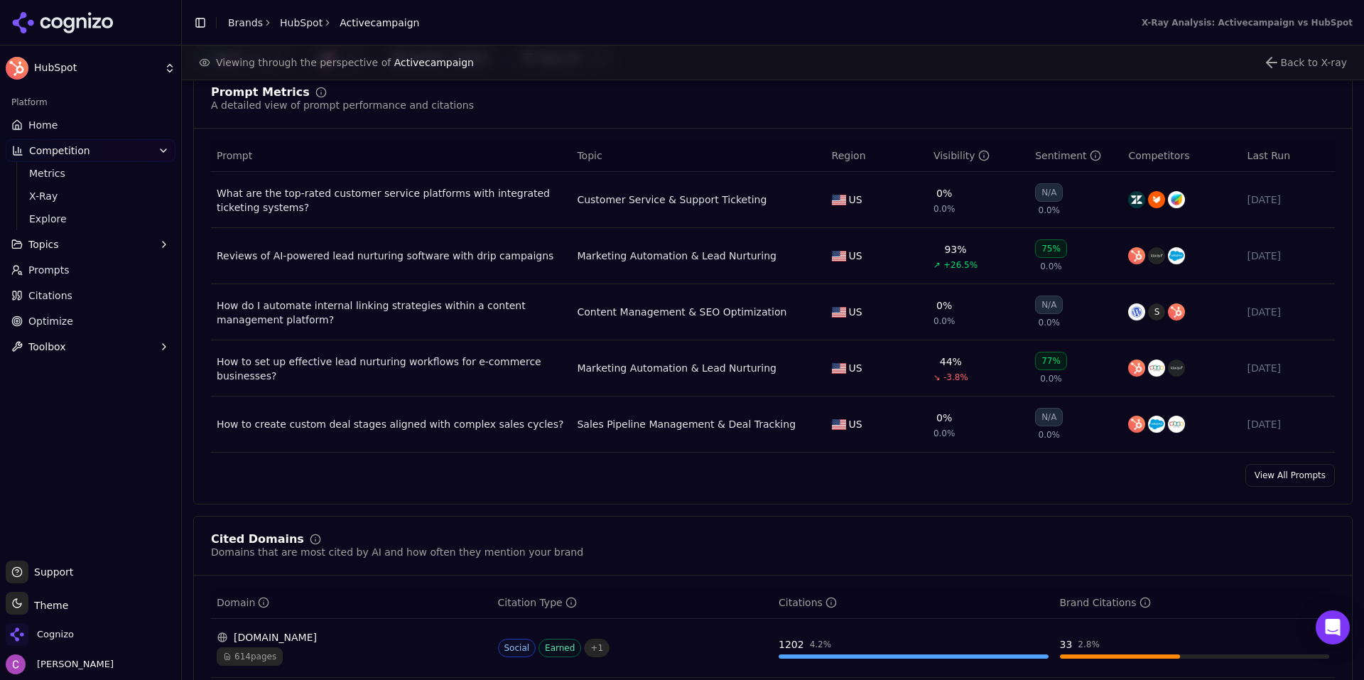
click at [97, 290] on link "Citations" at bounding box center [91, 295] width 170 height 23
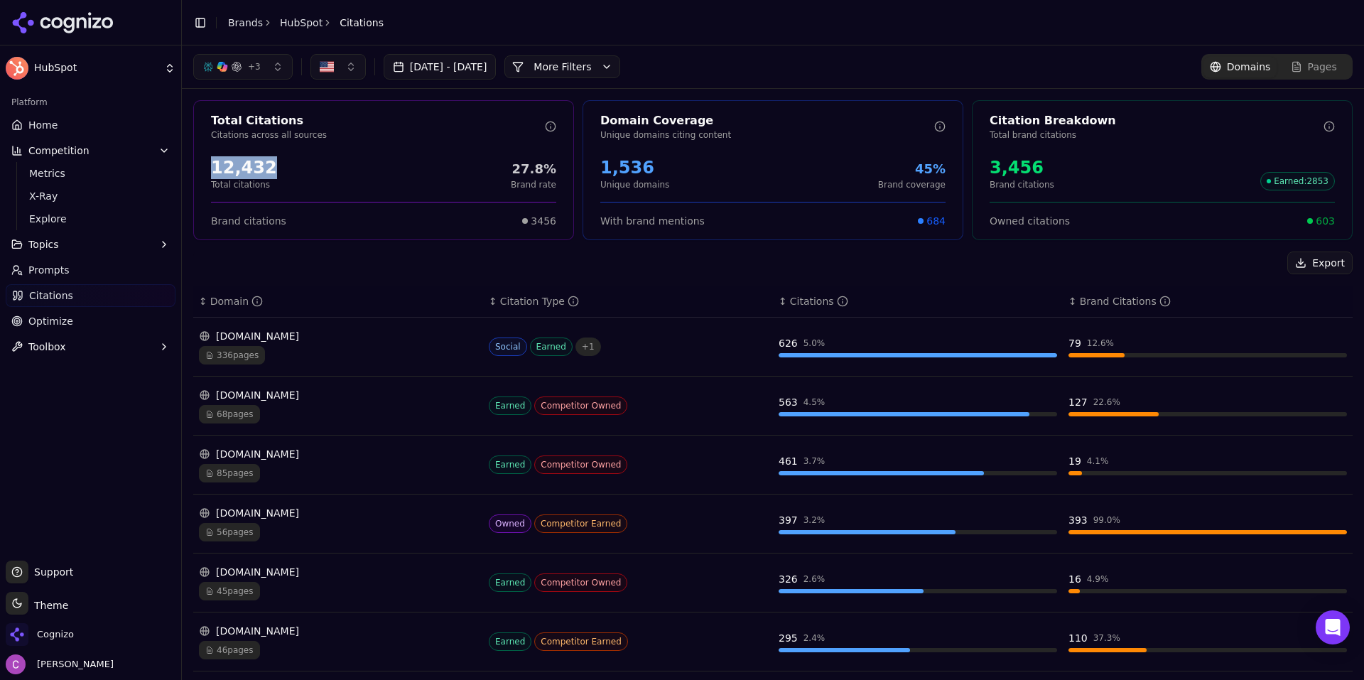
drag, startPoint x: 293, startPoint y: 163, endPoint x: 244, endPoint y: 153, distance: 50.0
click at [196, 161] on div "12,432 Total citations 27.8% Brand rate" at bounding box center [383, 173] width 379 height 45
click at [315, 161] on div "12,432 Total citations 27.8% Brand rate" at bounding box center [383, 173] width 345 height 34
drag, startPoint x: 697, startPoint y: 177, endPoint x: 587, endPoint y: 161, distance: 110.5
click at [587, 161] on div "1,536 Unique domains 45% Brand coverage" at bounding box center [772, 173] width 379 height 45
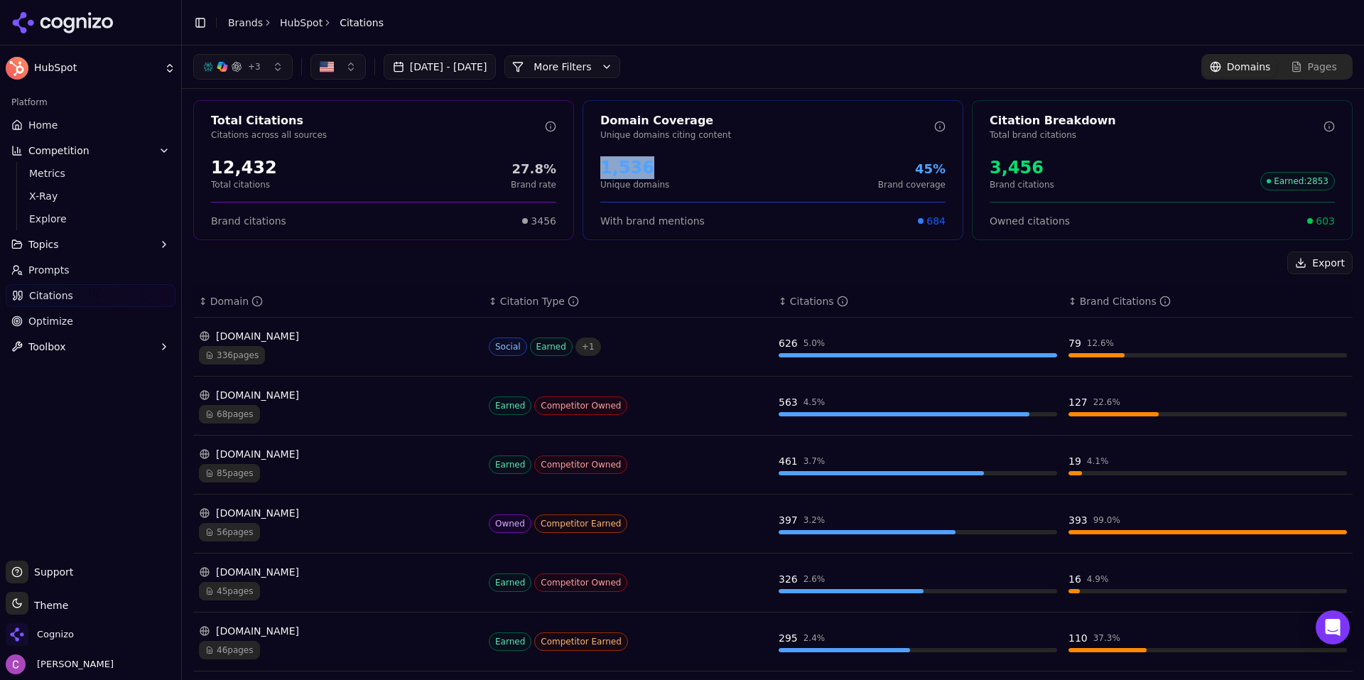
click at [657, 170] on div "1,536" at bounding box center [634, 167] width 69 height 23
drag, startPoint x: 1045, startPoint y: 177, endPoint x: 985, endPoint y: 167, distance: 60.5
click at [989, 167] on div "3,456 Brand citations Earned : 2853" at bounding box center [1161, 173] width 345 height 34
click at [1087, 170] on div "3,456 Brand citations Earned : 2853" at bounding box center [1161, 173] width 345 height 34
click at [1315, 217] on span "603" at bounding box center [1324, 221] width 19 height 14
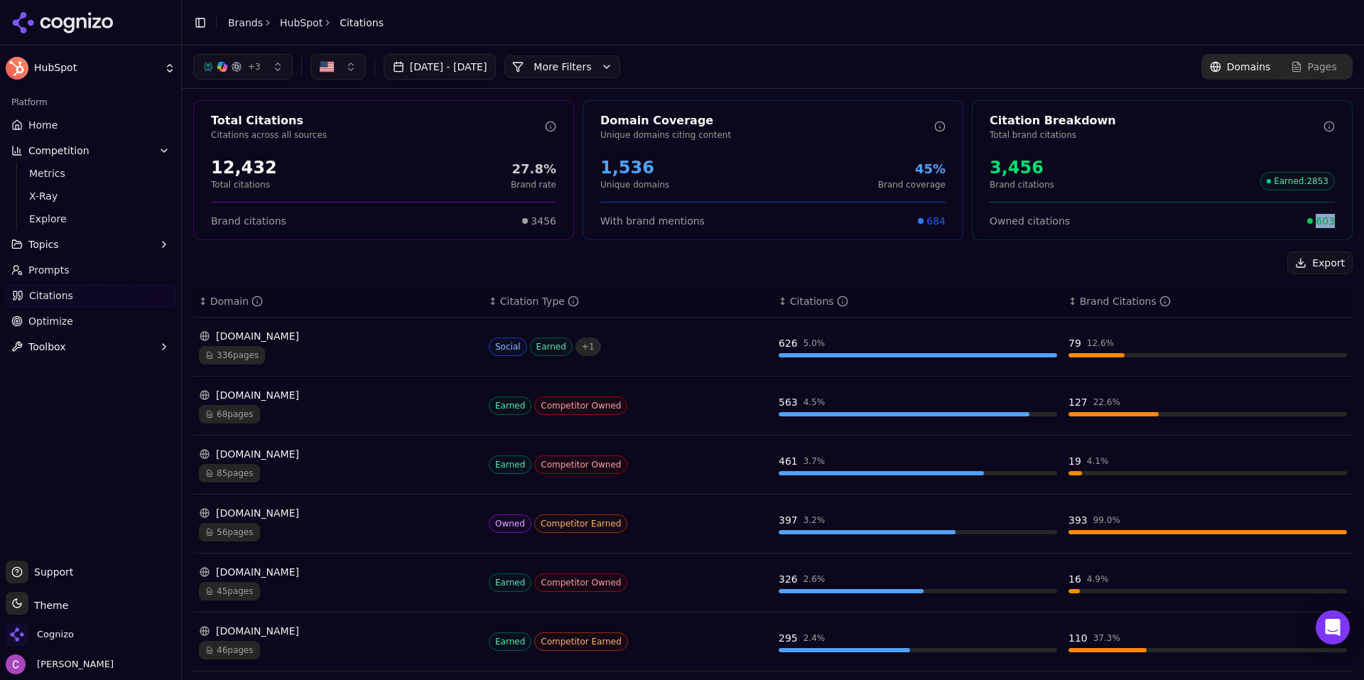
click at [1315, 217] on span "603" at bounding box center [1324, 221] width 19 height 14
click at [1219, 232] on div "Citation Breakdown Total brand citations 3,456 Brand citations Earned : 2853 Ow…" at bounding box center [1162, 170] width 381 height 140
click at [620, 72] on button "More Filters" at bounding box center [562, 66] width 116 height 23
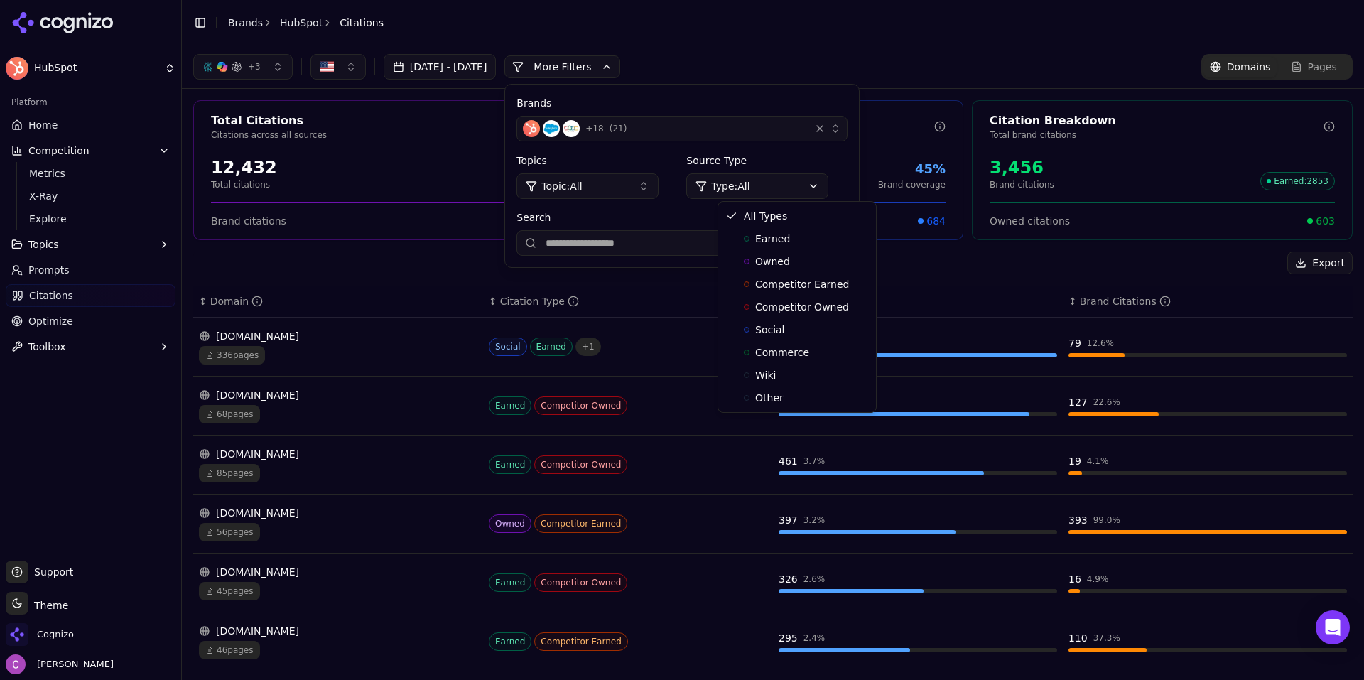
click at [805, 184] on html "HubSpot Platform Home Competition Metrics X-Ray Explore Topics Prompts Citation…" at bounding box center [682, 340] width 1364 height 680
click at [777, 256] on span "Owned" at bounding box center [772, 261] width 35 height 14
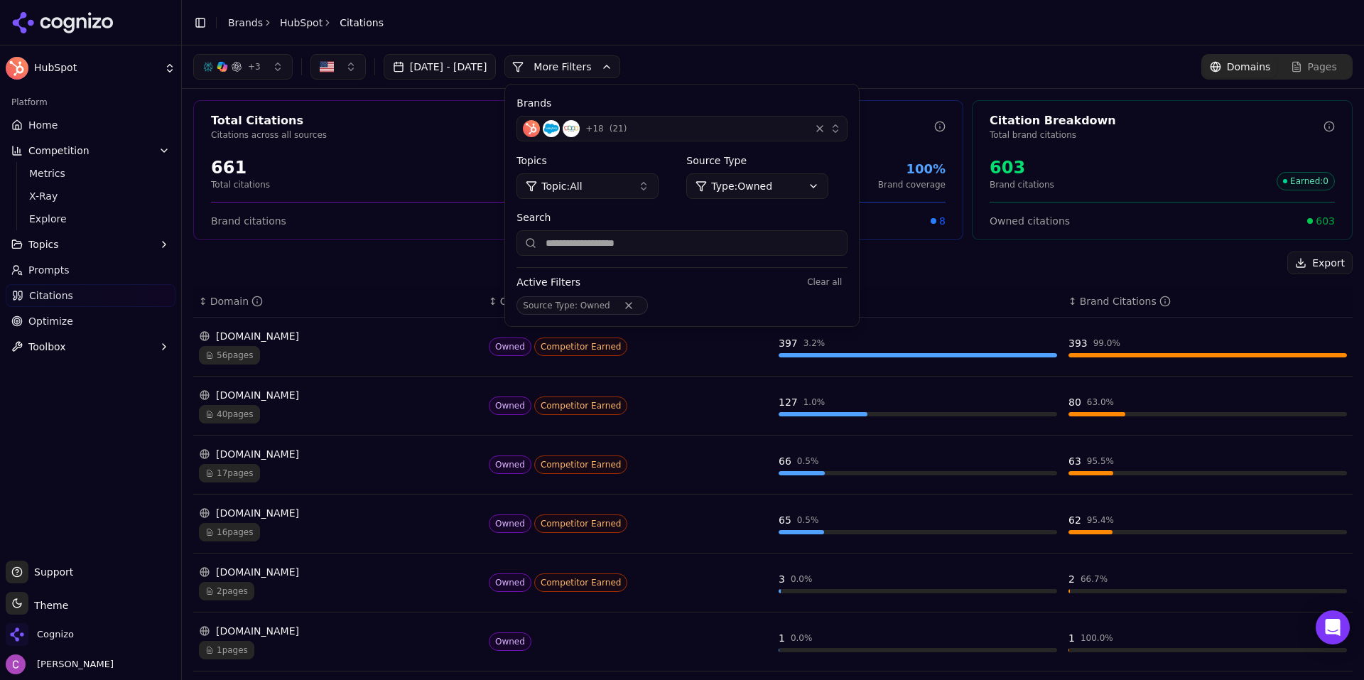
click at [451, 244] on div "Total Citations Citations across all sources 661 Total citations 91.2% Brand ra…" at bounding box center [773, 450] width 1182 height 723
click at [620, 67] on button "More Filters" at bounding box center [562, 66] width 116 height 23
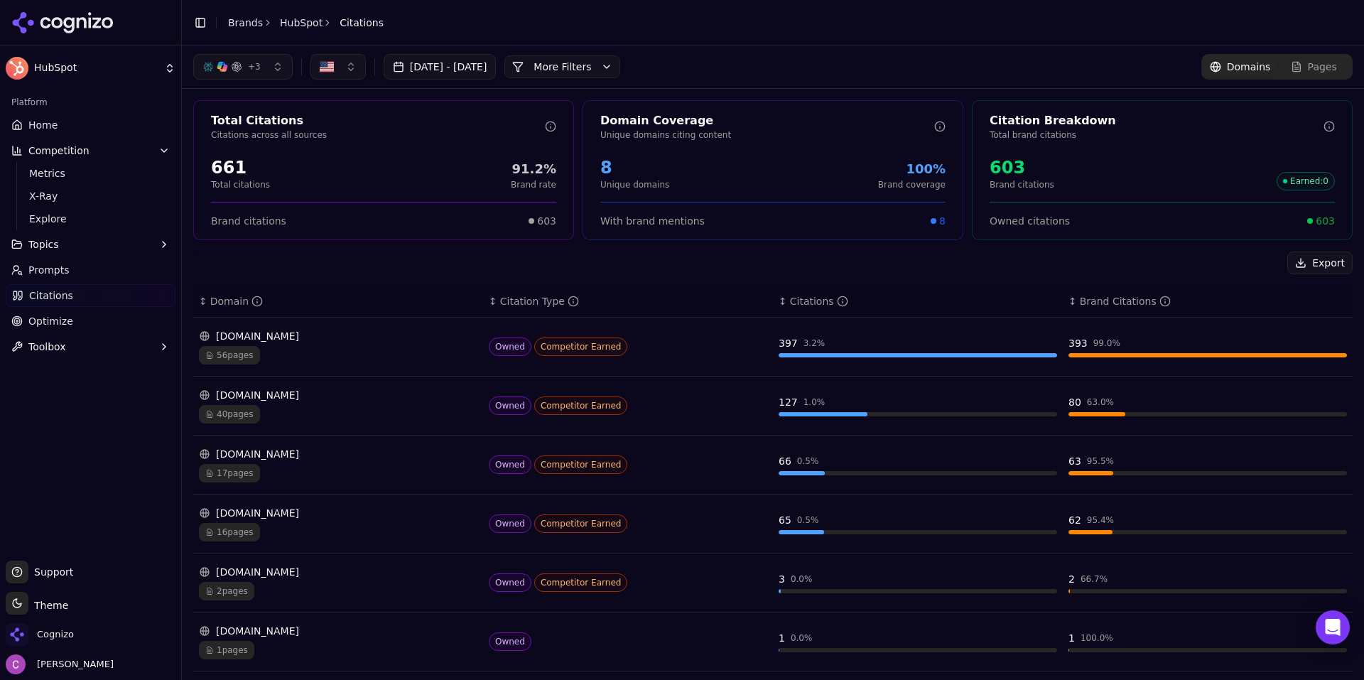
click at [603, 56] on button "More Filters" at bounding box center [562, 66] width 116 height 23
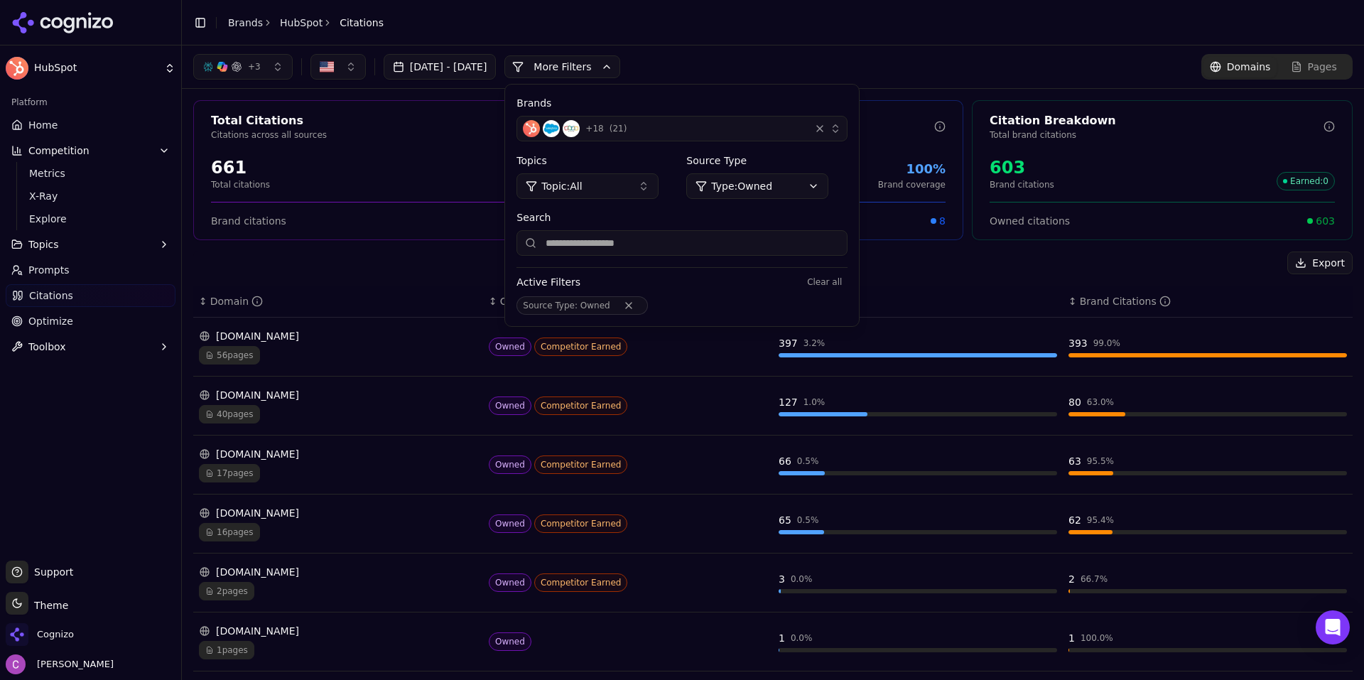
click at [793, 175] on html "HubSpot Platform Home Competition Metrics X-Ray Explore Topics Prompts Citation…" at bounding box center [682, 340] width 1364 height 680
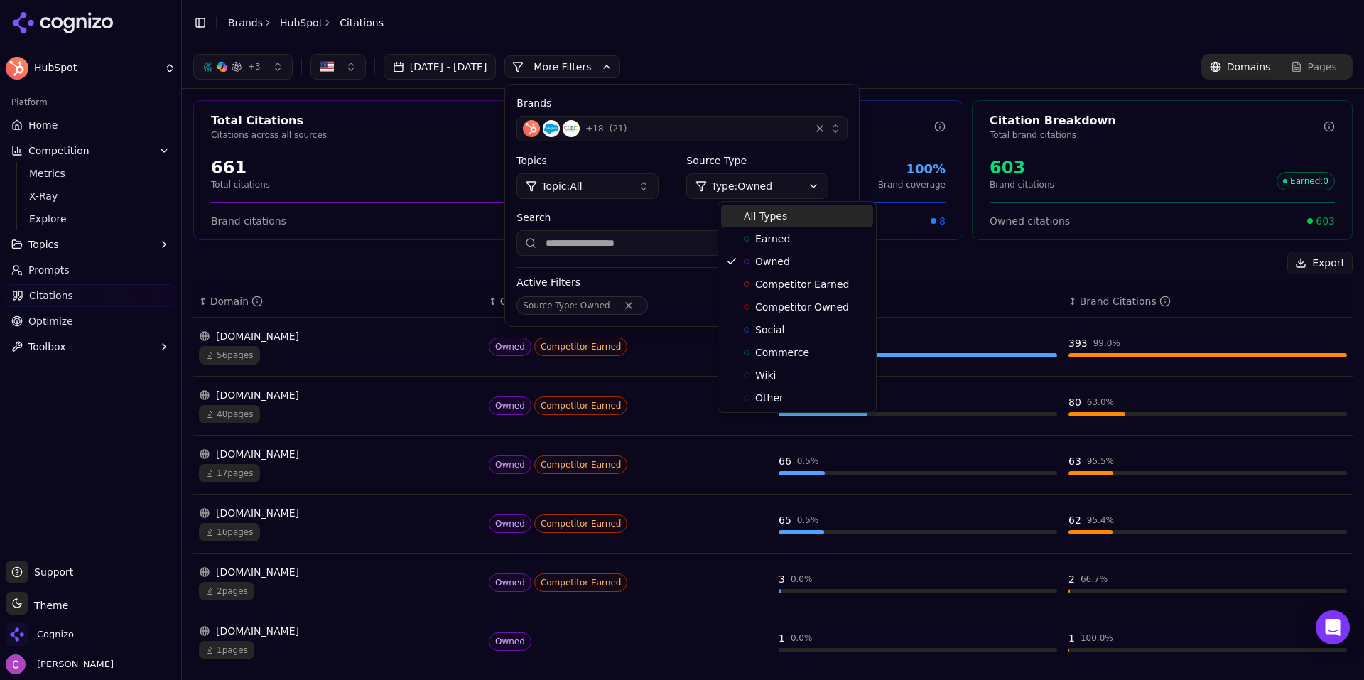
click at [783, 219] on div "All Types" at bounding box center [797, 216] width 152 height 23
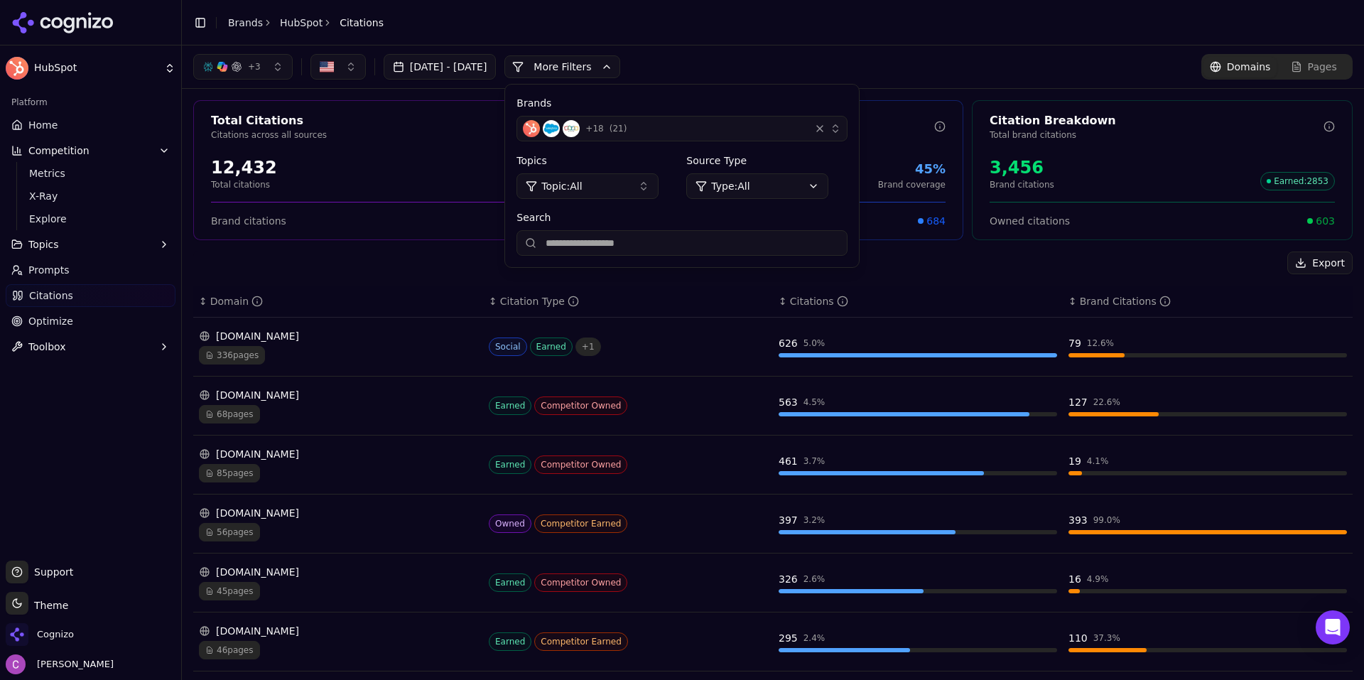
click at [949, 40] on header "Toggle Sidebar Brands HubSpot Citations" at bounding box center [773, 22] width 1182 height 45
click at [568, 55] on button "More Filters" at bounding box center [562, 66] width 116 height 23
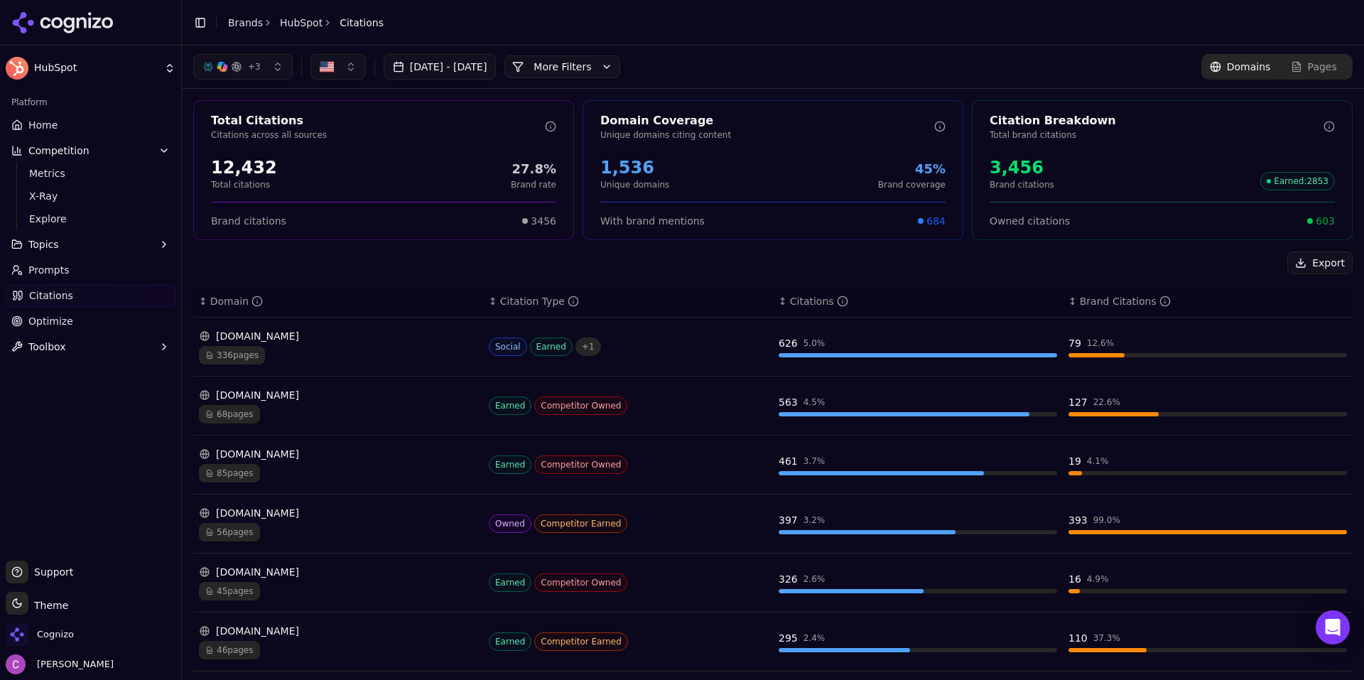
click at [1317, 219] on span "603" at bounding box center [1324, 221] width 19 height 14
click at [1318, 219] on span "603" at bounding box center [1324, 221] width 19 height 14
click at [124, 316] on link "Optimize" at bounding box center [91, 321] width 170 height 23
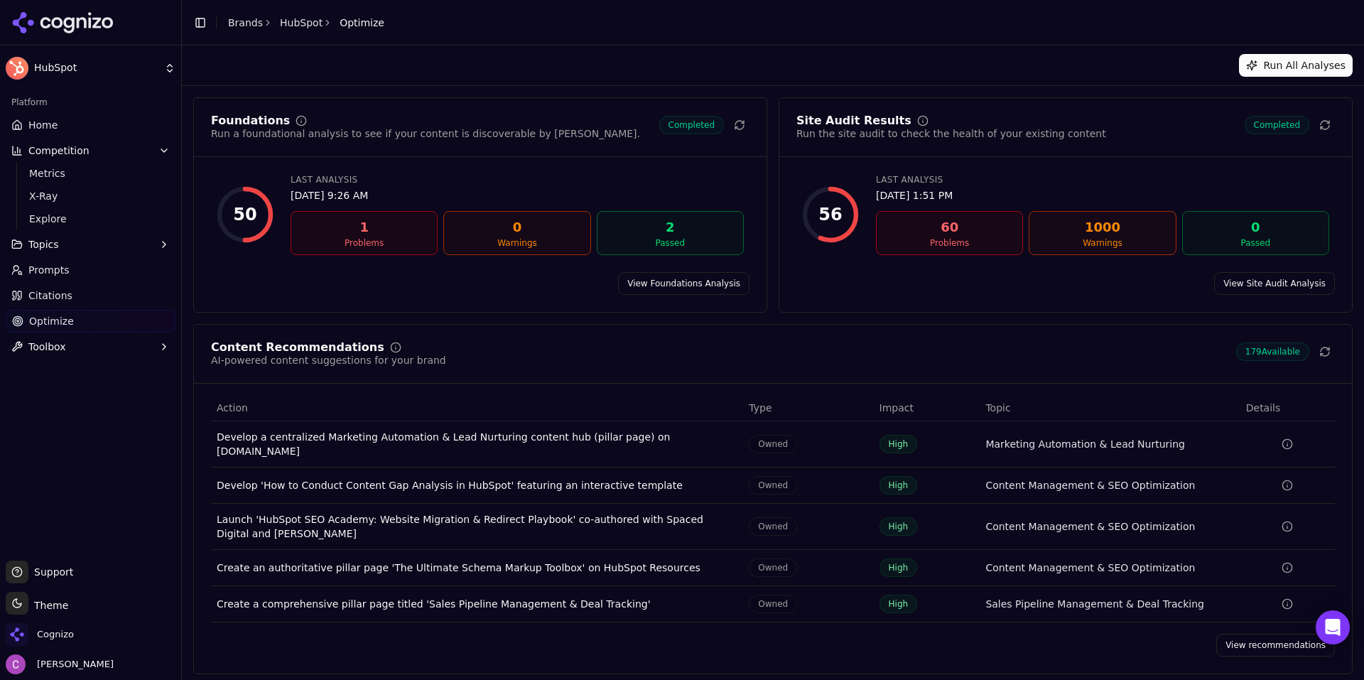
click at [1259, 633] on link "View recommendations" at bounding box center [1275, 644] width 119 height 23
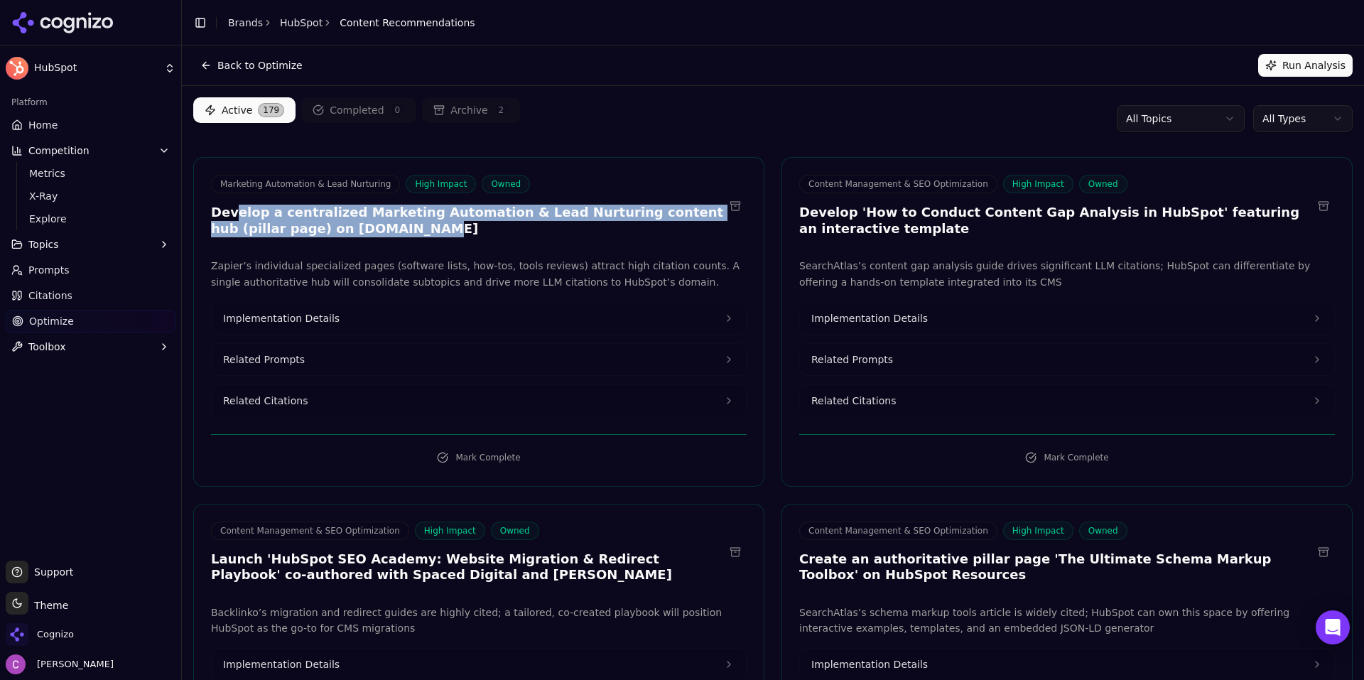
drag, startPoint x: 403, startPoint y: 236, endPoint x: 231, endPoint y: 214, distance: 174.0
click at [231, 215] on h3 "Develop a centralized Marketing Automation & Lead Nurturing content hub (pillar…" at bounding box center [467, 221] width 513 height 32
drag, startPoint x: 327, startPoint y: 231, endPoint x: 349, endPoint y: 233, distance: 22.1
click at [327, 231] on h3 "Develop a centralized Marketing Automation & Lead Nurturing content hub (pillar…" at bounding box center [467, 221] width 513 height 32
click at [377, 236] on div "Marketing Automation & Lead Nurturing High Impact Owned Develop a centralized M…" at bounding box center [479, 208] width 570 height 66
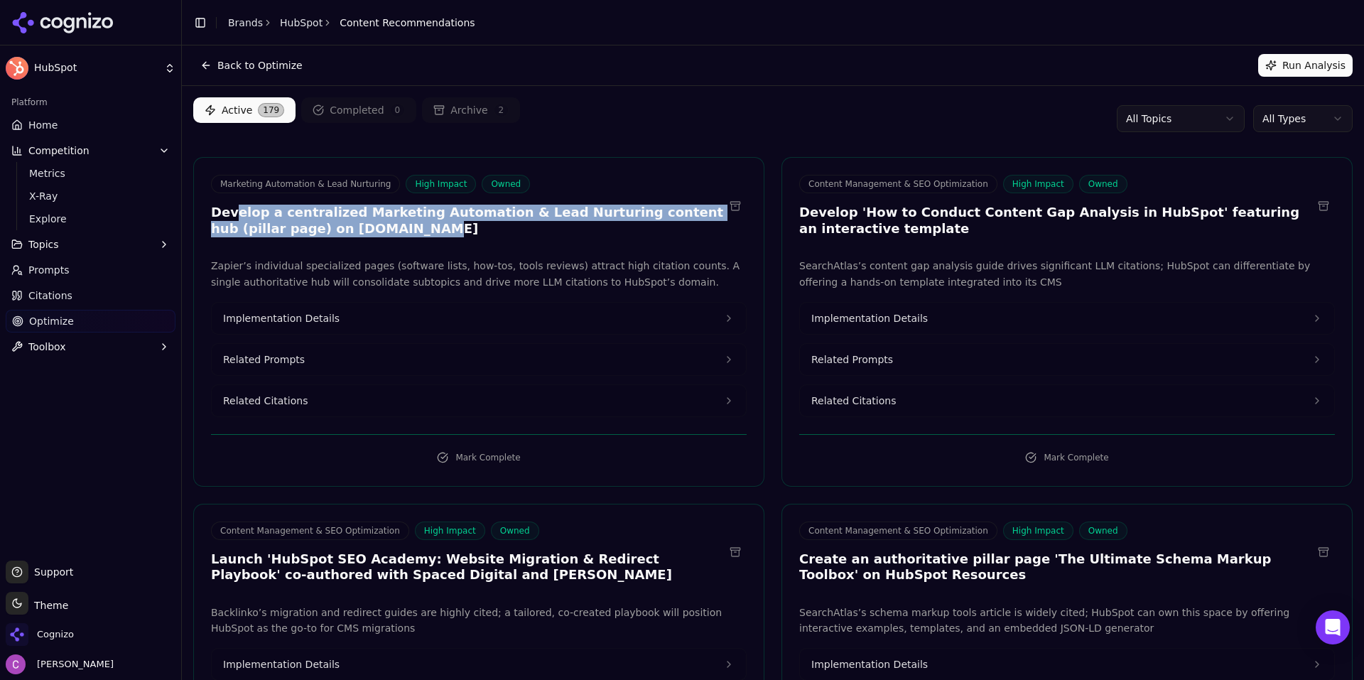
click at [379, 231] on h3 "Develop a centralized Marketing Automation & Lead Nurturing content hub (pillar…" at bounding box center [467, 221] width 513 height 32
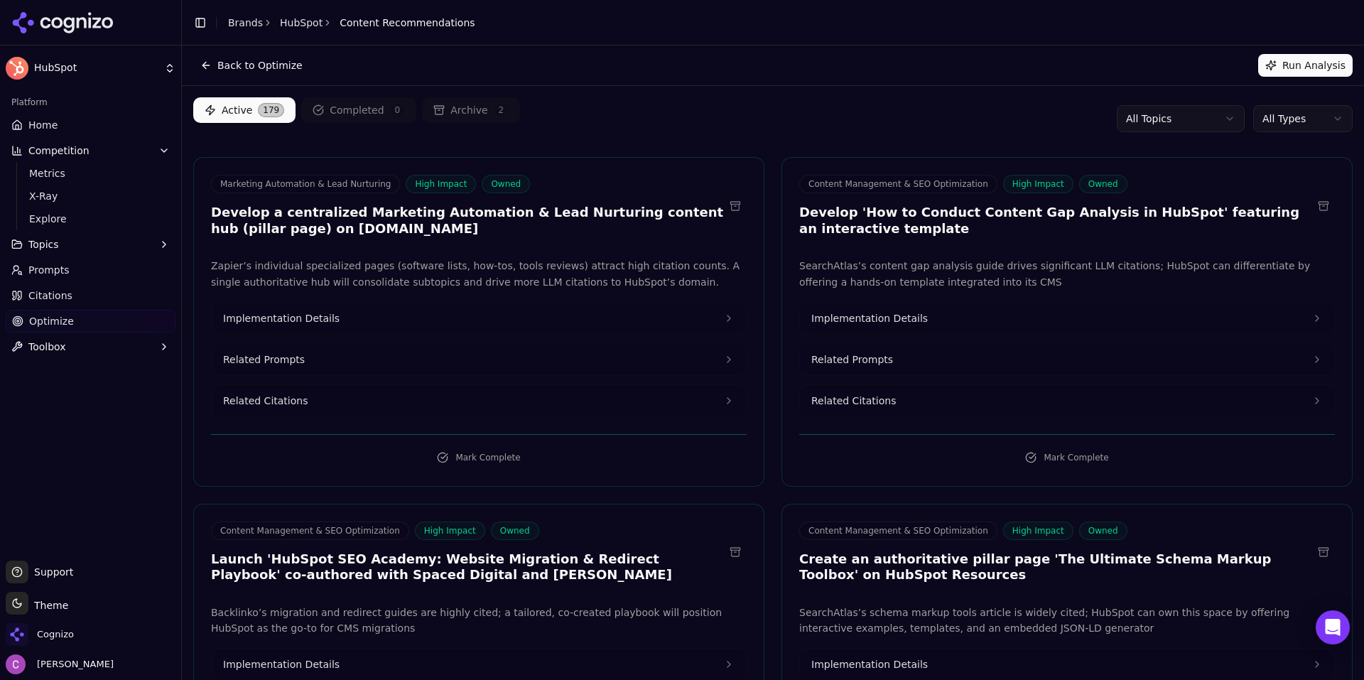
click at [327, 349] on button "Related Prompts" at bounding box center [479, 359] width 534 height 31
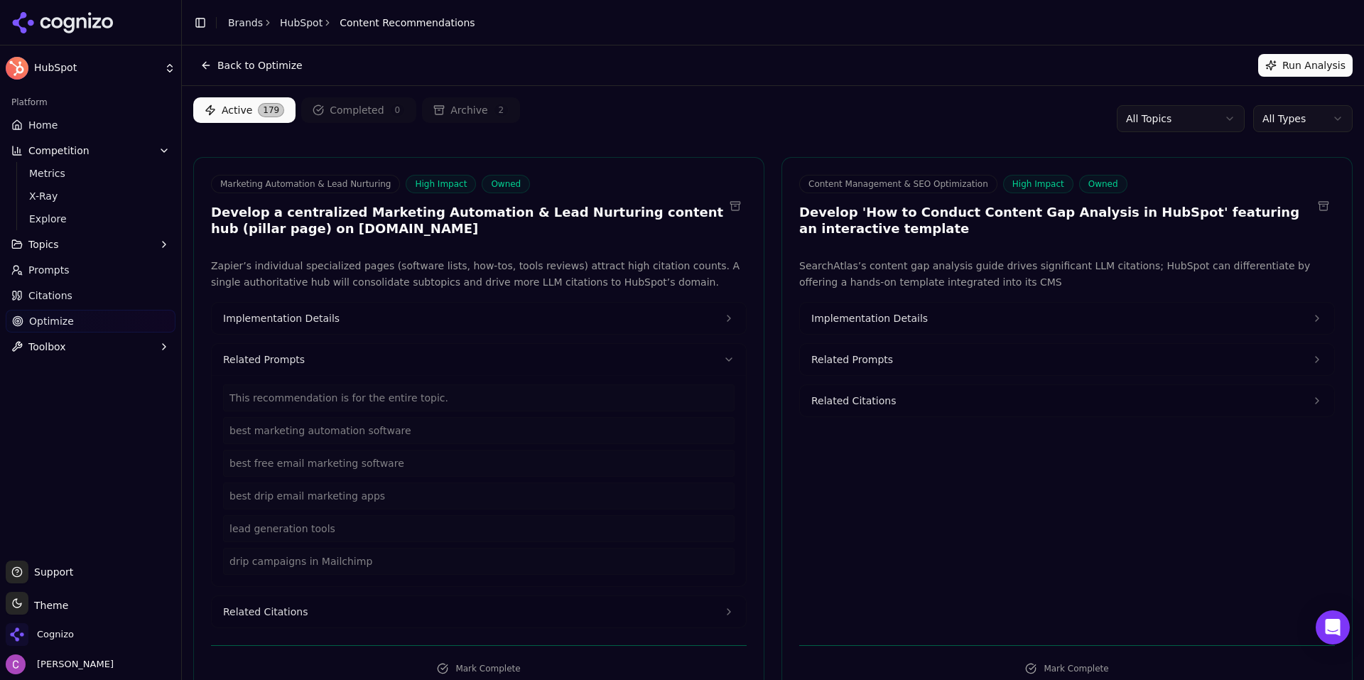
scroll to position [71, 0]
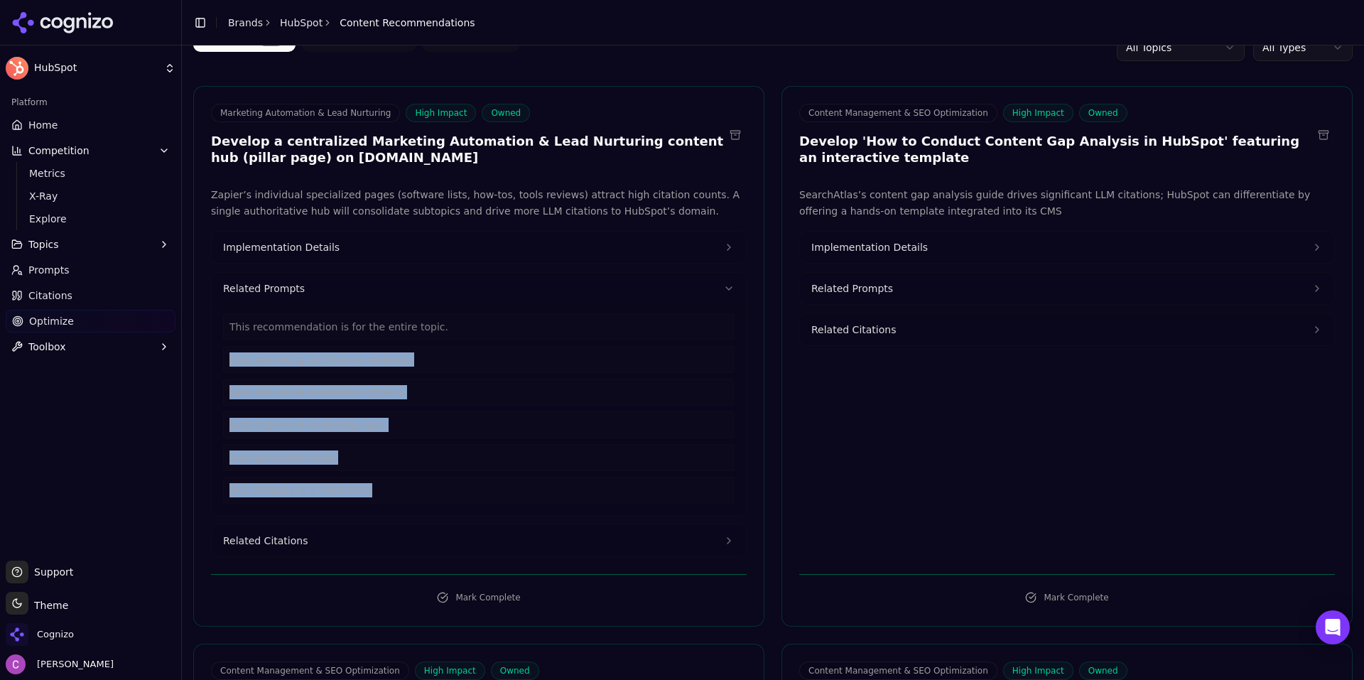
drag, startPoint x: 376, startPoint y: 489, endPoint x: 247, endPoint y: 362, distance: 180.3
click at [217, 343] on div "This recommendation is for the entire topic. best marketing automation software…" at bounding box center [479, 409] width 534 height 211
click at [432, 540] on button "Related Citations" at bounding box center [479, 540] width 534 height 31
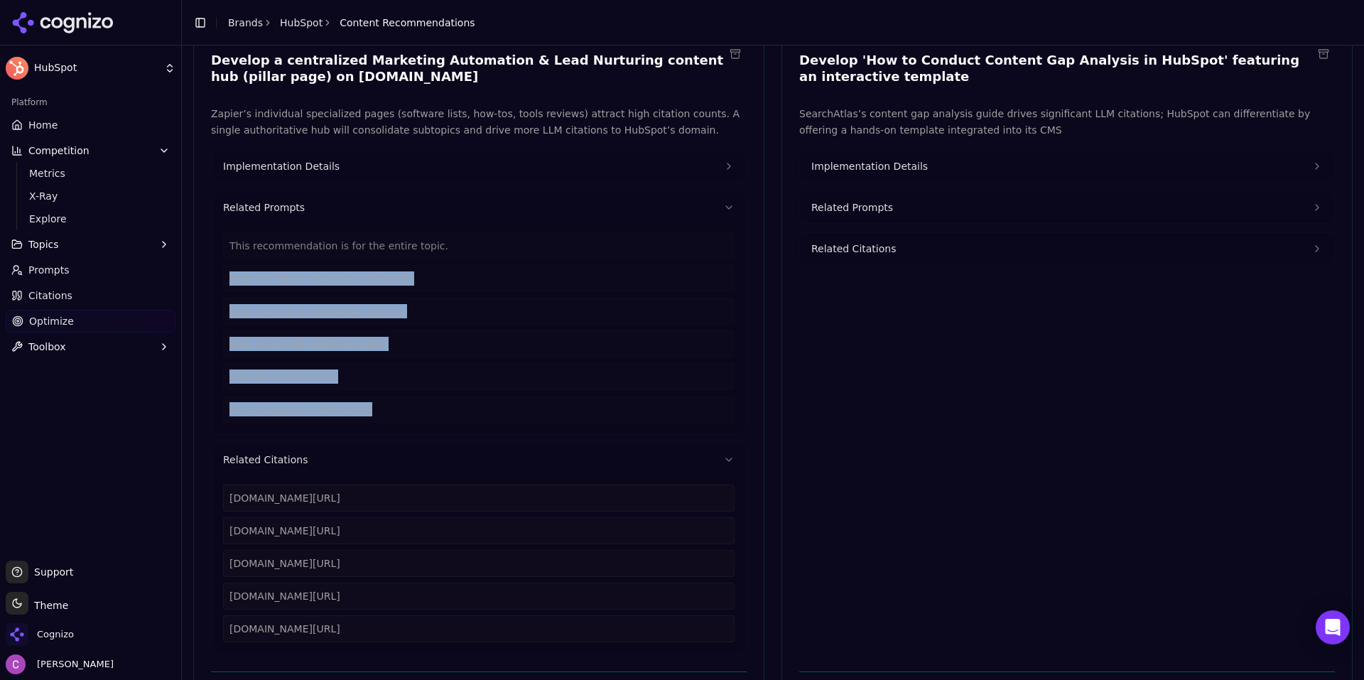
scroll to position [355, 0]
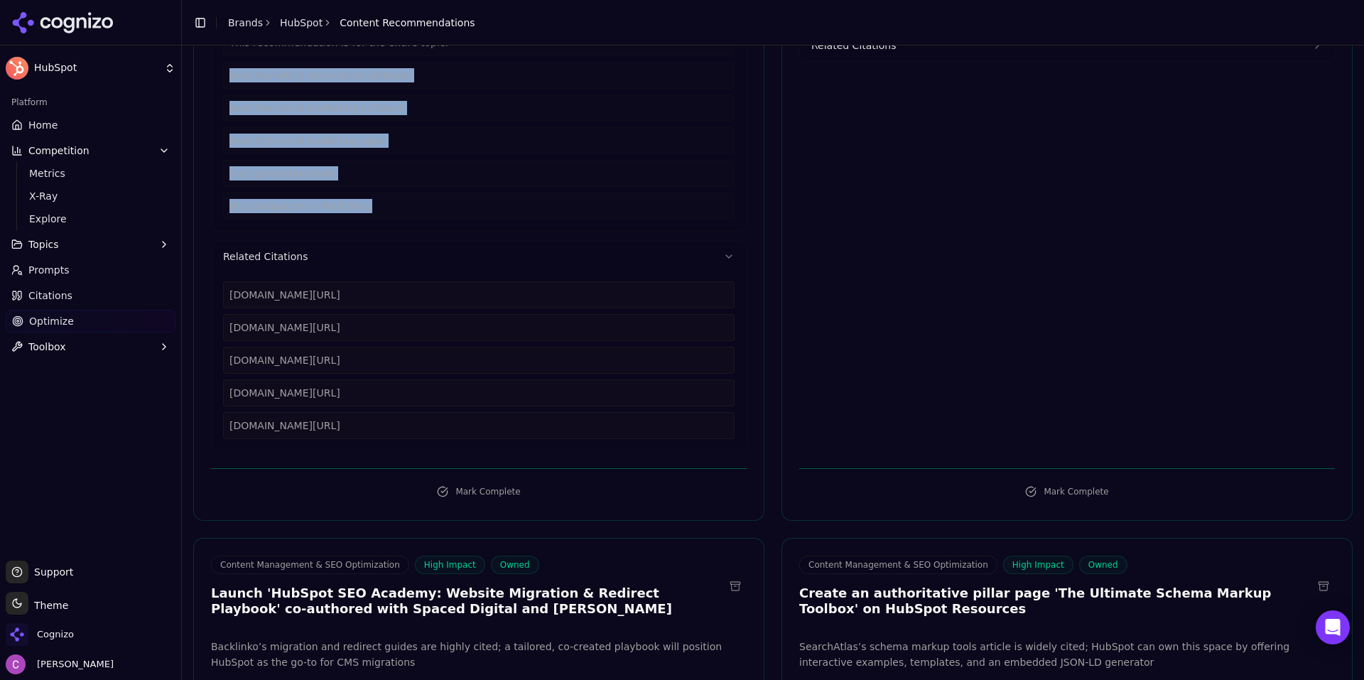
drag, startPoint x: 465, startPoint y: 425, endPoint x: 249, endPoint y: 302, distance: 249.4
click at [214, 297] on div "zapier.com/blog/best-marketing-automation-software zapier.com/blog/free-email-m…" at bounding box center [479, 361] width 534 height 178
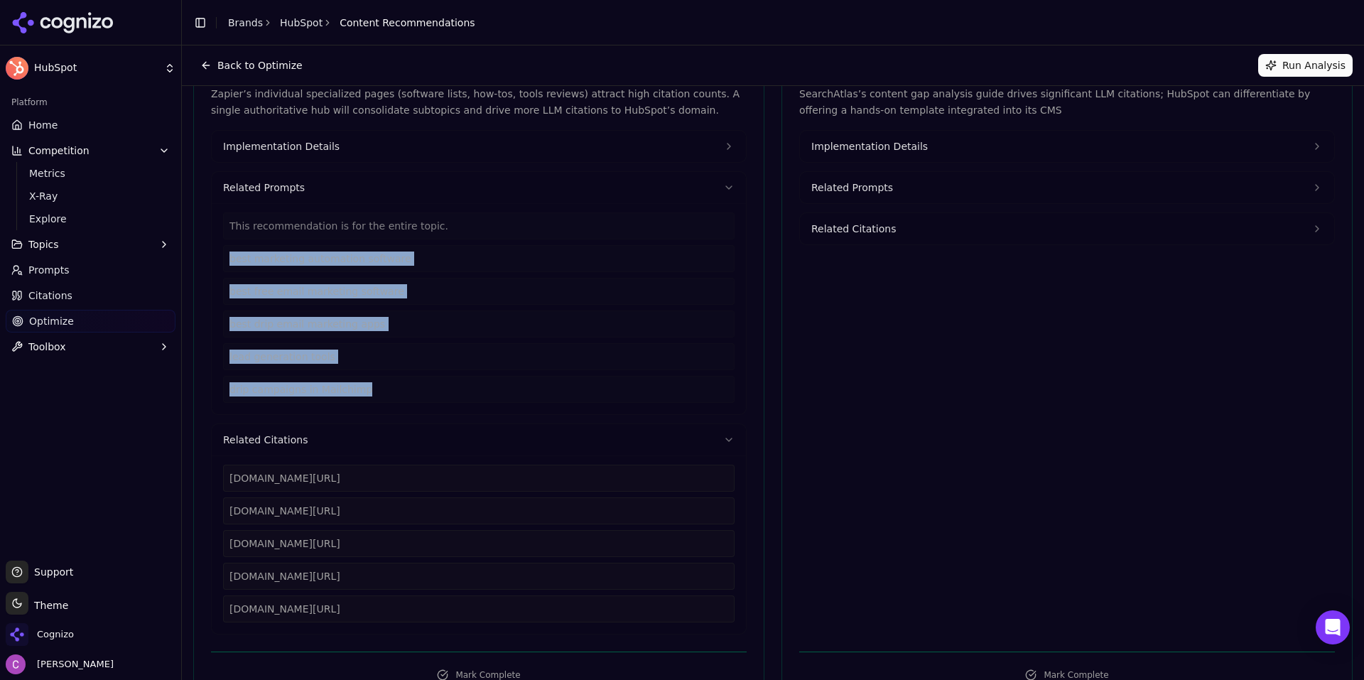
scroll to position [71, 0]
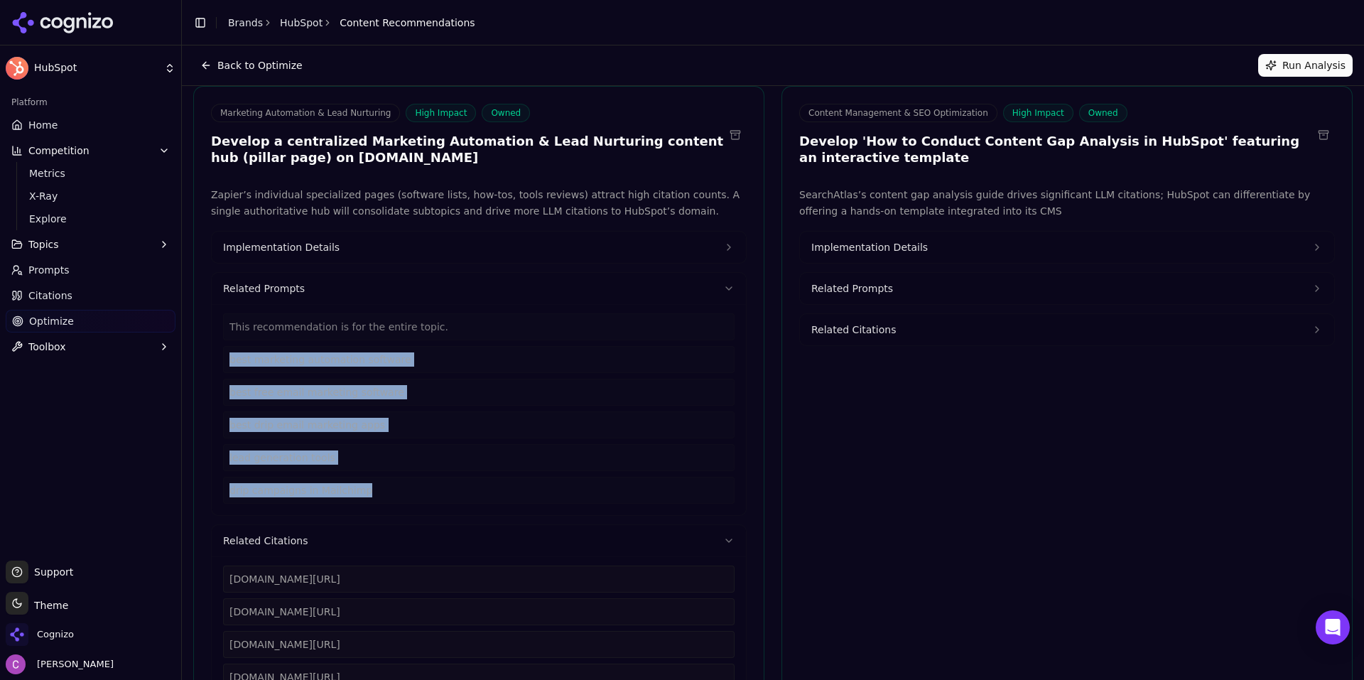
click at [366, 251] on button "Implementation Details" at bounding box center [479, 247] width 534 height 31
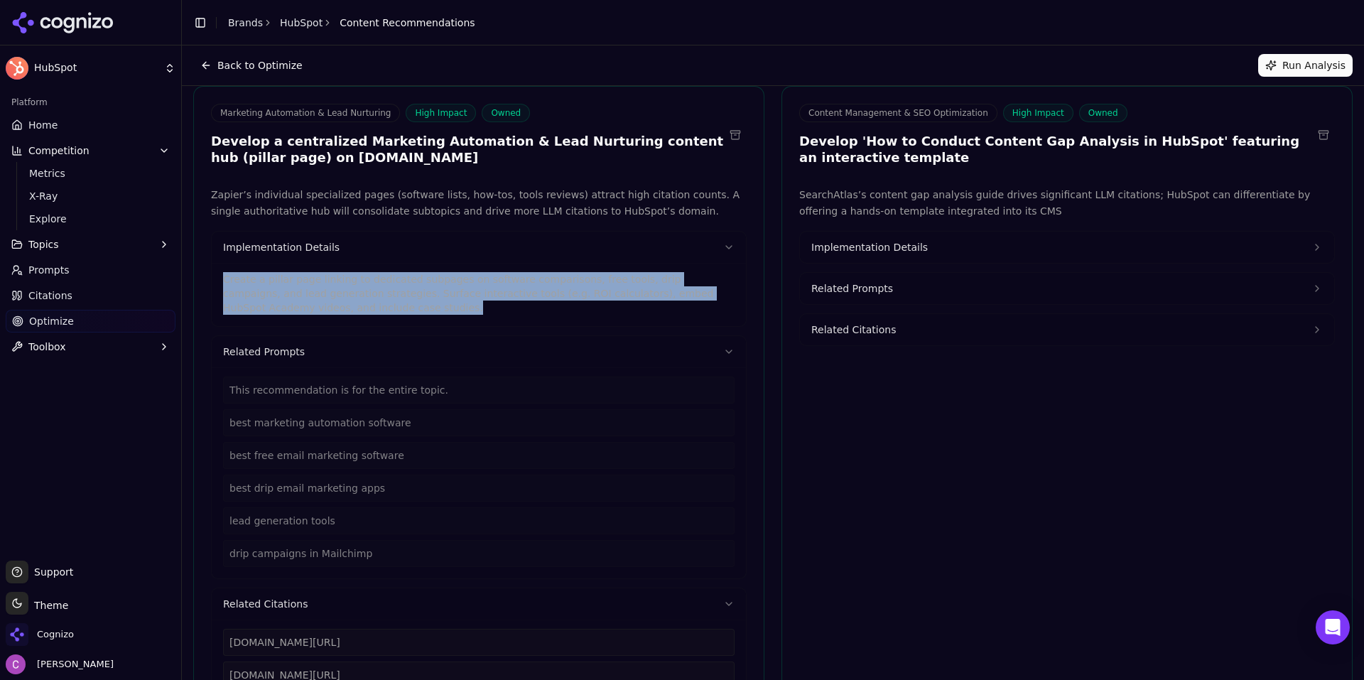
drag, startPoint x: 325, startPoint y: 311, endPoint x: 205, endPoint y: 277, distance: 124.8
click at [206, 278] on div "Zapier’s individual specialized pages (software lists, how-tos, tools reviews) …" at bounding box center [479, 492] width 570 height 611
click at [861, 244] on span "Implementation Details" at bounding box center [869, 247] width 116 height 14
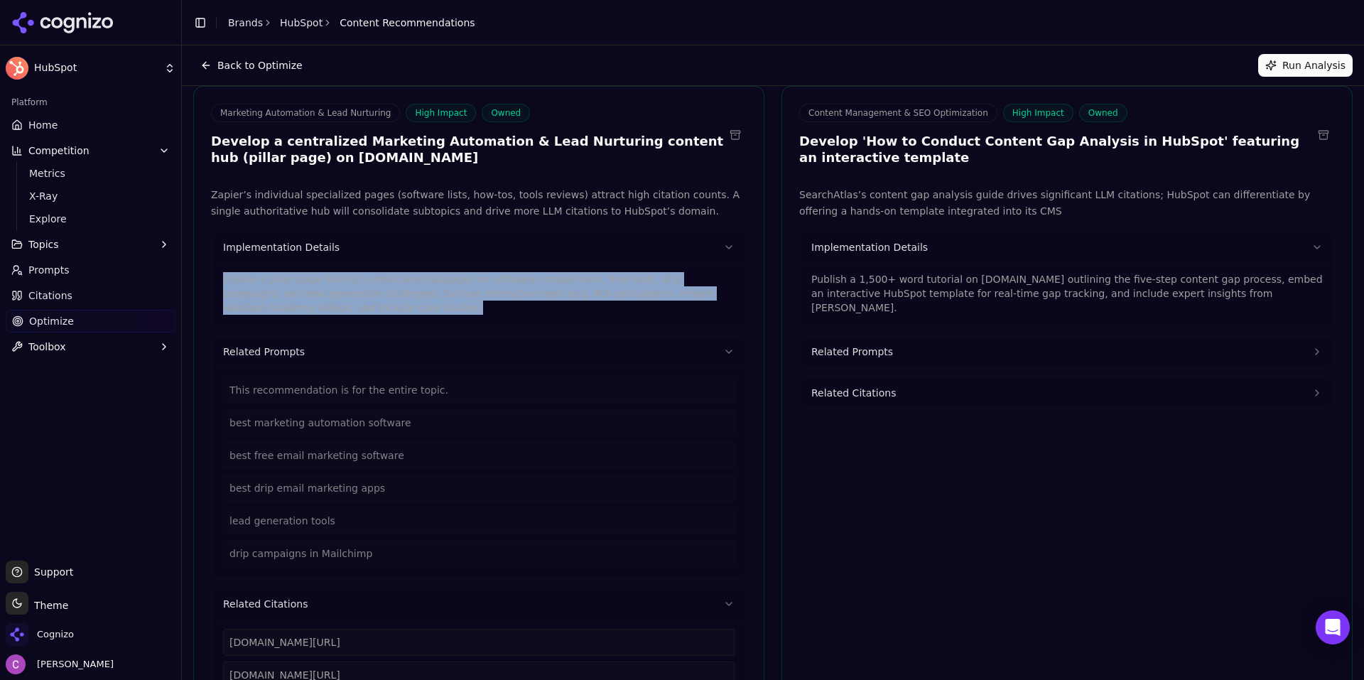
drag, startPoint x: 1279, startPoint y: 293, endPoint x: 795, endPoint y: 281, distance: 483.8
click at [800, 281] on div "Publish a 1,500+ word tutorial on blog.hubspot.com outlining the five-step cont…" at bounding box center [1067, 294] width 534 height 63
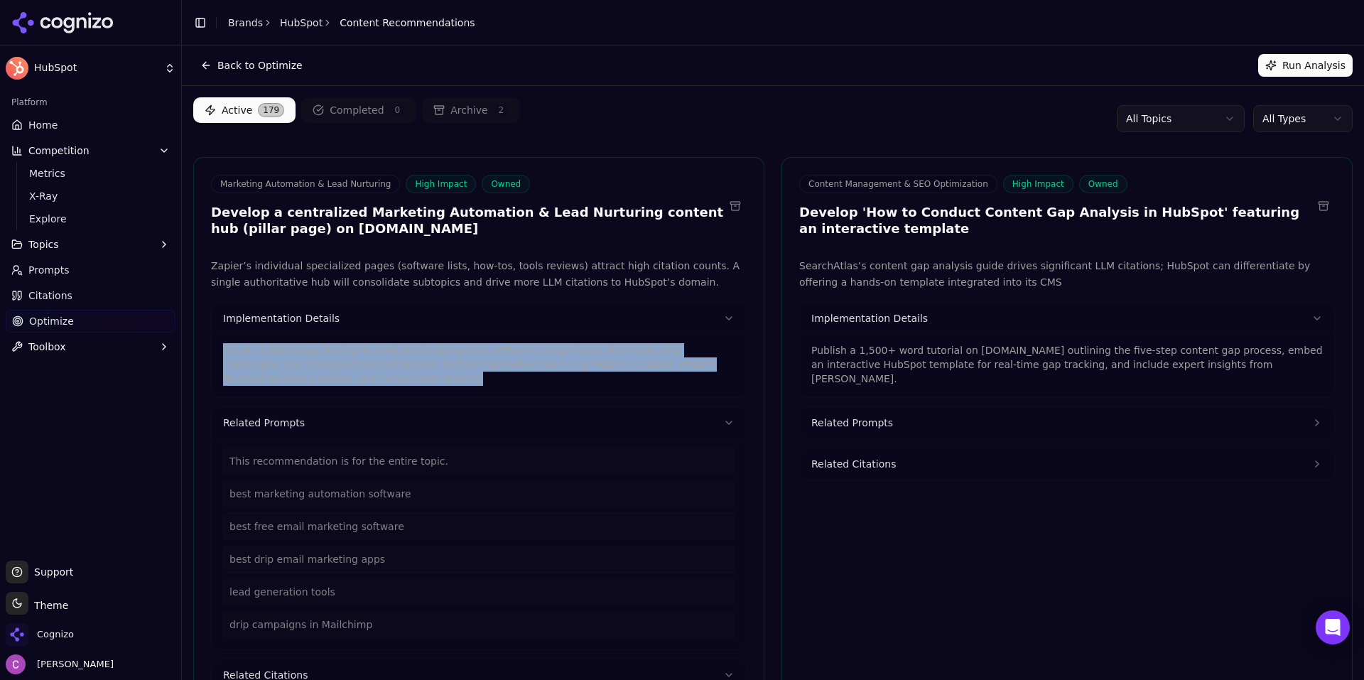
click at [1268, 118] on html "HubSpot Platform Home Competition Metrics X-Ray Explore Topics Prompts Citation…" at bounding box center [682, 340] width 1364 height 680
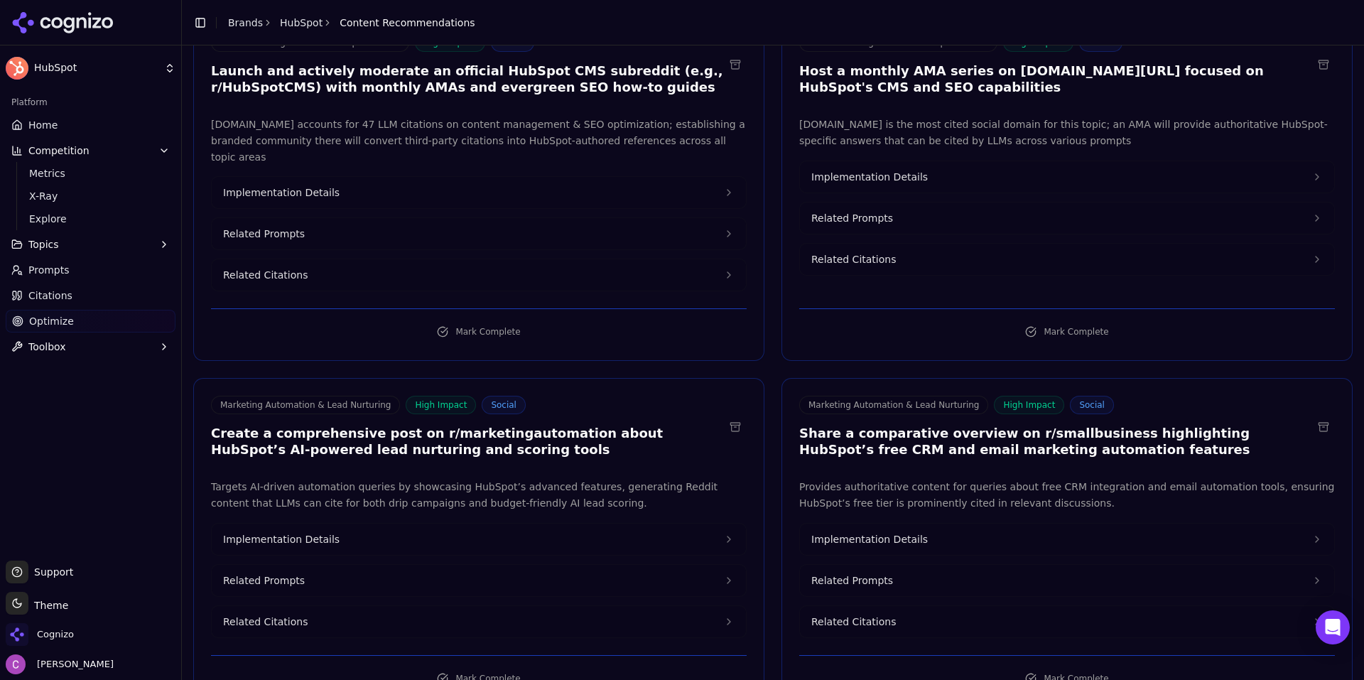
scroll to position [142, 0]
drag, startPoint x: 539, startPoint y: 415, endPoint x: 409, endPoint y: 408, distance: 130.2
click at [409, 425] on h3 "Create a comprehensive post on r/marketingautomation about HubSpot’s AI-powered…" at bounding box center [467, 441] width 513 height 32
click at [502, 425] on h3 "Create a comprehensive post on r/marketingautomation about HubSpot’s AI-powered…" at bounding box center [467, 441] width 513 height 32
drag, startPoint x: 538, startPoint y: 418, endPoint x: 402, endPoint y: 410, distance: 136.6
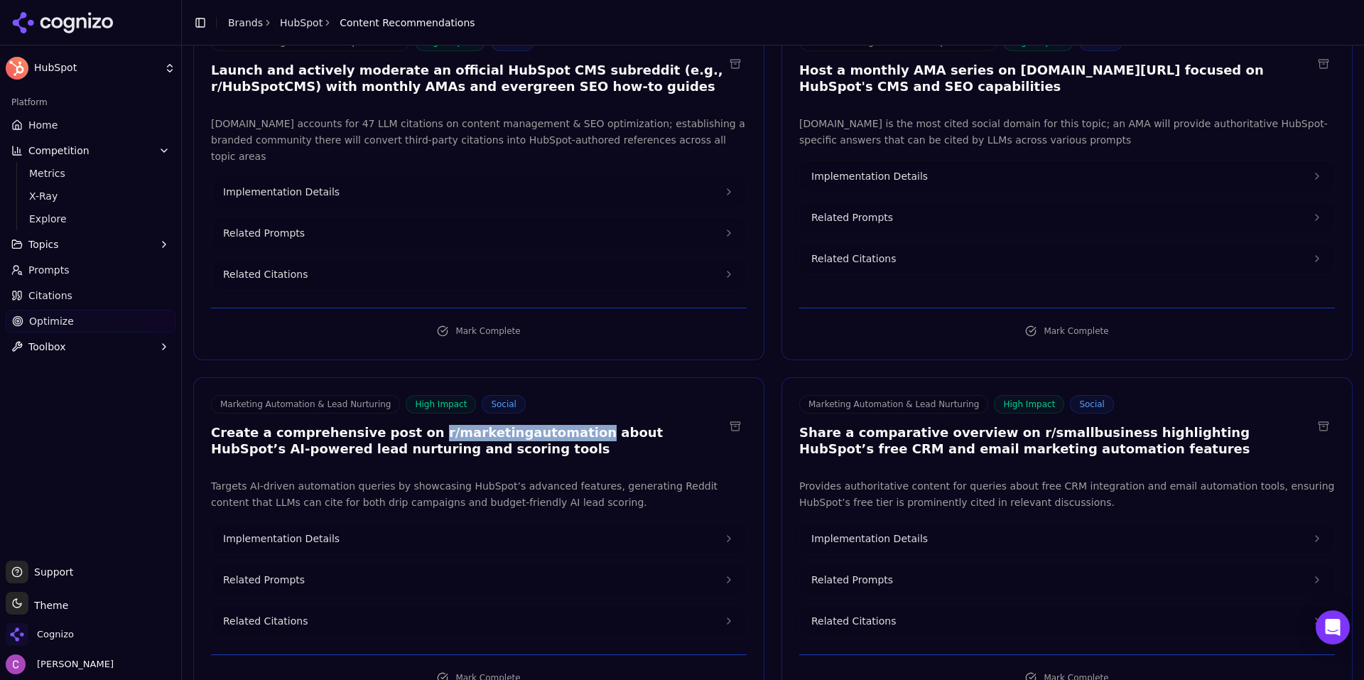
click at [402, 425] on h3 "Create a comprehensive post on r/marketingautomation about HubSpot’s AI-powered…" at bounding box center [467, 441] width 513 height 32
click at [482, 523] on button "Implementation Details" at bounding box center [479, 538] width 534 height 31
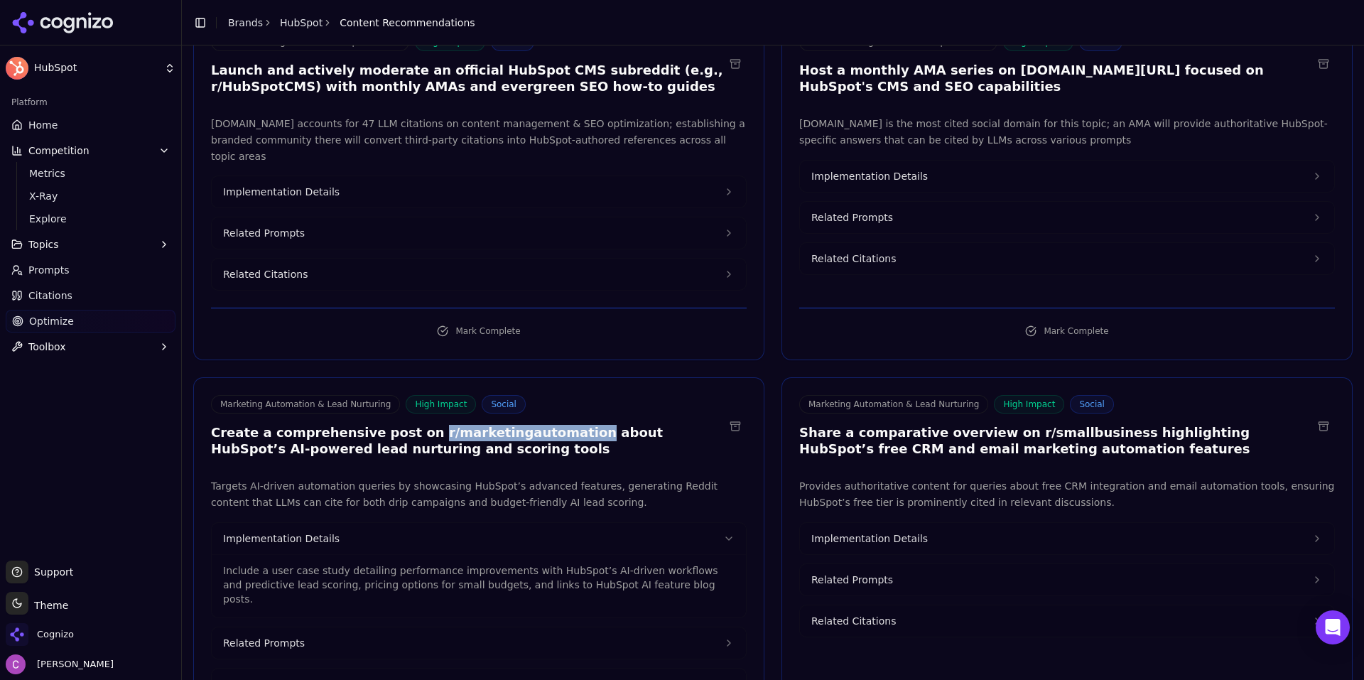
click at [908, 531] on span "Implementation Details" at bounding box center [869, 538] width 116 height 14
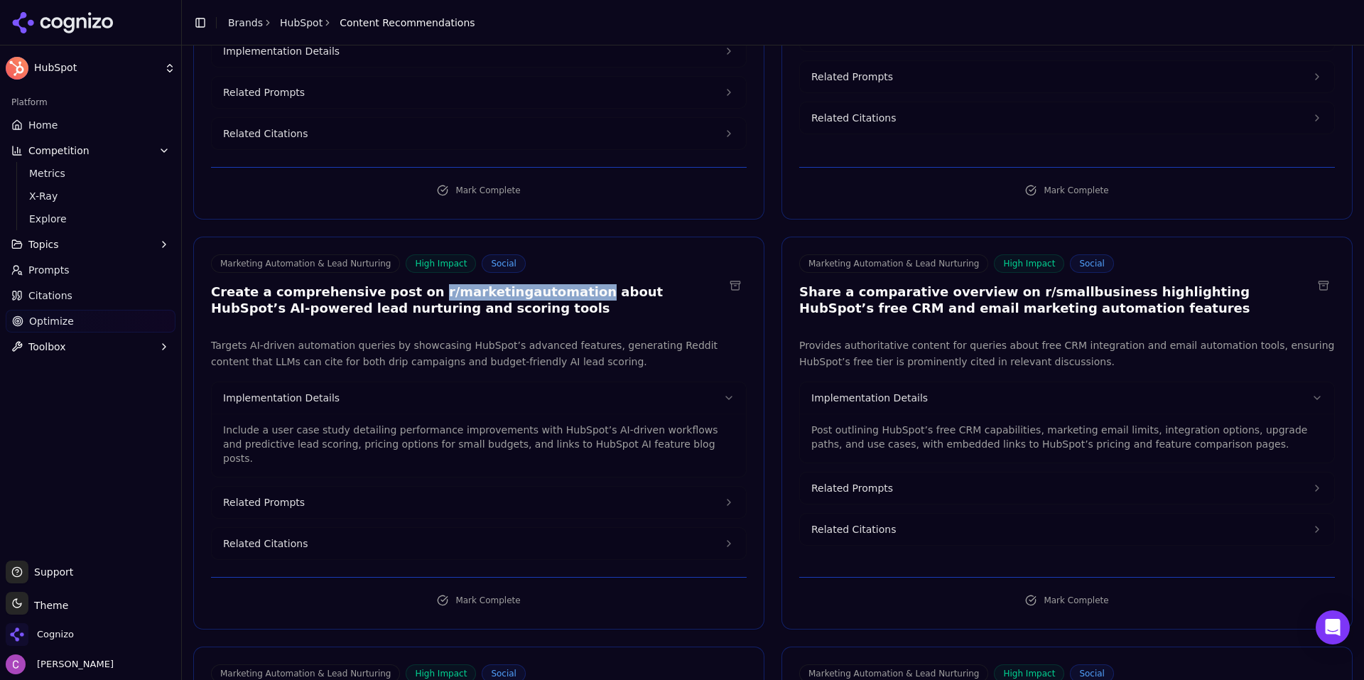
scroll to position [284, 0]
click at [899, 471] on button "Related Prompts" at bounding box center [1067, 486] width 534 height 31
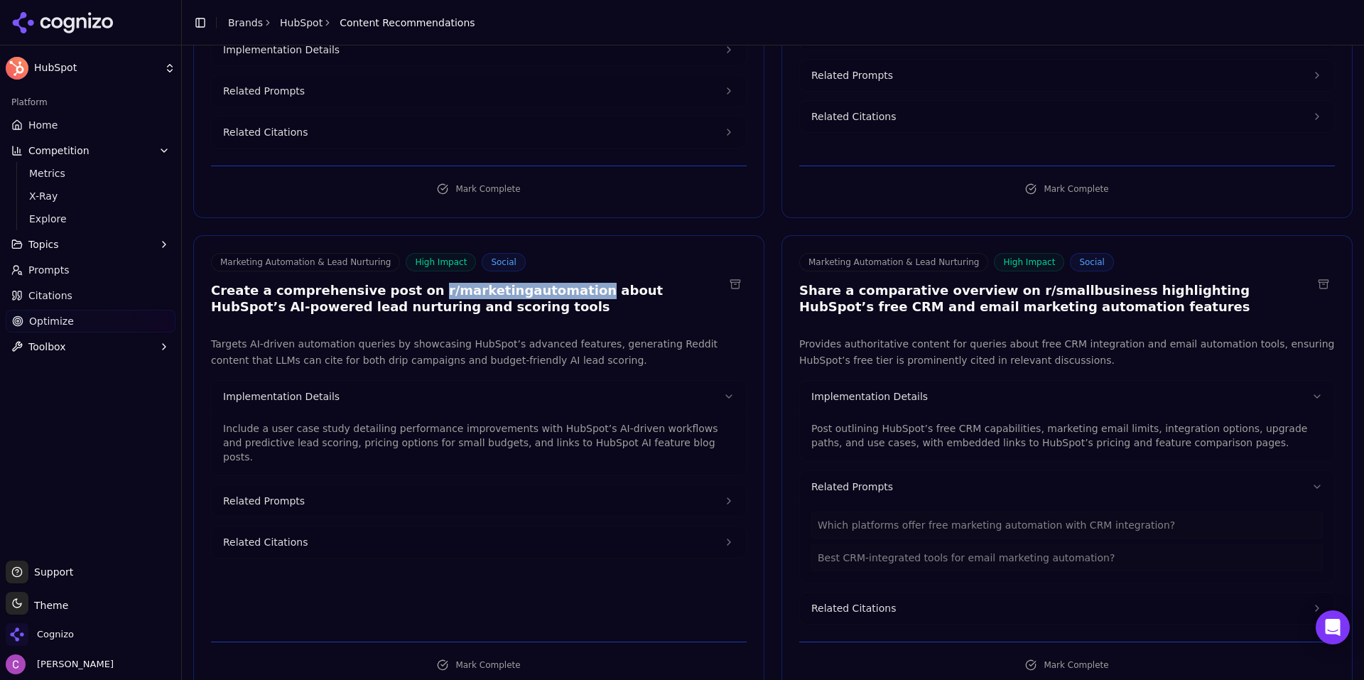
click at [609, 485] on button "Related Prompts" at bounding box center [479, 500] width 534 height 31
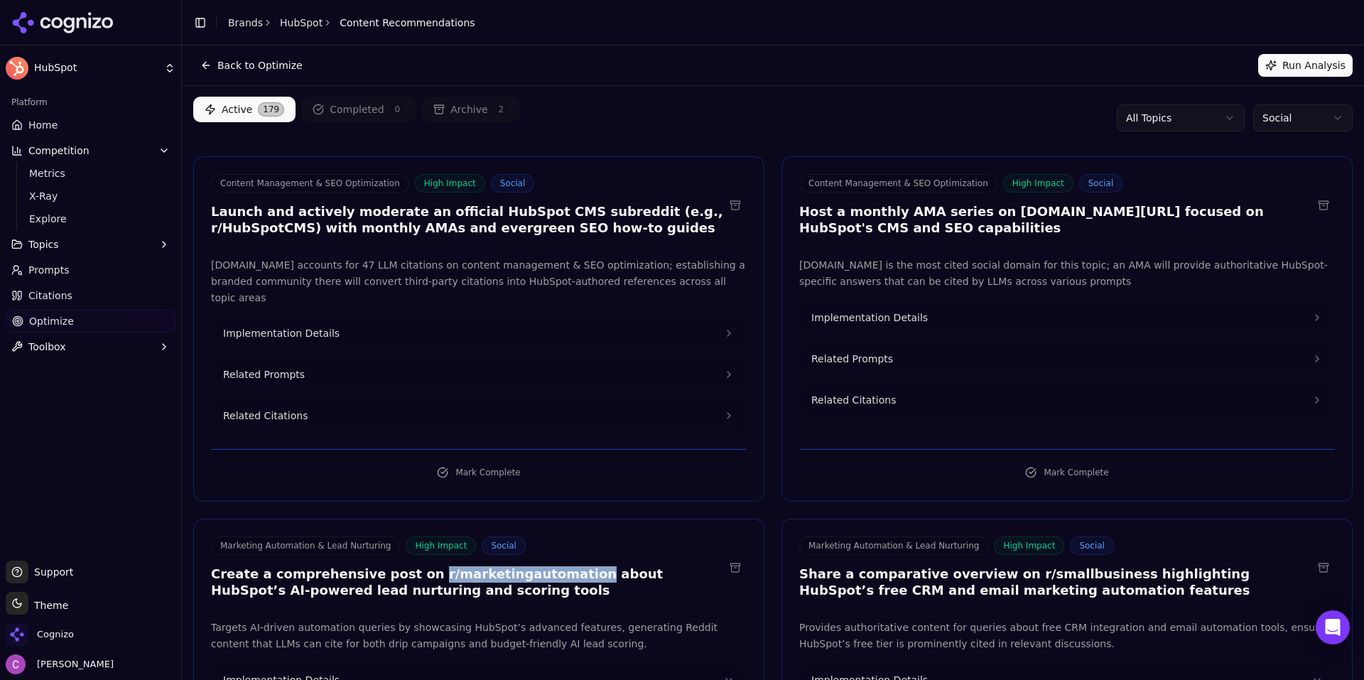
scroll to position [0, 0]
click at [729, 134] on div "Active 179 Completed 0 Archive 2 All Topics Social" at bounding box center [772, 118] width 1159 height 43
click at [33, 128] on span "Home" at bounding box center [42, 125] width 29 height 14
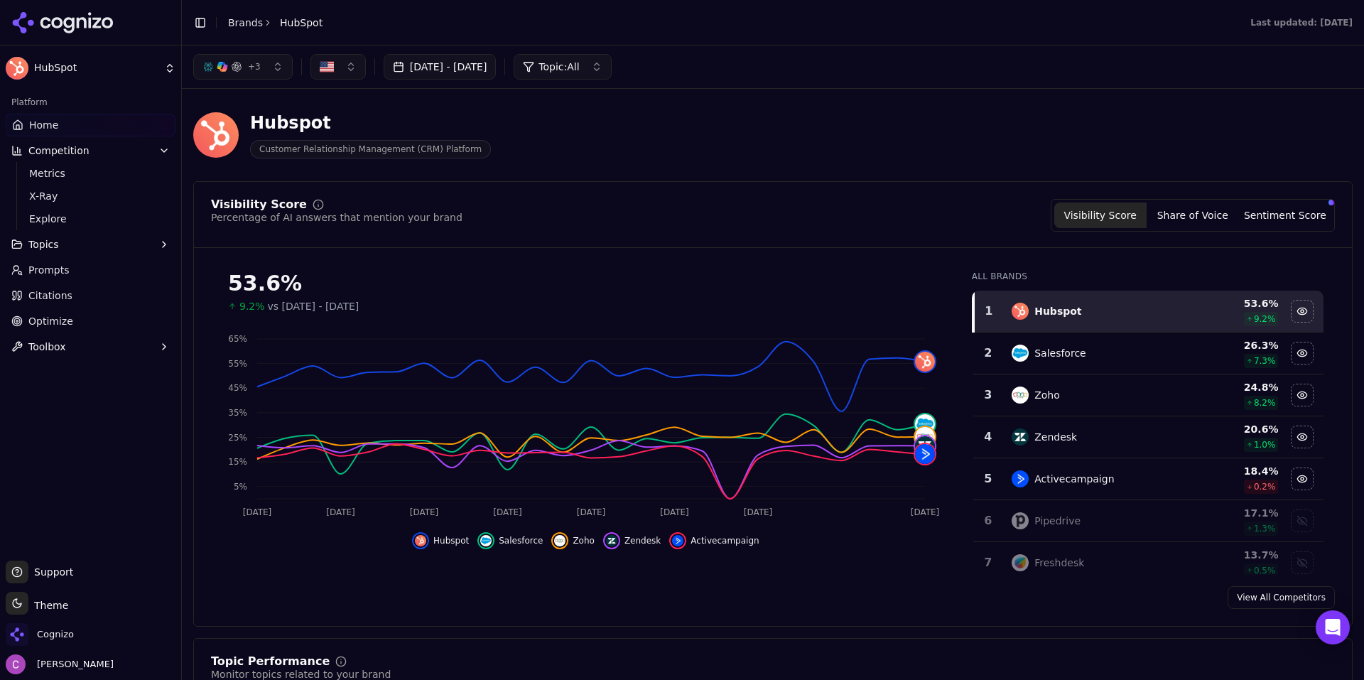
click at [80, 310] on link "Optimize" at bounding box center [91, 321] width 170 height 23
click at [82, 317] on html "HubSpot Platform Home Competition Metrics X-Ray Explore Topics Prompts Citation…" at bounding box center [682, 340] width 1364 height 680
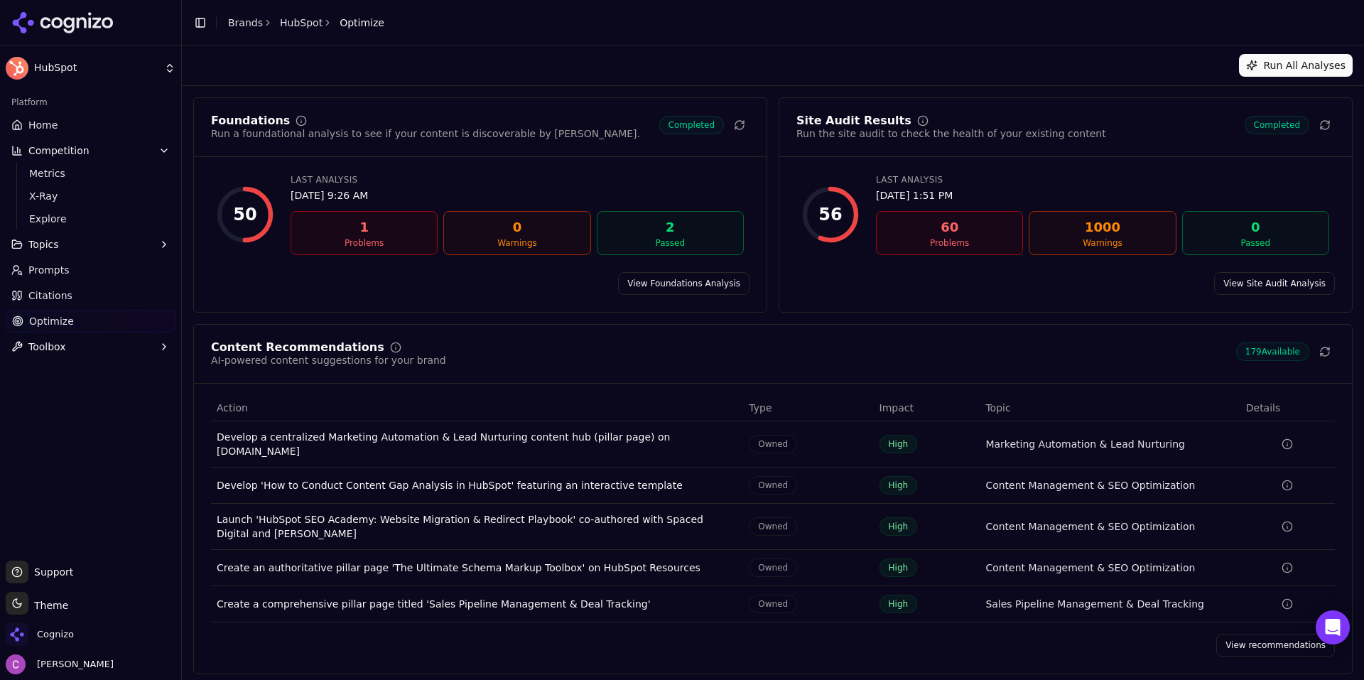
click at [1261, 635] on link "View recommendations" at bounding box center [1275, 644] width 119 height 23
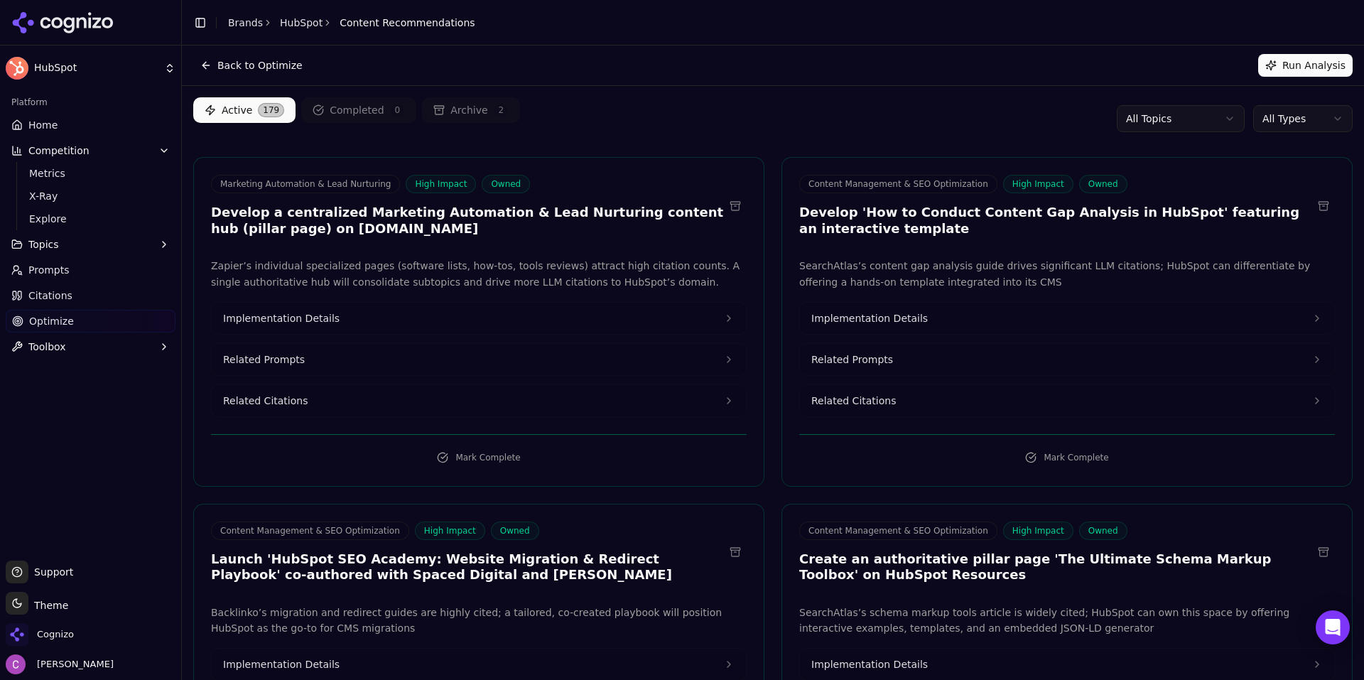
click at [1273, 120] on html "HubSpot Platform Home Competition Metrics X-Ray Explore Topics Prompts Citation…" at bounding box center [682, 340] width 1364 height 680
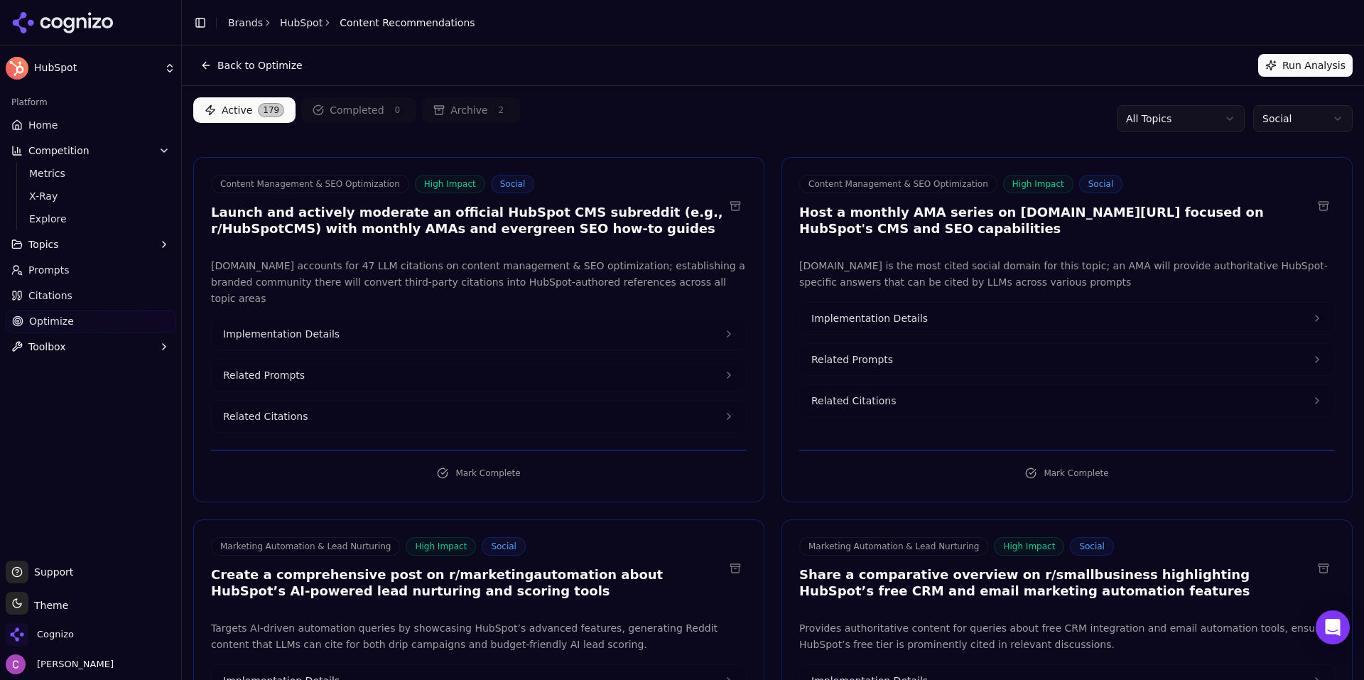
click at [232, 25] on link "Brands" at bounding box center [245, 22] width 35 height 11
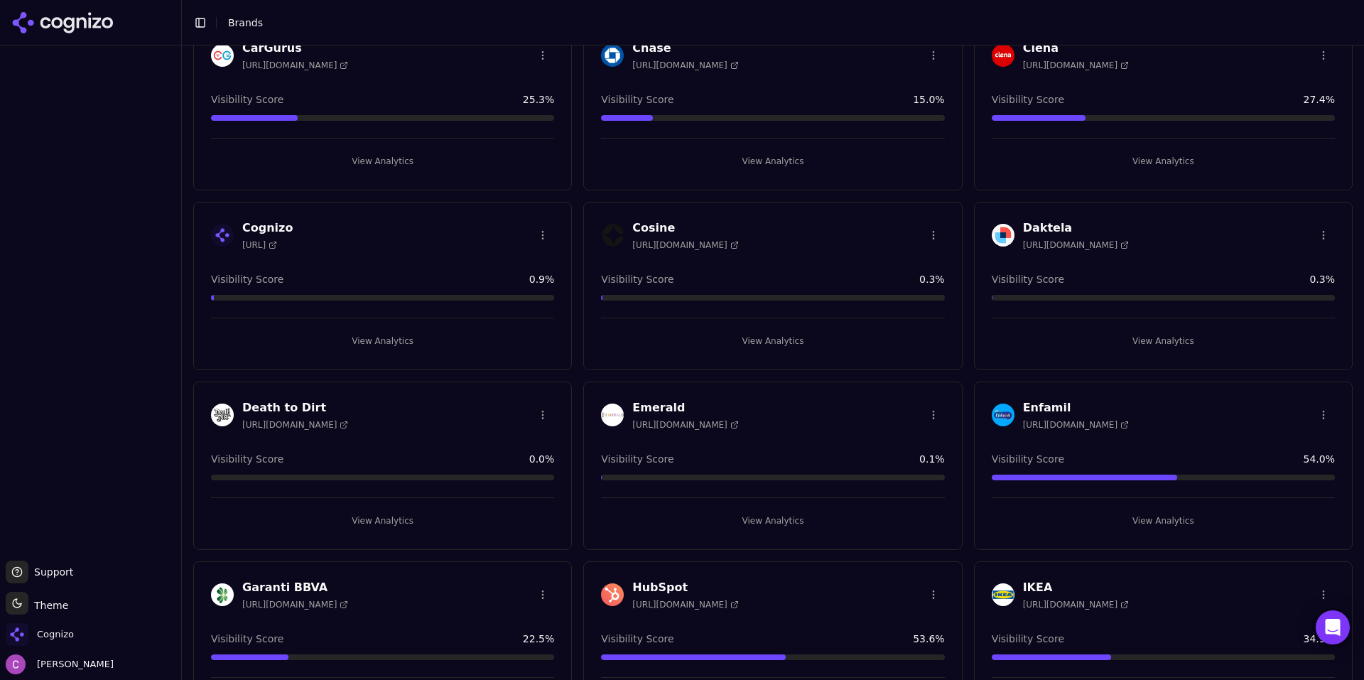
scroll to position [923, 0]
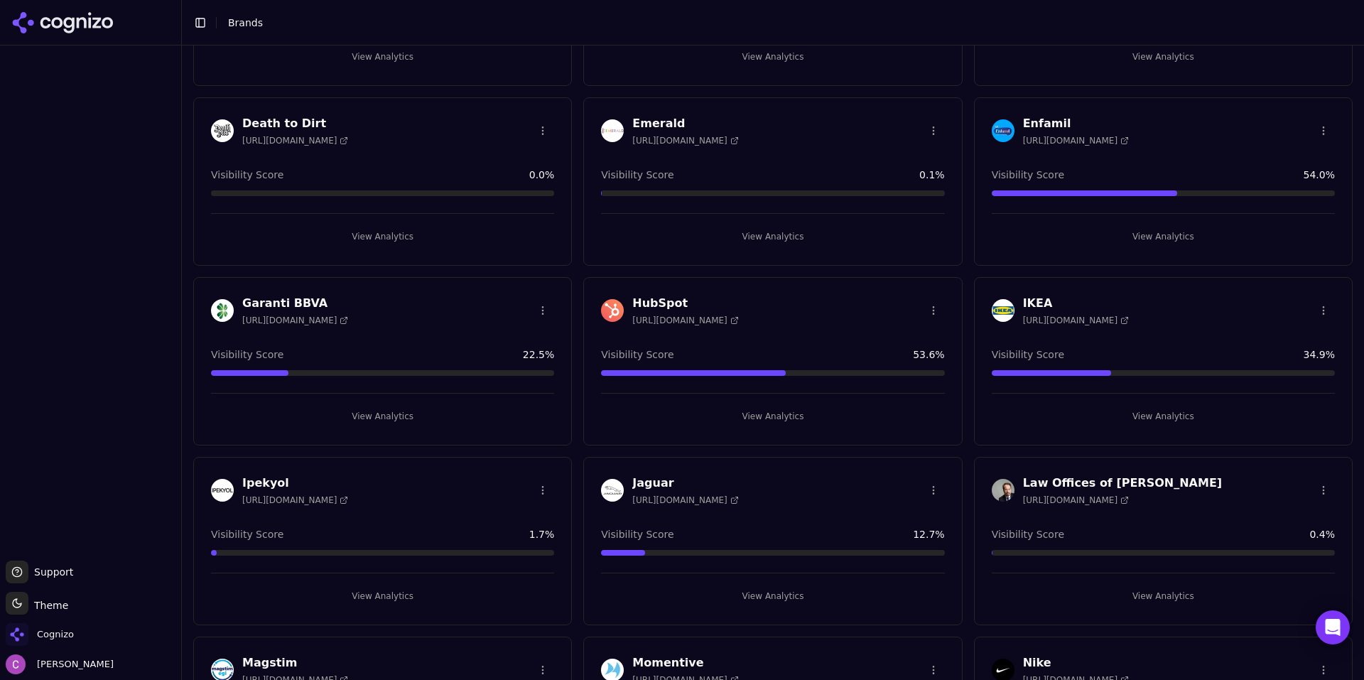
click at [759, 414] on button "View Analytics" at bounding box center [772, 416] width 343 height 23
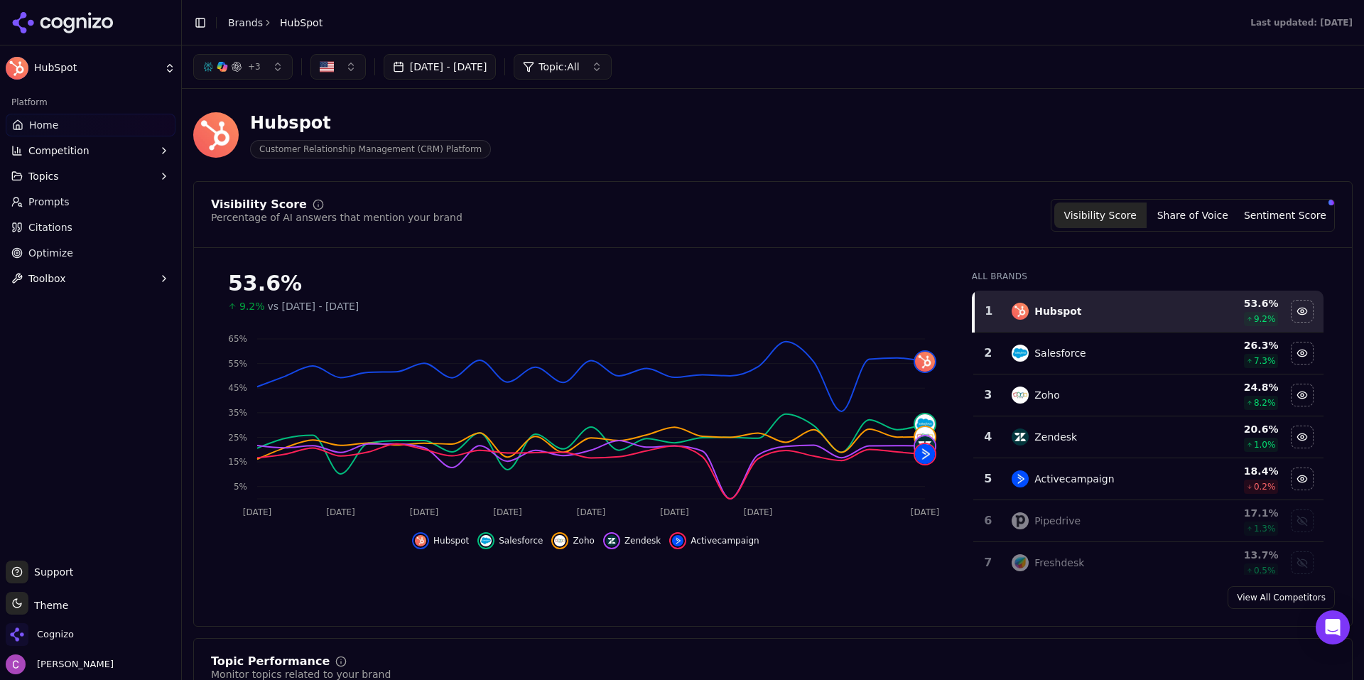
click at [92, 259] on link "Optimize" at bounding box center [91, 252] width 170 height 23
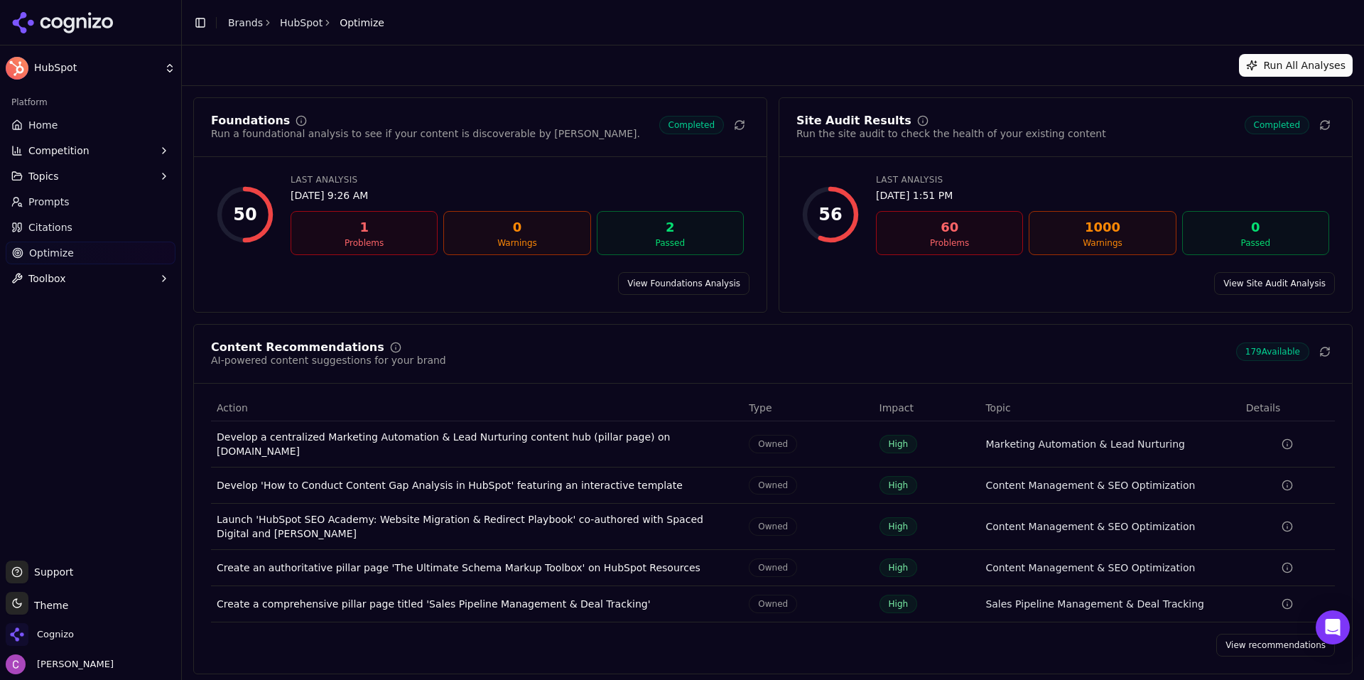
click at [1252, 636] on link "View recommendations" at bounding box center [1275, 644] width 119 height 23
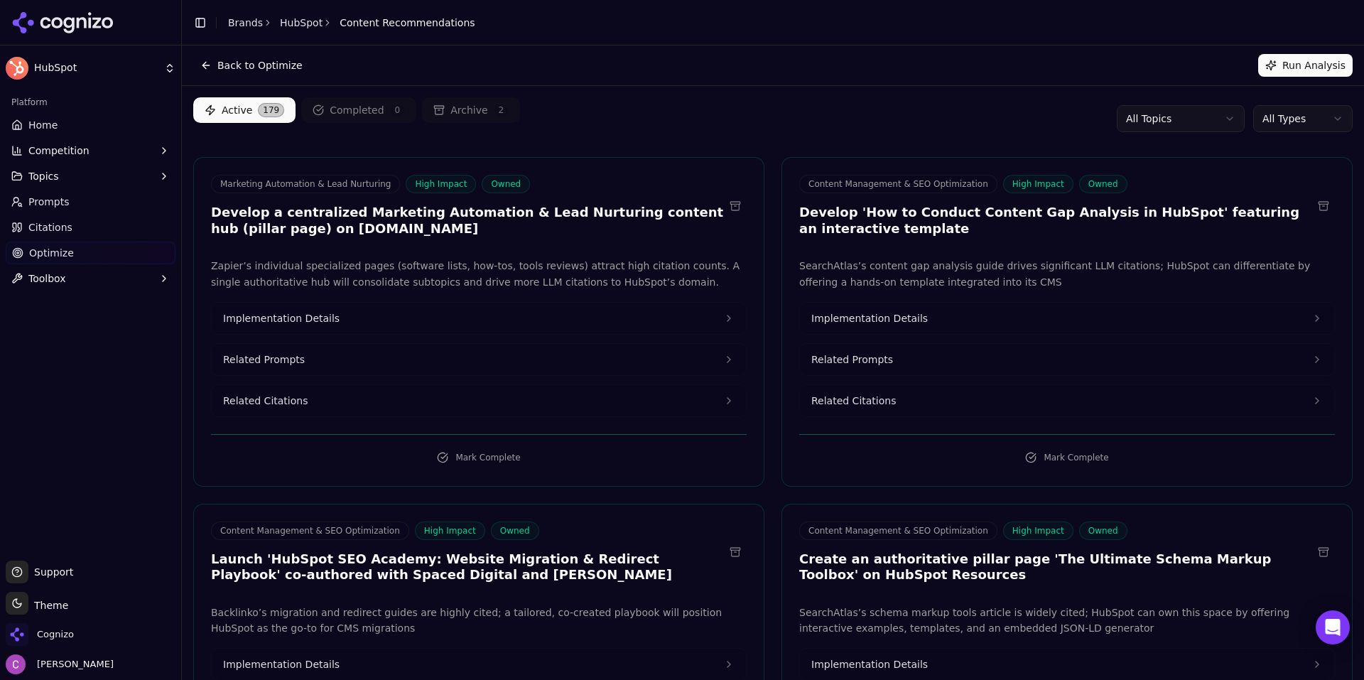
click at [71, 251] on link "Optimize" at bounding box center [91, 252] width 170 height 23
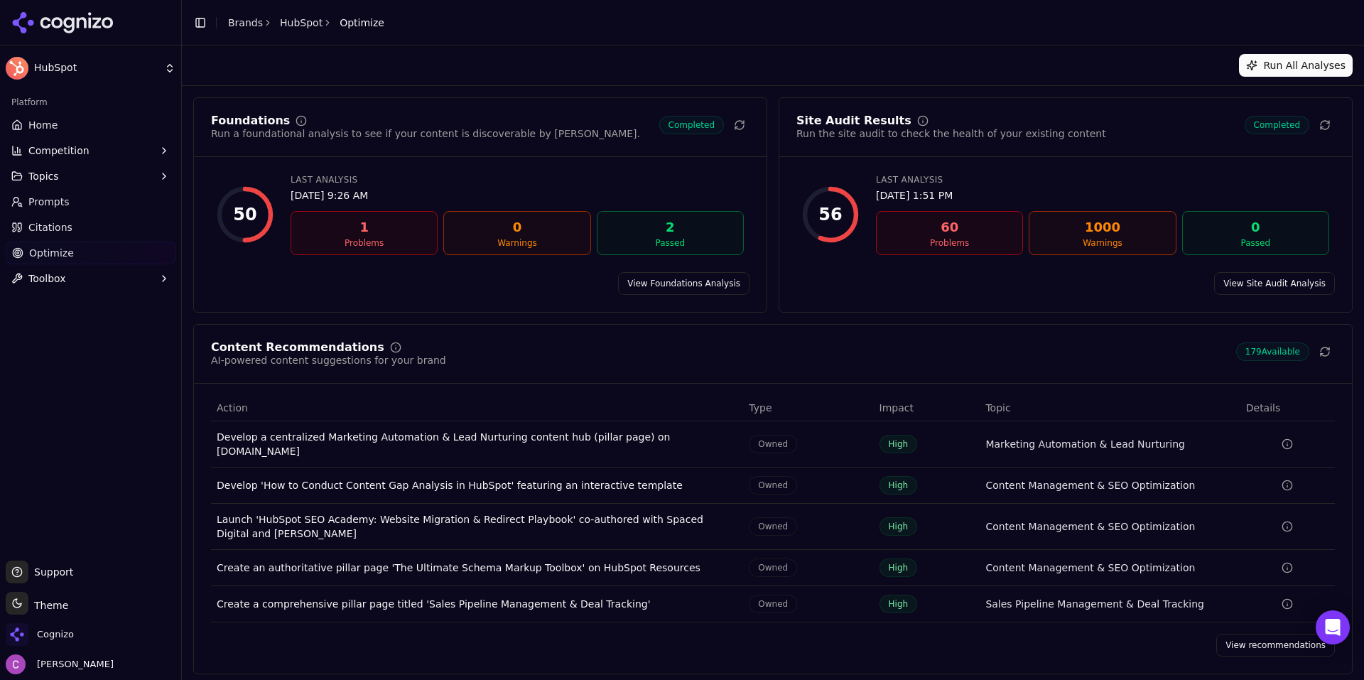
click at [1225, 633] on link "View recommendations" at bounding box center [1275, 644] width 119 height 23
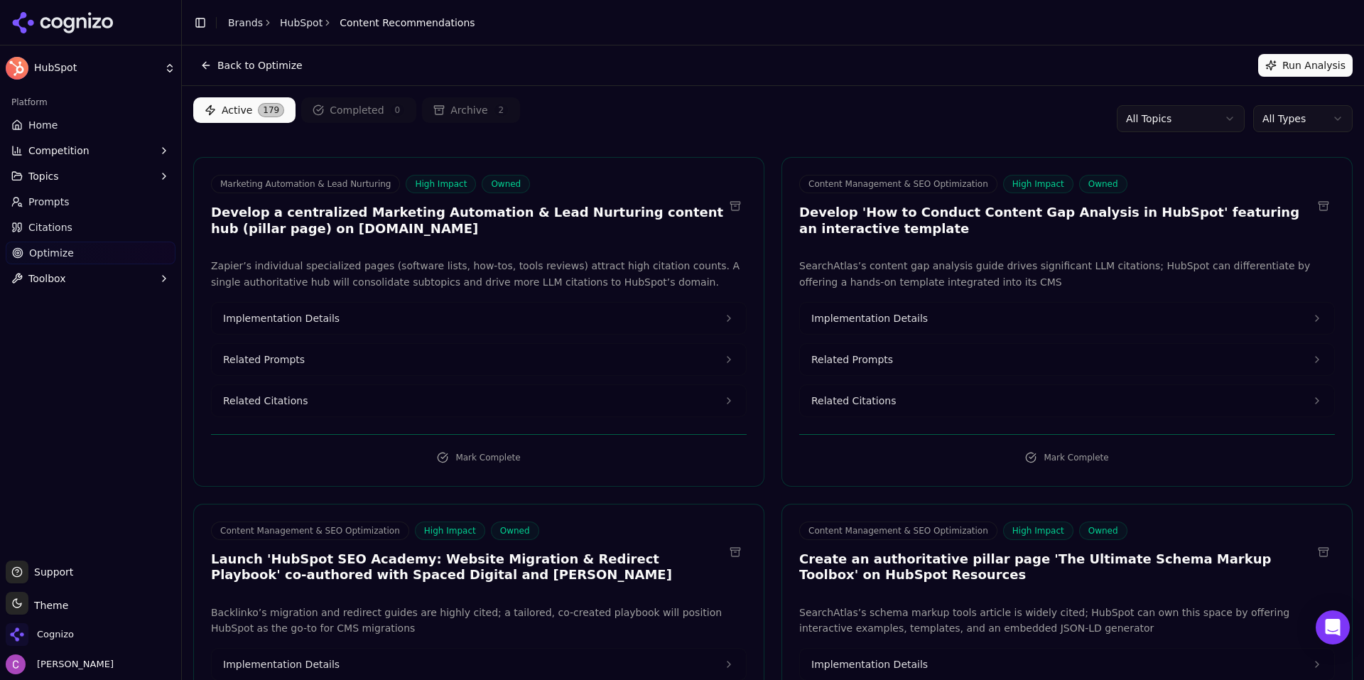
click at [941, 321] on button "Implementation Details" at bounding box center [1067, 318] width 534 height 31
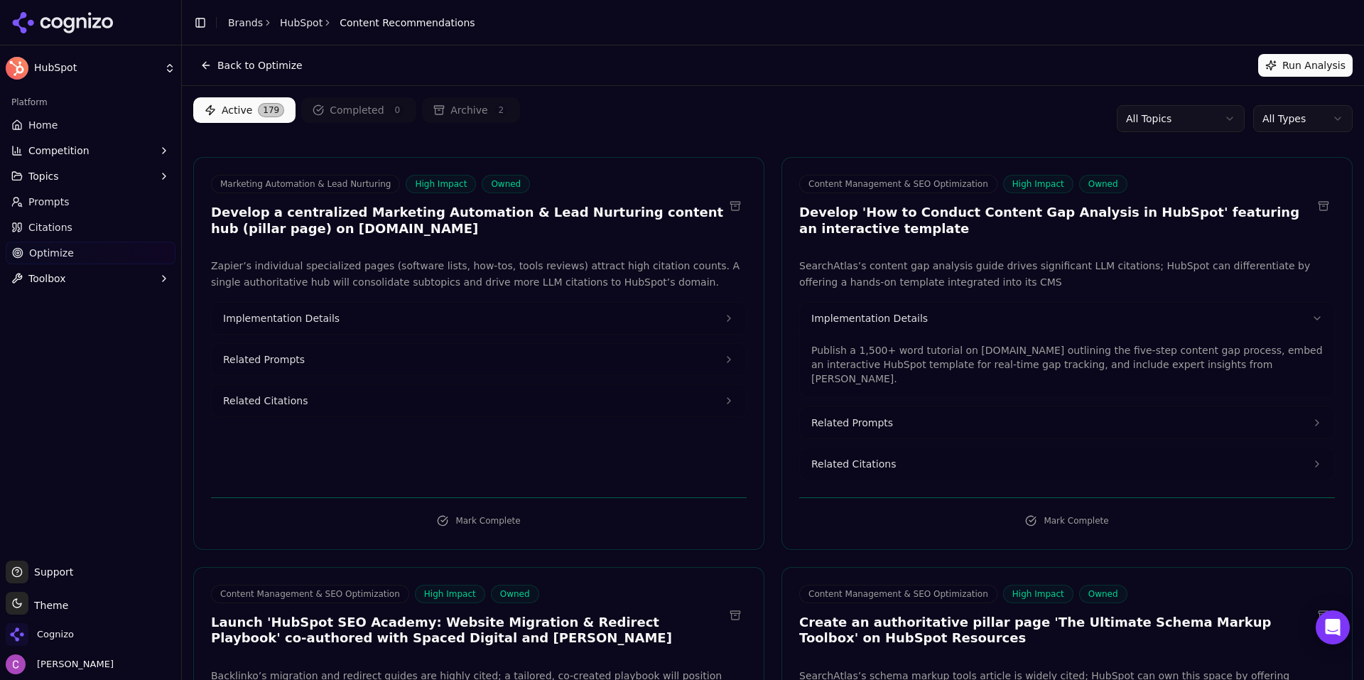
click at [925, 411] on button "Related Prompts" at bounding box center [1067, 422] width 534 height 31
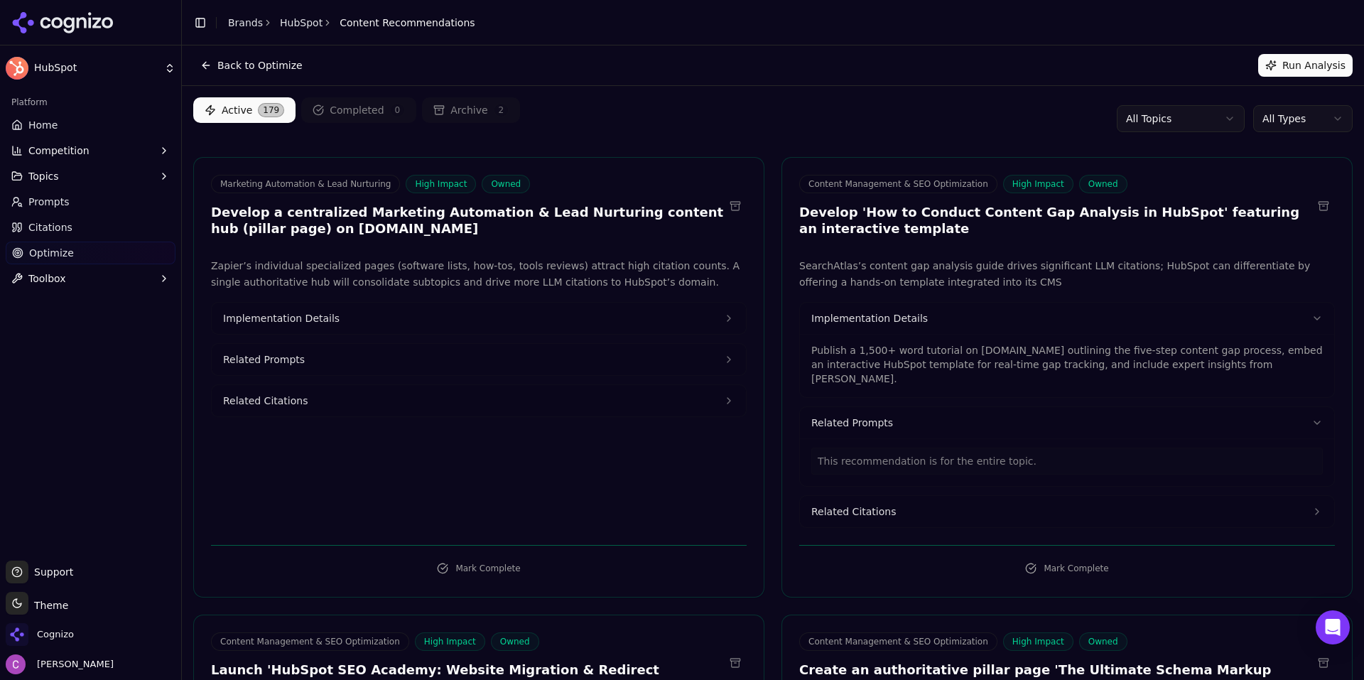
click at [441, 345] on button "Related Prompts" at bounding box center [479, 359] width 534 height 31
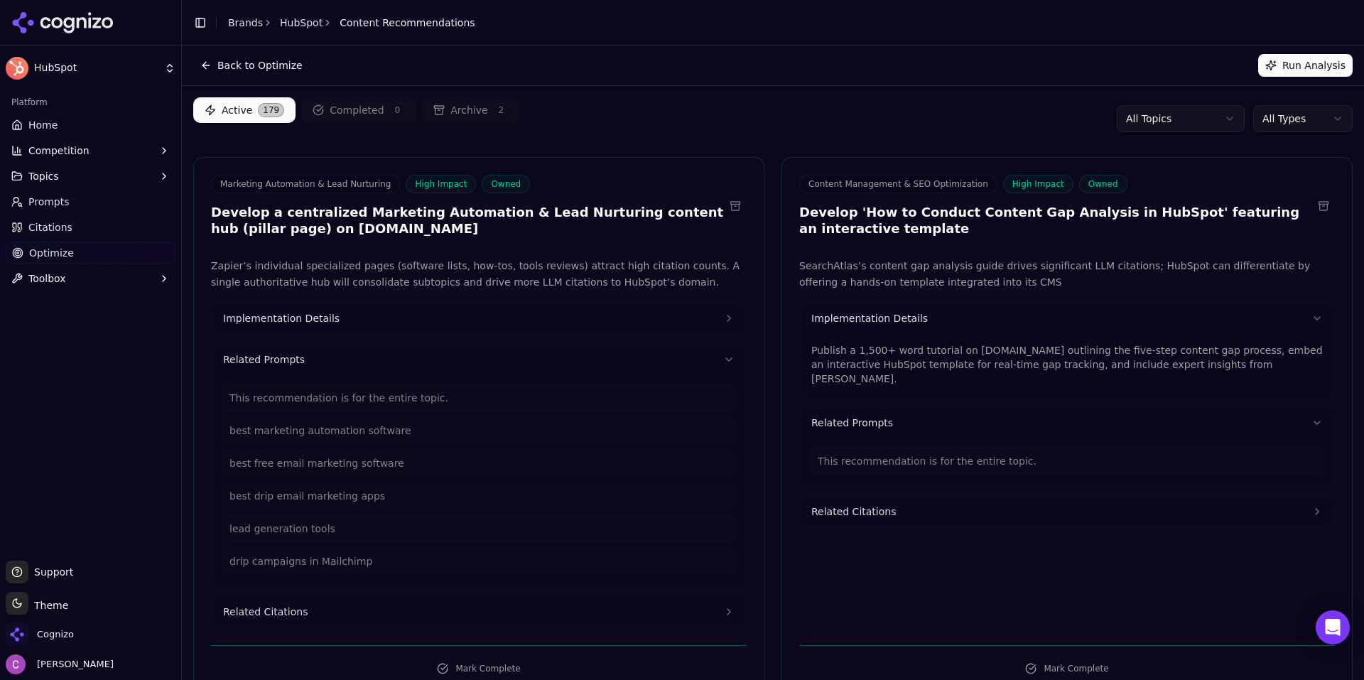
click at [442, 312] on button "Implementation Details" at bounding box center [479, 318] width 534 height 31
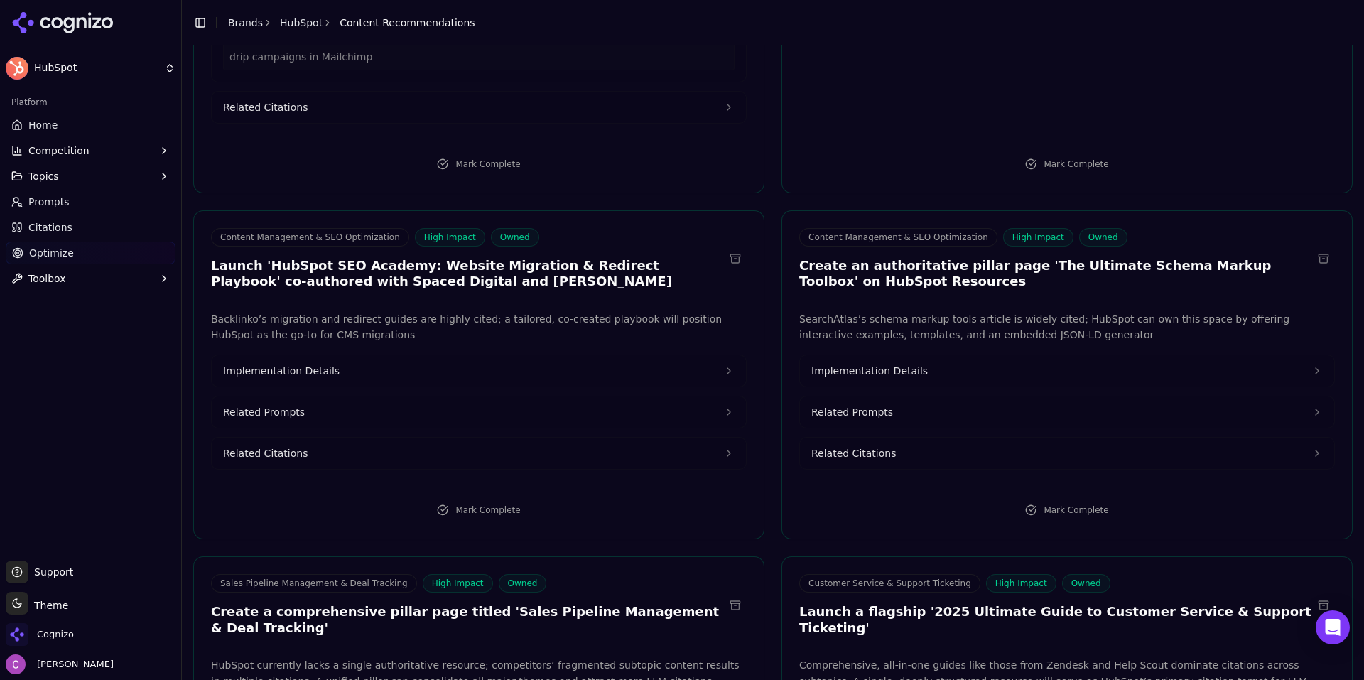
scroll to position [568, 0]
click at [401, 371] on button "Implementation Details" at bounding box center [479, 369] width 534 height 31
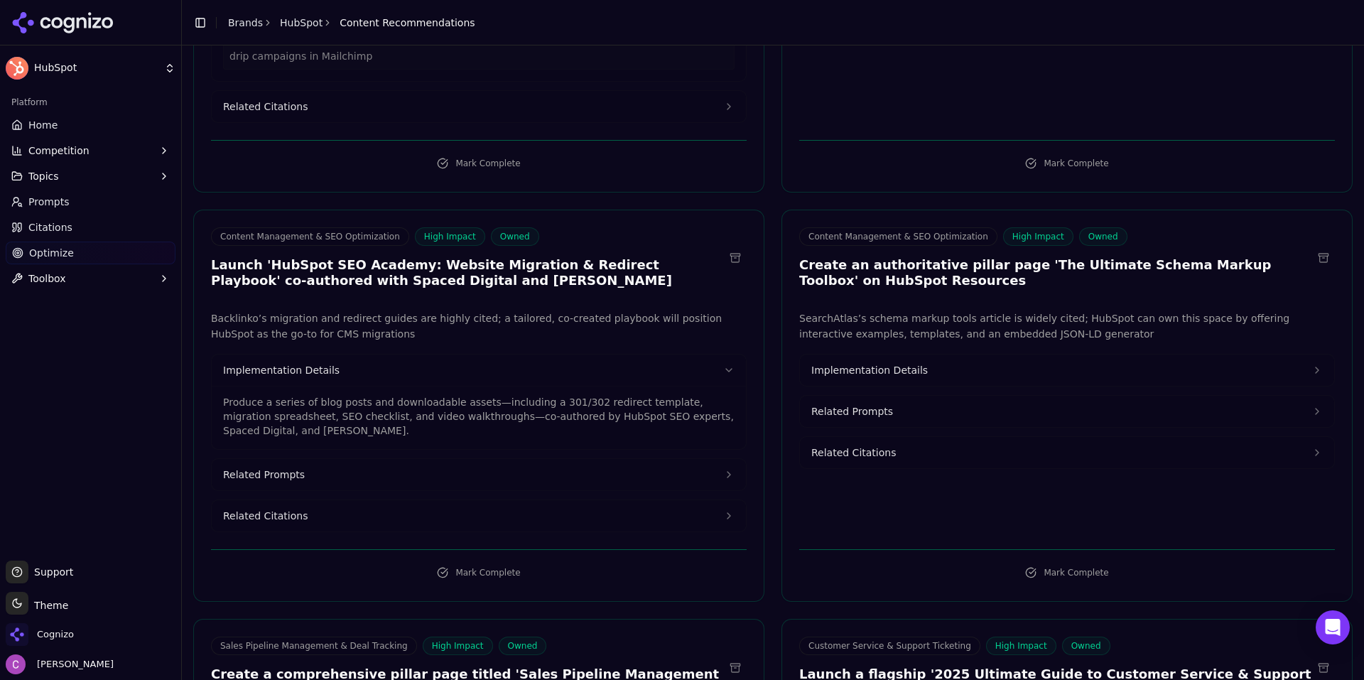
click at [953, 375] on button "Implementation Details" at bounding box center [1067, 369] width 534 height 31
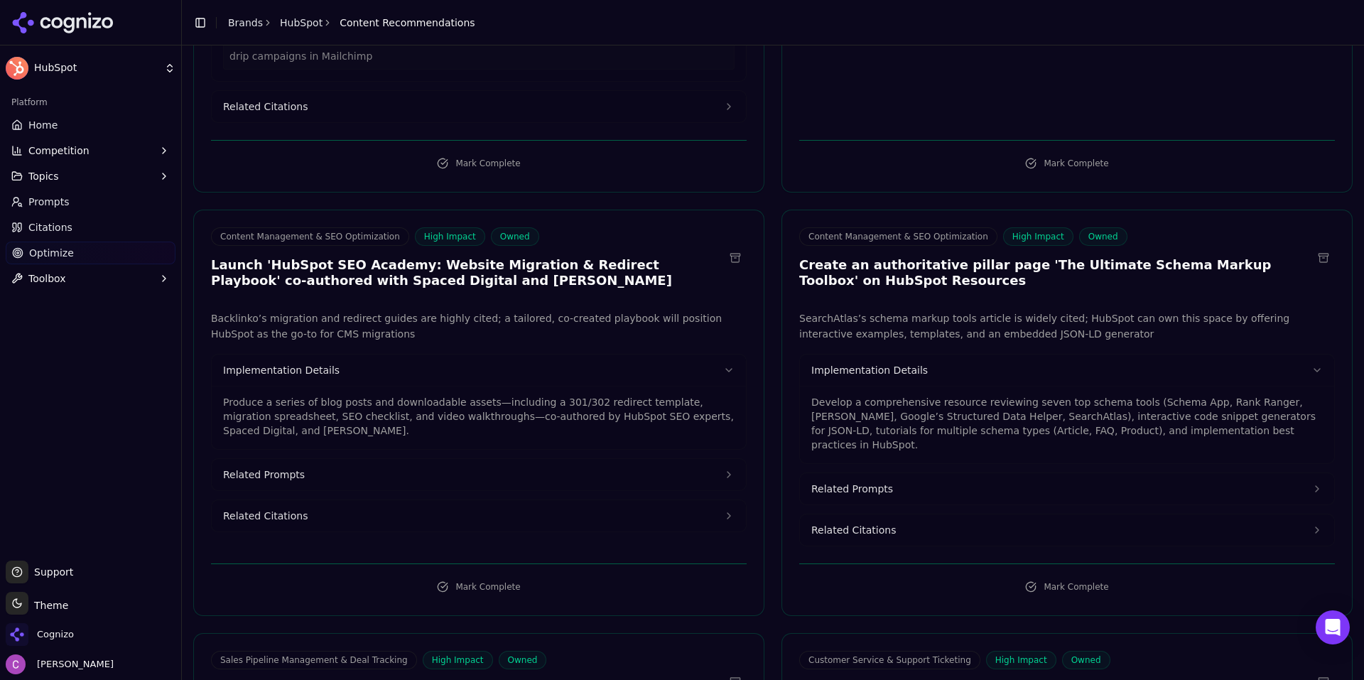
click at [844, 482] on span "Related Prompts" at bounding box center [852, 489] width 82 height 14
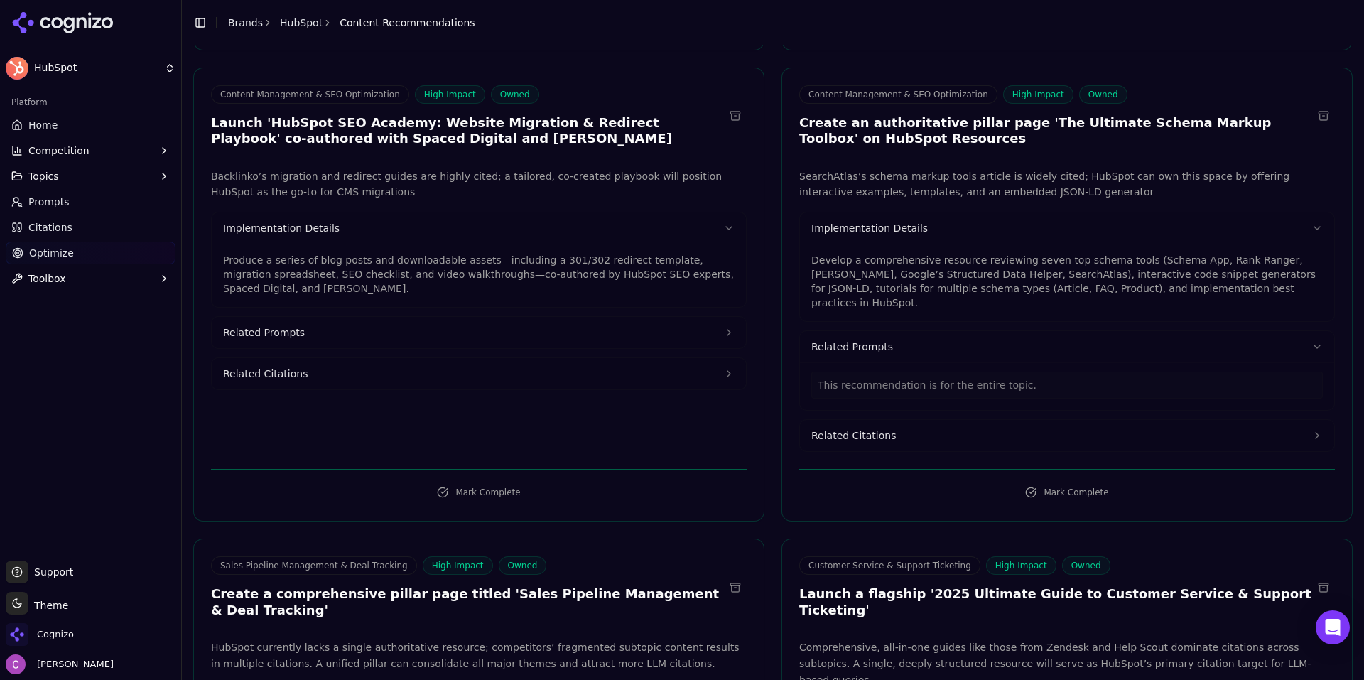
click at [431, 328] on button "Related Prompts" at bounding box center [479, 332] width 534 height 31
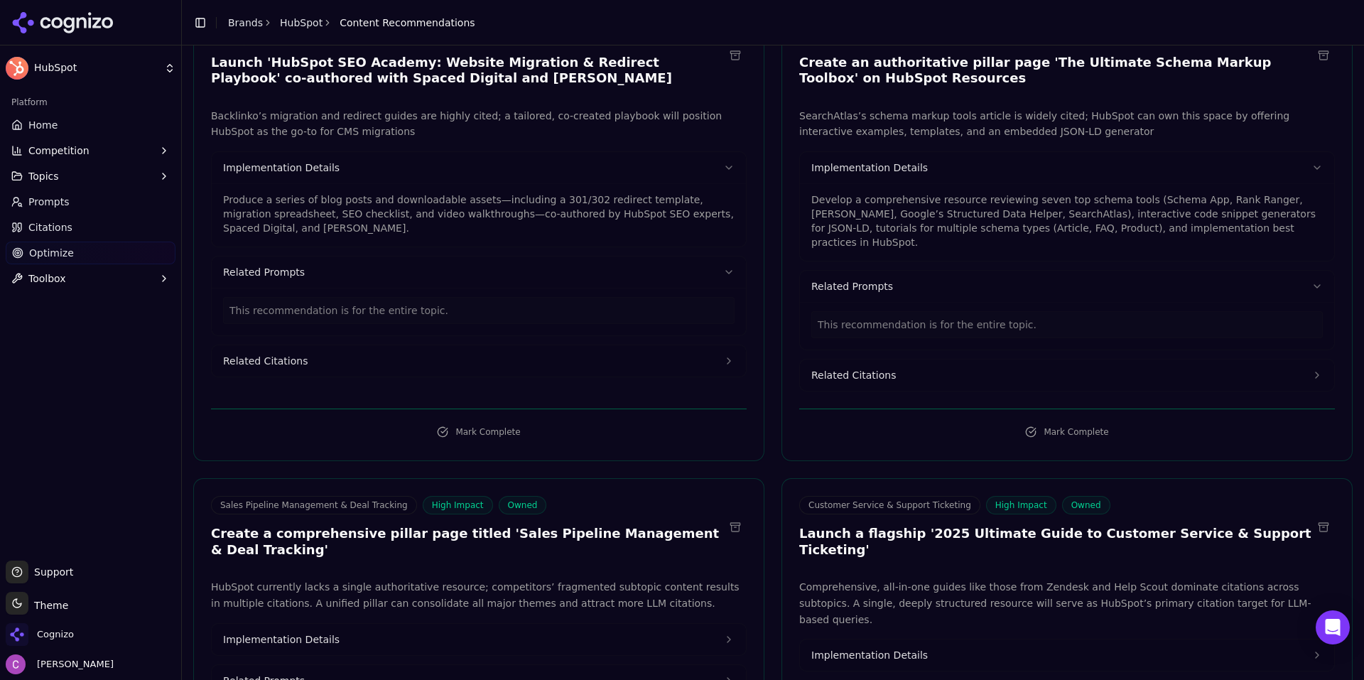
scroll to position [852, 0]
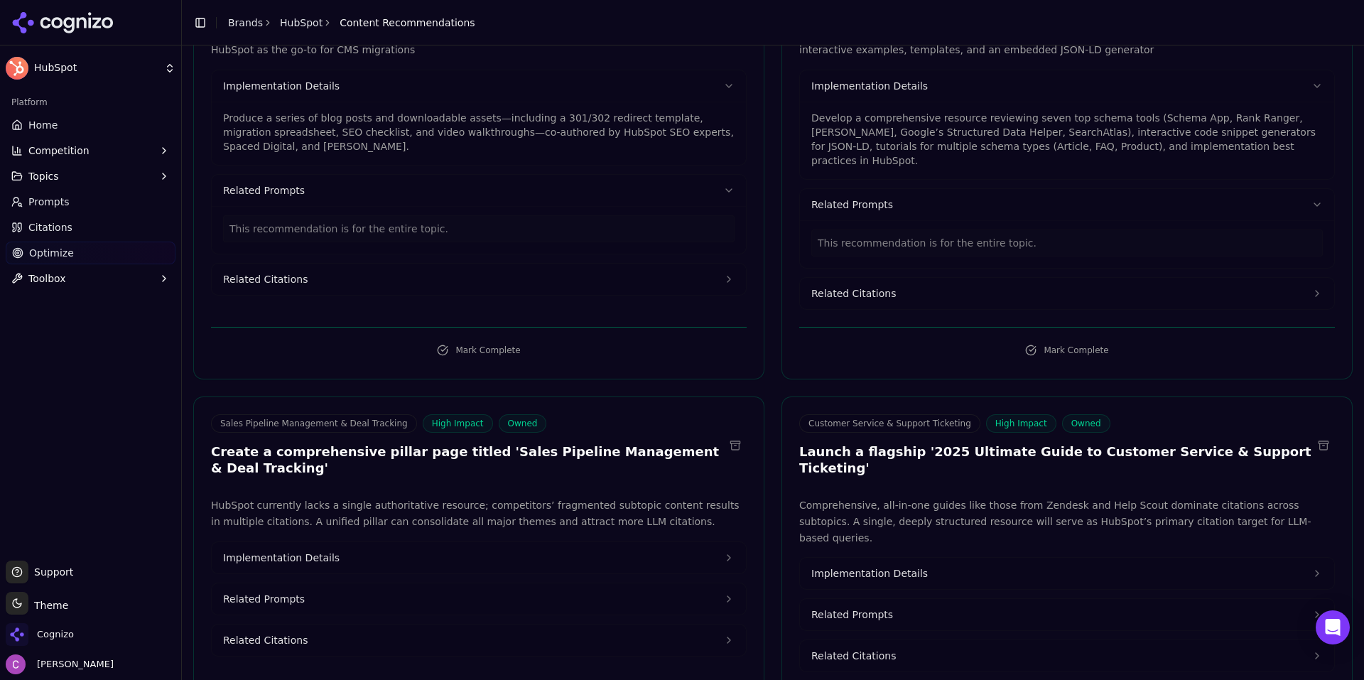
click at [398, 542] on button "Implementation Details" at bounding box center [479, 557] width 534 height 31
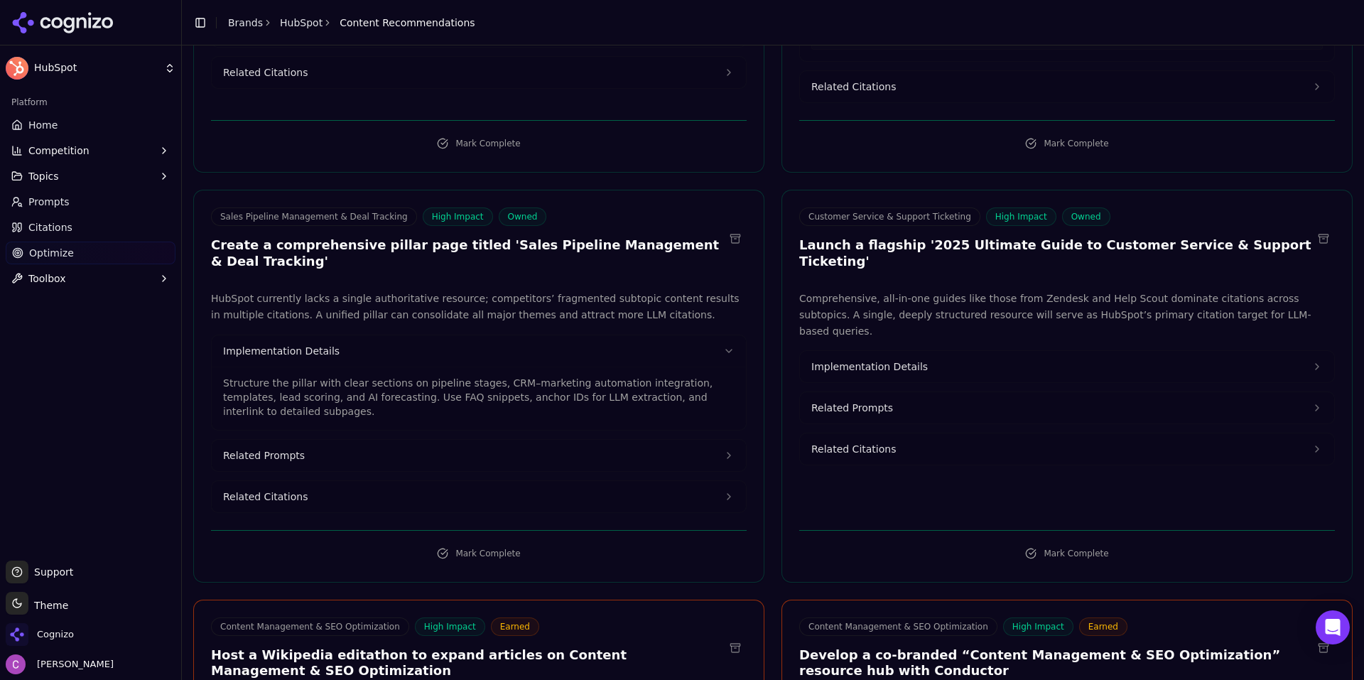
scroll to position [1065, 0]
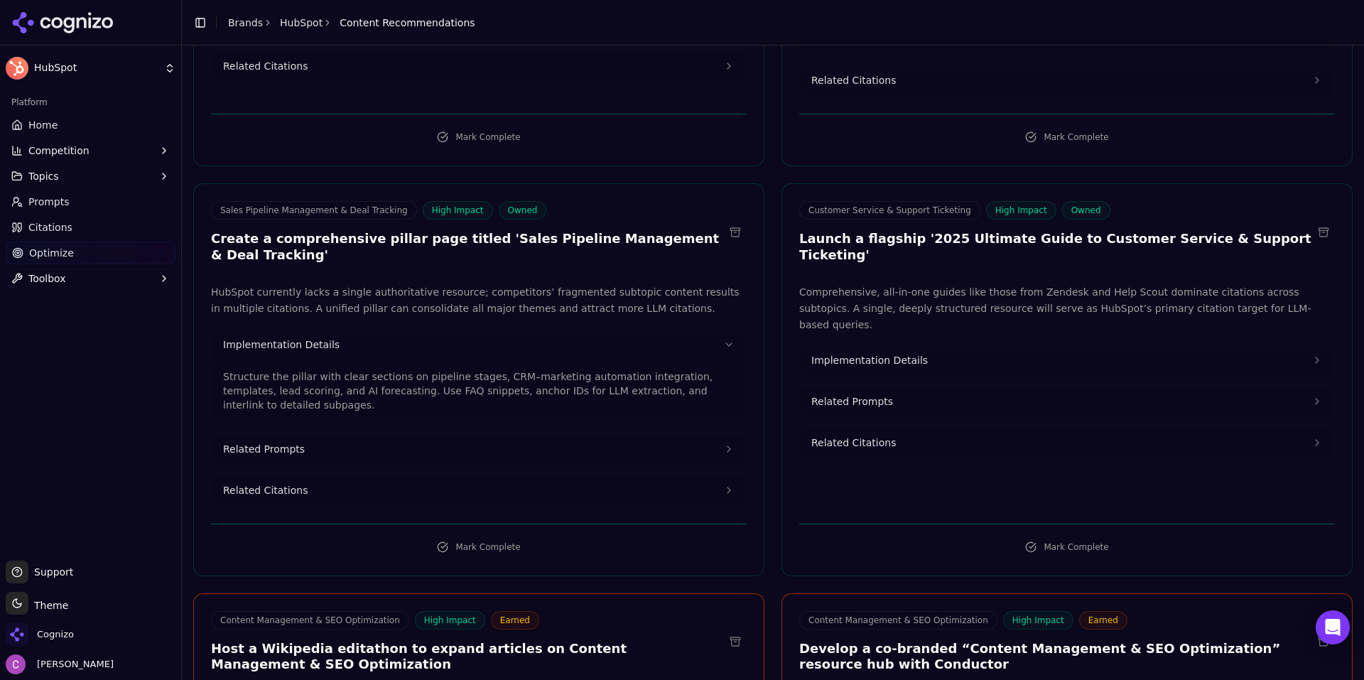
click at [888, 353] on span "Implementation Details" at bounding box center [869, 360] width 116 height 14
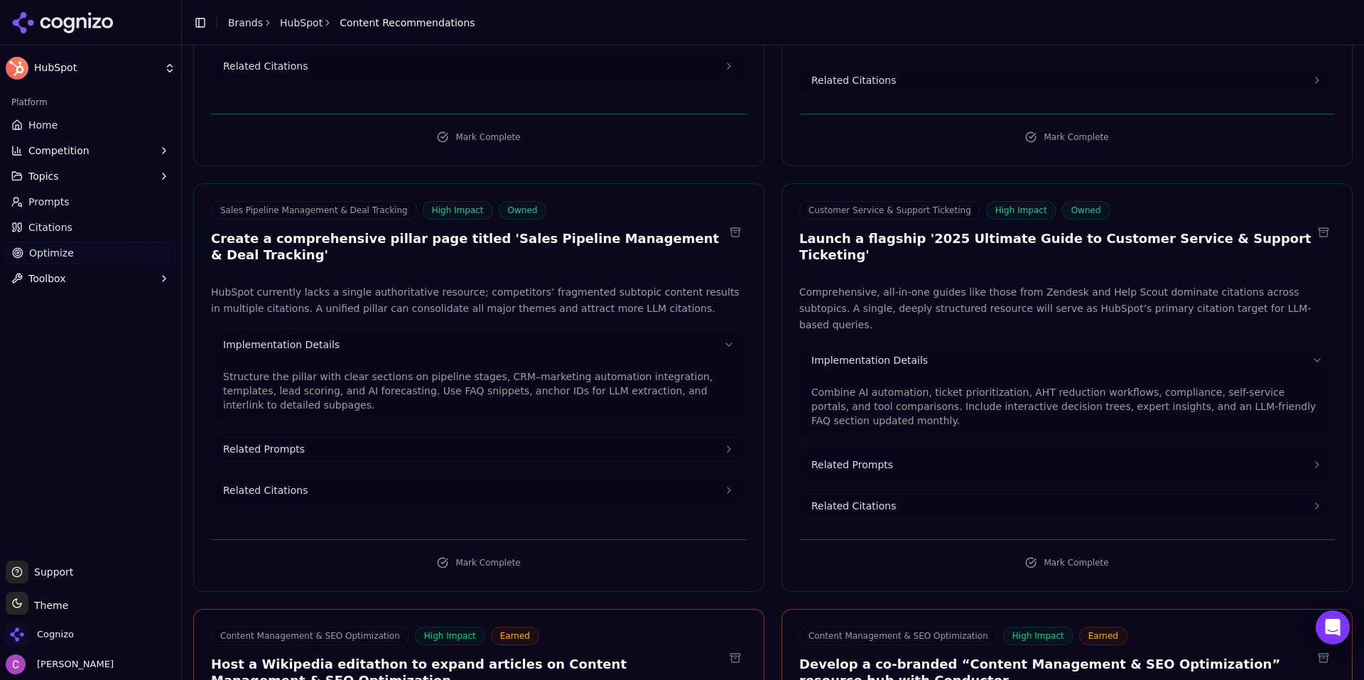
click at [540, 433] on button "Related Prompts" at bounding box center [479, 448] width 534 height 31
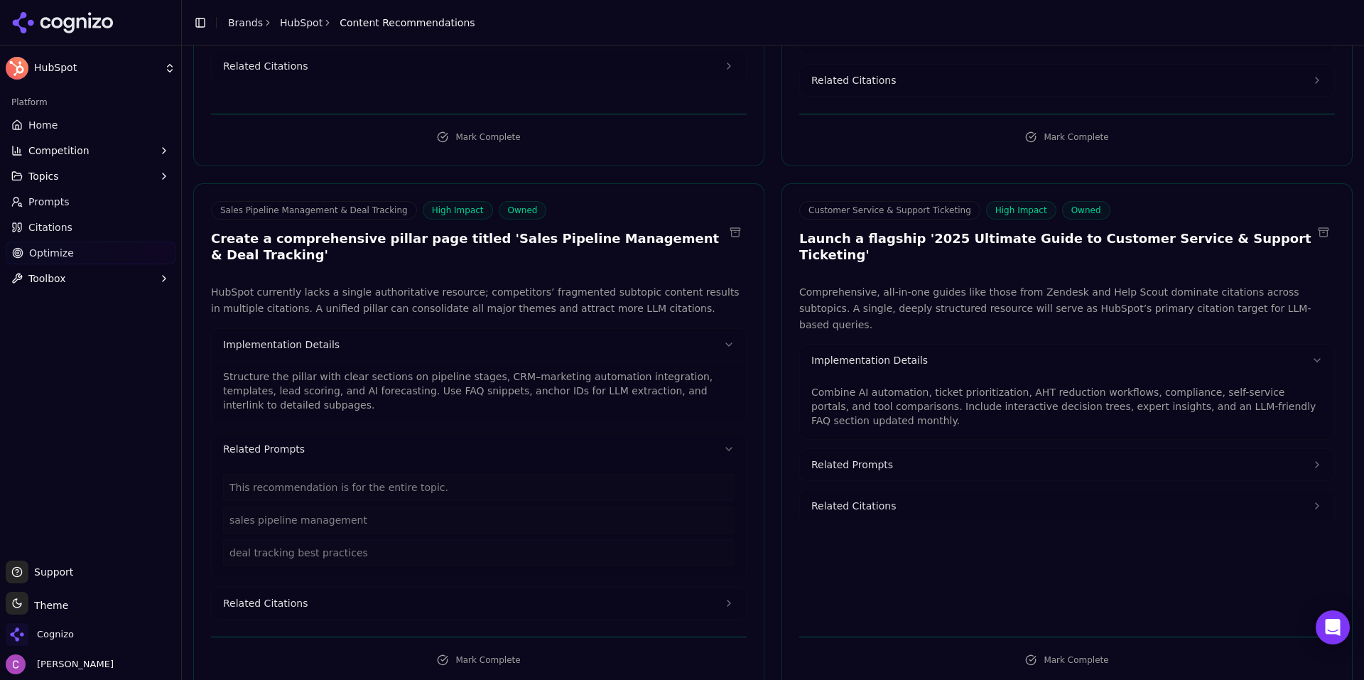
click at [881, 449] on button "Related Prompts" at bounding box center [1067, 464] width 534 height 31
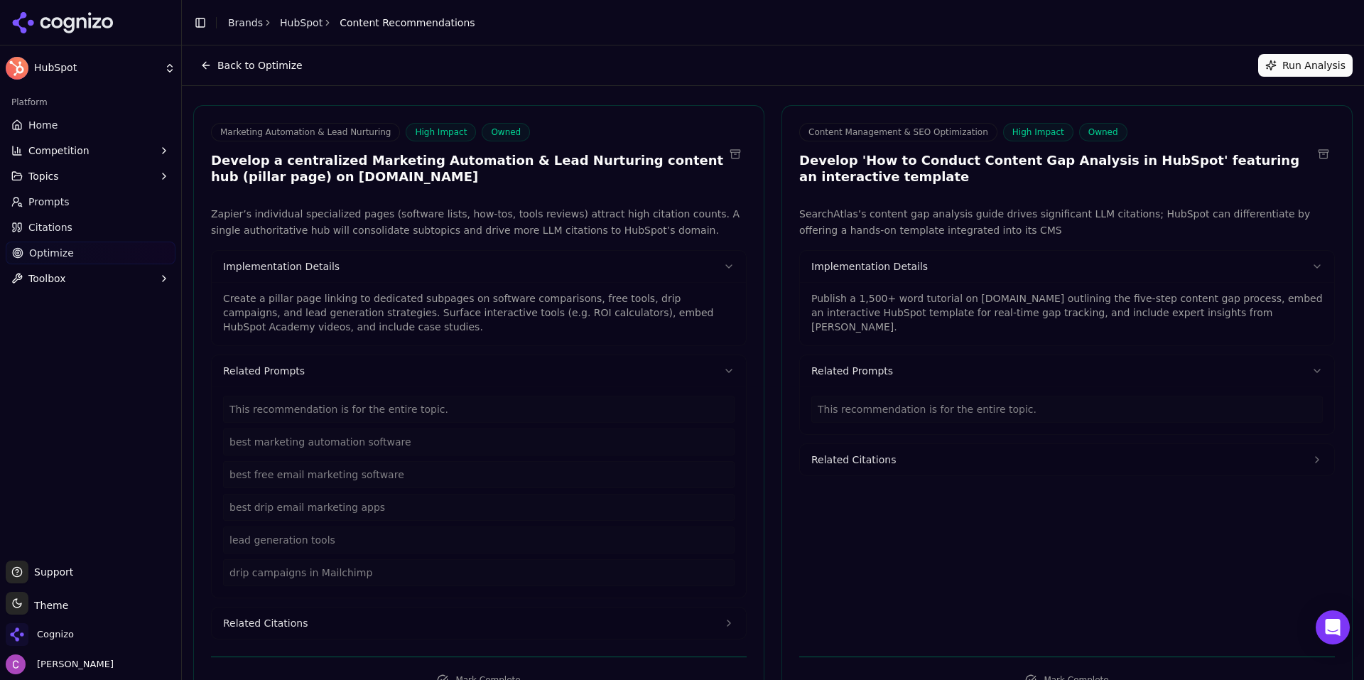
scroll to position [0, 0]
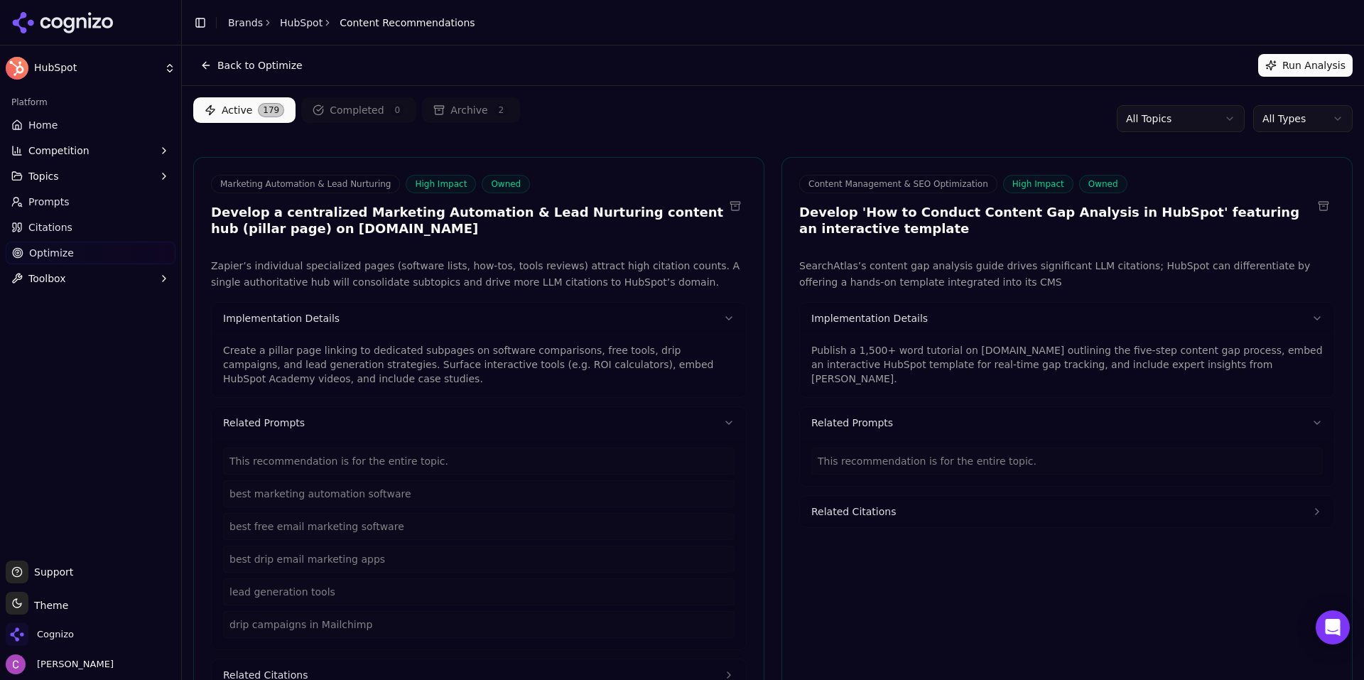
click at [247, 18] on link "Brands" at bounding box center [245, 22] width 35 height 11
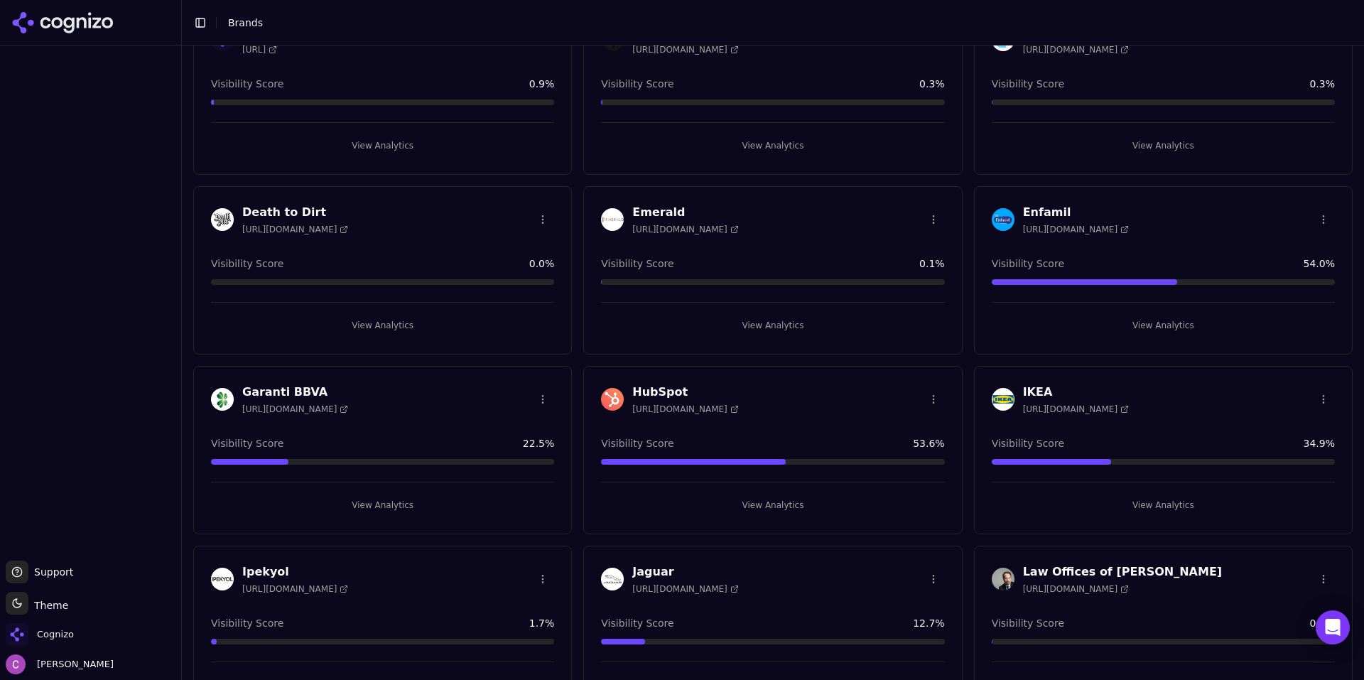
scroll to position [923, 0]
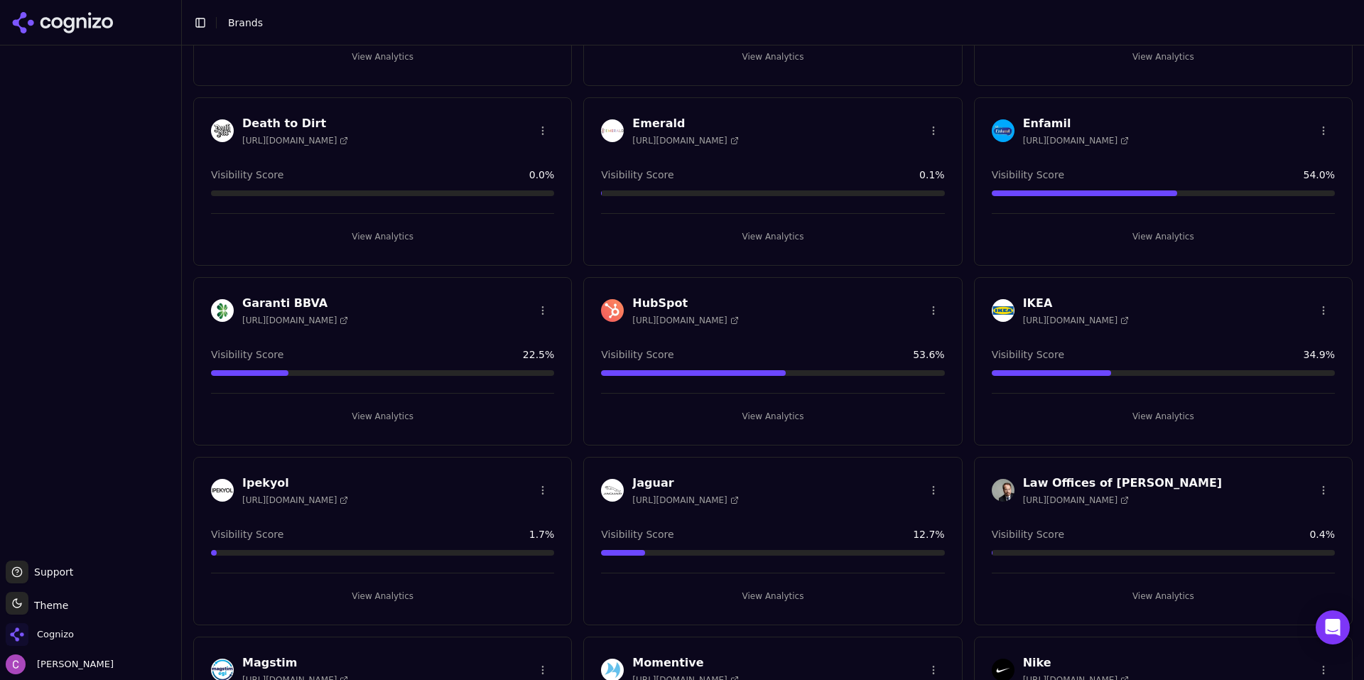
click at [721, 406] on button "View Analytics" at bounding box center [772, 416] width 343 height 23
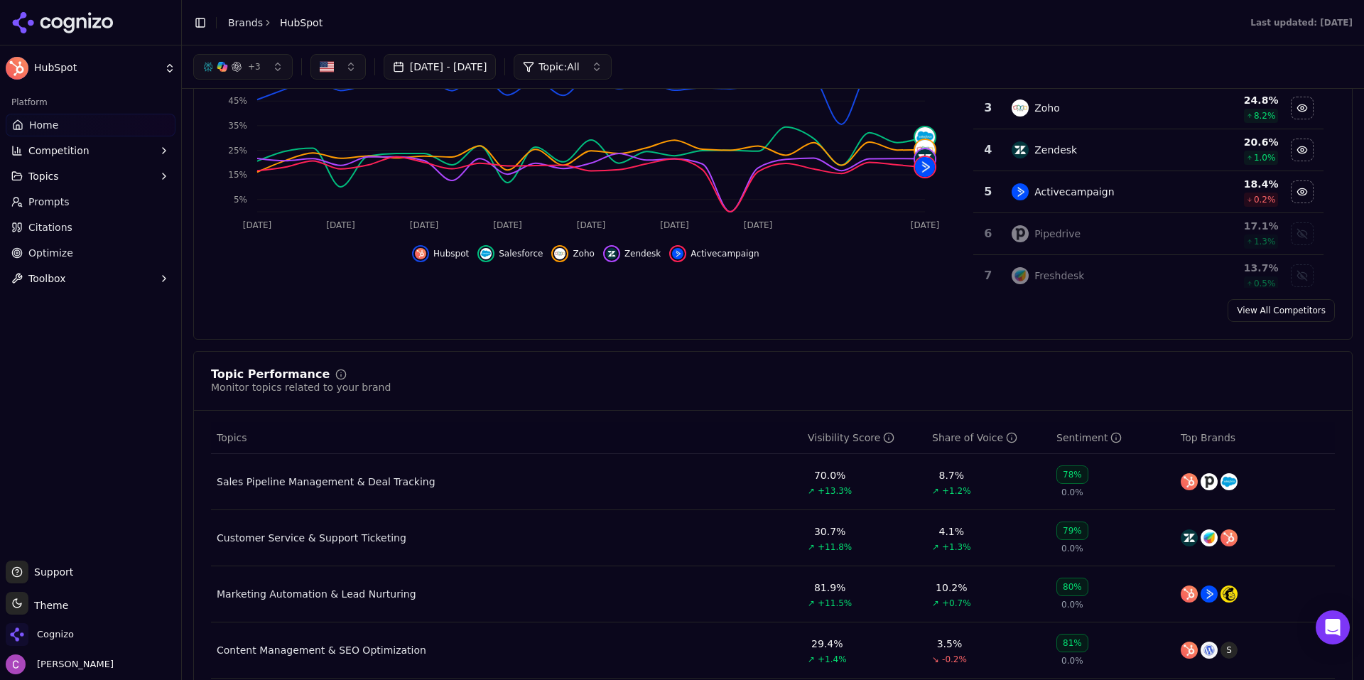
scroll to position [213, 0]
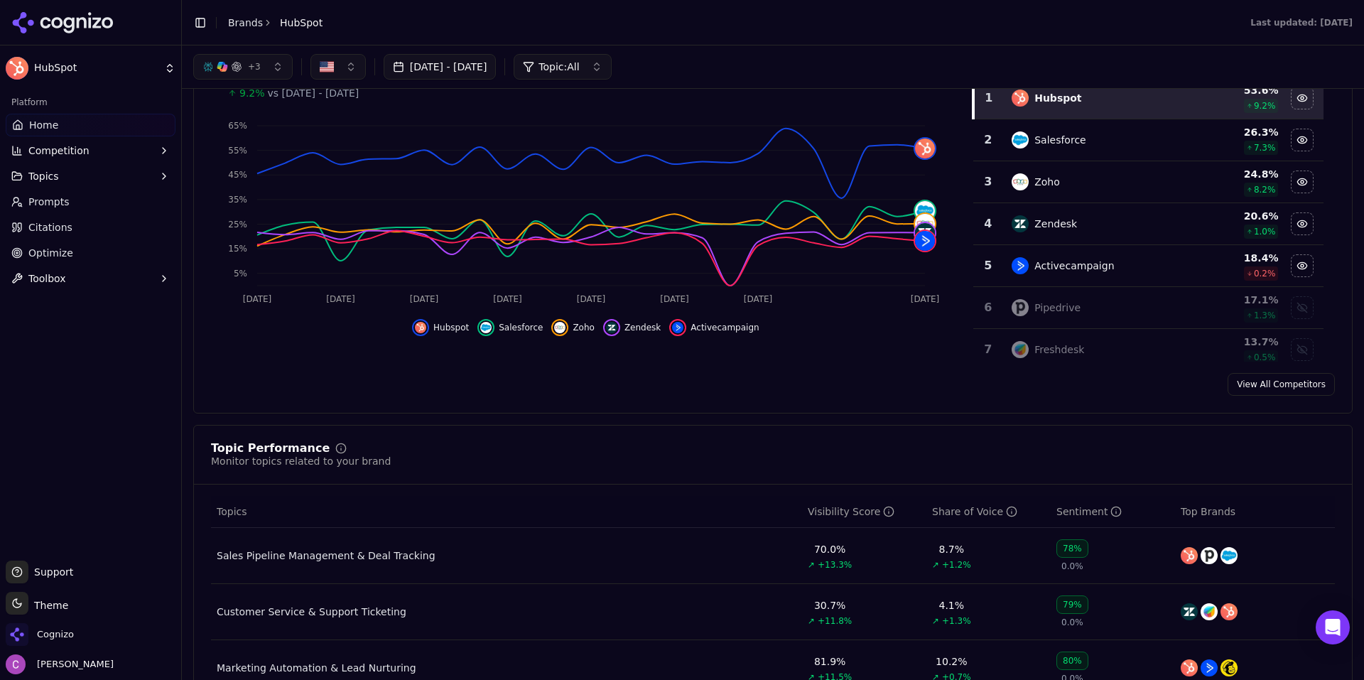
click at [72, 244] on link "Optimize" at bounding box center [91, 252] width 170 height 23
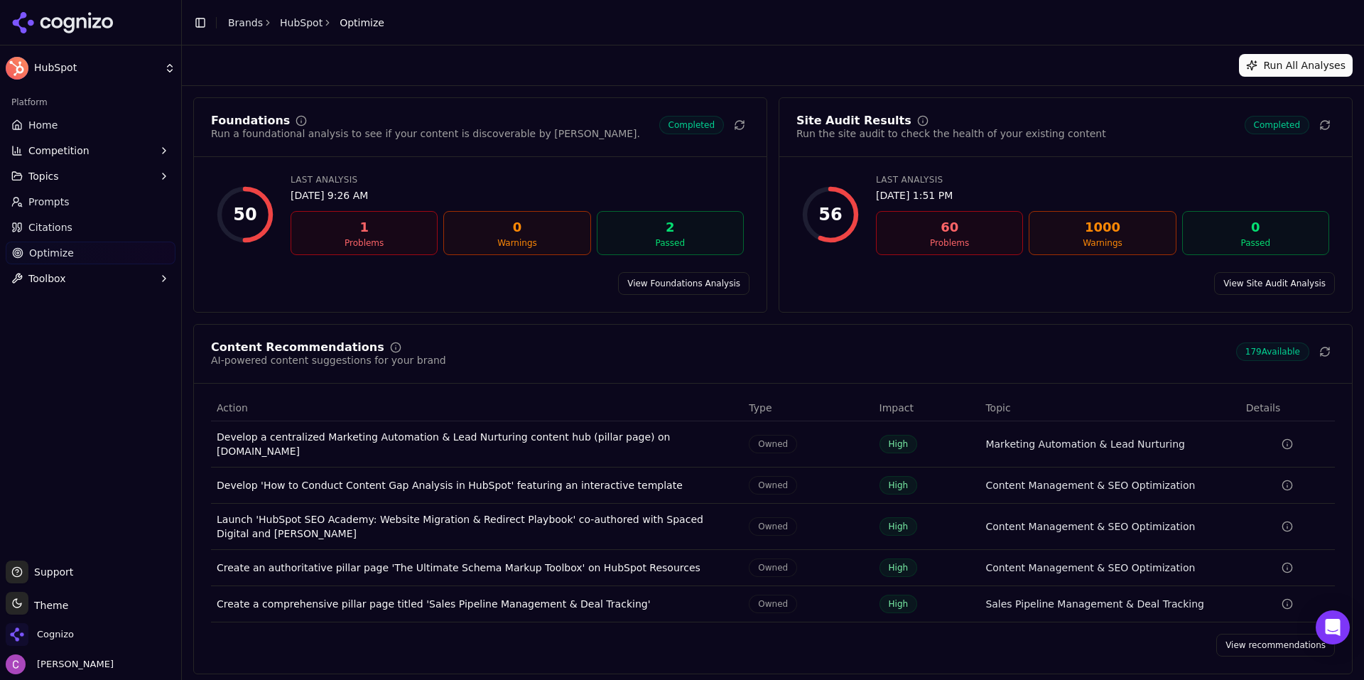
click at [1250, 635] on link "View recommendations" at bounding box center [1275, 644] width 119 height 23
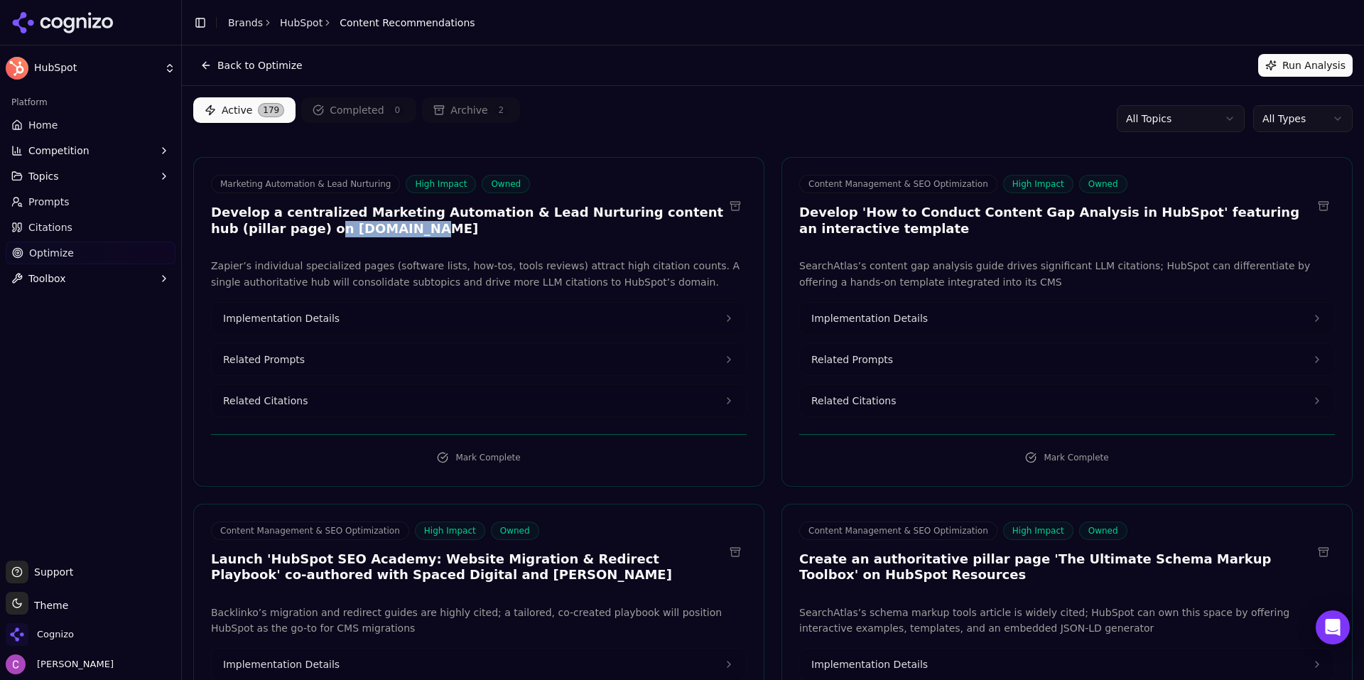
drag, startPoint x: 254, startPoint y: 227, endPoint x: 337, endPoint y: 238, distance: 83.9
click at [337, 238] on div "Marketing Automation & Lead Nurturing High Impact Owned Develop a centralized M…" at bounding box center [479, 208] width 570 height 66
click at [273, 225] on h3 "Develop a centralized Marketing Automation & Lead Nurturing content hub (pillar…" at bounding box center [467, 221] width 513 height 32
click at [356, 238] on div "Marketing Automation & Lead Nurturing High Impact Owned Develop a centralized M…" at bounding box center [479, 208] width 570 height 66
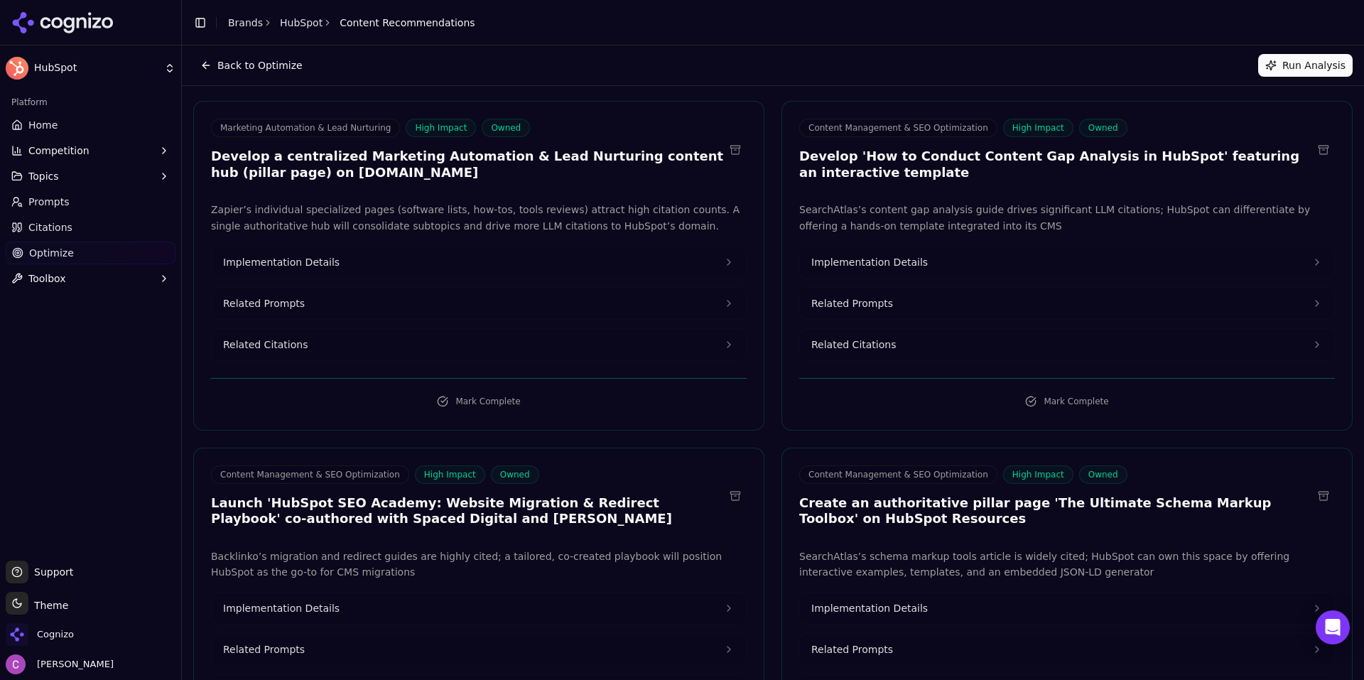
scroll to position [142, 0]
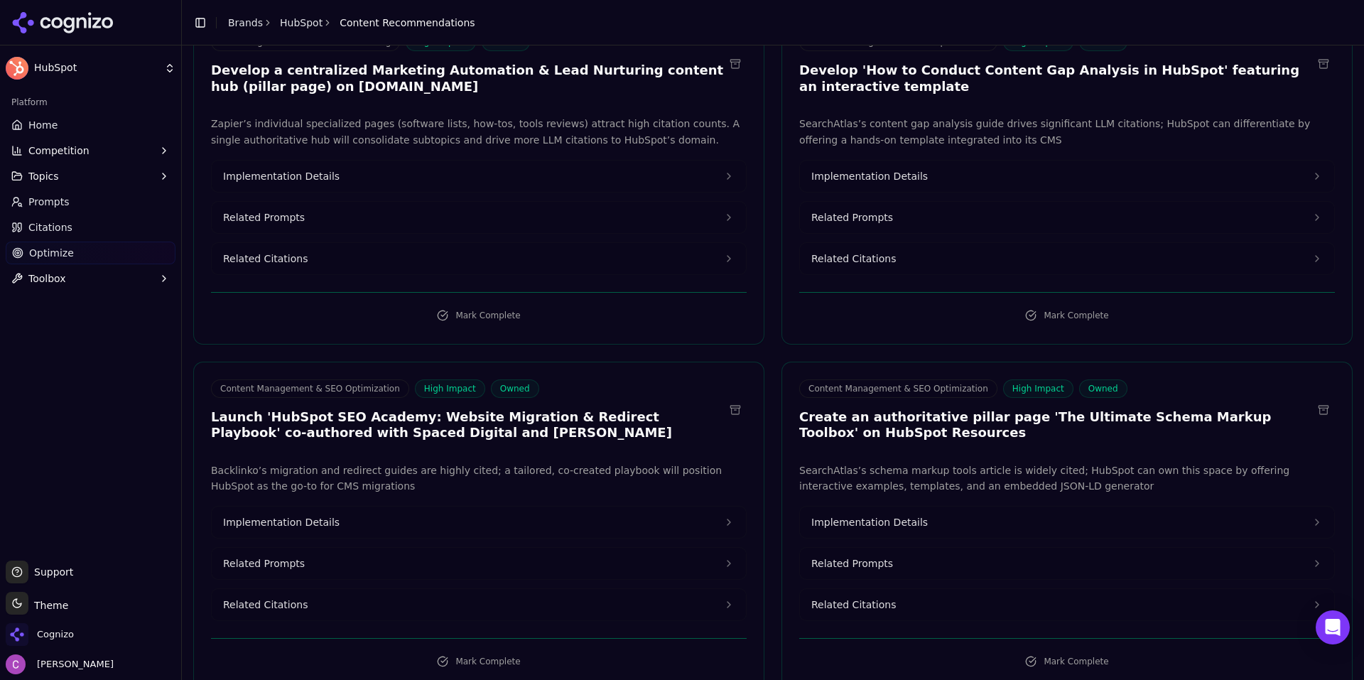
click at [930, 185] on button "Implementation Details" at bounding box center [1067, 176] width 534 height 31
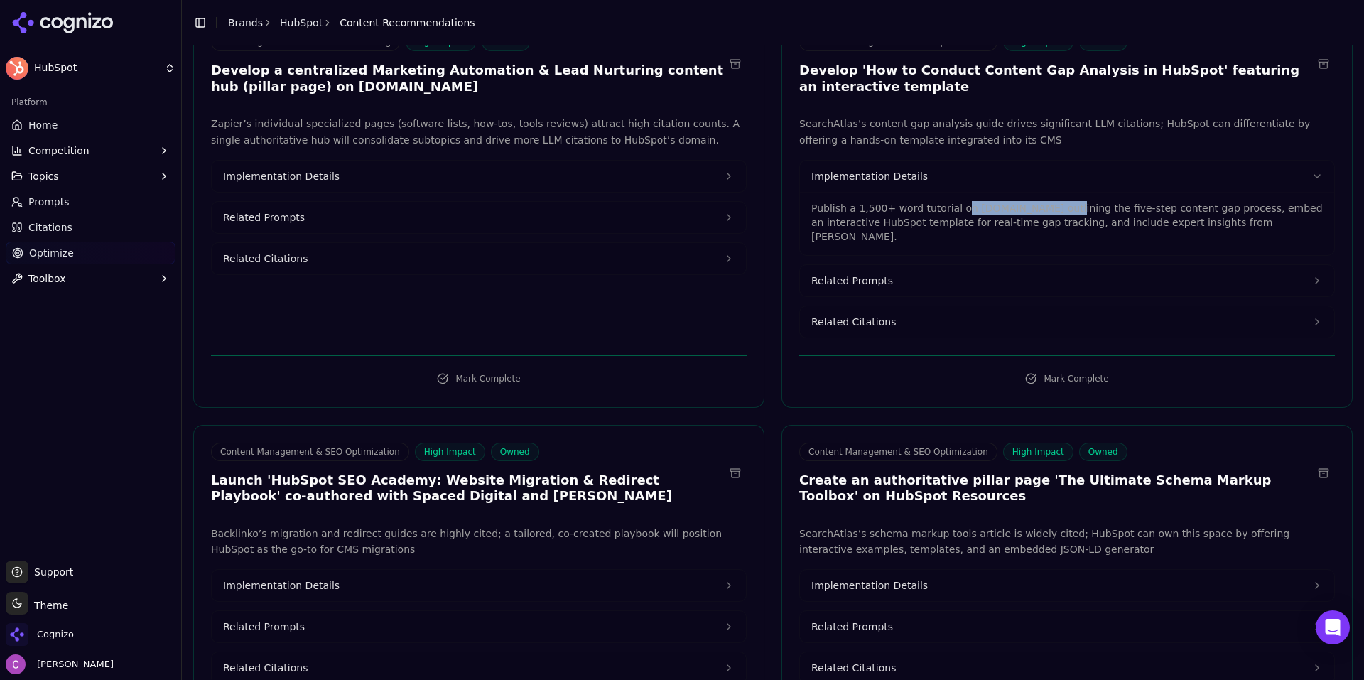
drag, startPoint x: 945, startPoint y: 207, endPoint x: 1044, endPoint y: 206, distance: 98.7
click at [1044, 206] on p "Publish a 1,500+ word tutorial on blog.hubspot.com outlining the five-step cont…" at bounding box center [1066, 222] width 511 height 43
click at [1048, 207] on p "Publish a 1,500+ word tutorial on blog.hubspot.com outlining the five-step cont…" at bounding box center [1066, 222] width 511 height 43
click at [415, 177] on button "Implementation Details" at bounding box center [479, 176] width 534 height 31
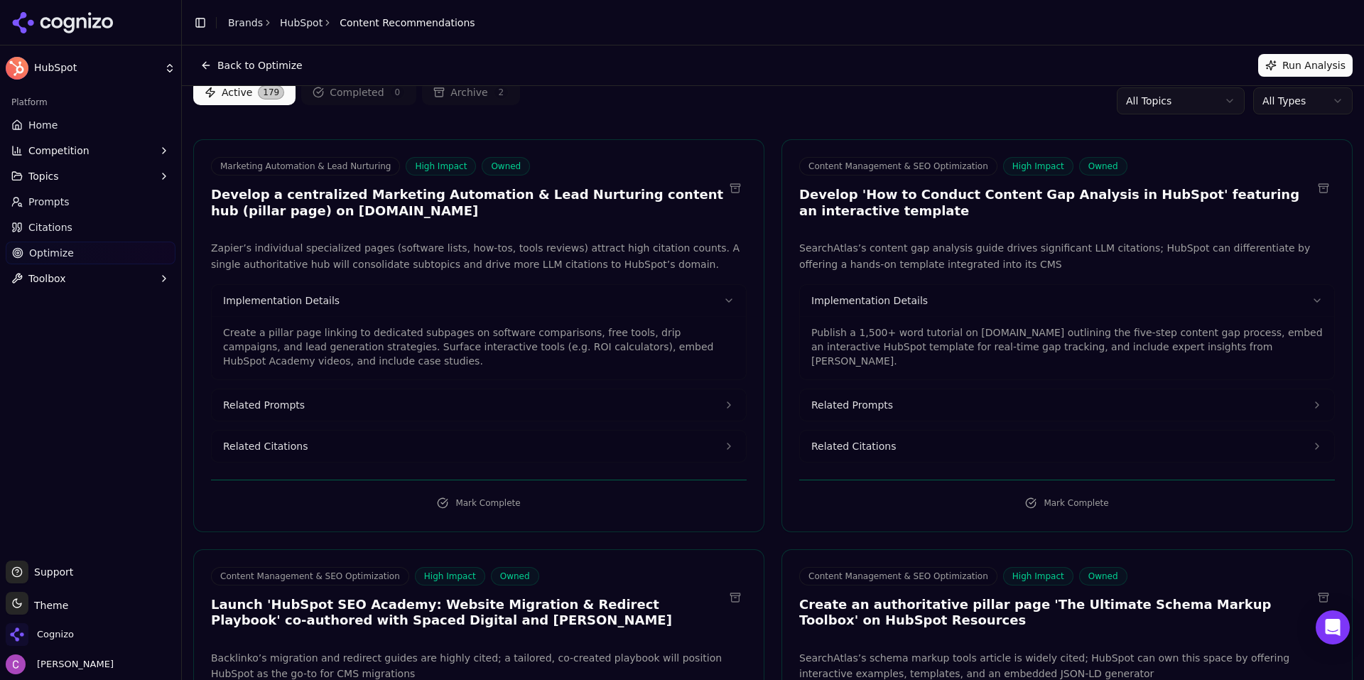
scroll to position [0, 0]
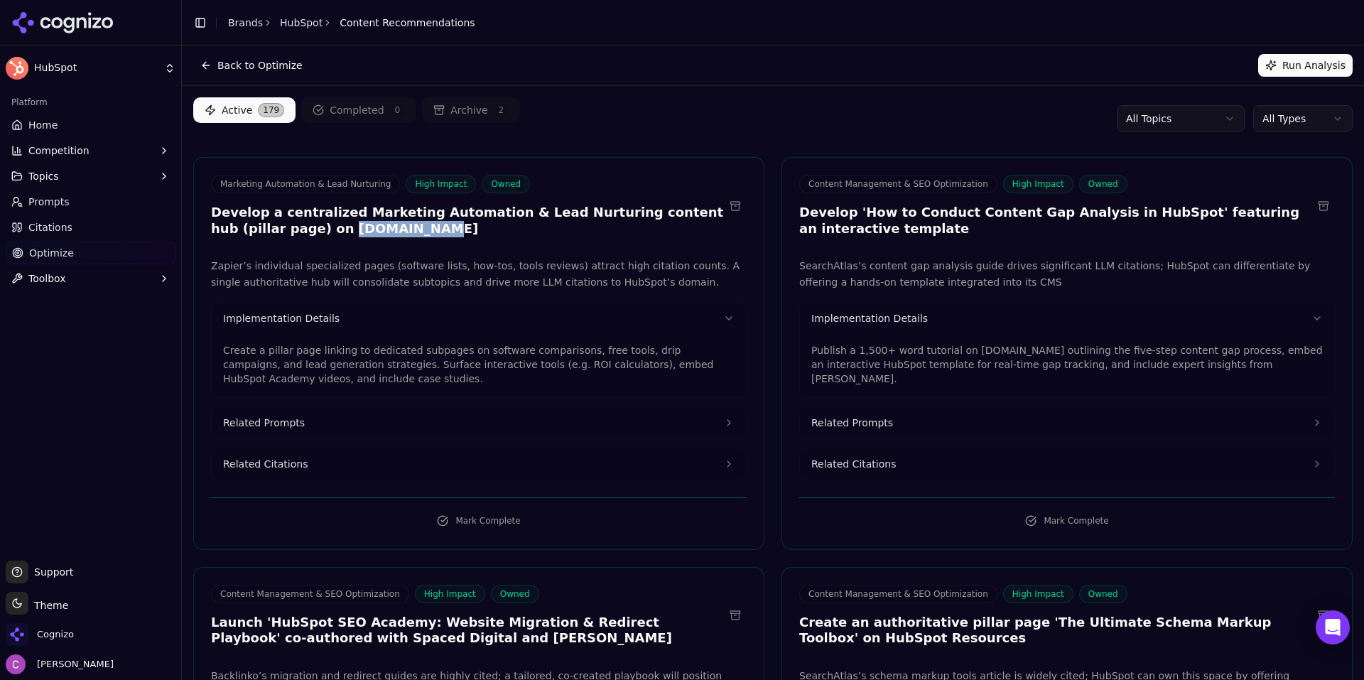
drag, startPoint x: 352, startPoint y: 236, endPoint x: 269, endPoint y: 229, distance: 83.4
click at [269, 229] on h3 "Develop a centralized Marketing Automation & Lead Nurturing content hub (pillar…" at bounding box center [467, 221] width 513 height 32
drag, startPoint x: 939, startPoint y: 347, endPoint x: 1043, endPoint y: 347, distance: 104.4
click at [1043, 347] on p "Publish a 1,500+ word tutorial on blog.hubspot.com outlining the five-step cont…" at bounding box center [1066, 364] width 511 height 43
drag, startPoint x: 793, startPoint y: 212, endPoint x: 844, endPoint y: 214, distance: 50.4
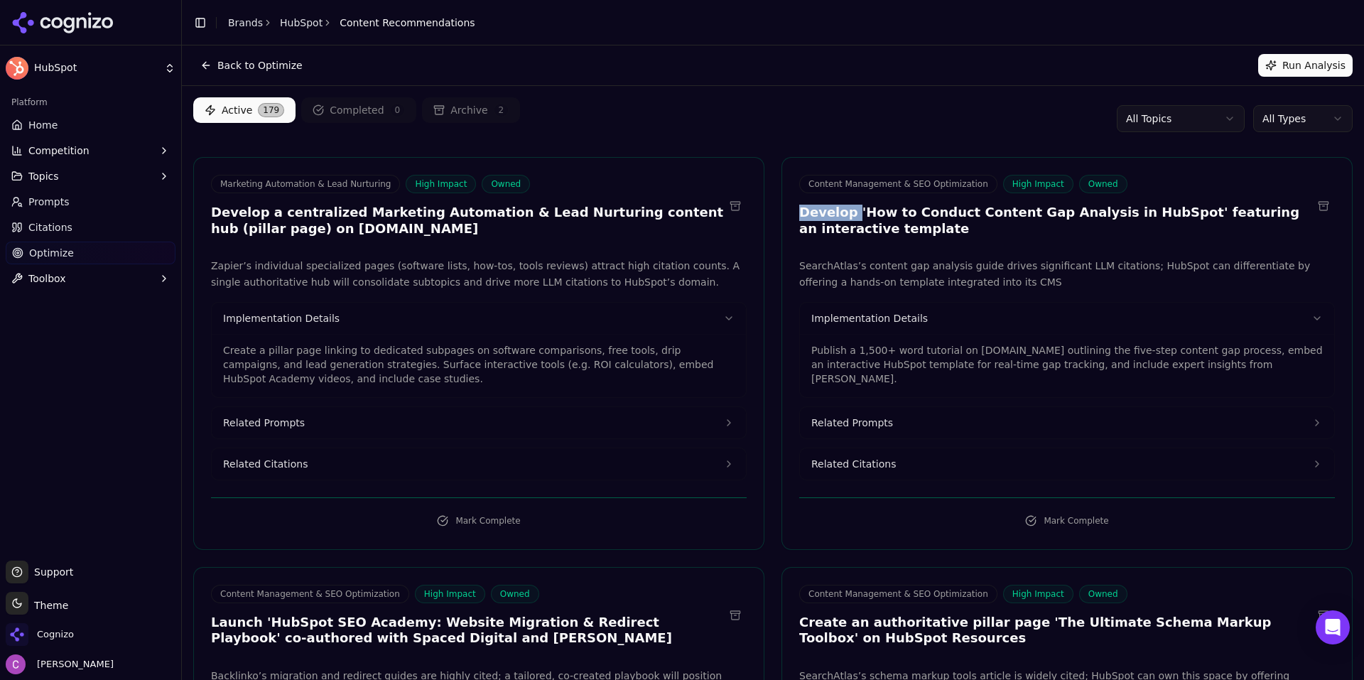
click at [844, 214] on h3 "Develop 'How to Conduct Content Gap Analysis in HubSpot' featuring an interacti…" at bounding box center [1055, 221] width 513 height 32
click at [782, 206] on div "Content Management & SEO Optimization High Impact Owned Develop 'How to Conduct…" at bounding box center [1067, 208] width 570 height 66
click at [72, 208] on link "Prompts" at bounding box center [91, 201] width 170 height 23
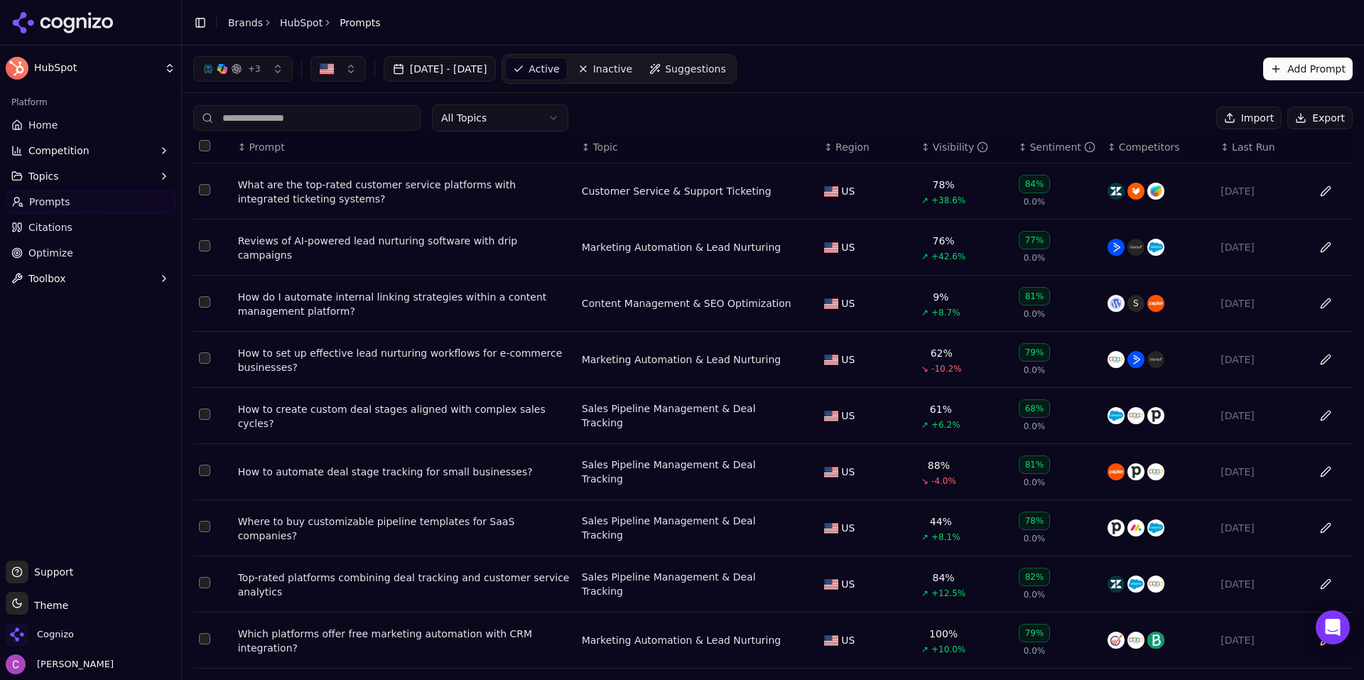
click at [406, 197] on div "What are the top-rated customer service platforms with integrated ticketing sys…" at bounding box center [404, 192] width 332 height 28
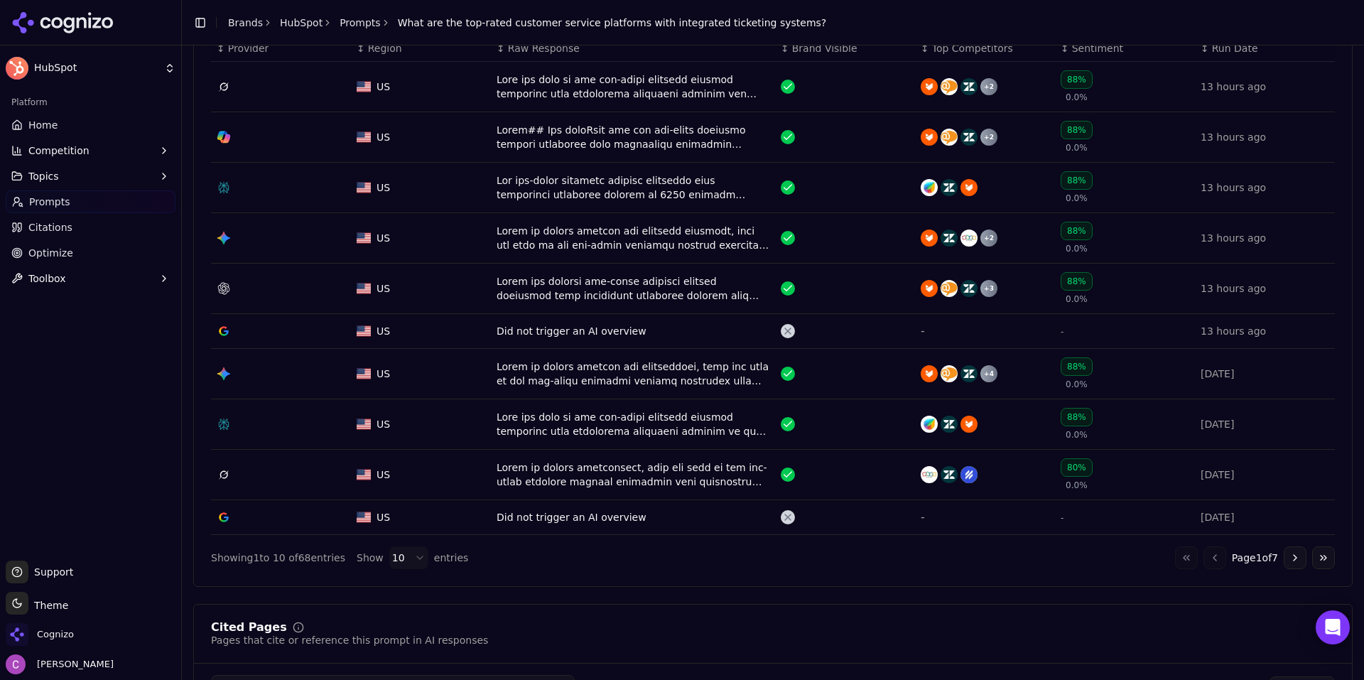
scroll to position [568, 0]
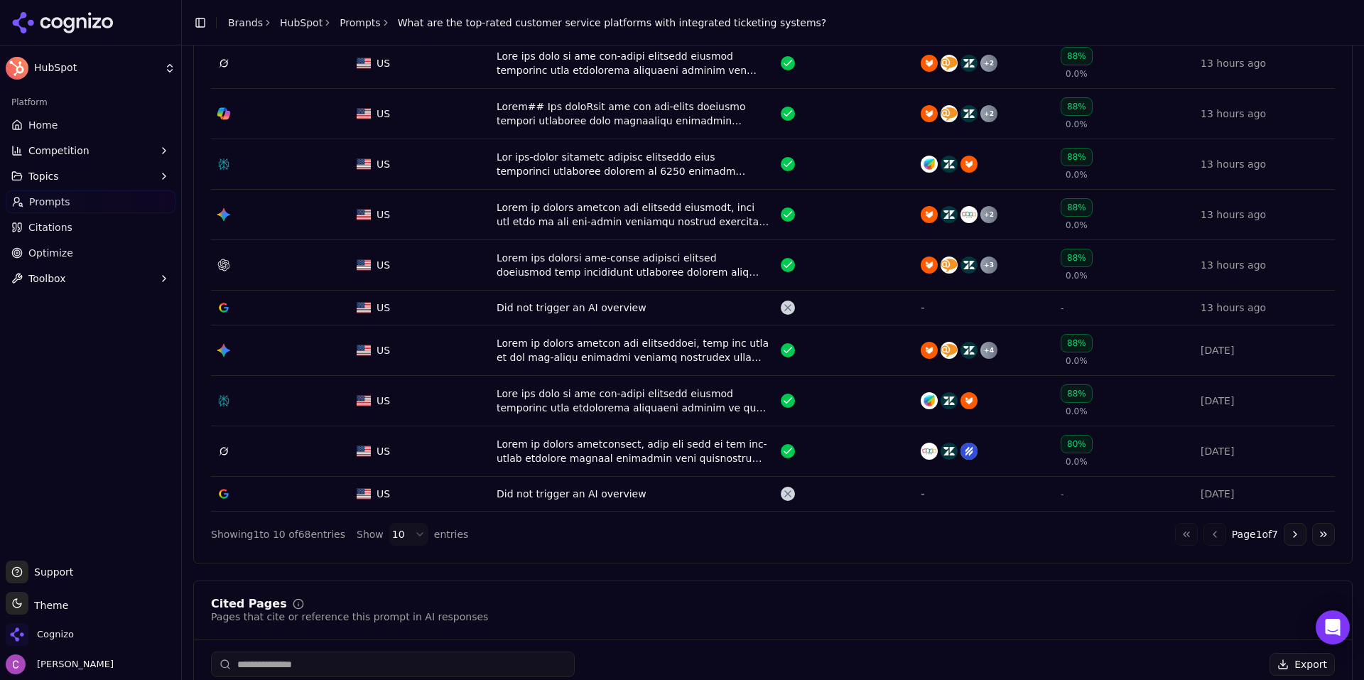
click at [1283, 535] on button "Go to next page" at bounding box center [1294, 534] width 23 height 23
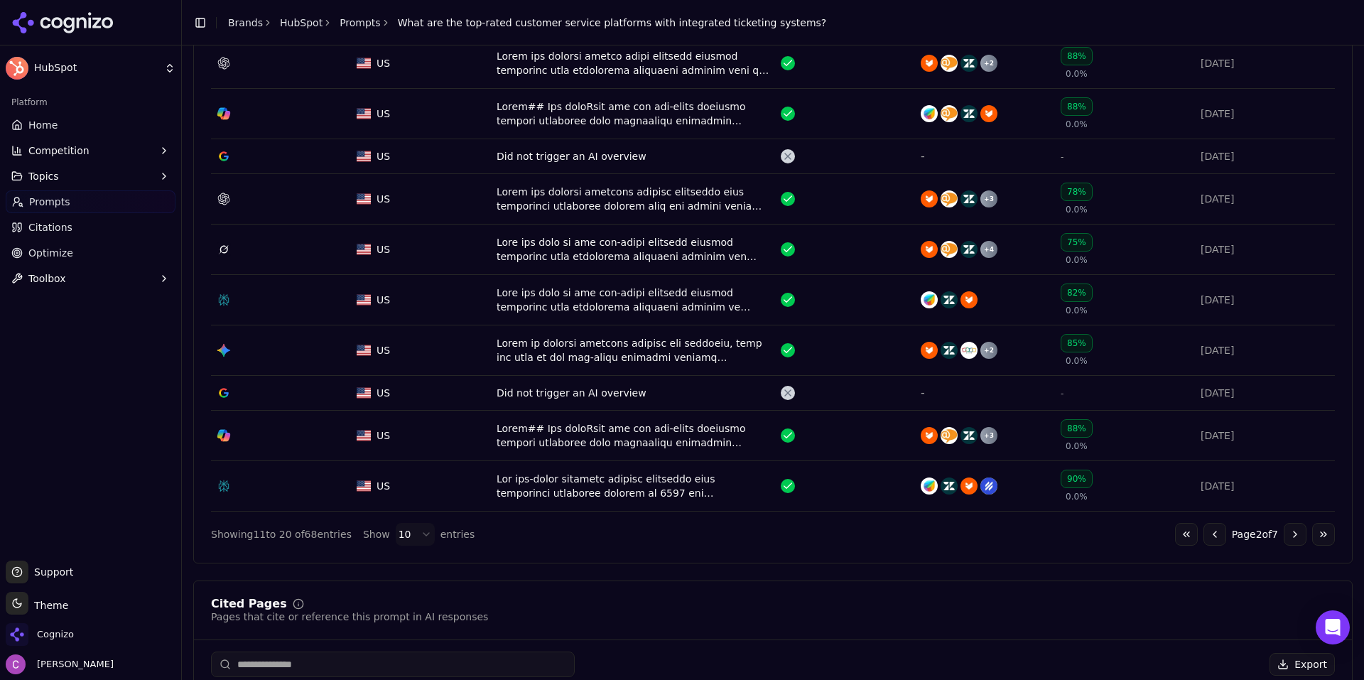
click at [1285, 535] on button "Go to next page" at bounding box center [1294, 534] width 23 height 23
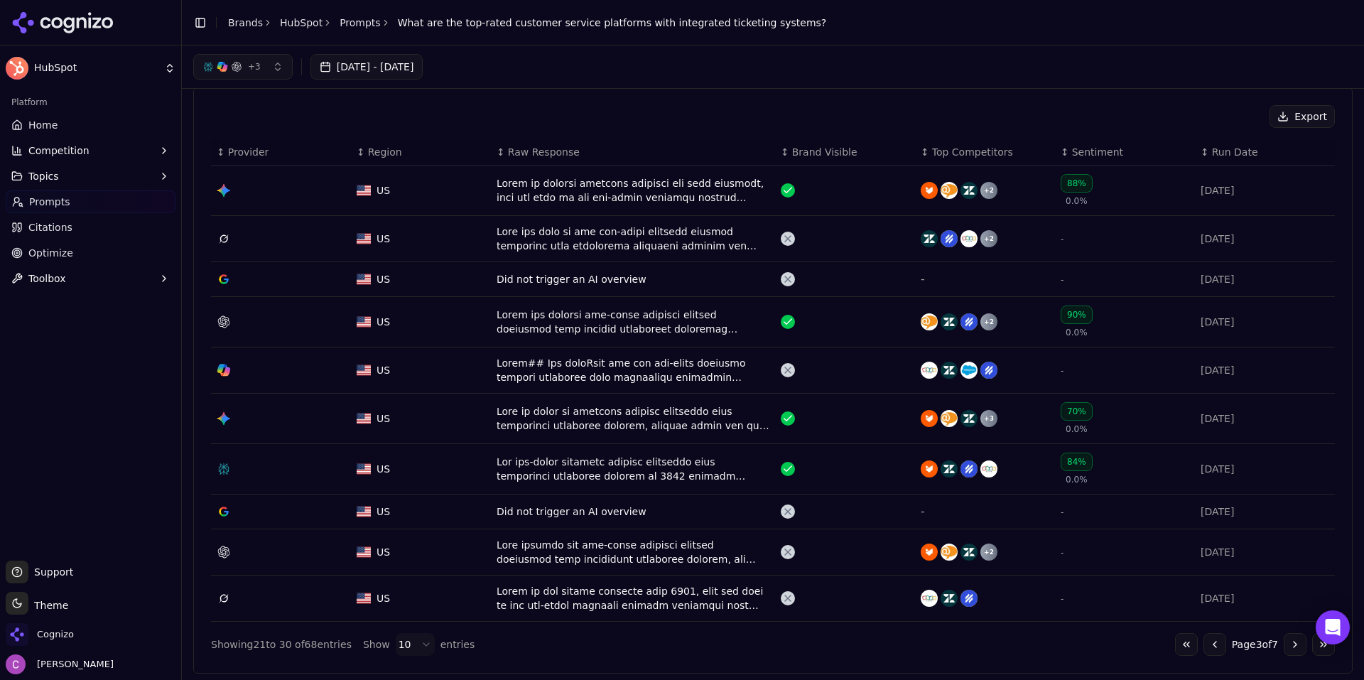
scroll to position [426, 0]
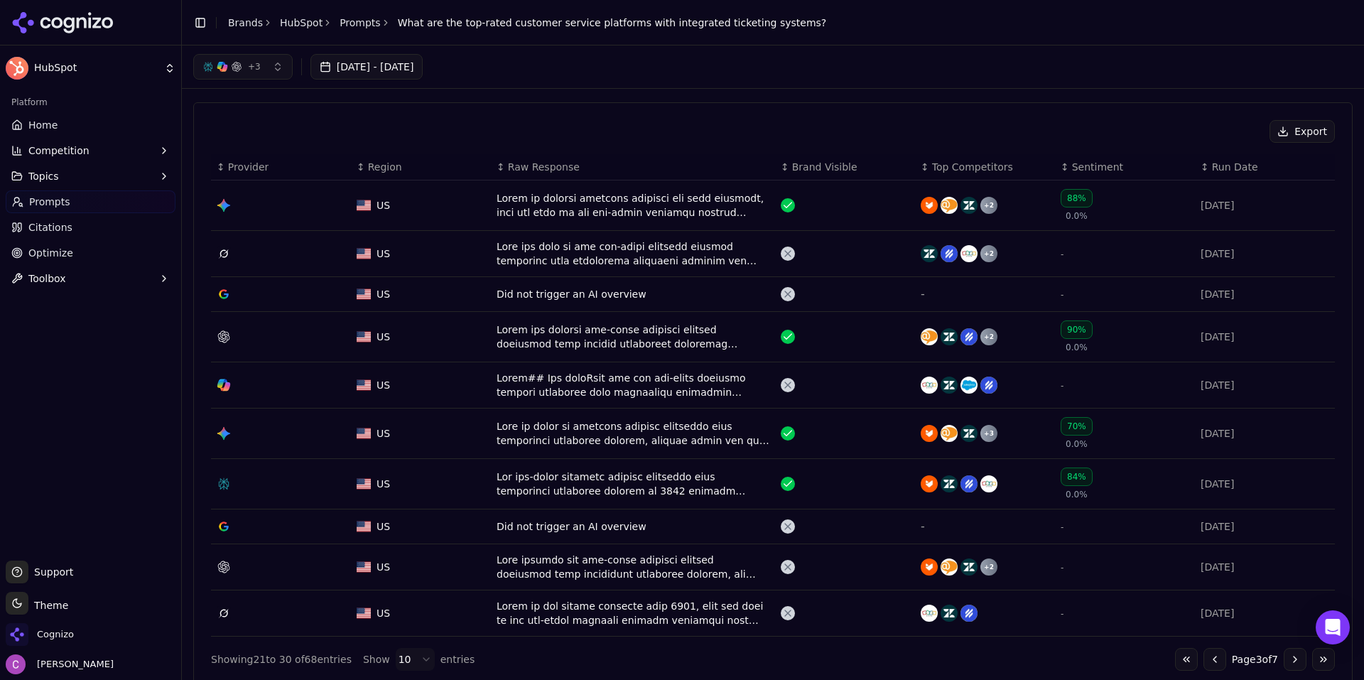
click at [99, 228] on link "Citations" at bounding box center [91, 227] width 170 height 23
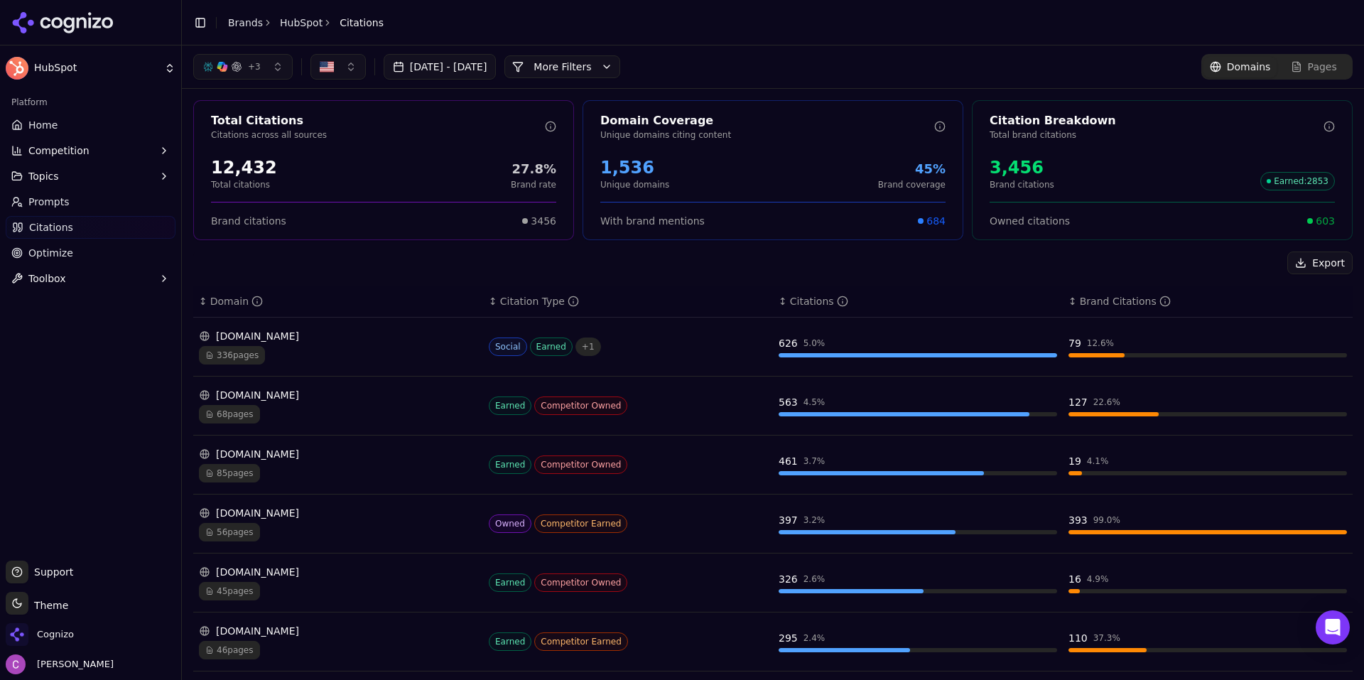
click at [101, 259] on link "Optimize" at bounding box center [91, 252] width 170 height 23
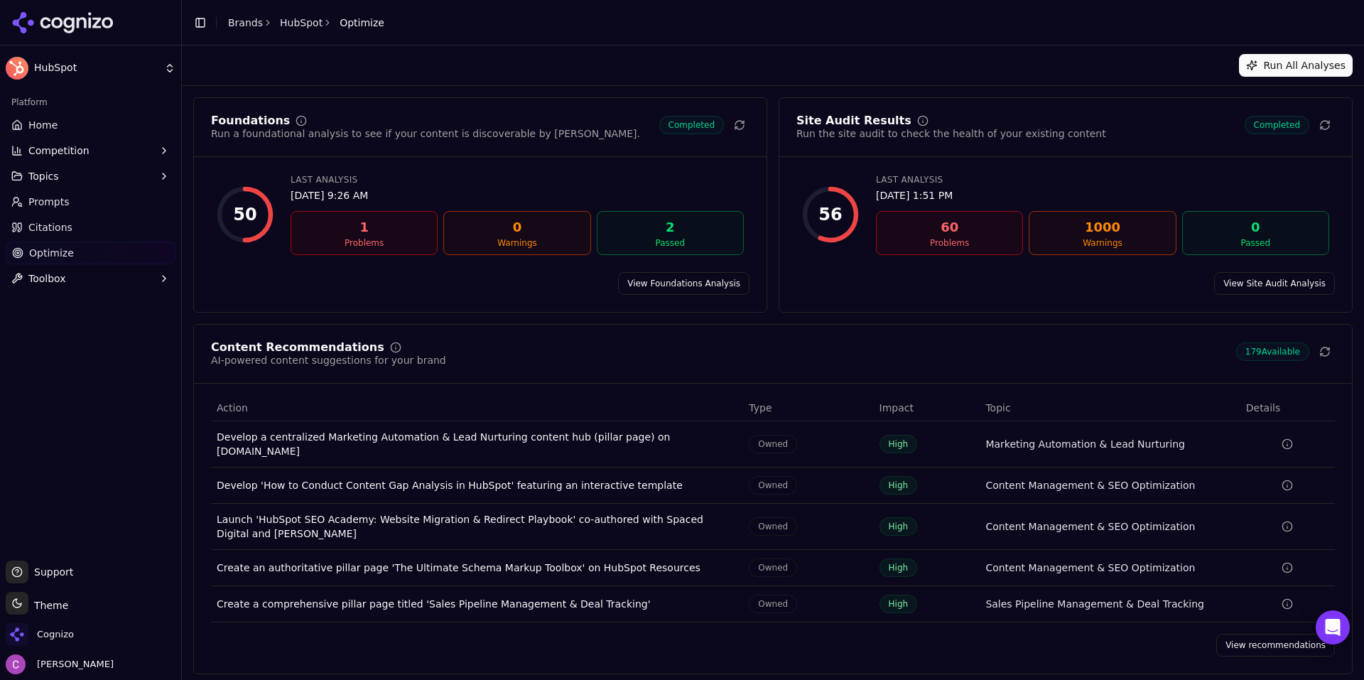
click at [1249, 638] on link "View recommendations" at bounding box center [1275, 644] width 119 height 23
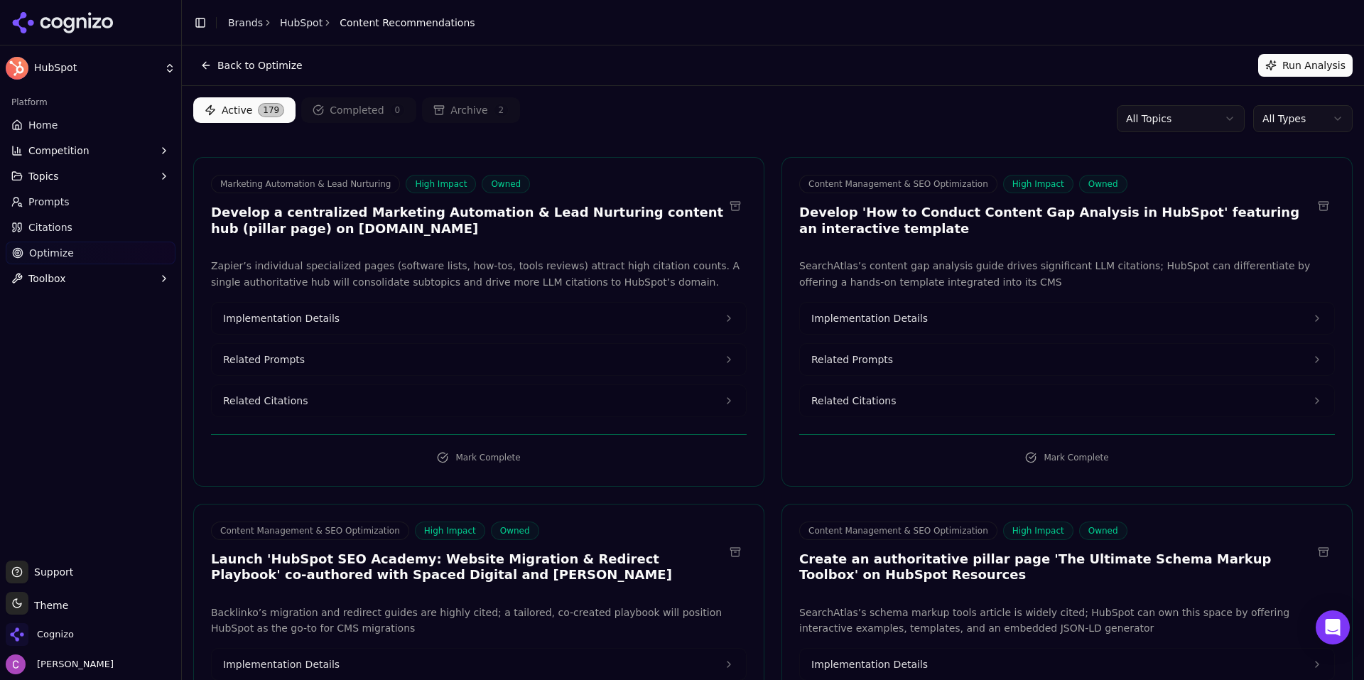
click at [1283, 114] on html "HubSpot Platform Home Competition Topics Prompts Citations Optimize Toolbox Sup…" at bounding box center [682, 340] width 1364 height 680
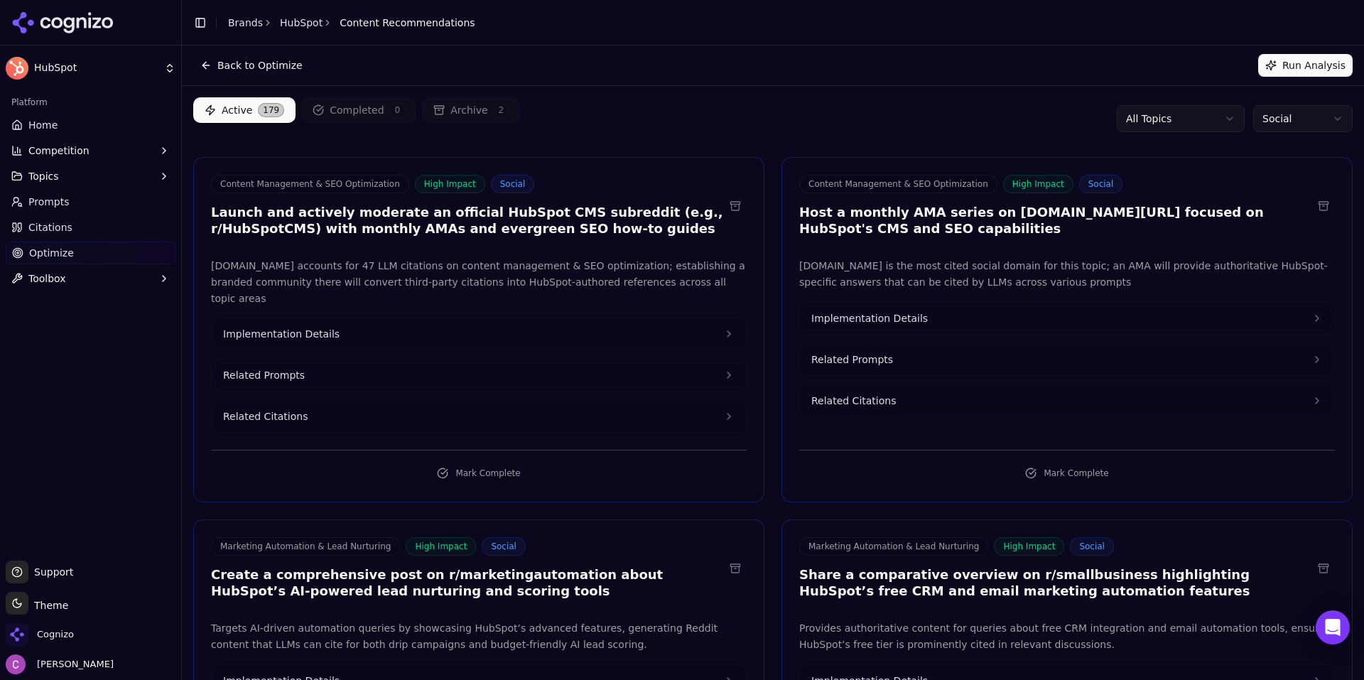
click at [1283, 107] on html "HubSpot Platform Home Competition Topics Prompts Citations Optimize Toolbox Sup…" at bounding box center [682, 340] width 1364 height 680
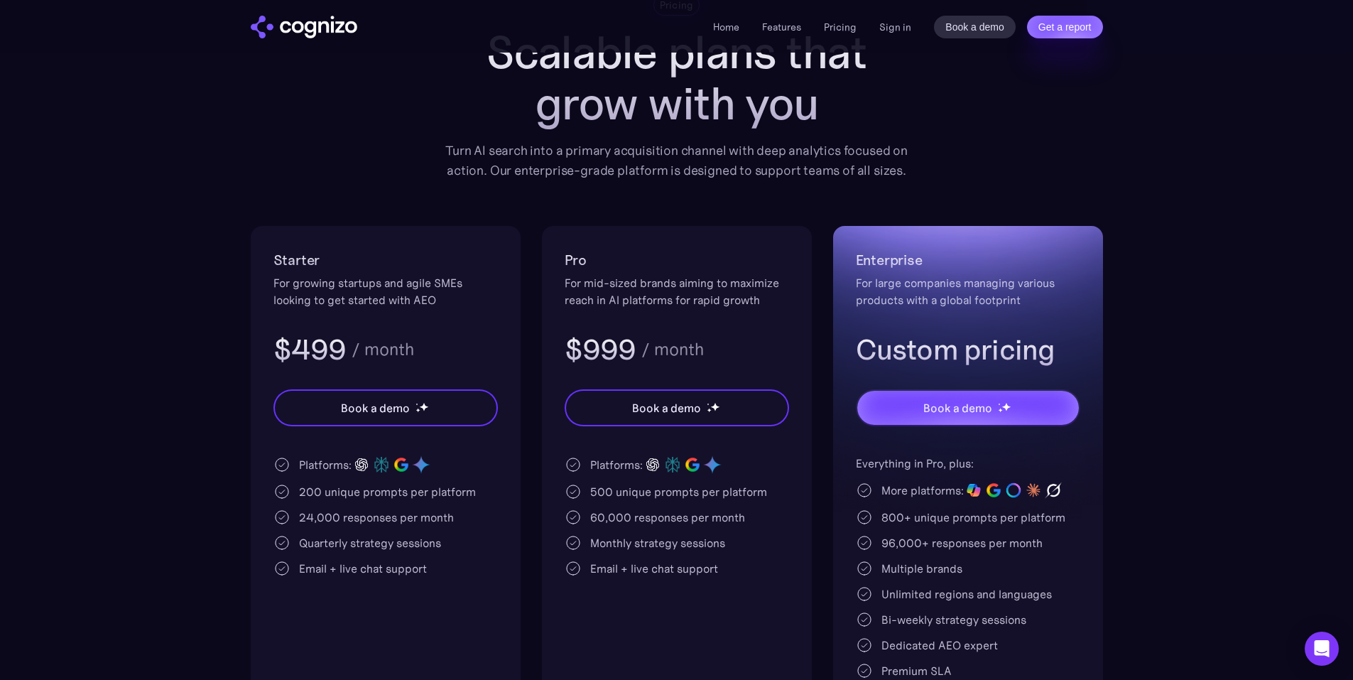
scroll to position [213, 0]
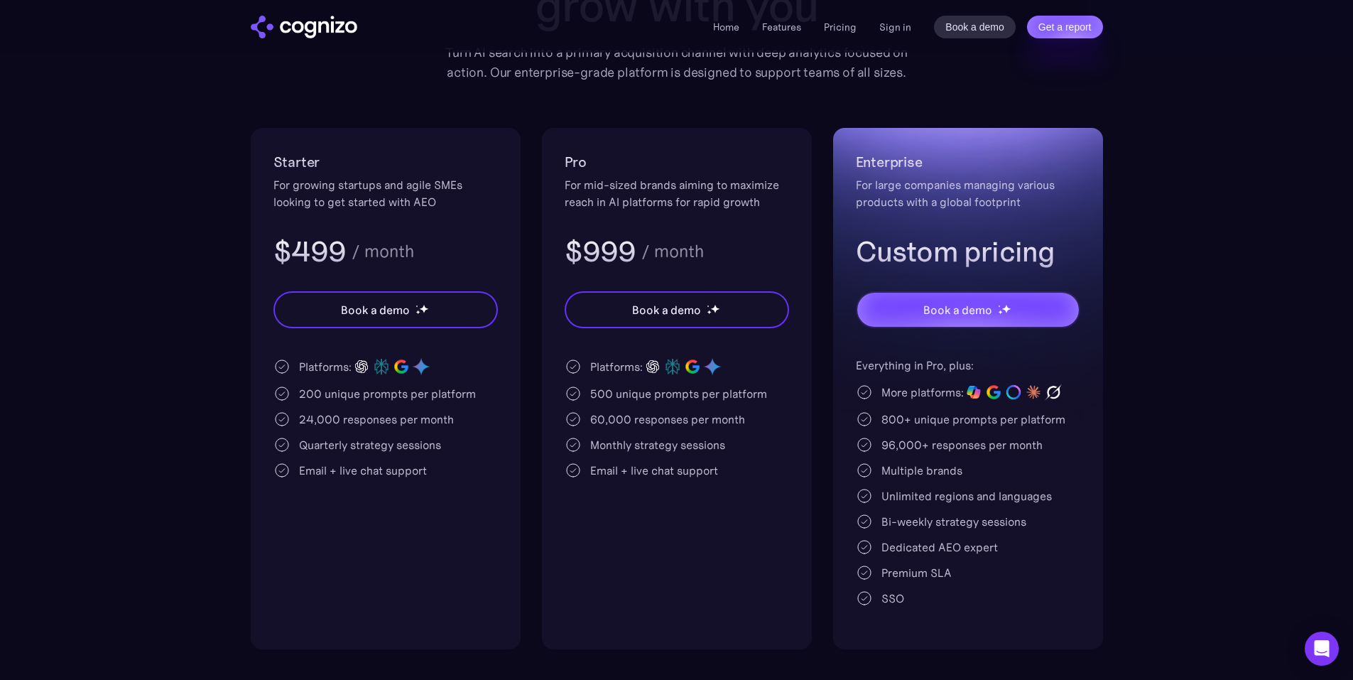
drag, startPoint x: 268, startPoint y: 163, endPoint x: 281, endPoint y: 167, distance: 12.8
click at [277, 165] on div "Starter For growing startups and agile SMEs looking to get started with AEO $49…" at bounding box center [386, 388] width 270 height 521
drag, startPoint x: 273, startPoint y: 240, endPoint x: 459, endPoint y: 254, distance: 186.6
click at [455, 253] on div "$499 / month" at bounding box center [385, 251] width 224 height 37
click at [461, 254] on div "$499 / month" at bounding box center [385, 251] width 224 height 37
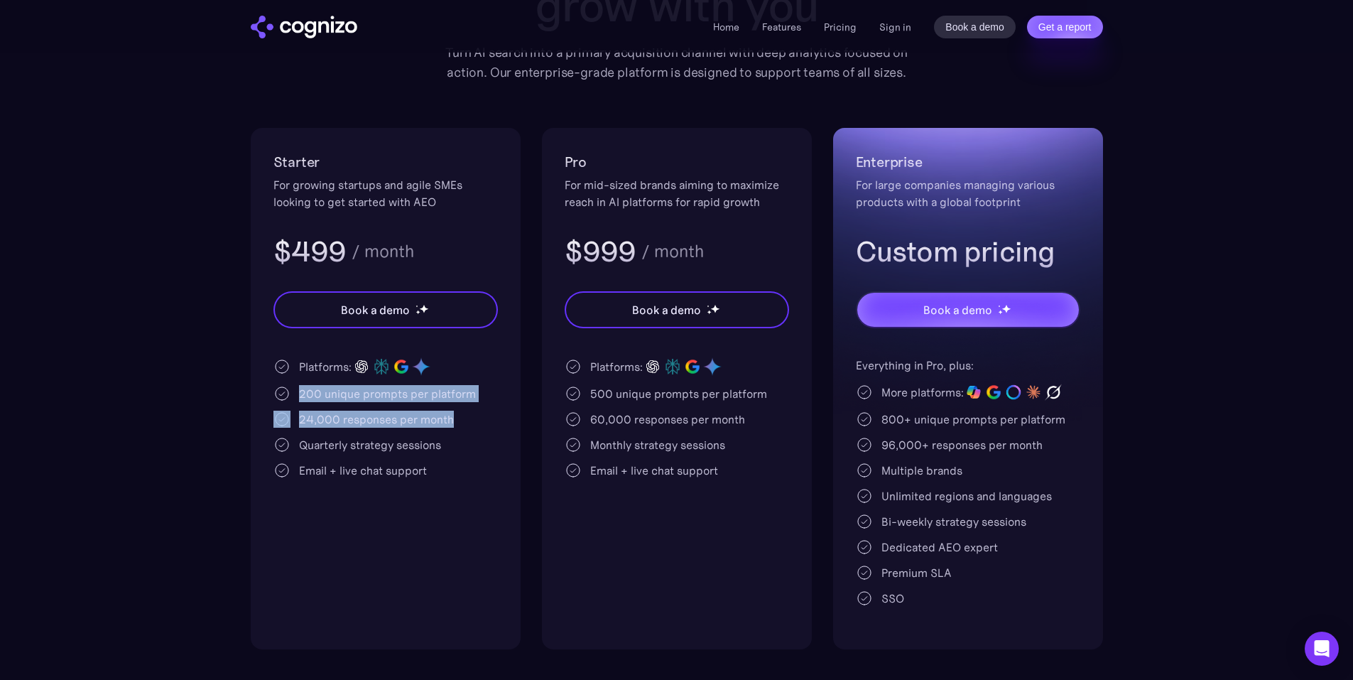
drag, startPoint x: 298, startPoint y: 393, endPoint x: 488, endPoint y: 418, distance: 191.9
click at [486, 418] on div "Platforms: 200 unique prompts per platform 24,000 responses per month Quarterly…" at bounding box center [385, 418] width 224 height 122
click at [489, 401] on div "200 unique prompts per platform" at bounding box center [385, 393] width 224 height 17
click at [413, 386] on div "200 unique prompts per platform" at bounding box center [387, 393] width 177 height 17
drag, startPoint x: 92, startPoint y: 161, endPoint x: 158, endPoint y: 163, distance: 66.8
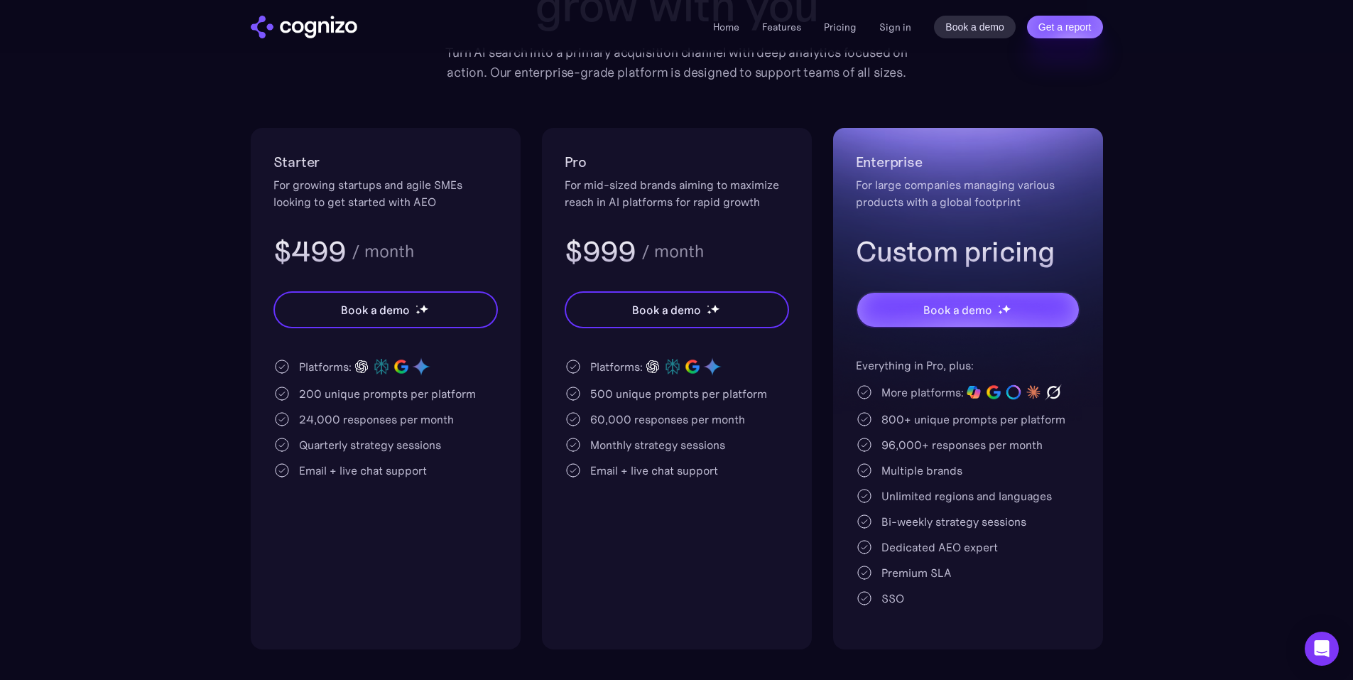
click at [148, 164] on section "Pricing Scalable plans that grow with you Turn AI search into a primary acquisi…" at bounding box center [676, 272] width 1353 height 753
drag, startPoint x: 299, startPoint y: 394, endPoint x: 330, endPoint y: 395, distance: 31.3
click at [330, 396] on div "200 unique prompts per platform" at bounding box center [387, 393] width 177 height 17
click at [347, 393] on div "200 unique prompts per platform" at bounding box center [387, 393] width 177 height 17
drag, startPoint x: 297, startPoint y: 392, endPoint x: 314, endPoint y: 393, distance: 17.1
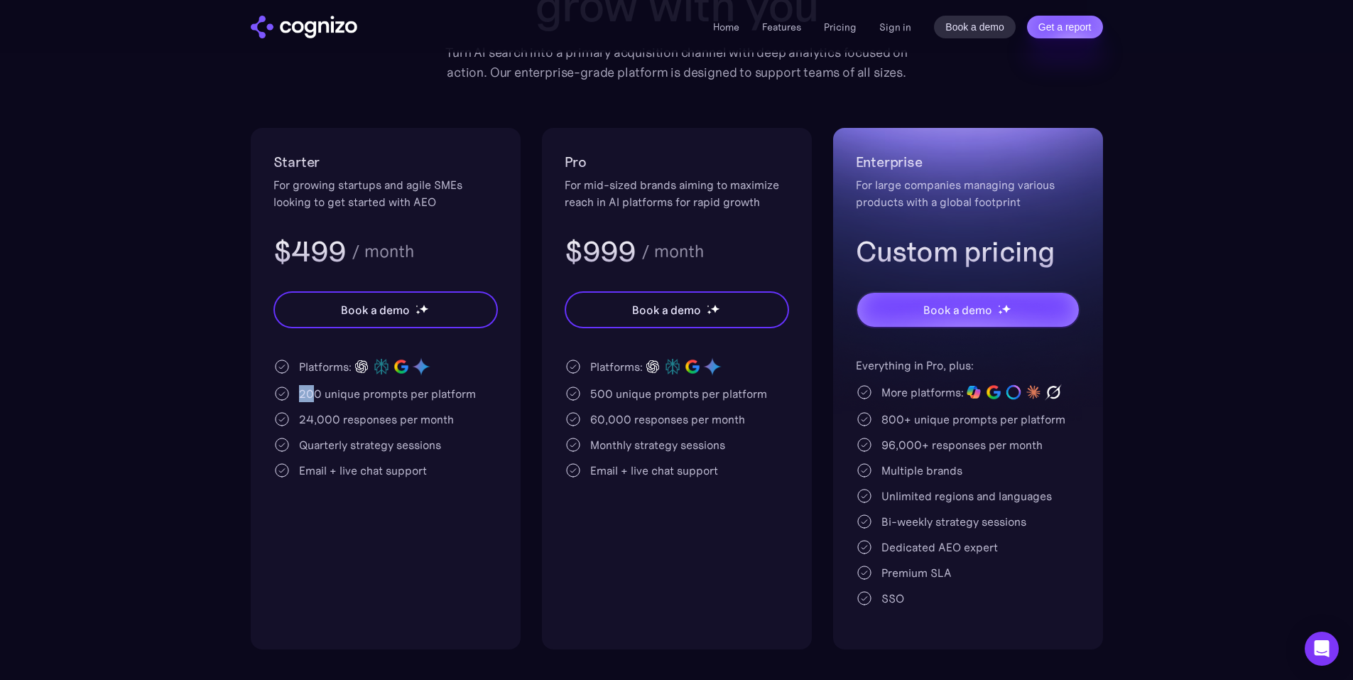
click at [314, 393] on div "200 unique prompts per platform" at bounding box center [385, 393] width 224 height 17
click at [339, 394] on div "200 unique prompts per platform" at bounding box center [387, 393] width 177 height 17
